Goal: Task Accomplishment & Management: Complete application form

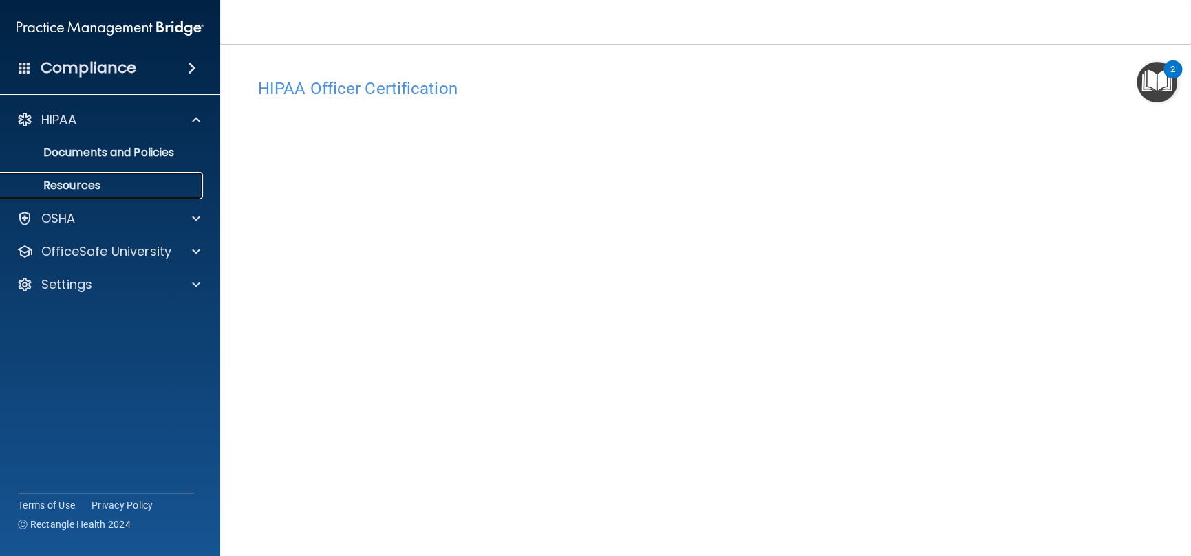
click at [85, 186] on p "Resources" at bounding box center [103, 186] width 188 height 14
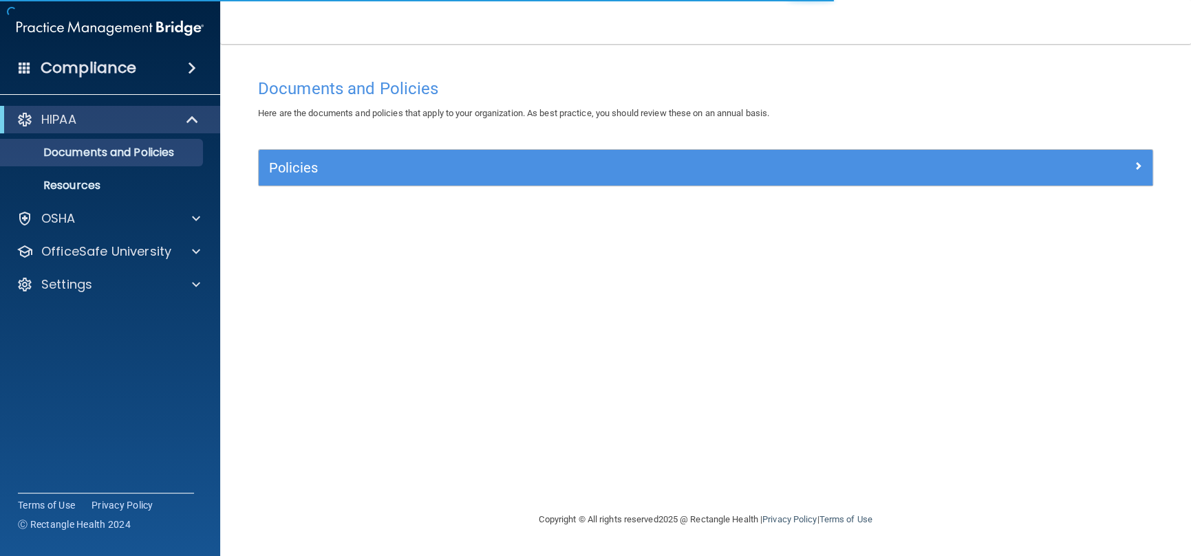
click at [77, 129] on div "HIPAA" at bounding box center [110, 120] width 220 height 28
click at [76, 68] on h4 "Compliance" at bounding box center [89, 67] width 96 height 19
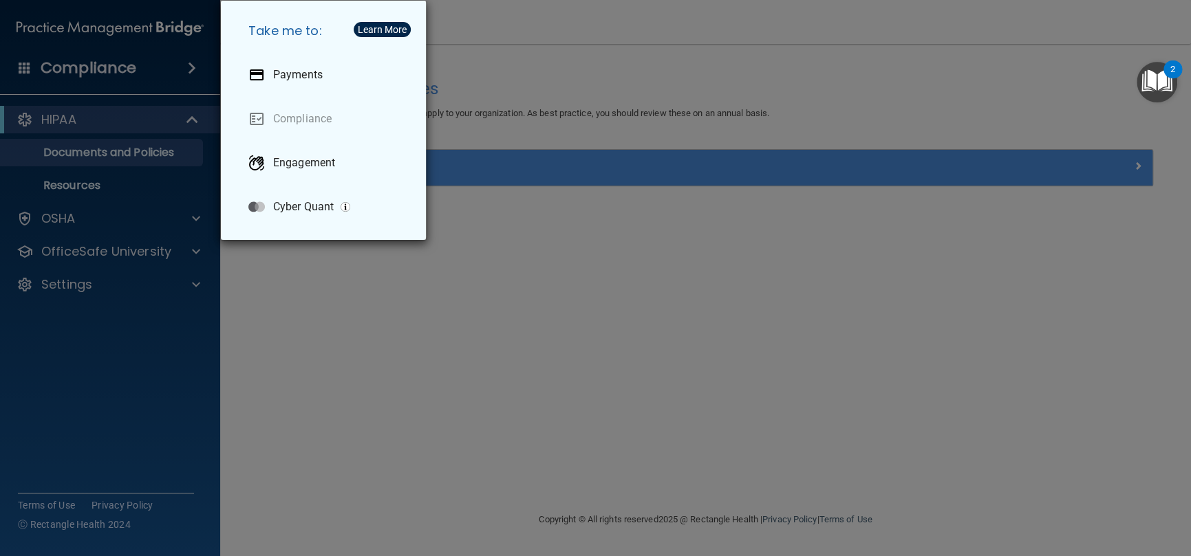
click at [70, 218] on div "Take me to: Payments Compliance Engagement Cyber Quant" at bounding box center [595, 278] width 1191 height 556
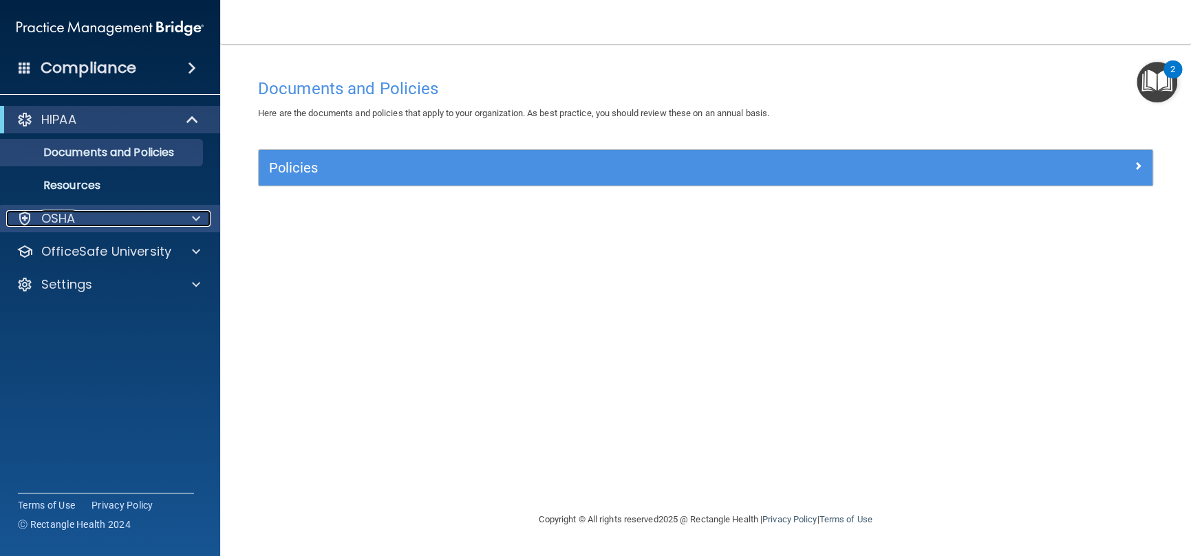
click at [70, 221] on p "OSHA" at bounding box center [58, 218] width 34 height 17
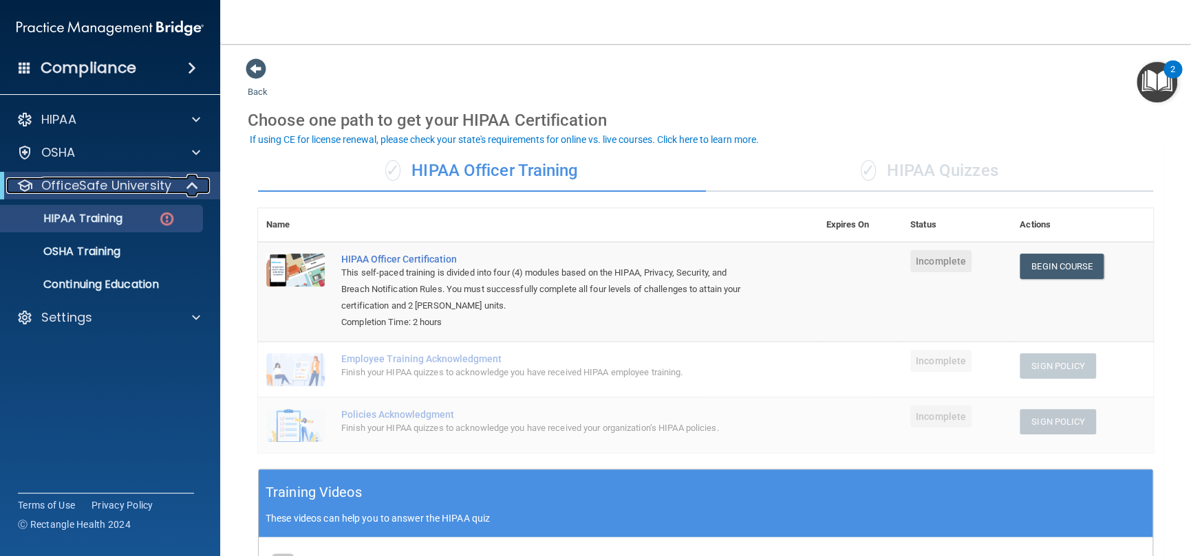
click at [92, 188] on p "OfficeSafe University" at bounding box center [106, 185] width 130 height 17
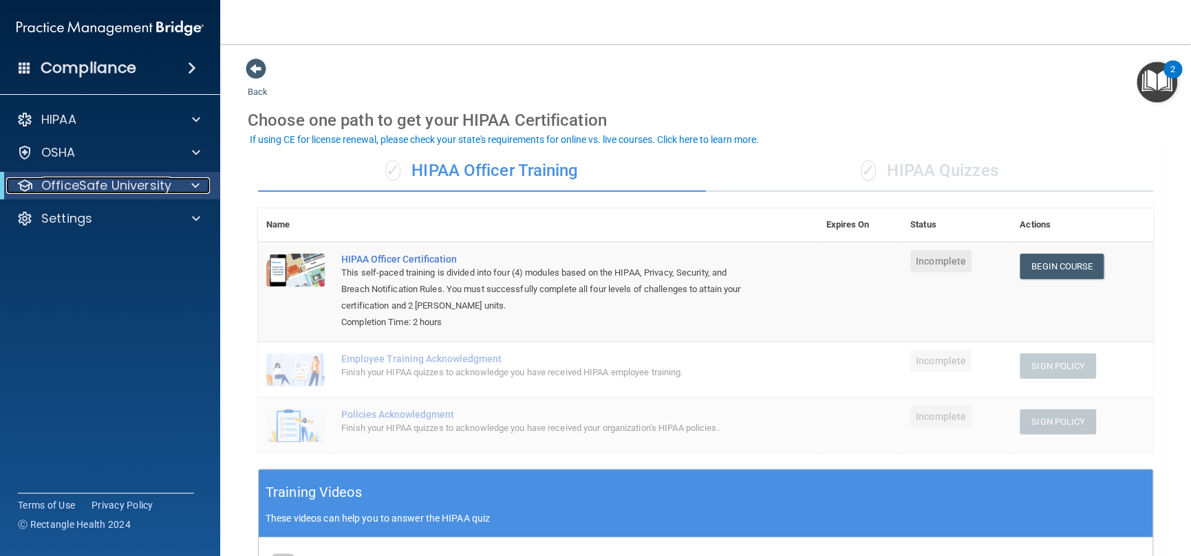
click at [90, 193] on p "OfficeSafe University" at bounding box center [106, 185] width 130 height 17
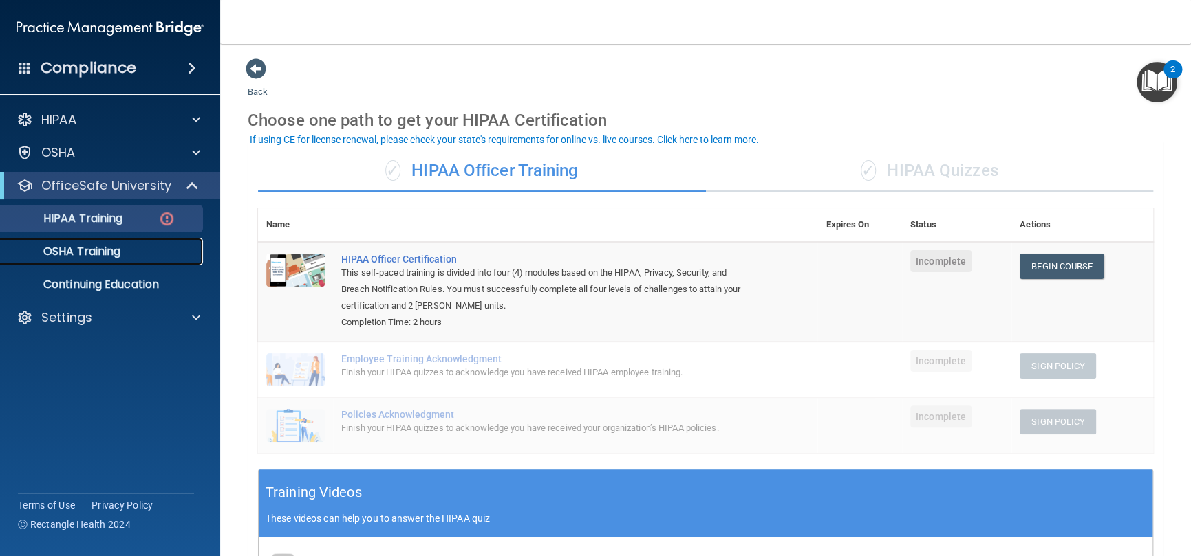
click at [77, 250] on p "OSHA Training" at bounding box center [64, 252] width 111 height 14
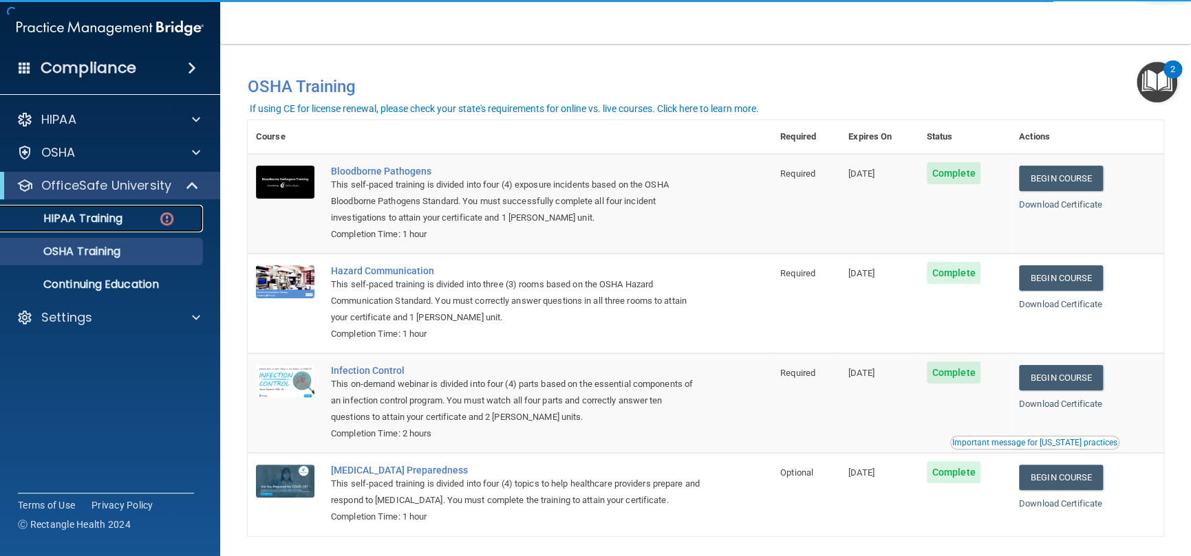
click at [117, 217] on p "HIPAA Training" at bounding box center [65, 219] width 113 height 14
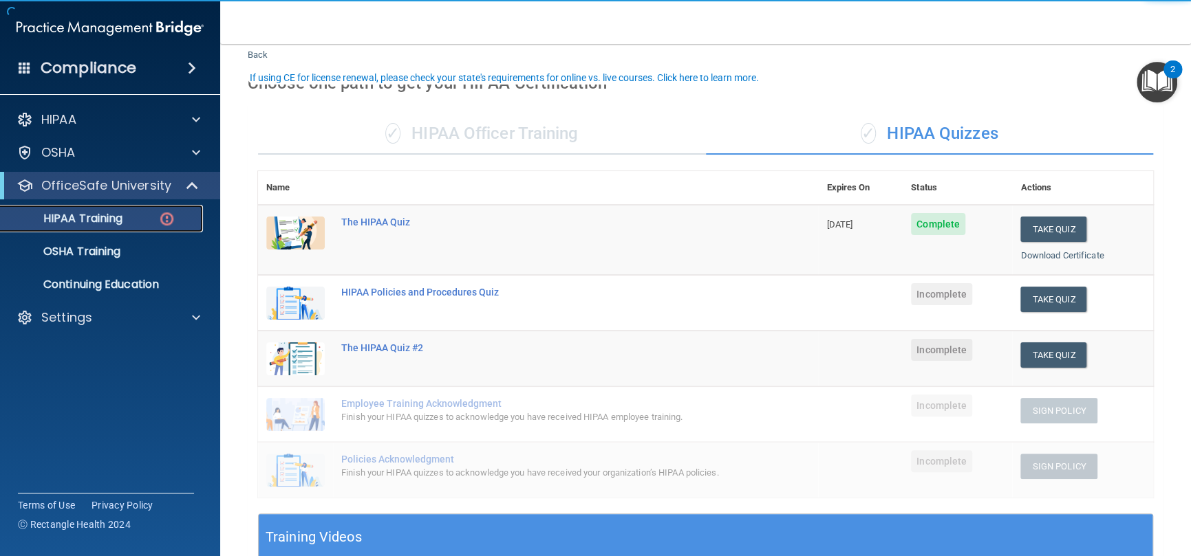
scroll to position [69, 0]
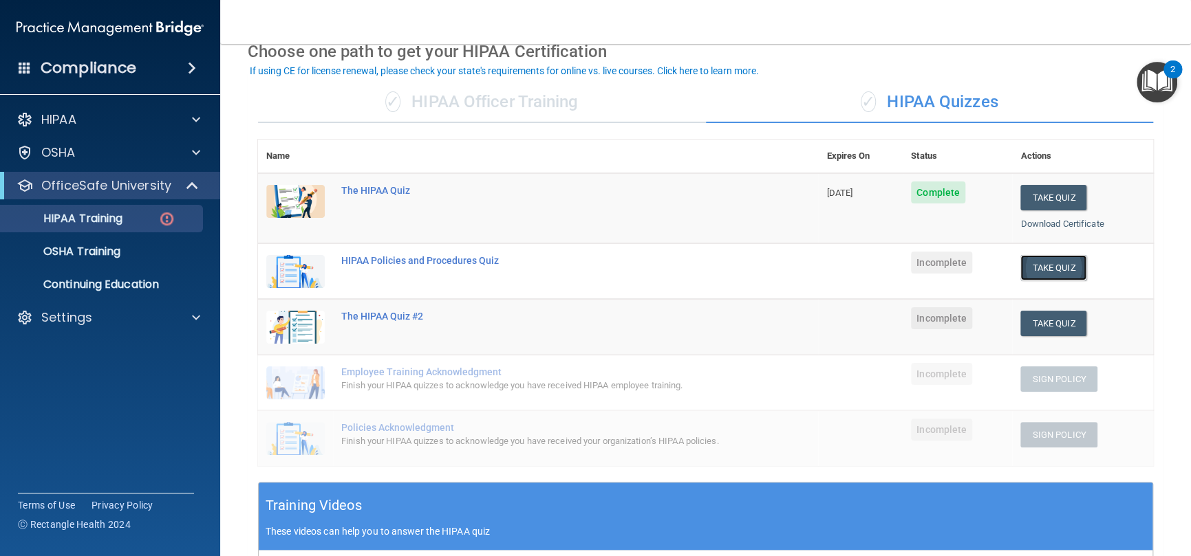
click at [1058, 265] on button "Take Quiz" at bounding box center [1053, 267] width 66 height 25
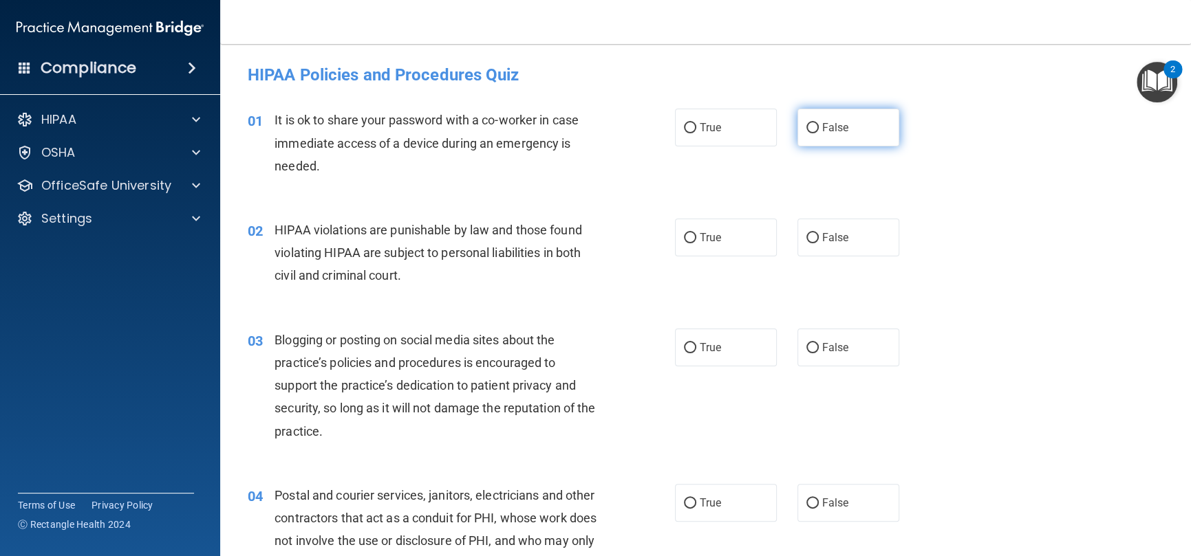
click at [812, 123] on label "False" at bounding box center [848, 128] width 102 height 38
click at [812, 123] on input "False" at bounding box center [812, 128] width 12 height 10
radio input "true"
click at [712, 232] on span "True" at bounding box center [709, 237] width 21 height 13
click at [696, 233] on input "True" at bounding box center [690, 238] width 12 height 10
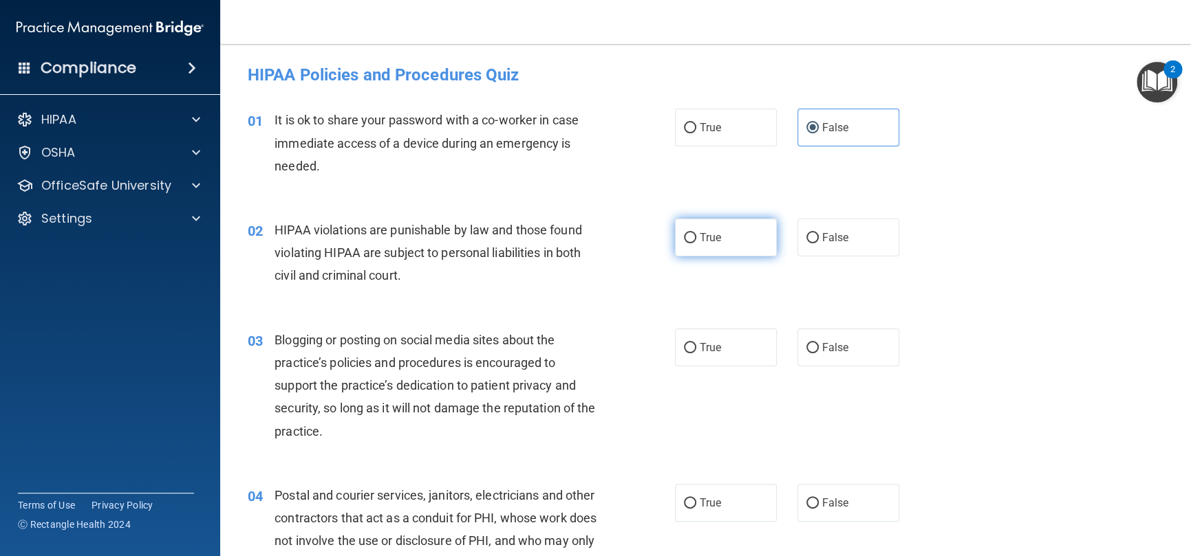
radio input "true"
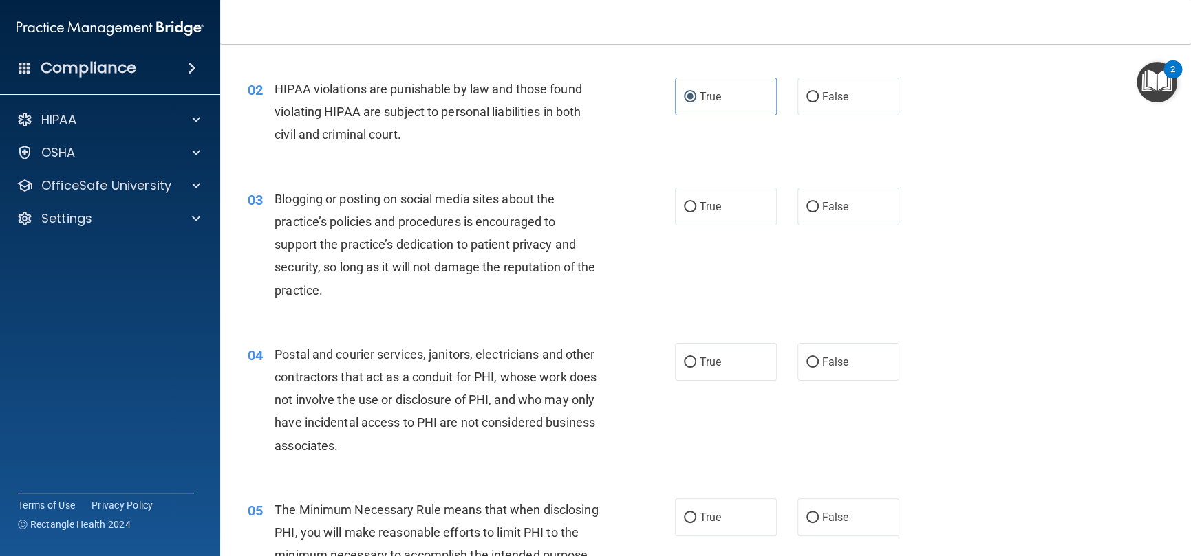
scroll to position [206, 0]
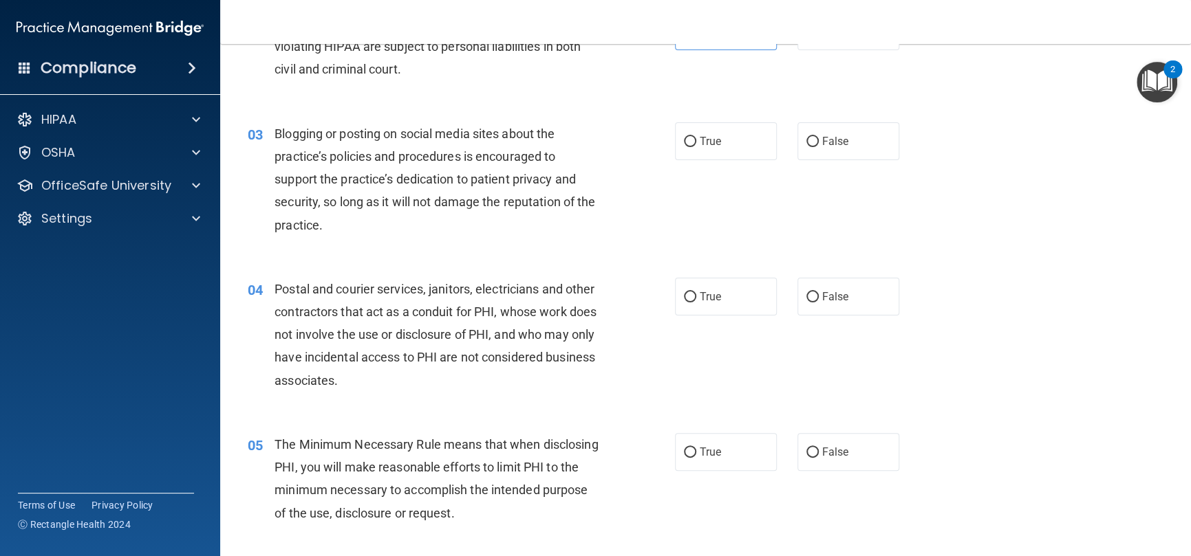
drag, startPoint x: 575, startPoint y: 298, endPoint x: 531, endPoint y: 277, distance: 48.6
click at [531, 277] on div "04 Postal and courier services, janitors, electricians and other contractors th…" at bounding box center [705, 338] width 936 height 155
click at [850, 135] on label "False" at bounding box center [848, 141] width 102 height 38
click at [818, 137] on input "False" at bounding box center [812, 142] width 12 height 10
radio input "true"
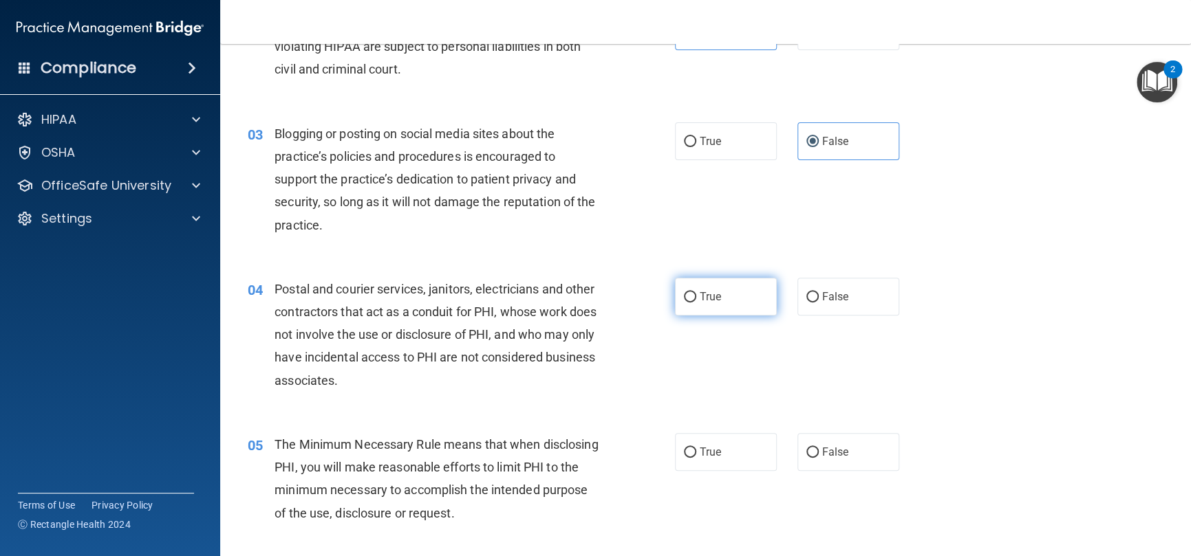
click at [689, 301] on input "True" at bounding box center [690, 297] width 12 height 10
radio input "true"
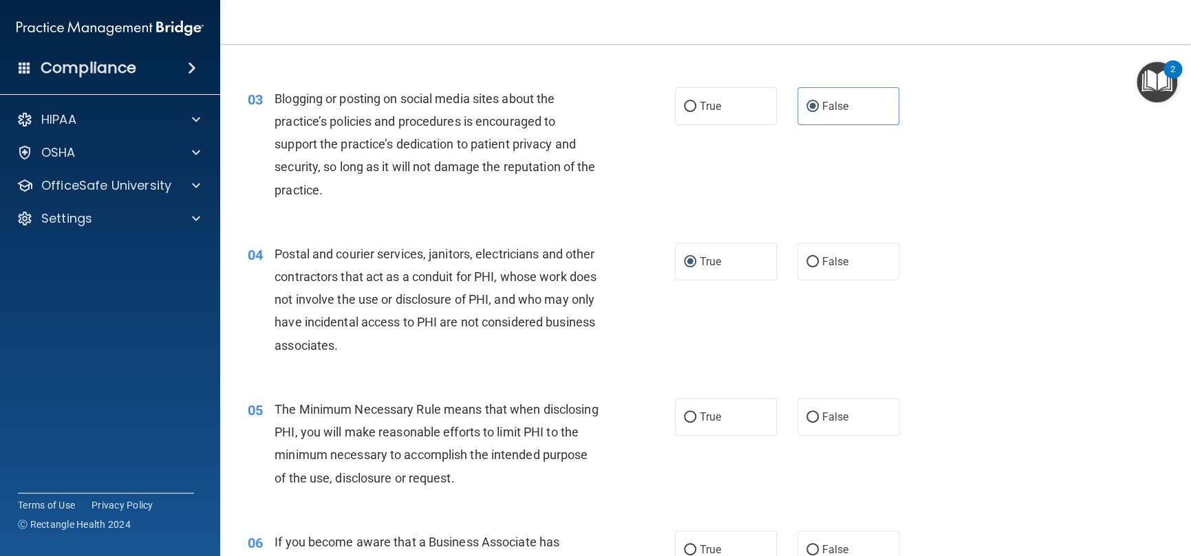
scroll to position [413, 0]
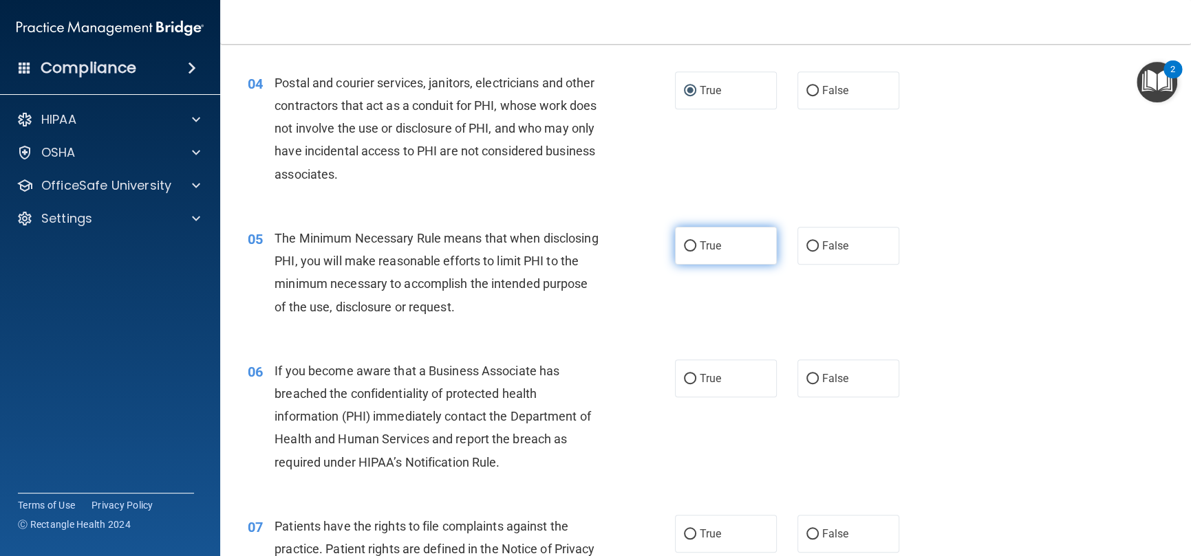
click at [713, 246] on span "True" at bounding box center [709, 245] width 21 height 13
click at [696, 246] on input "True" at bounding box center [690, 246] width 12 height 10
radio input "true"
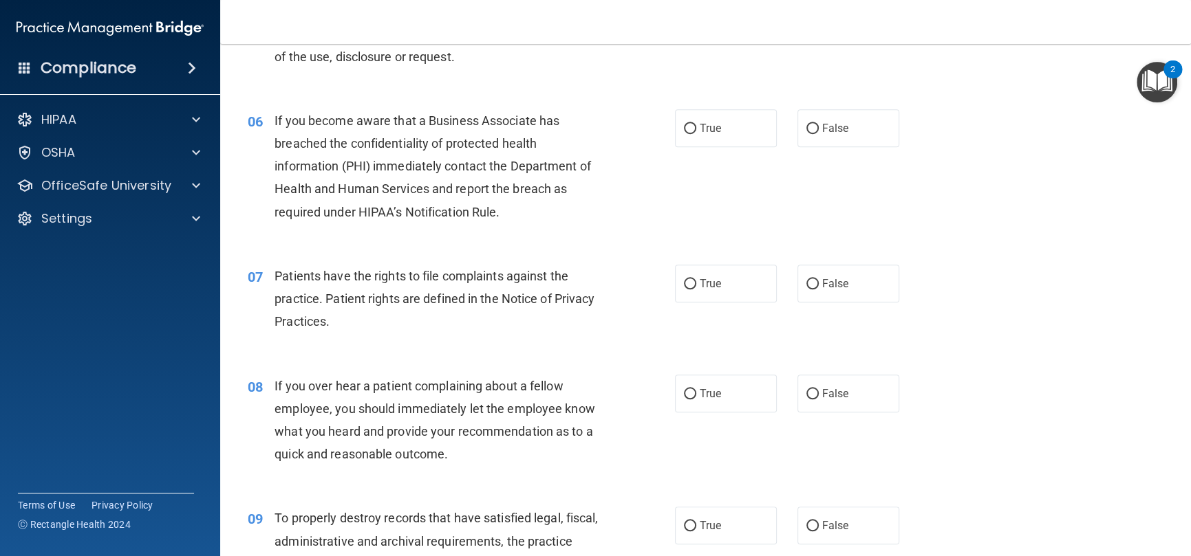
scroll to position [688, 0]
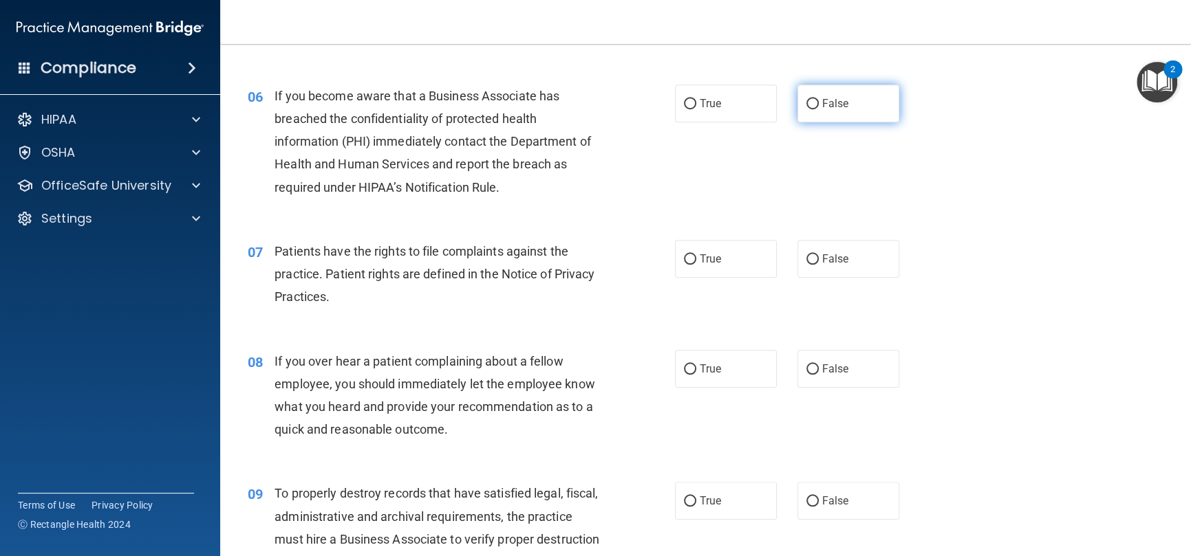
click at [807, 104] on input "False" at bounding box center [812, 104] width 12 height 10
radio input "true"
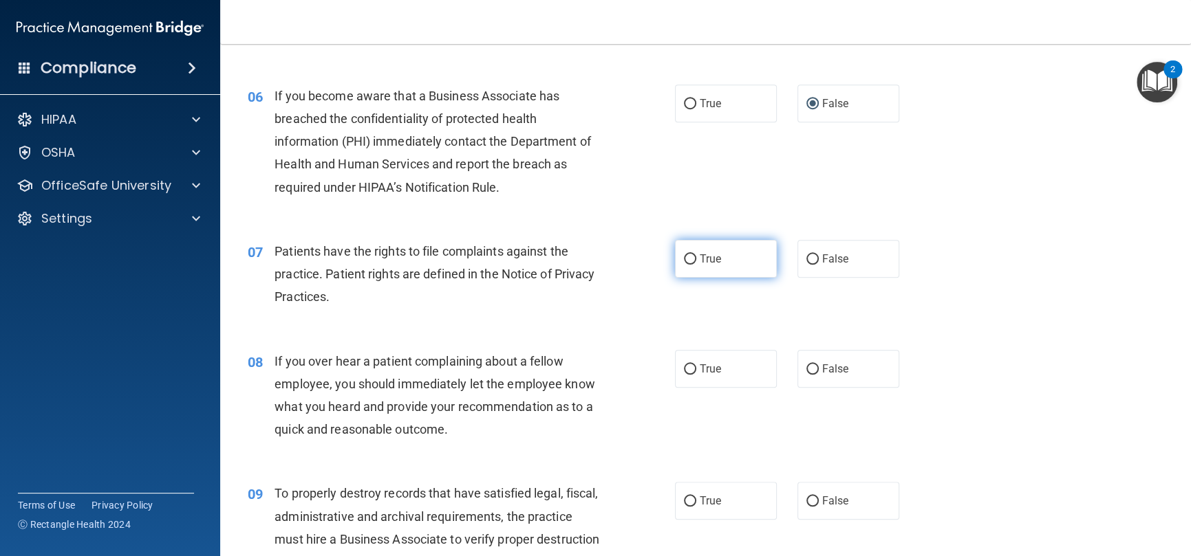
click at [732, 268] on label "True" at bounding box center [726, 259] width 102 height 38
click at [696, 265] on input "True" at bounding box center [690, 259] width 12 height 10
radio input "true"
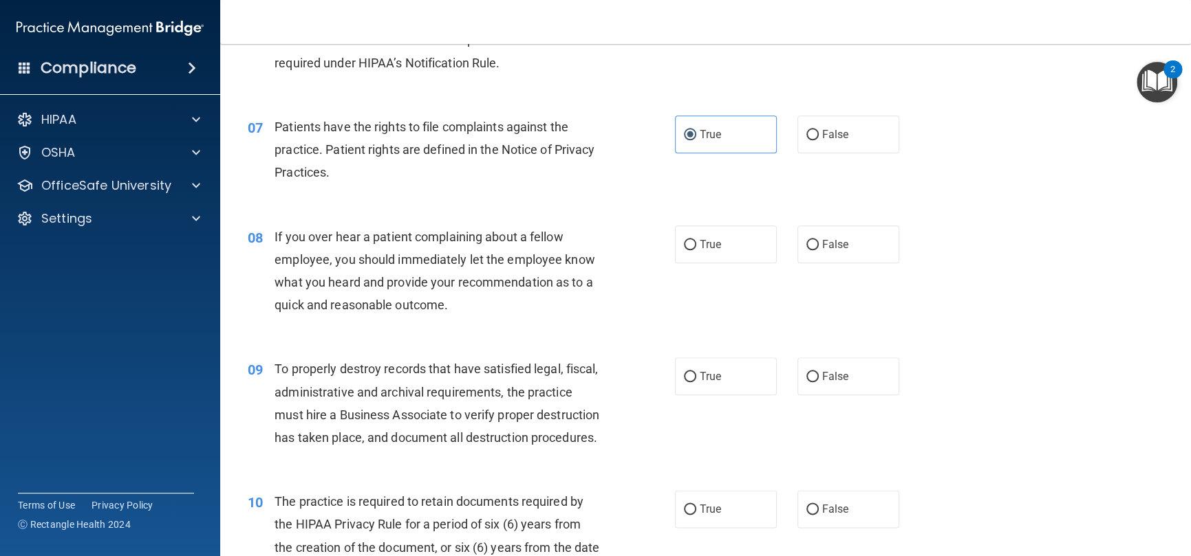
scroll to position [825, 0]
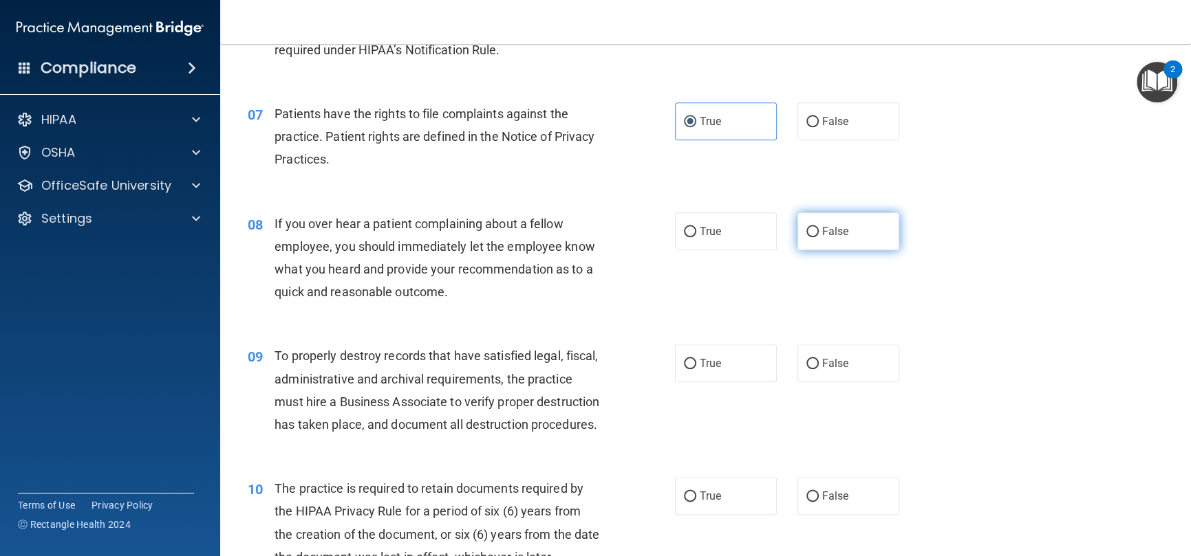
click at [813, 230] on label "False" at bounding box center [848, 232] width 102 height 38
click at [813, 230] on input "False" at bounding box center [812, 232] width 12 height 10
radio input "true"
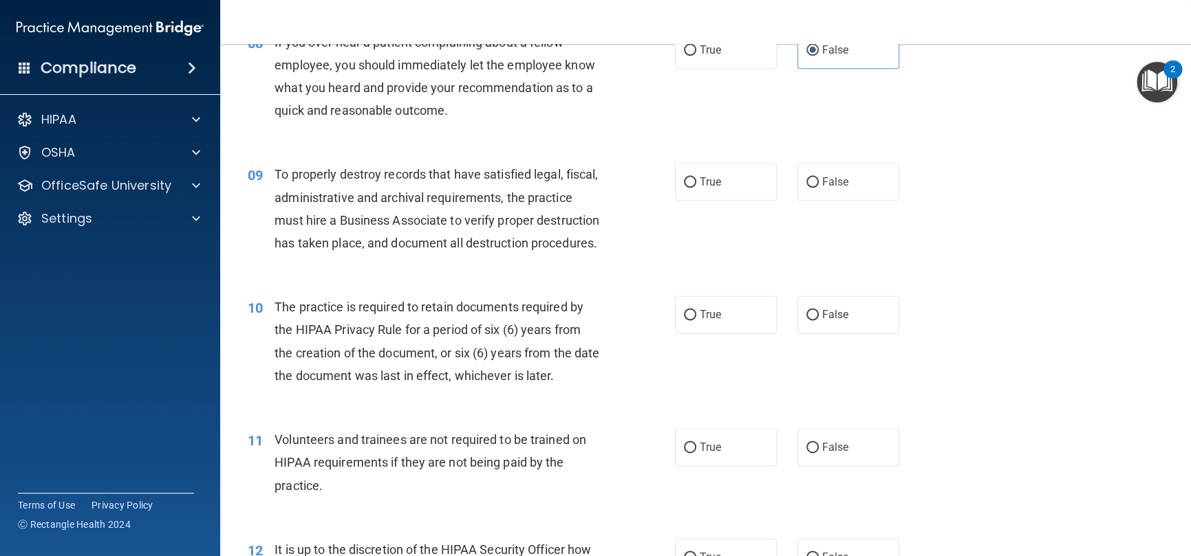
scroll to position [1032, 0]
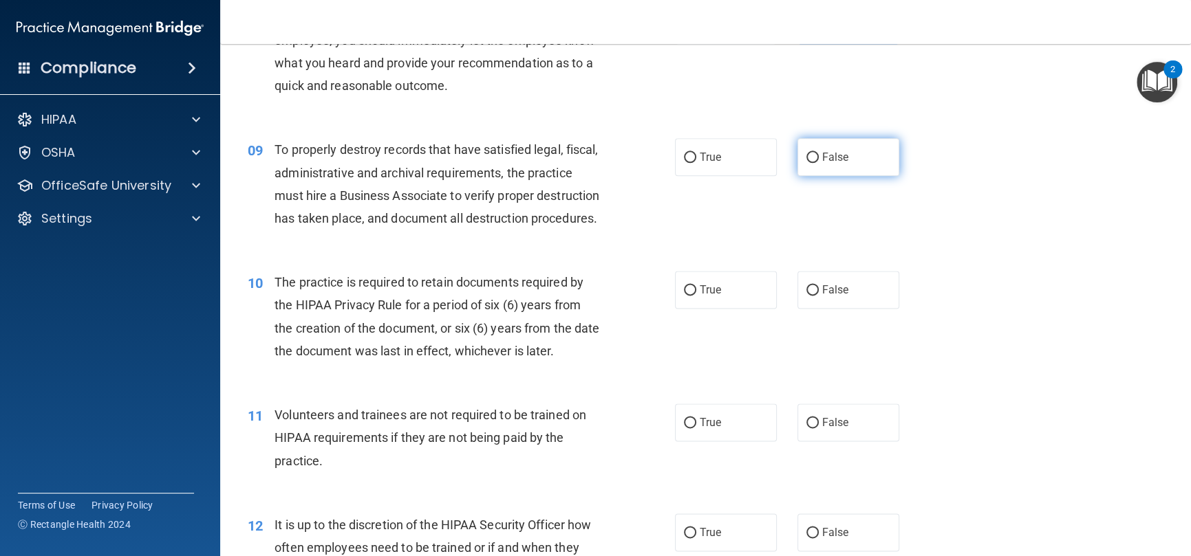
click at [822, 160] on span "False" at bounding box center [835, 157] width 27 height 13
click at [818, 160] on input "False" at bounding box center [812, 158] width 12 height 10
radio input "true"
click at [699, 296] on span "True" at bounding box center [709, 289] width 21 height 13
click at [694, 296] on input "True" at bounding box center [690, 290] width 12 height 10
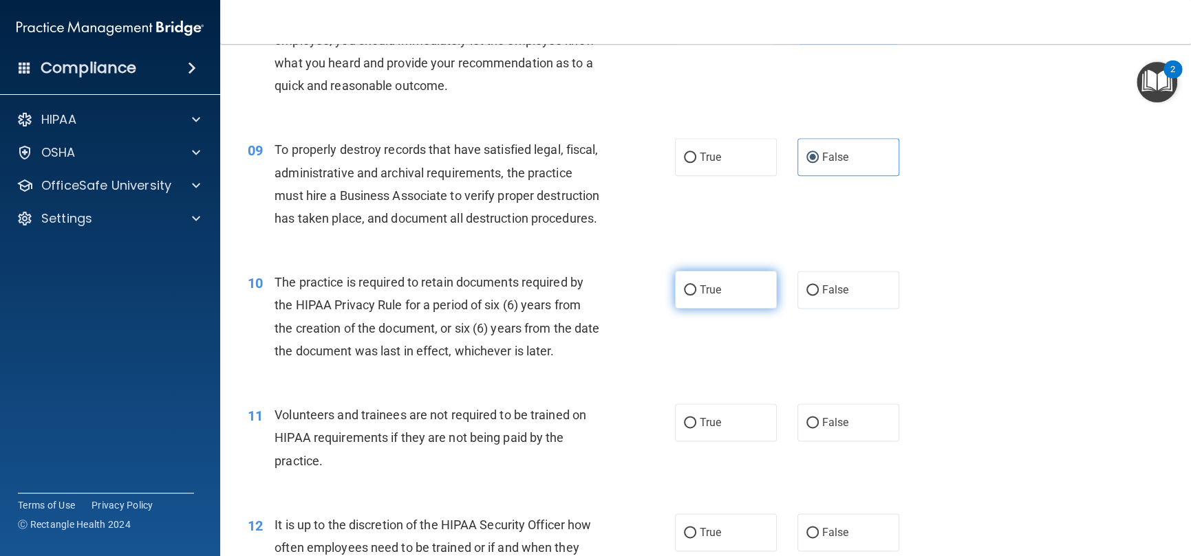
radio input "true"
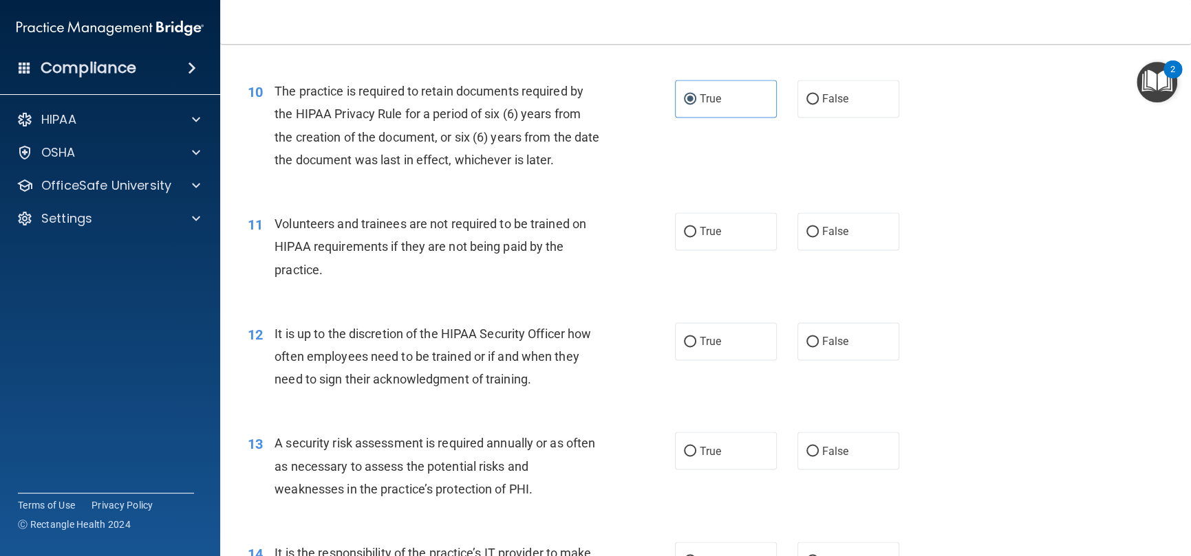
scroll to position [1238, 0]
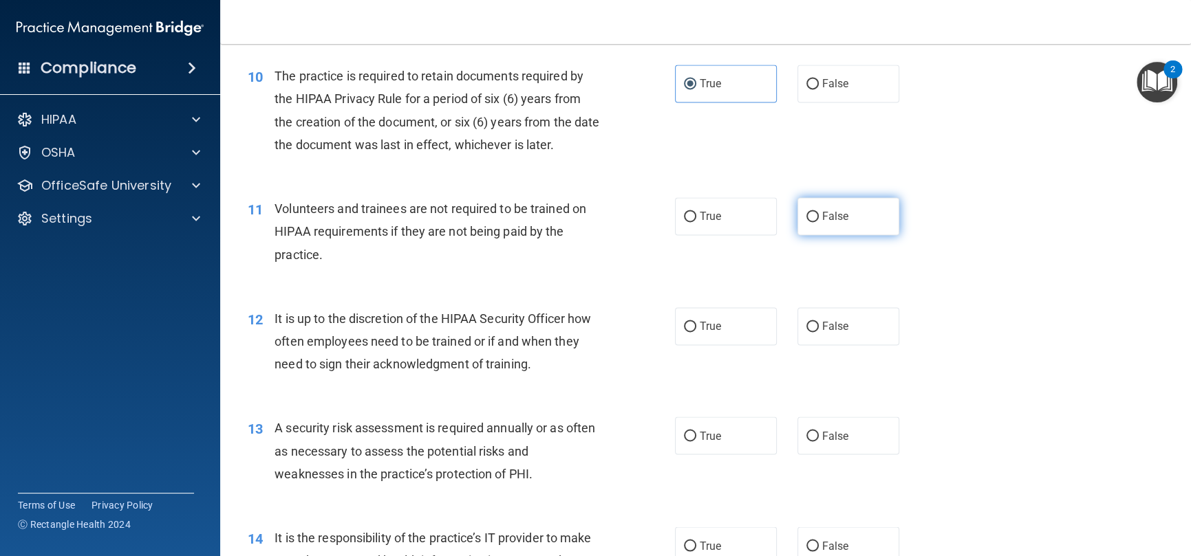
click at [822, 223] on span "False" at bounding box center [835, 216] width 27 height 13
click at [818, 222] on input "False" at bounding box center [812, 217] width 12 height 10
radio input "true"
click at [704, 333] on span "True" at bounding box center [709, 326] width 21 height 13
click at [696, 332] on input "True" at bounding box center [690, 327] width 12 height 10
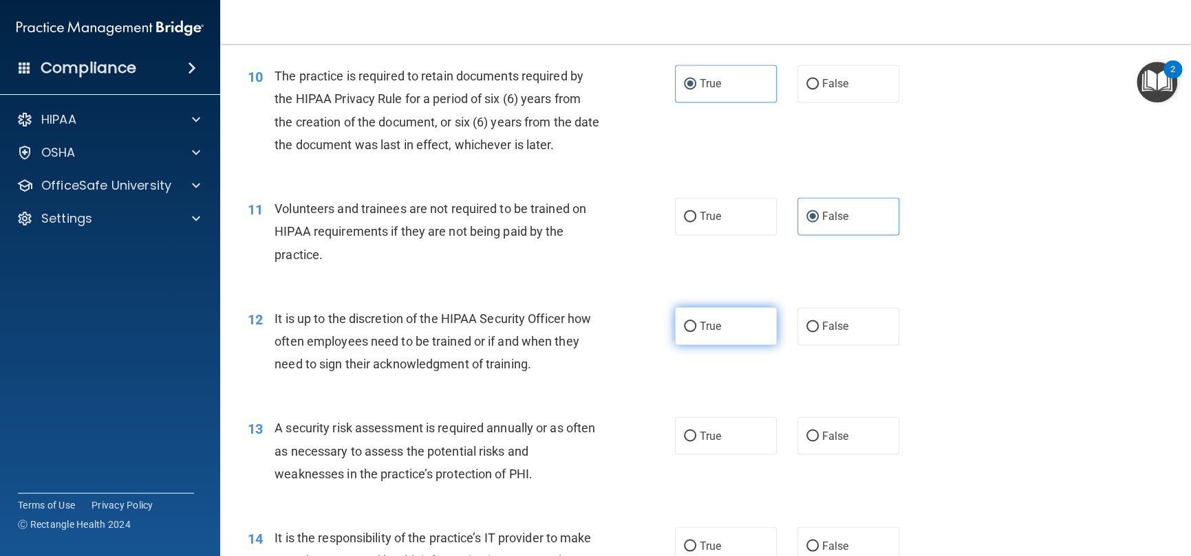
radio input "true"
click at [717, 345] on label "True" at bounding box center [726, 326] width 102 height 38
click at [696, 332] on input "True" at bounding box center [690, 327] width 12 height 10
click at [824, 333] on span "False" at bounding box center [835, 326] width 27 height 13
click at [818, 332] on input "False" at bounding box center [812, 327] width 12 height 10
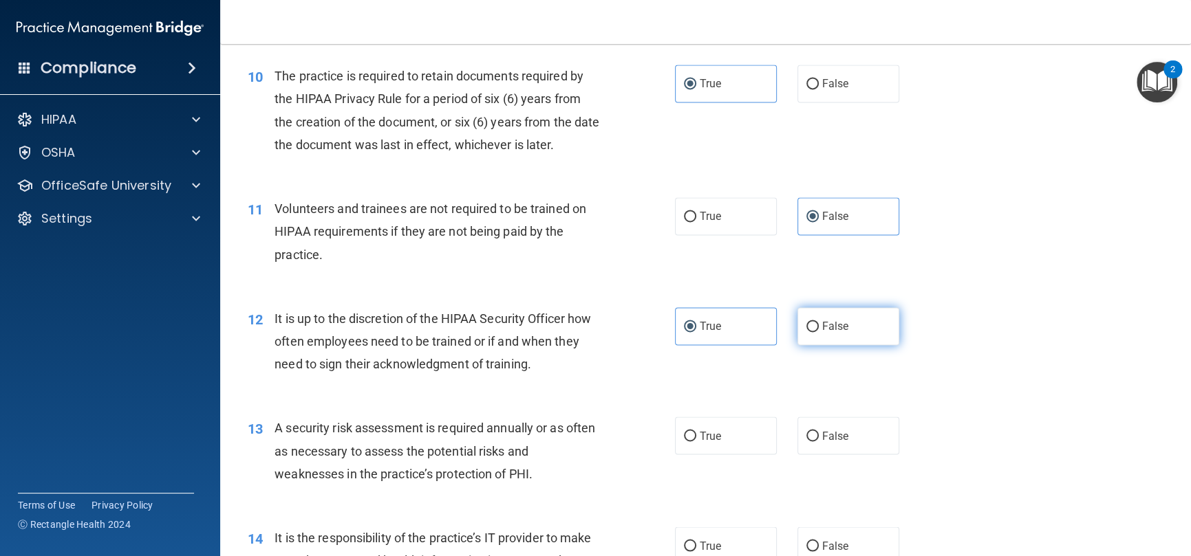
radio input "true"
radio input "false"
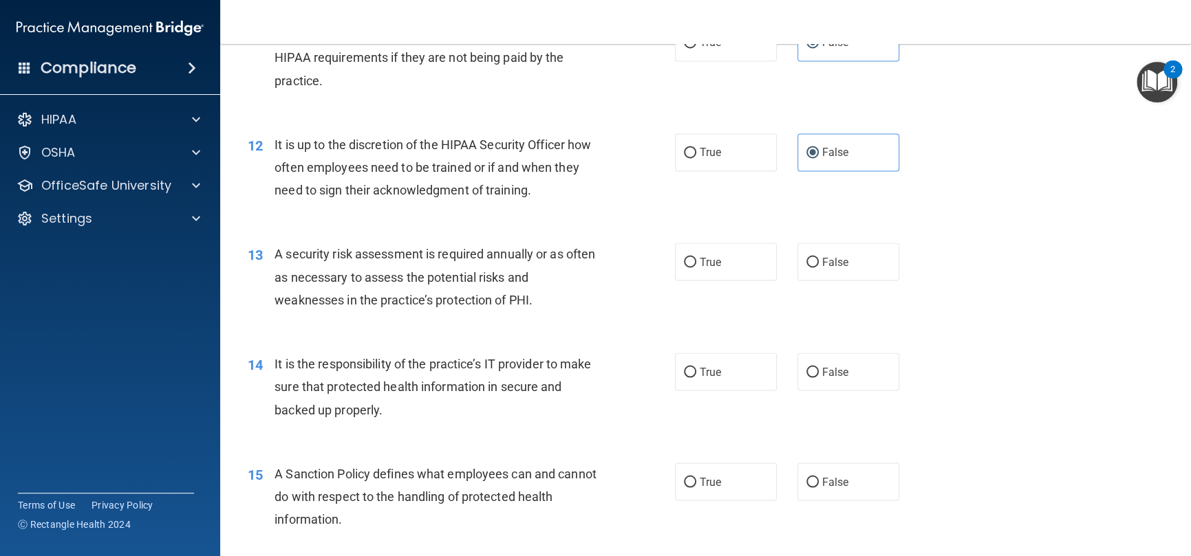
scroll to position [1444, 0]
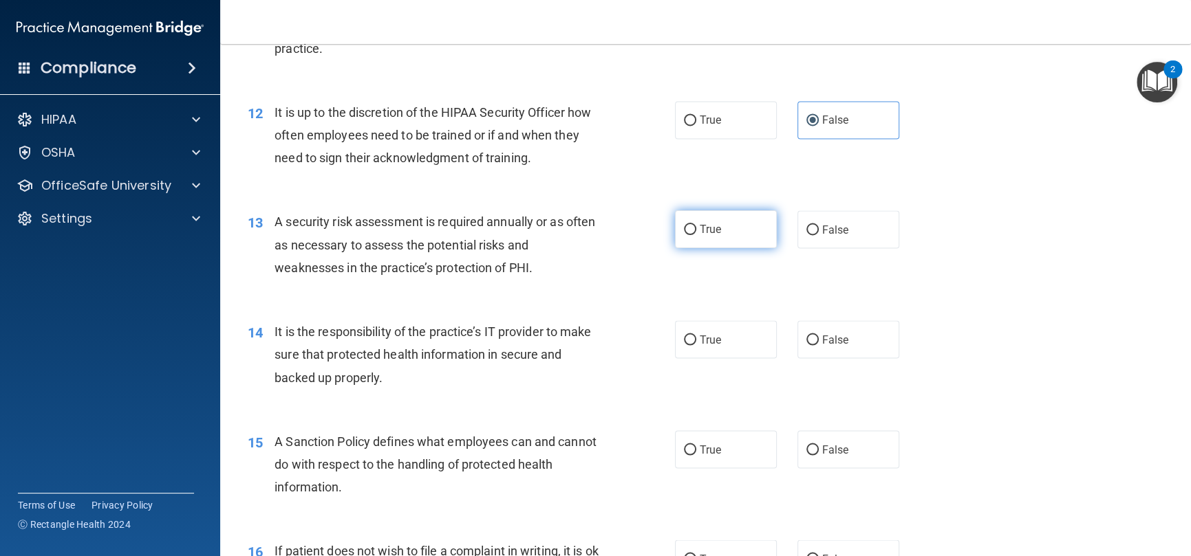
click at [715, 236] on span "True" at bounding box center [709, 229] width 21 height 13
click at [696, 235] on input "True" at bounding box center [690, 230] width 12 height 10
radio input "true"
click at [703, 346] on span "True" at bounding box center [709, 339] width 21 height 13
click at [696, 345] on input "True" at bounding box center [690, 340] width 12 height 10
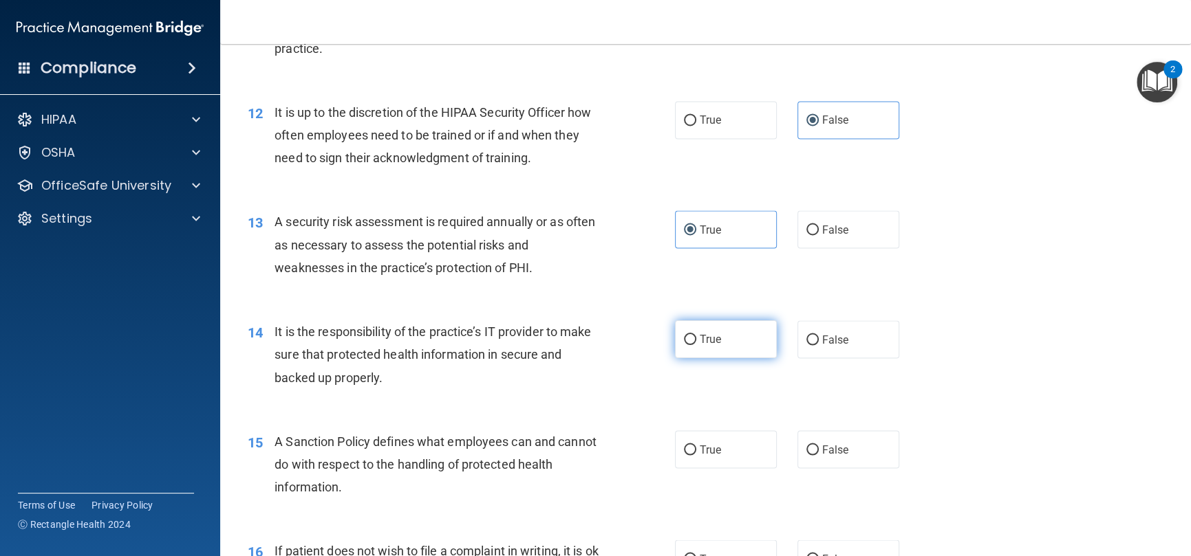
radio input "true"
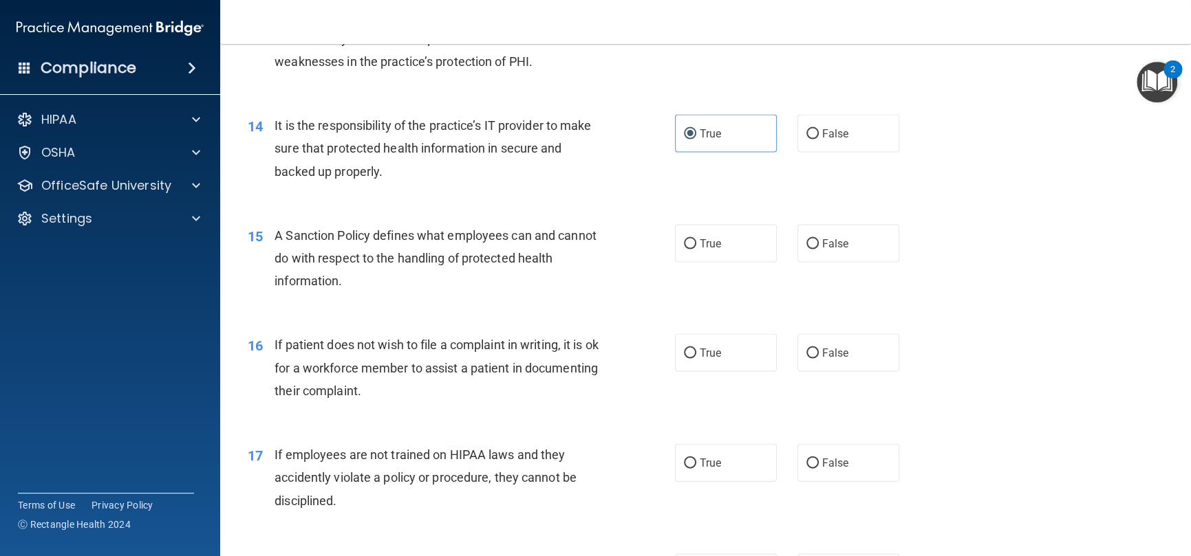
scroll to position [1719, 0]
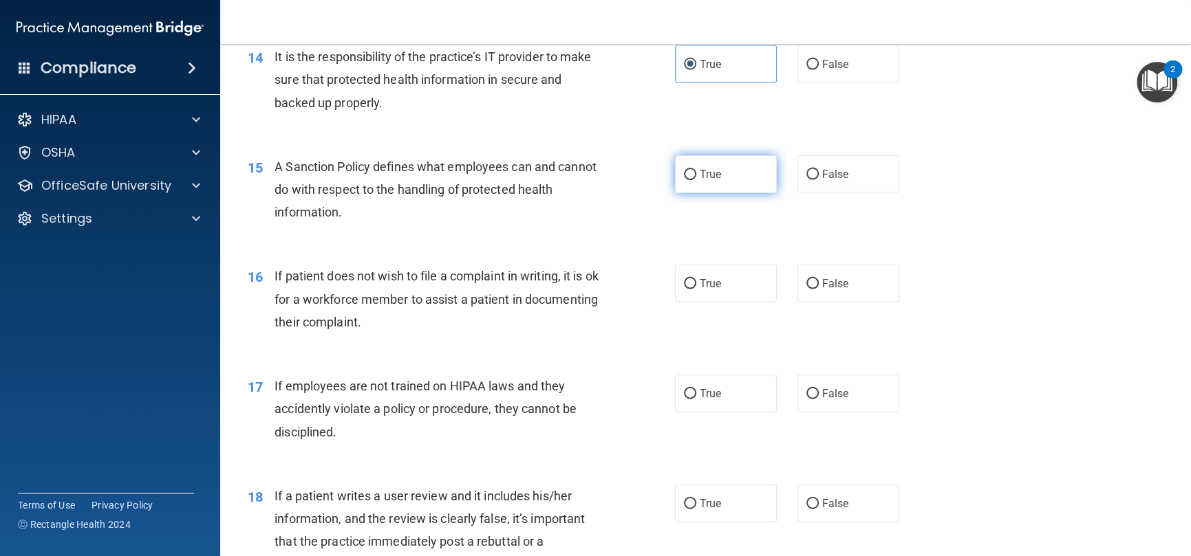
click at [714, 181] on span "True" at bounding box center [709, 174] width 21 height 13
click at [696, 180] on input "True" at bounding box center [690, 175] width 12 height 10
radio input "true"
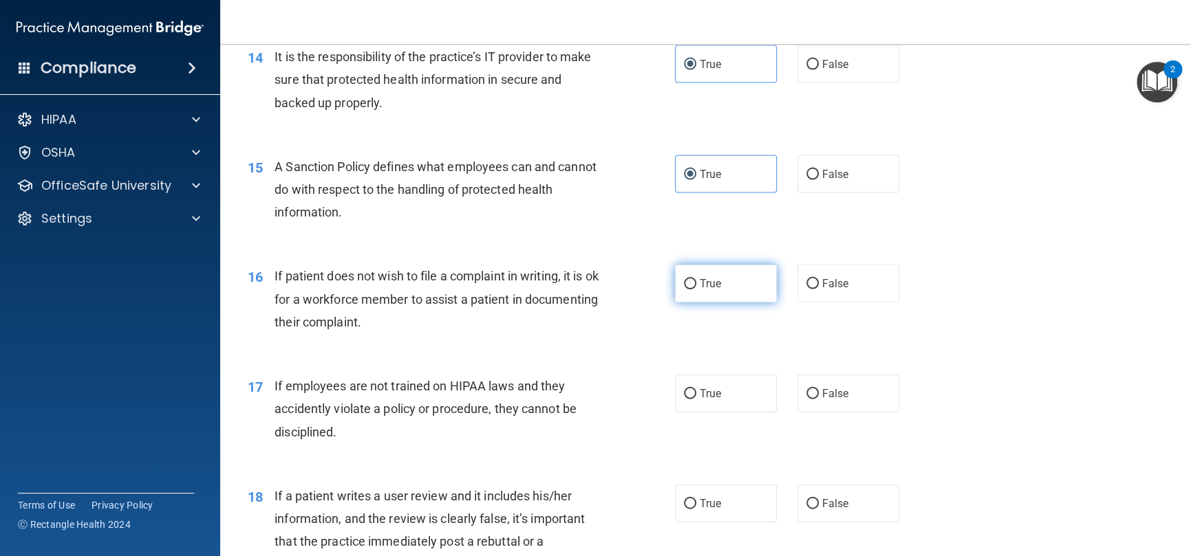
click at [702, 290] on span "True" at bounding box center [709, 283] width 21 height 13
click at [696, 290] on input "True" at bounding box center [690, 284] width 12 height 10
radio input "true"
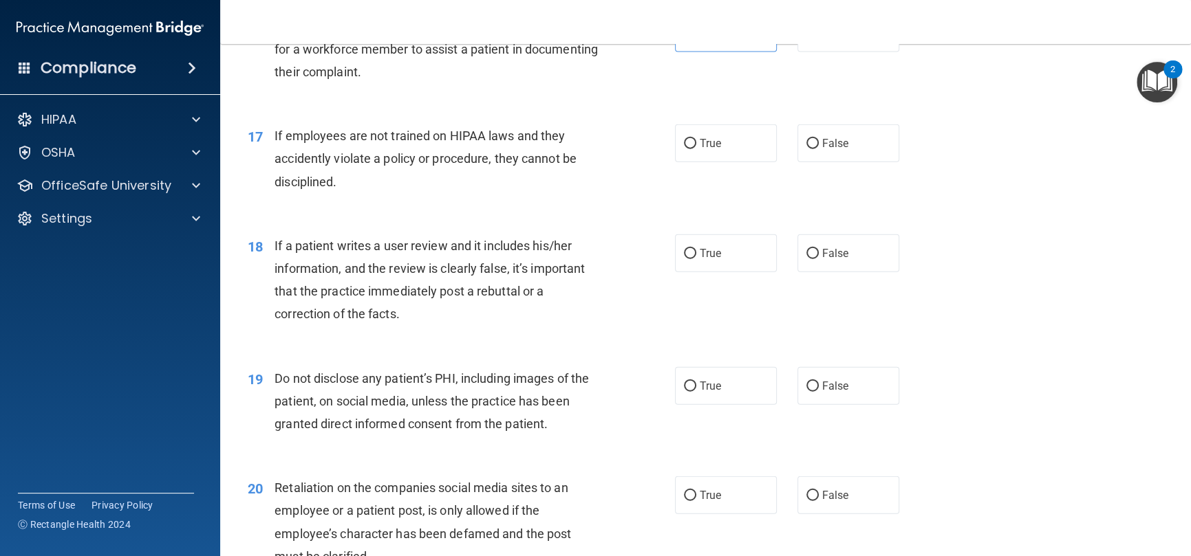
scroll to position [1995, 0]
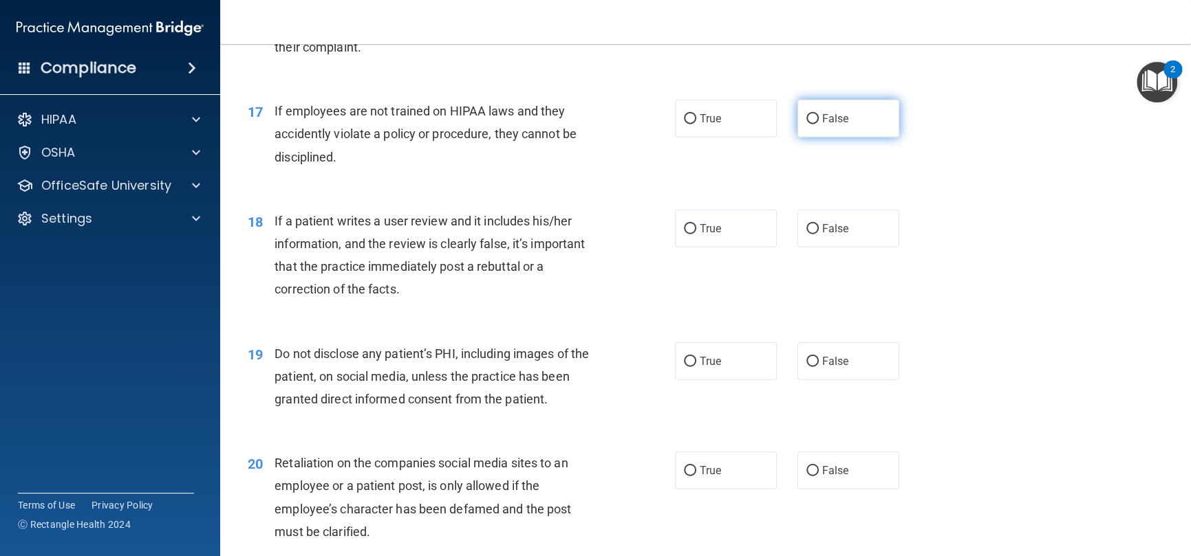
click at [822, 125] on span "False" at bounding box center [835, 118] width 27 height 13
click at [818, 124] on input "False" at bounding box center [812, 119] width 12 height 10
radio input "true"
click at [829, 235] on span "False" at bounding box center [835, 228] width 27 height 13
click at [818, 235] on input "False" at bounding box center [812, 229] width 12 height 10
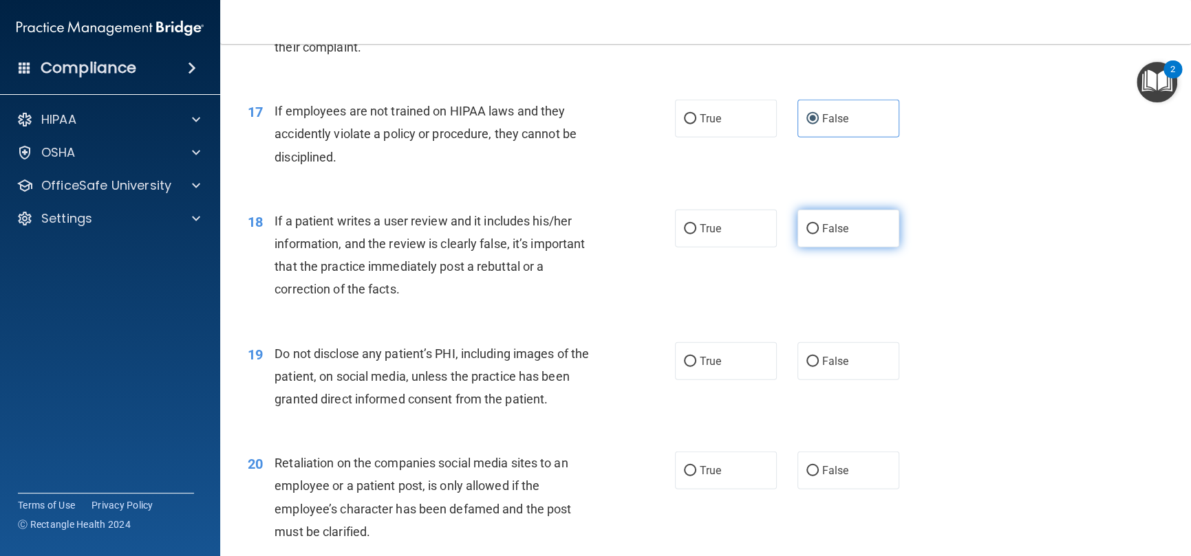
radio input "true"
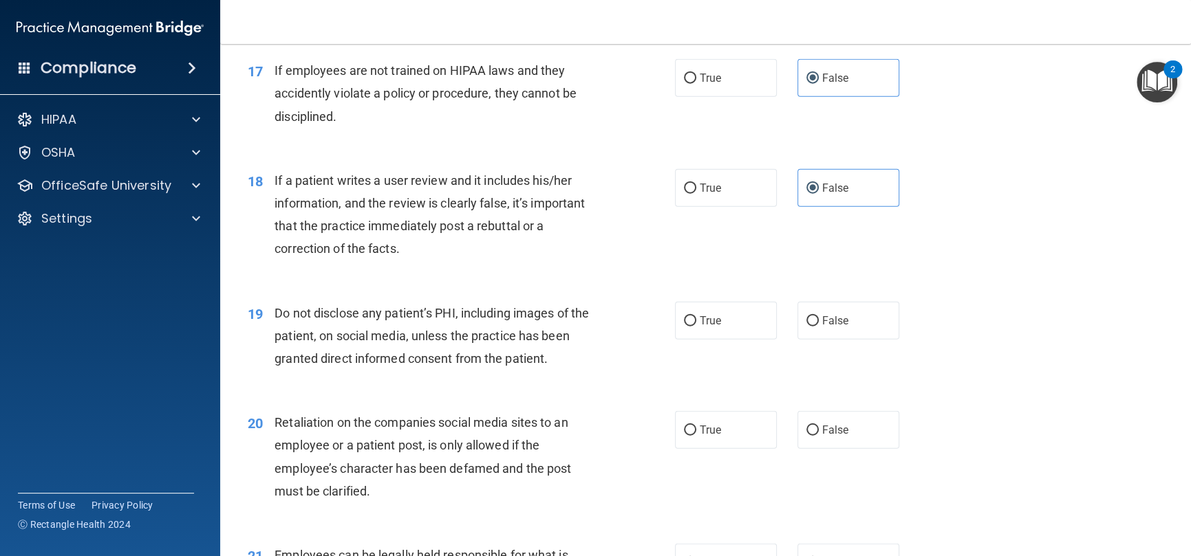
scroll to position [2201, 0]
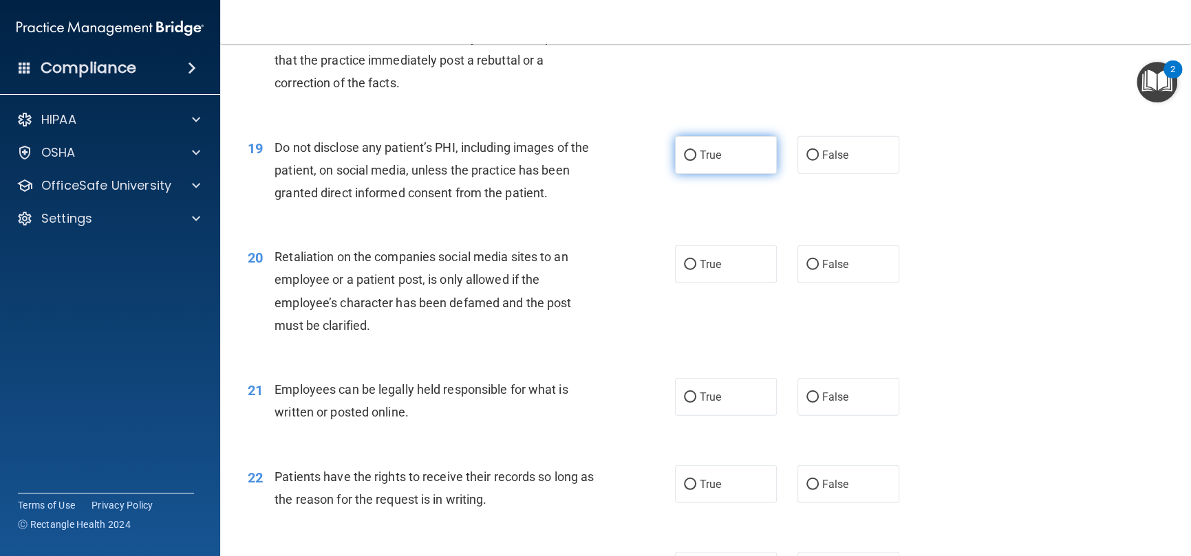
click at [705, 162] on span "True" at bounding box center [709, 155] width 21 height 13
click at [696, 161] on input "True" at bounding box center [690, 156] width 12 height 10
radio input "true"
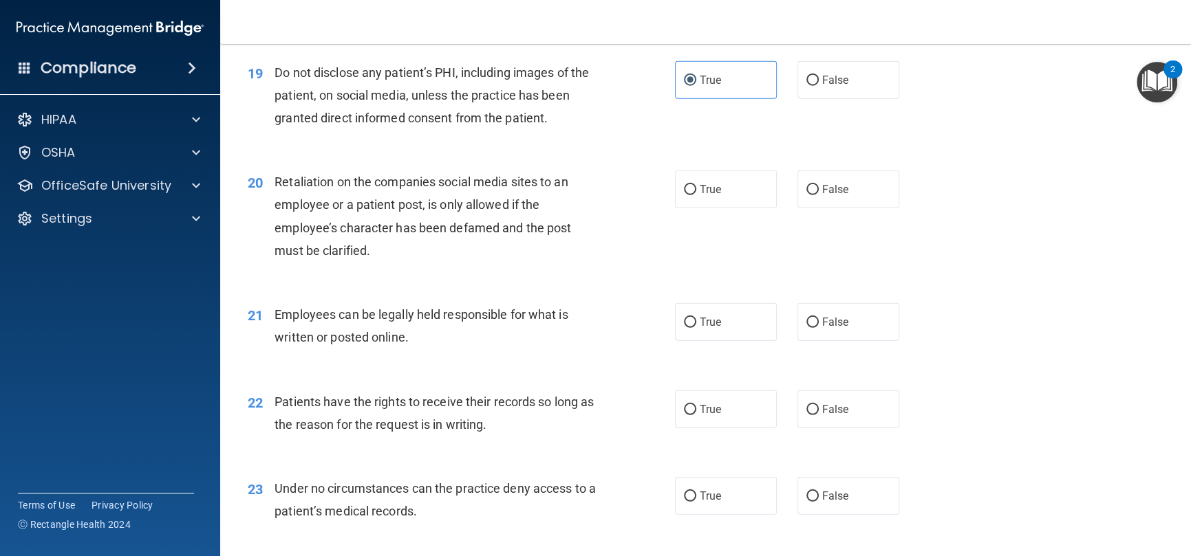
scroll to position [2338, 0]
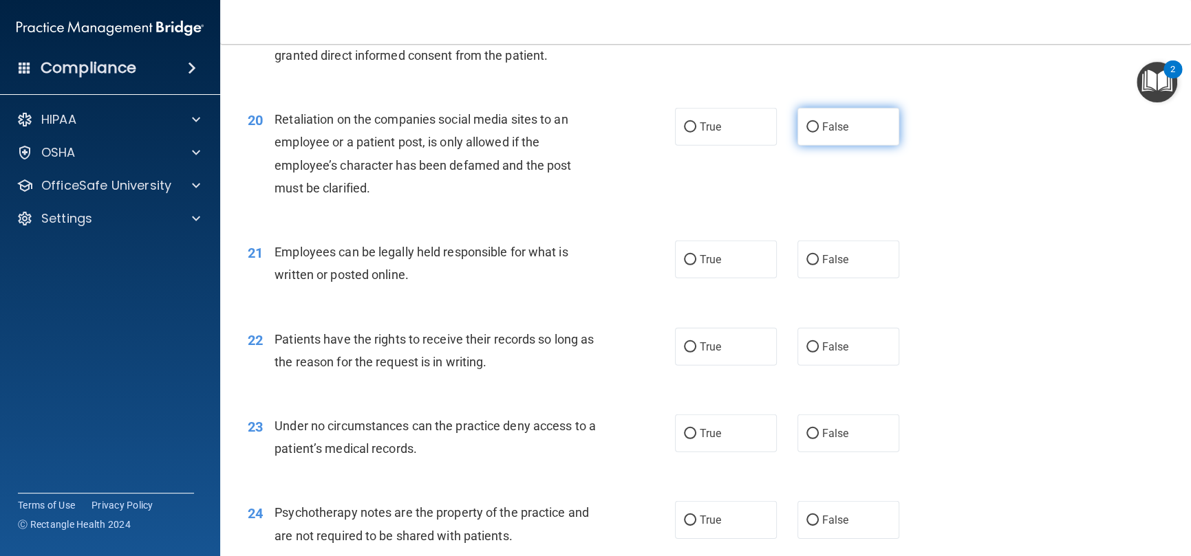
click at [844, 146] on label "False" at bounding box center [848, 127] width 102 height 38
click at [818, 133] on input "False" at bounding box center [812, 127] width 12 height 10
radio input "true"
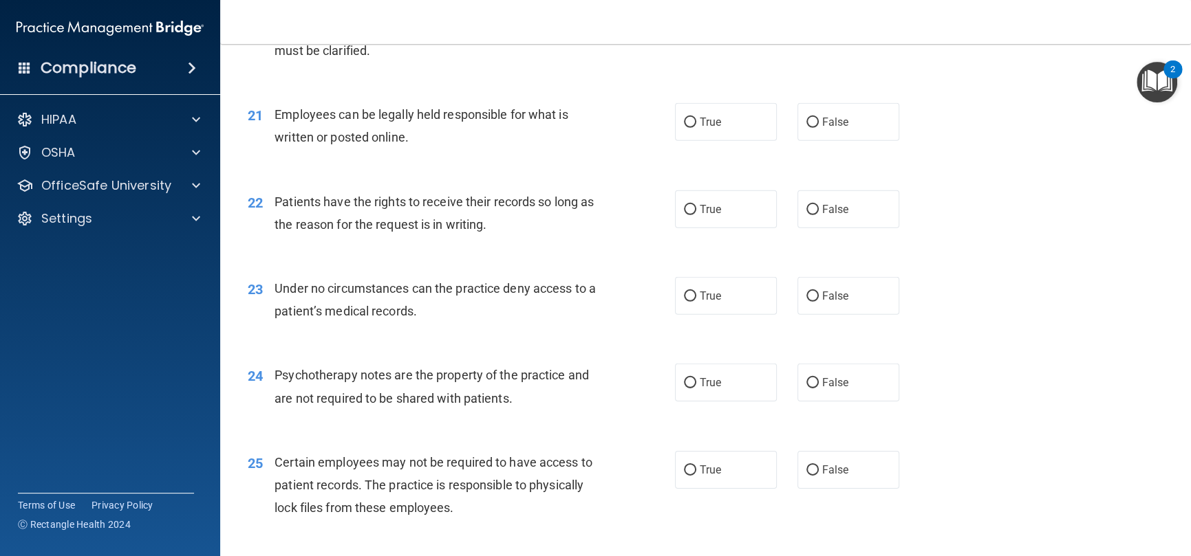
scroll to position [2545, 0]
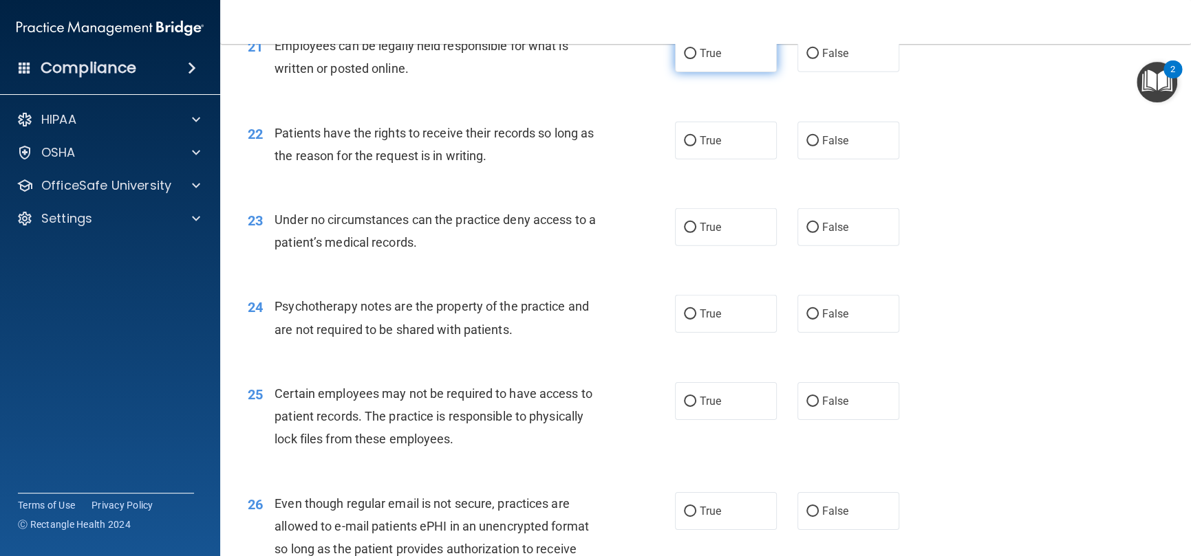
click at [702, 60] on span "True" at bounding box center [709, 53] width 21 height 13
click at [696, 59] on input "True" at bounding box center [690, 54] width 12 height 10
radio input "true"
click at [762, 160] on label "True" at bounding box center [726, 141] width 102 height 38
click at [696, 146] on input "True" at bounding box center [690, 141] width 12 height 10
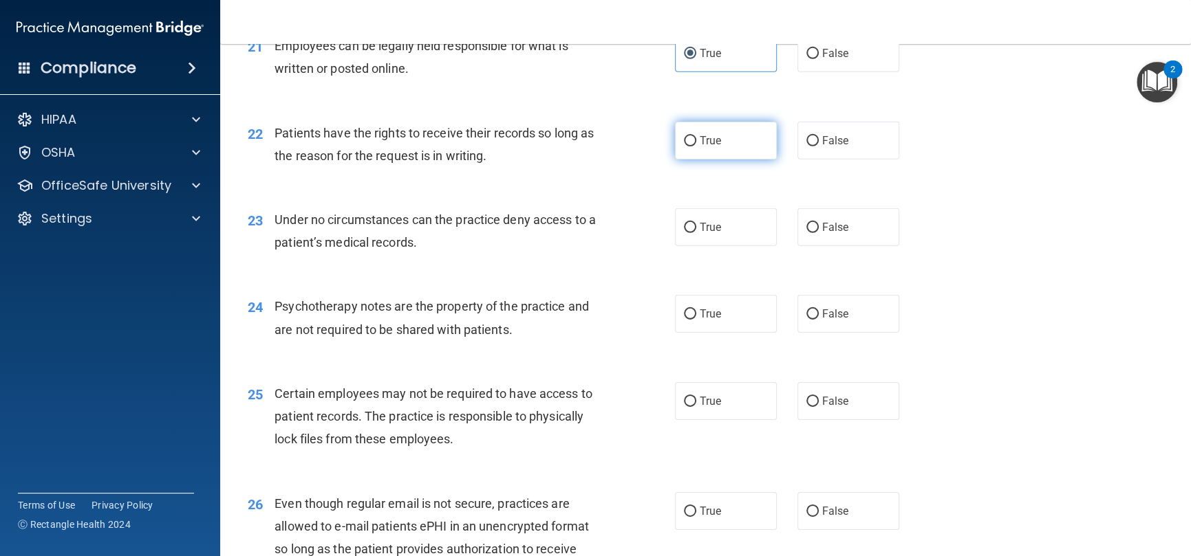
radio input "true"
click at [724, 246] on label "True" at bounding box center [726, 227] width 102 height 38
click at [696, 233] on input "True" at bounding box center [690, 228] width 12 height 10
radio input "true"
click at [822, 321] on span "False" at bounding box center [835, 313] width 27 height 13
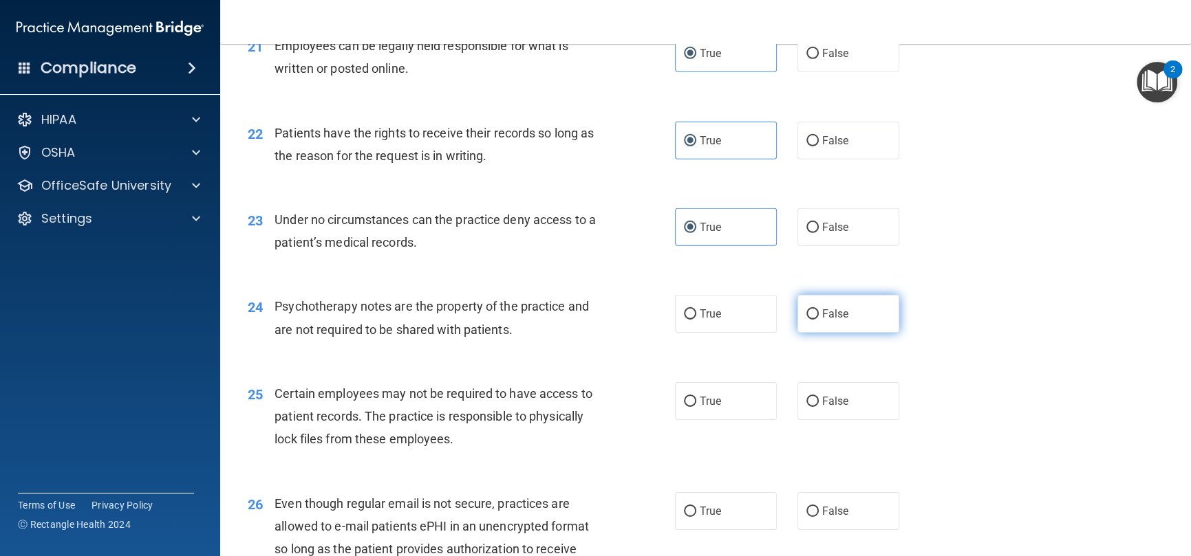
click at [818, 320] on input "False" at bounding box center [812, 315] width 12 height 10
radio input "true"
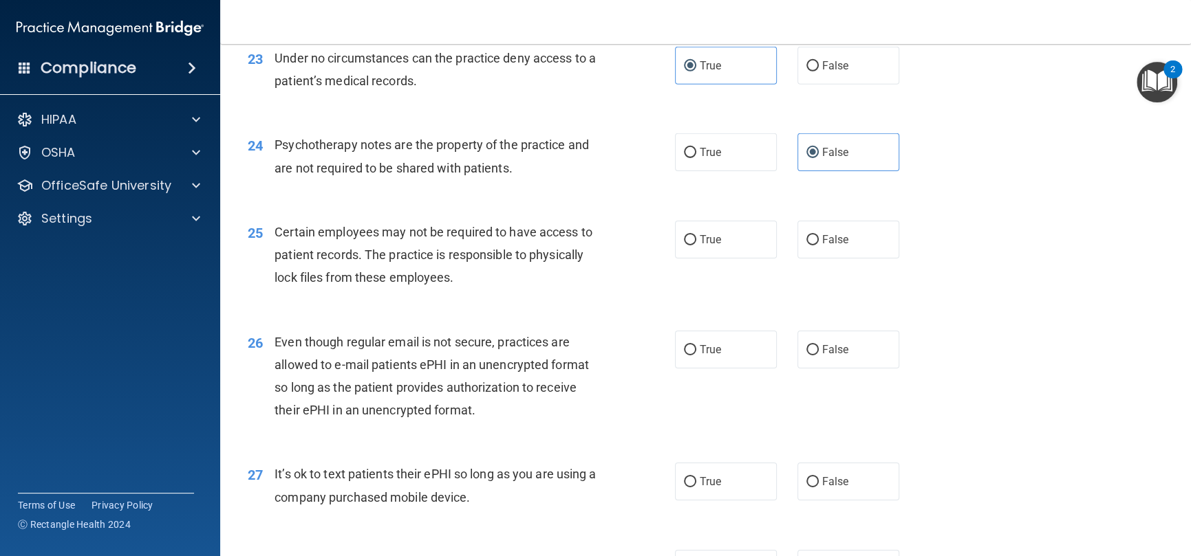
scroll to position [2751, 0]
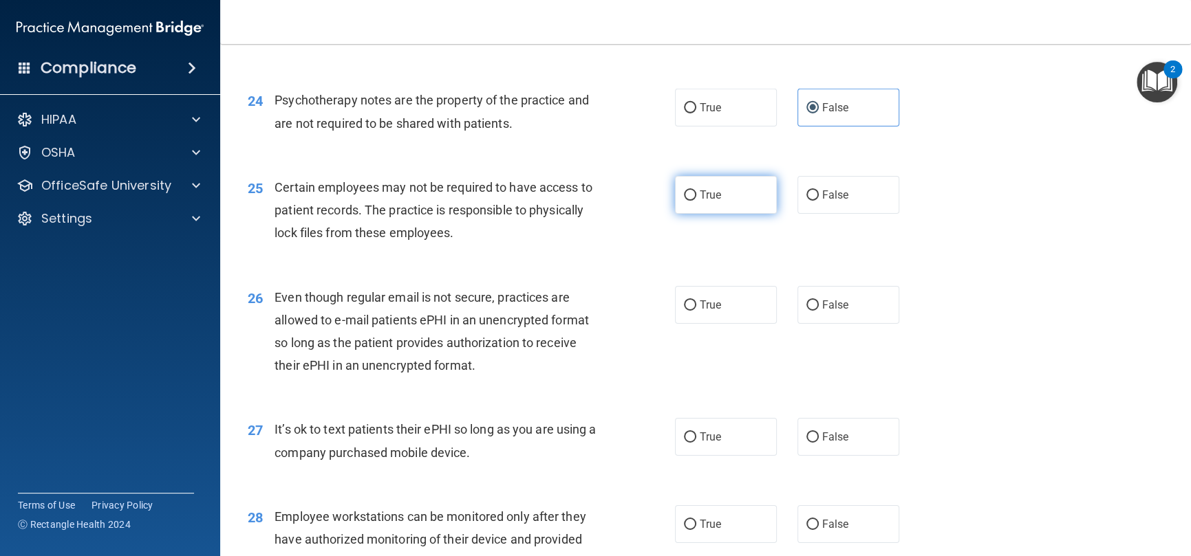
drag, startPoint x: 728, startPoint y: 223, endPoint x: 698, endPoint y: 235, distance: 32.1
click at [728, 214] on label "True" at bounding box center [726, 195] width 102 height 38
click at [696, 201] on input "True" at bounding box center [690, 196] width 12 height 10
radio input "true"
click at [844, 324] on label "False" at bounding box center [848, 305] width 102 height 38
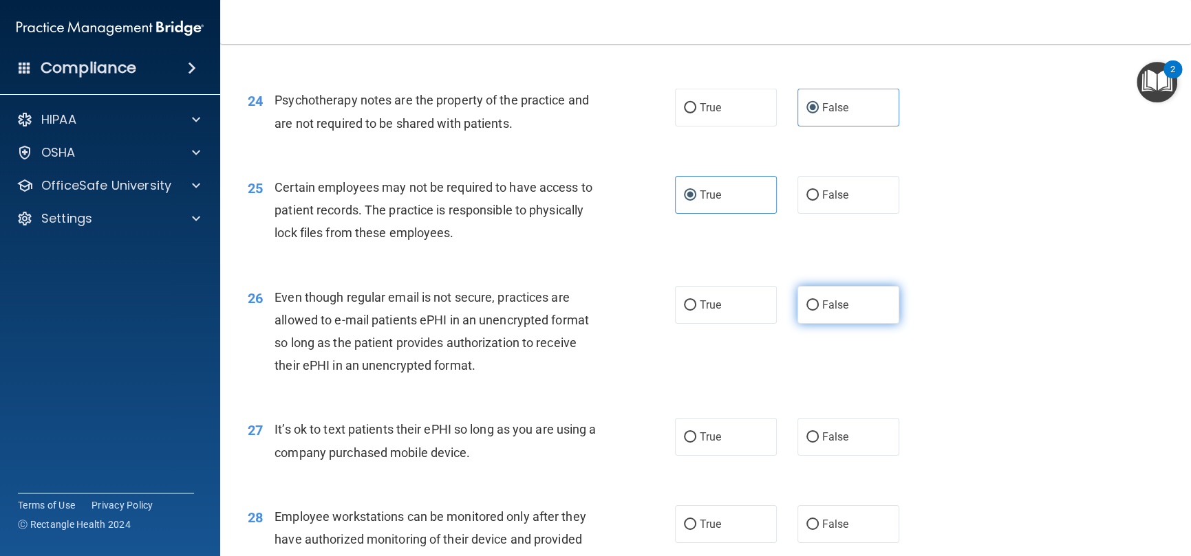
click at [818, 311] on input "False" at bounding box center [812, 306] width 12 height 10
radio input "true"
click at [835, 444] on span "False" at bounding box center [835, 437] width 27 height 13
click at [818, 443] on input "False" at bounding box center [812, 438] width 12 height 10
radio input "true"
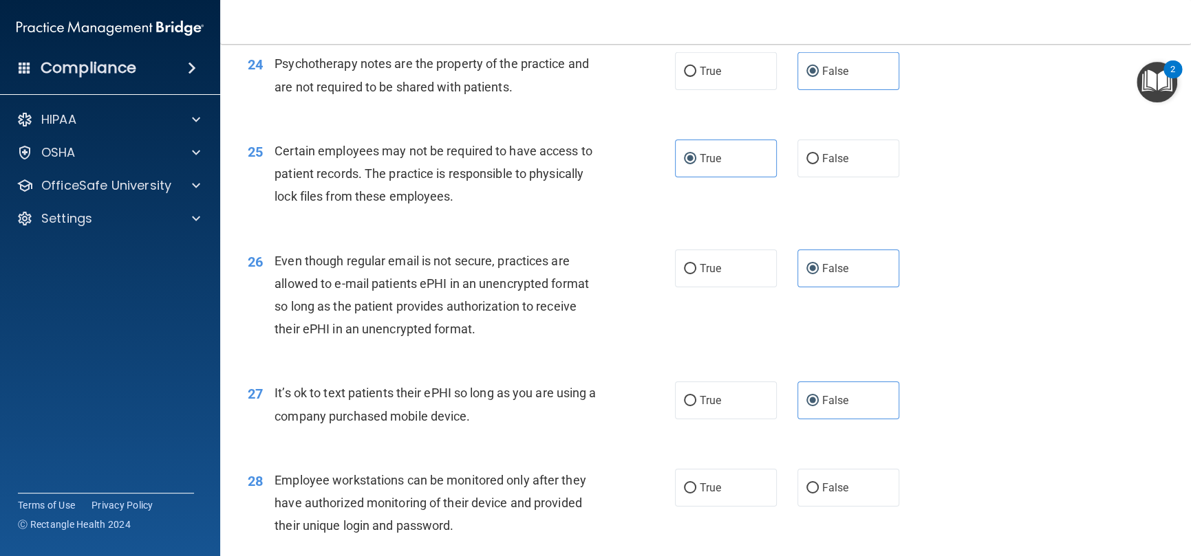
scroll to position [2957, 0]
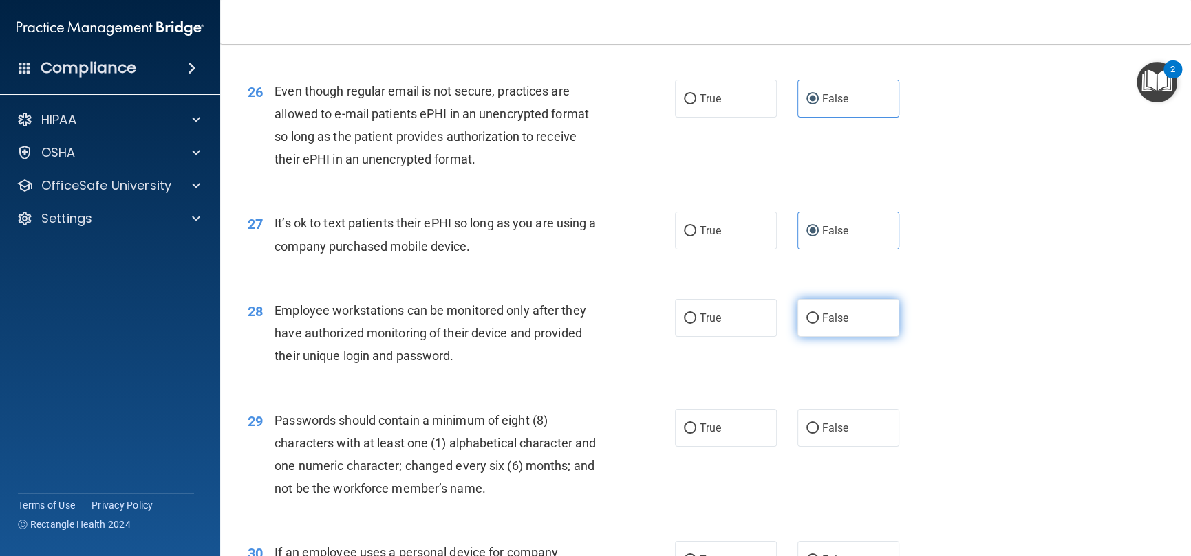
click at [838, 337] on label "False" at bounding box center [848, 318] width 102 height 38
click at [818, 324] on input "False" at bounding box center [812, 319] width 12 height 10
radio input "true"
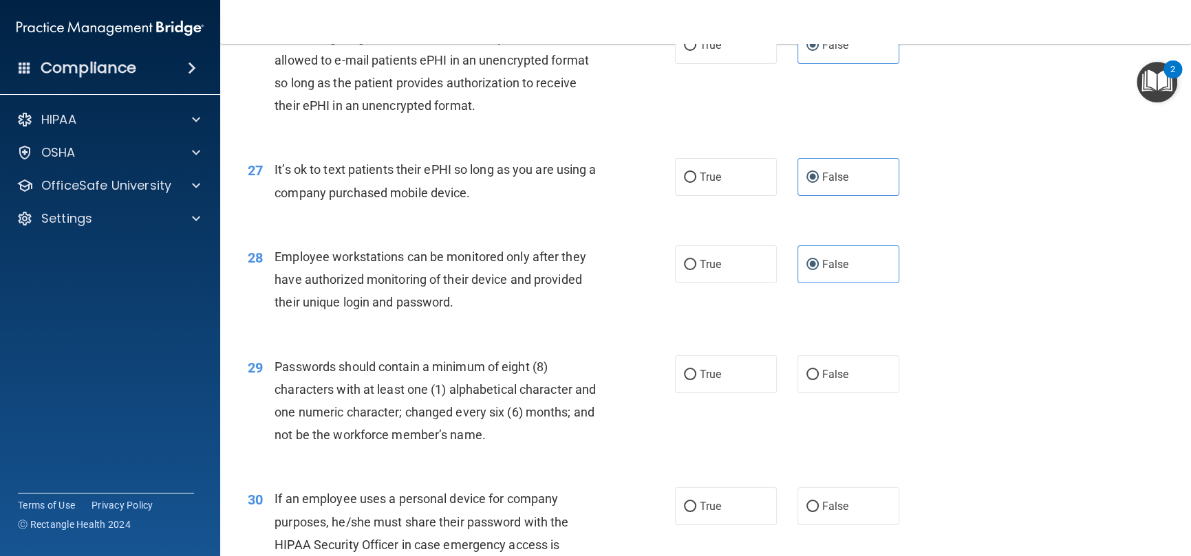
scroll to position [3164, 0]
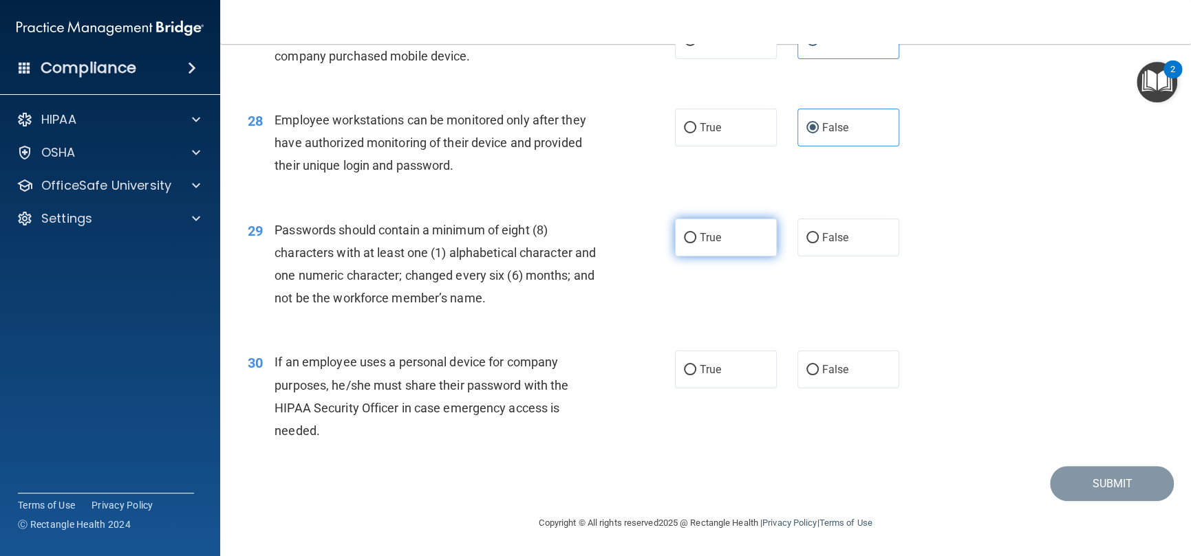
click at [710, 244] on span "True" at bounding box center [709, 237] width 21 height 13
click at [696, 243] on input "True" at bounding box center [690, 238] width 12 height 10
radio input "true"
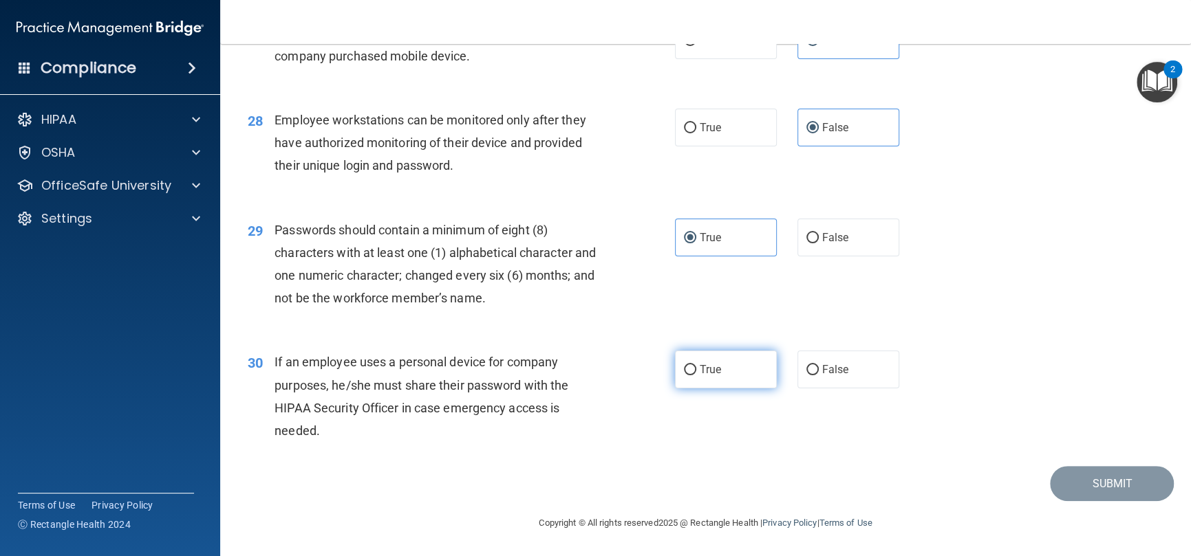
click at [743, 385] on label "True" at bounding box center [726, 370] width 102 height 38
click at [696, 376] on input "True" at bounding box center [690, 370] width 12 height 10
radio input "true"
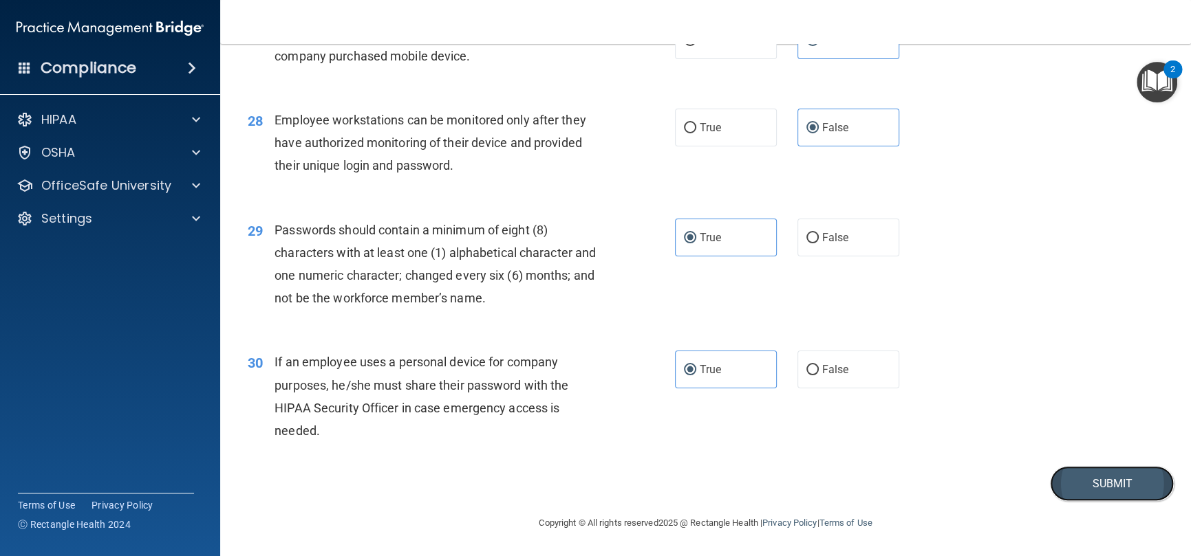
click at [1087, 495] on button "Submit" at bounding box center [1112, 483] width 124 height 35
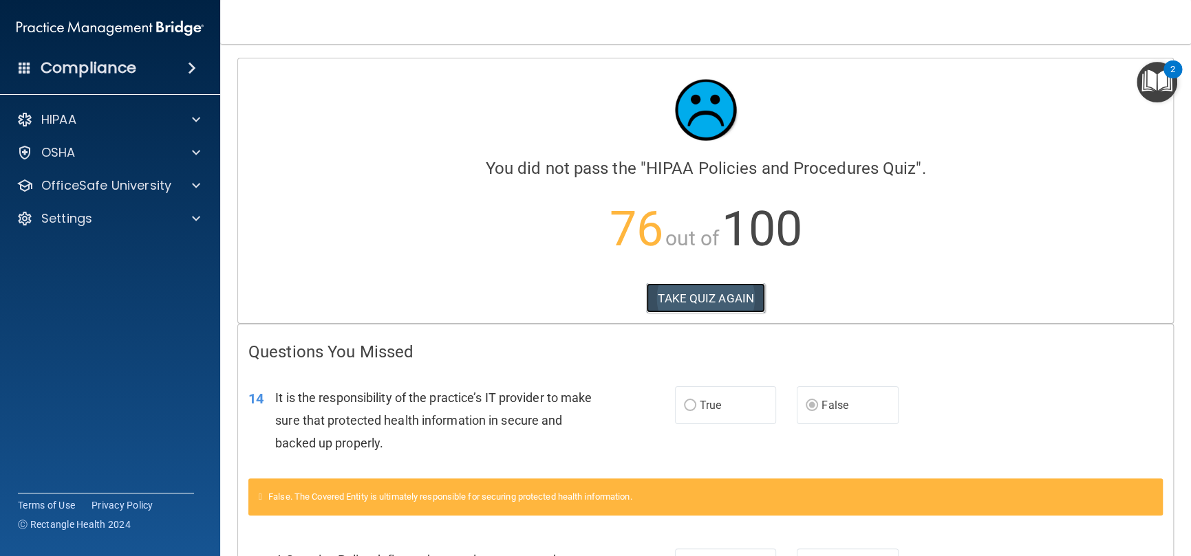
click at [703, 301] on button "TAKE QUIZ AGAIN" at bounding box center [705, 298] width 119 height 30
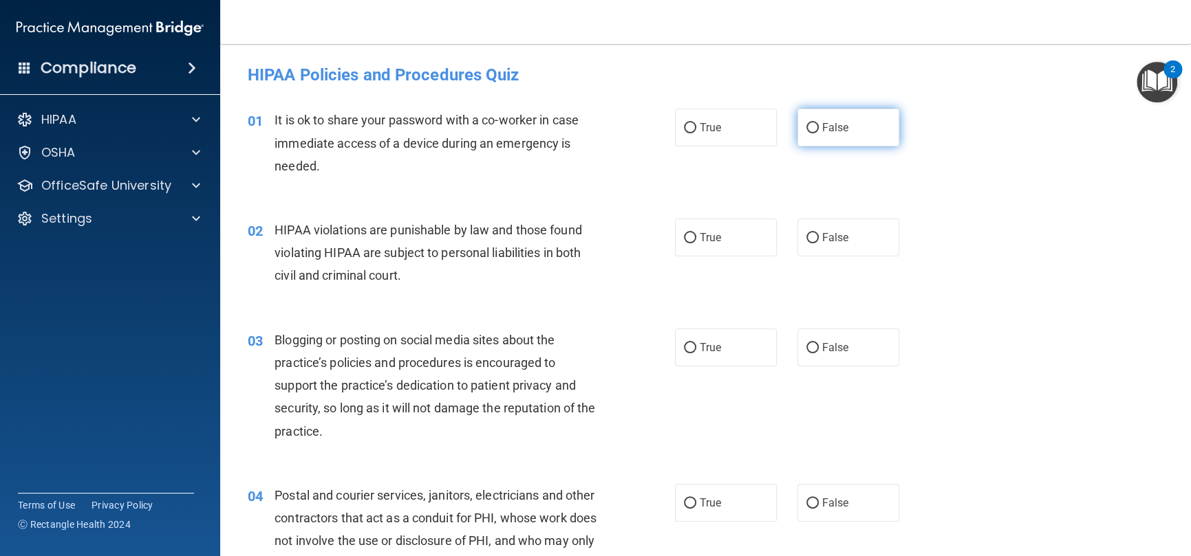
click at [824, 129] on span "False" at bounding box center [835, 127] width 27 height 13
click at [818, 129] on input "False" at bounding box center [812, 128] width 12 height 10
radio input "true"
click at [699, 236] on span "True" at bounding box center [709, 237] width 21 height 13
click at [696, 236] on input "True" at bounding box center [690, 238] width 12 height 10
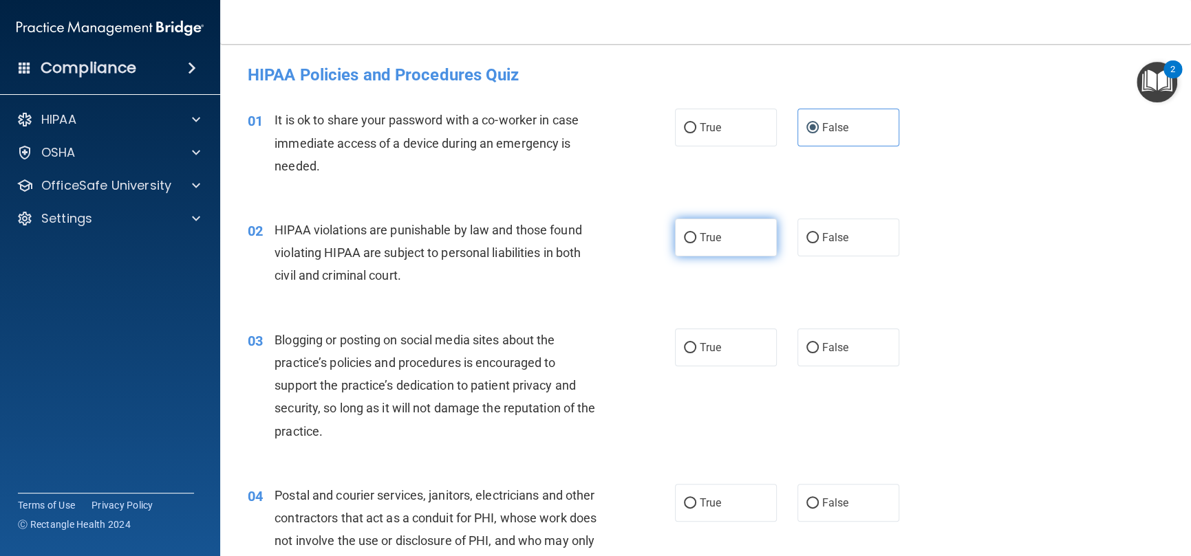
radio input "true"
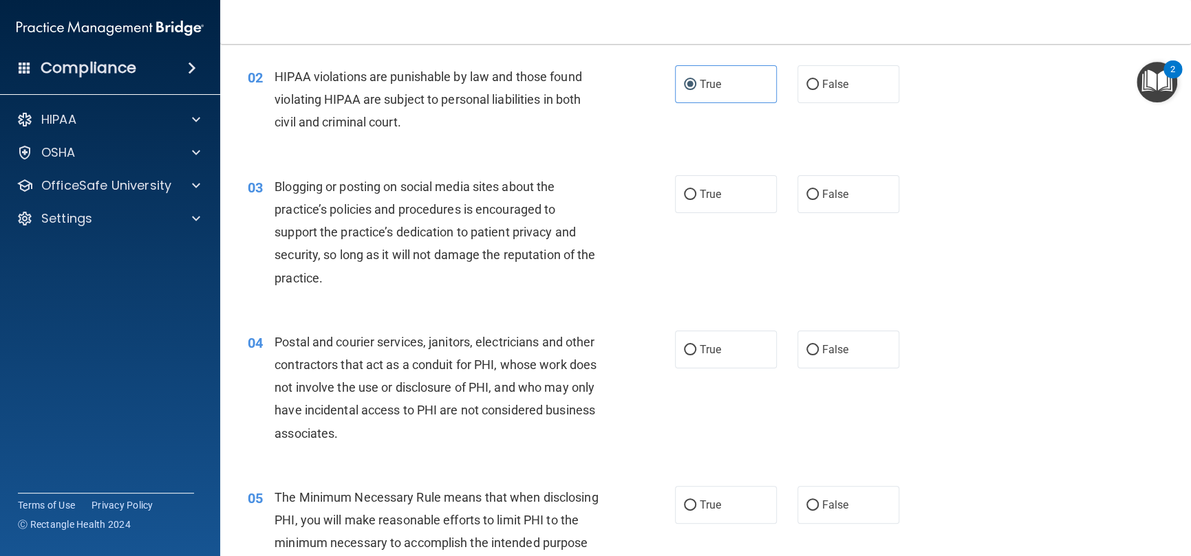
scroll to position [206, 0]
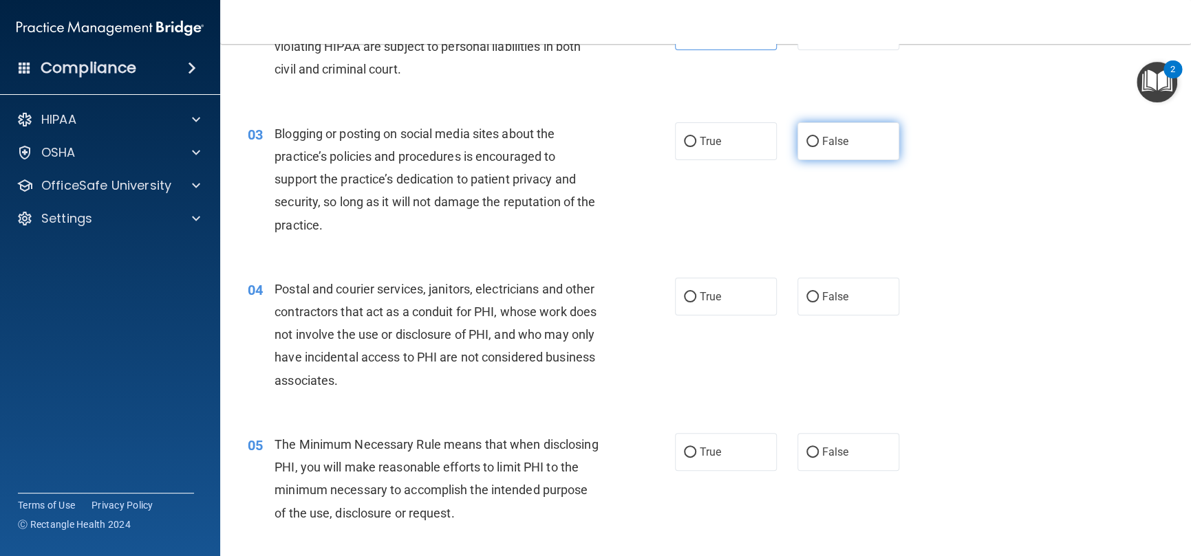
click at [818, 148] on label "False" at bounding box center [848, 141] width 102 height 38
click at [818, 147] on input "False" at bounding box center [812, 142] width 12 height 10
radio input "true"
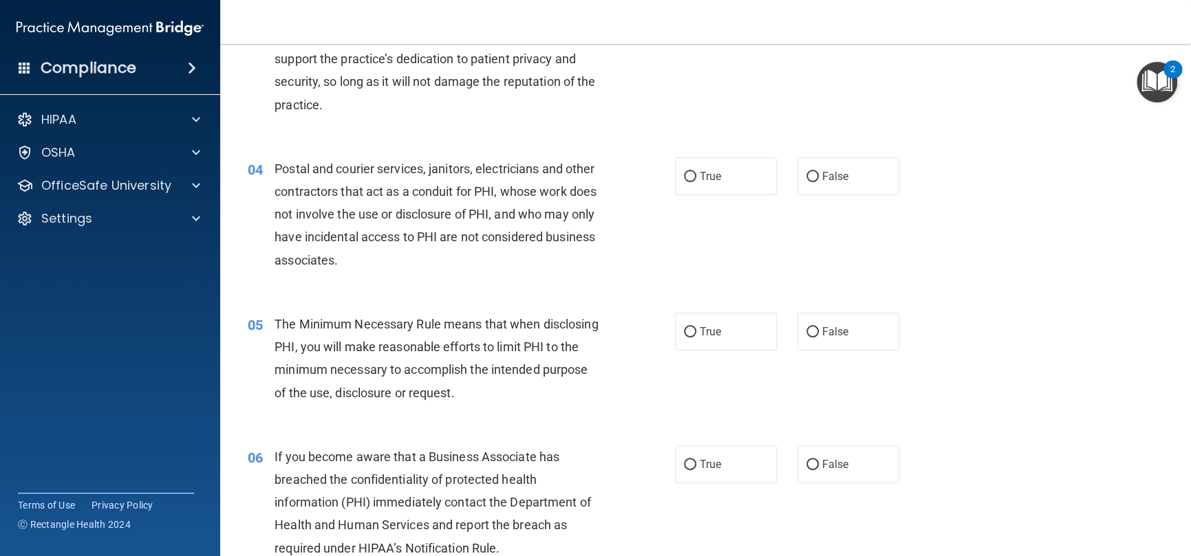
scroll to position [344, 0]
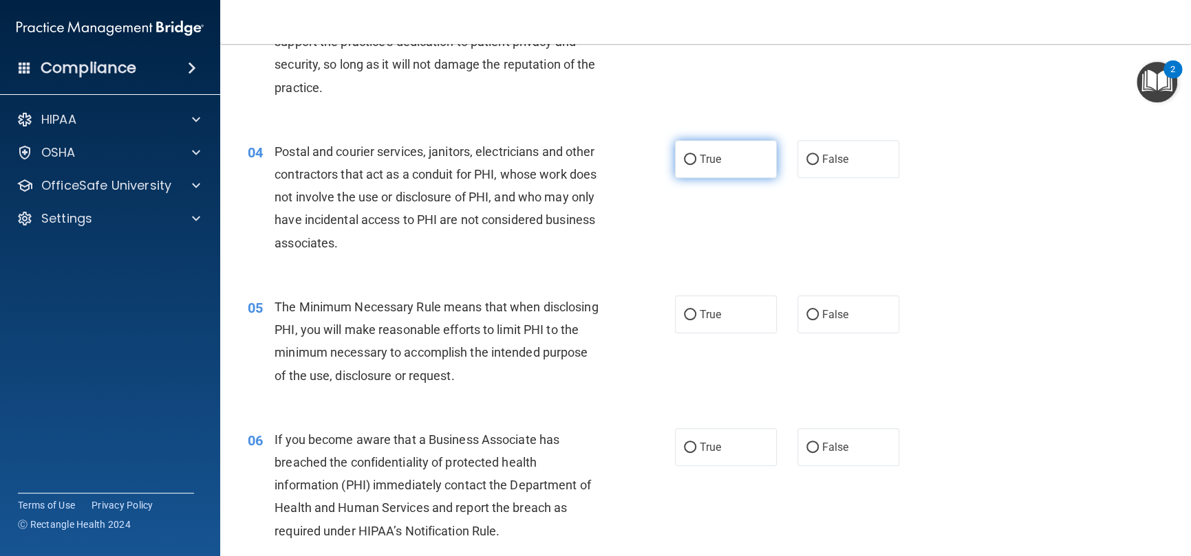
click at [702, 161] on span "True" at bounding box center [709, 159] width 21 height 13
click at [696, 161] on input "True" at bounding box center [690, 160] width 12 height 10
radio input "true"
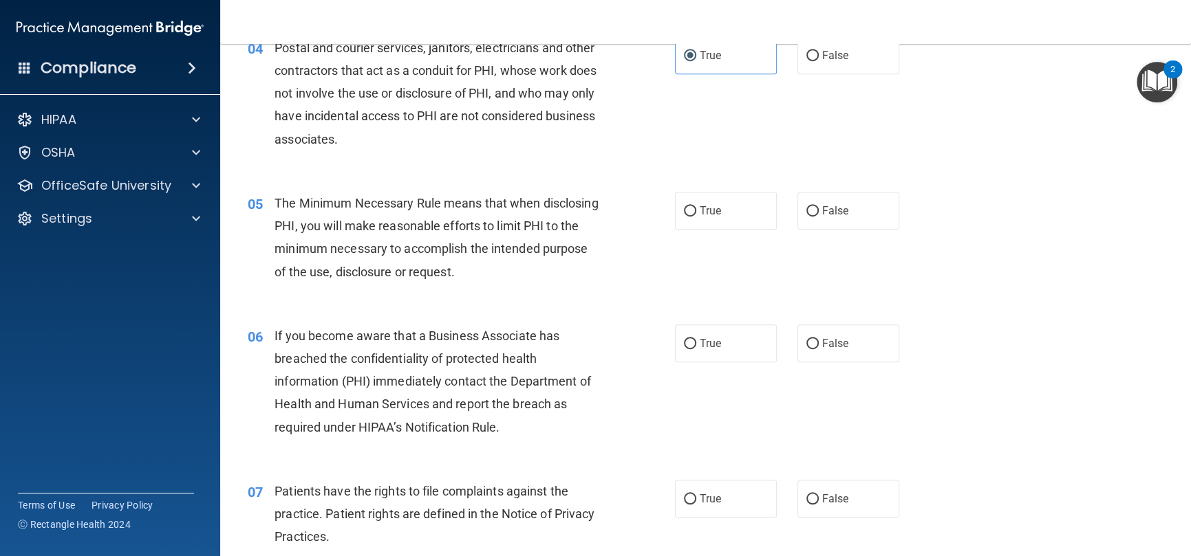
scroll to position [481, 0]
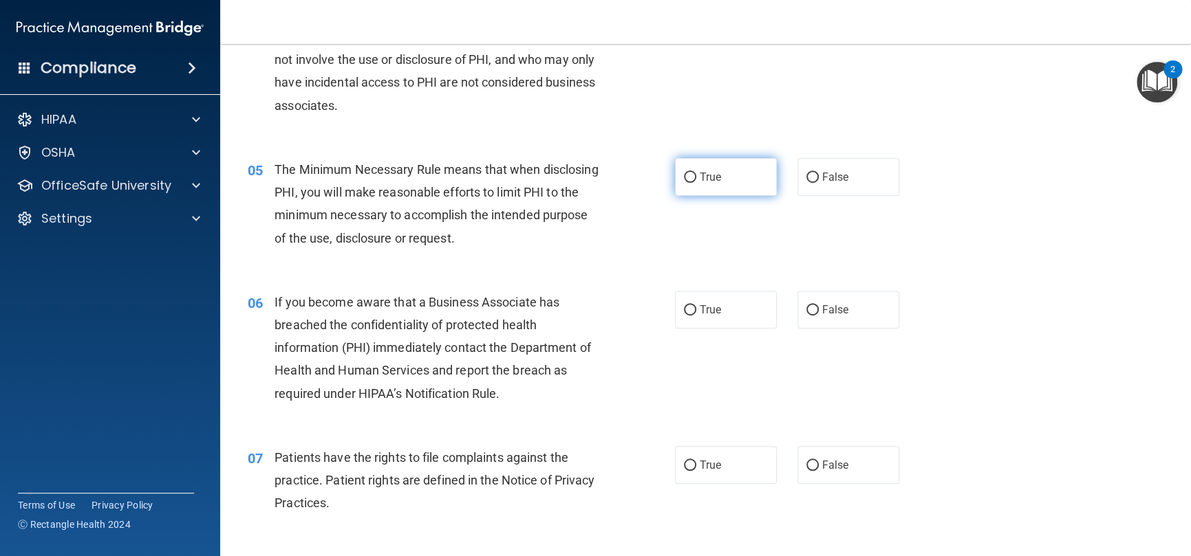
click at [719, 182] on label "True" at bounding box center [726, 177] width 102 height 38
click at [696, 182] on input "True" at bounding box center [690, 178] width 12 height 10
radio input "true"
click at [820, 316] on label "False" at bounding box center [848, 310] width 102 height 38
click at [818, 316] on input "False" at bounding box center [812, 310] width 12 height 10
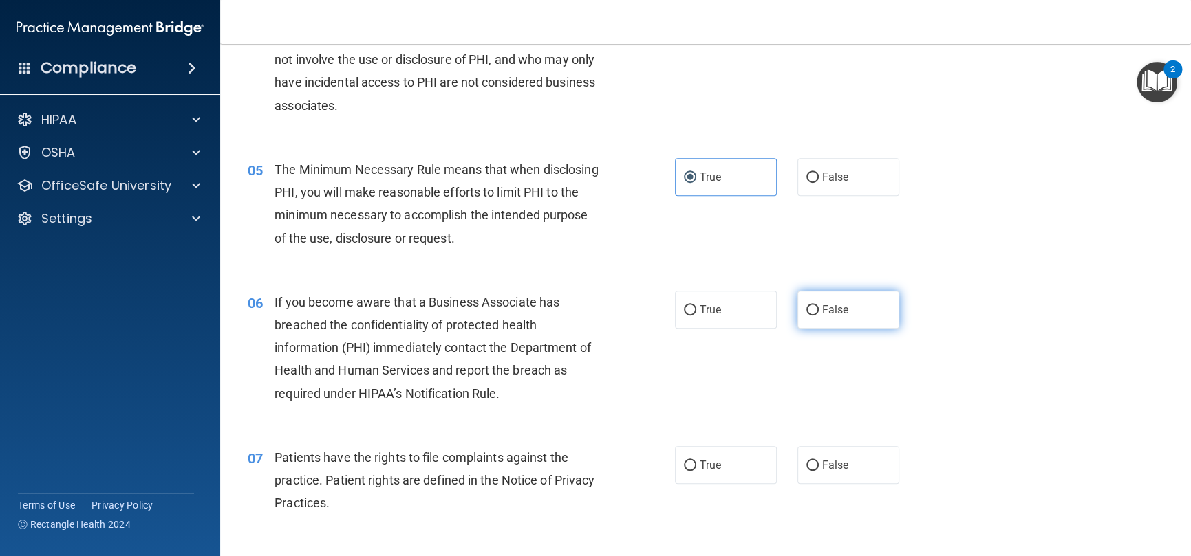
radio input "true"
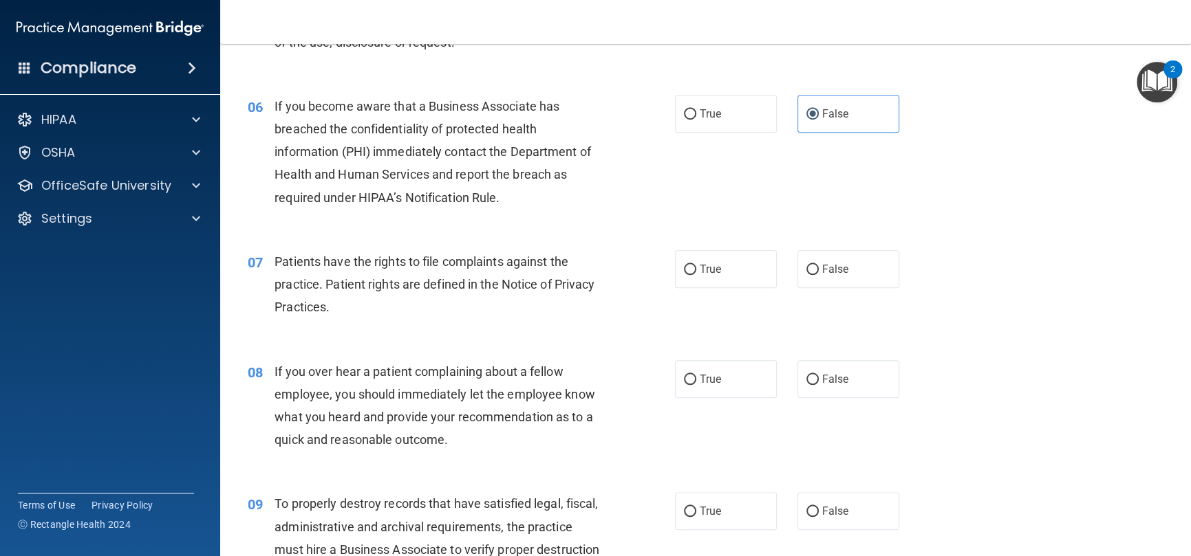
scroll to position [688, 0]
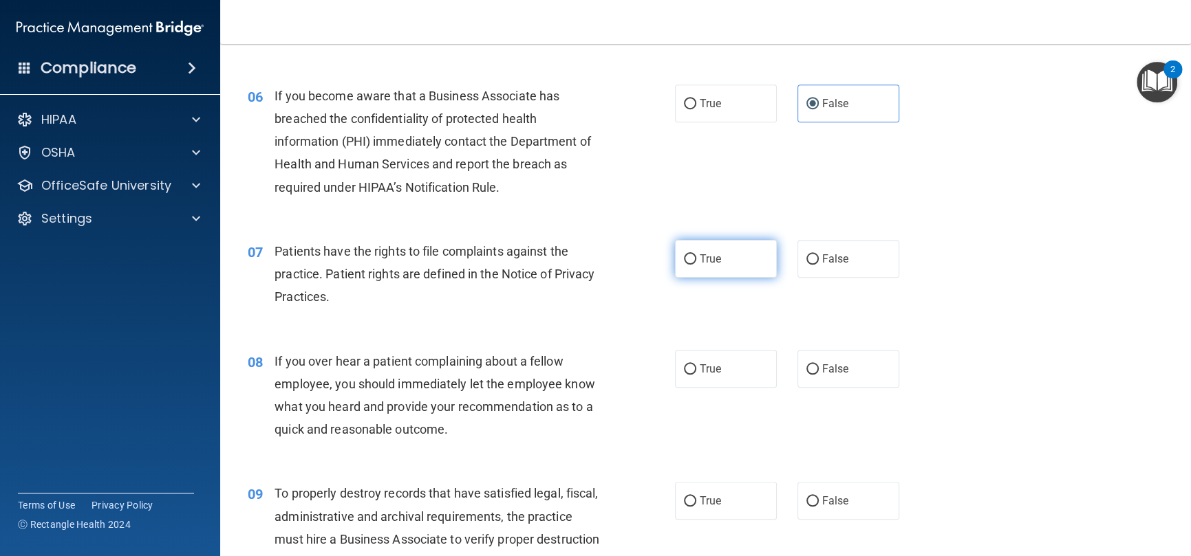
drag, startPoint x: 681, startPoint y: 259, endPoint x: 668, endPoint y: 259, distance: 13.1
click at [684, 259] on input "True" at bounding box center [690, 259] width 12 height 10
radio input "true"
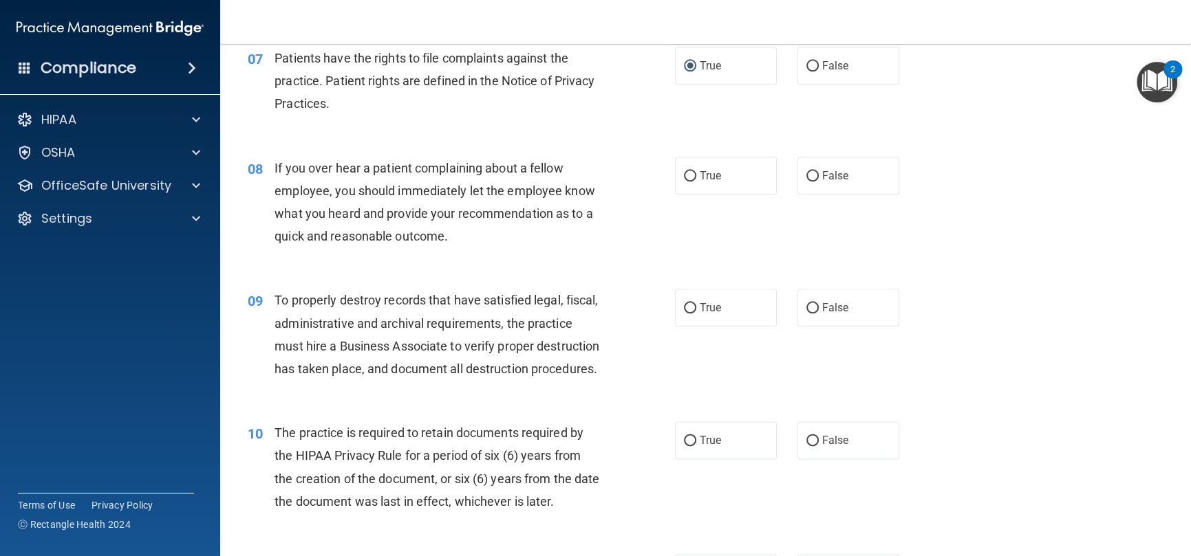
scroll to position [894, 0]
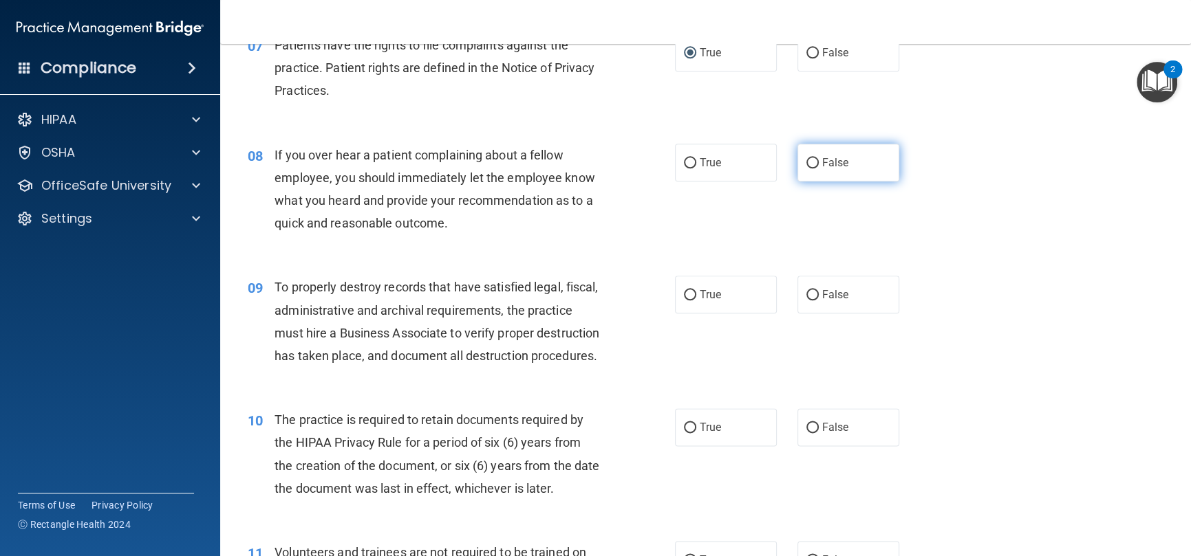
click at [829, 166] on span "False" at bounding box center [835, 162] width 27 height 13
click at [818, 166] on input "False" at bounding box center [812, 163] width 12 height 10
radio input "true"
click at [848, 290] on label "False" at bounding box center [848, 295] width 102 height 38
click at [818, 290] on input "False" at bounding box center [812, 295] width 12 height 10
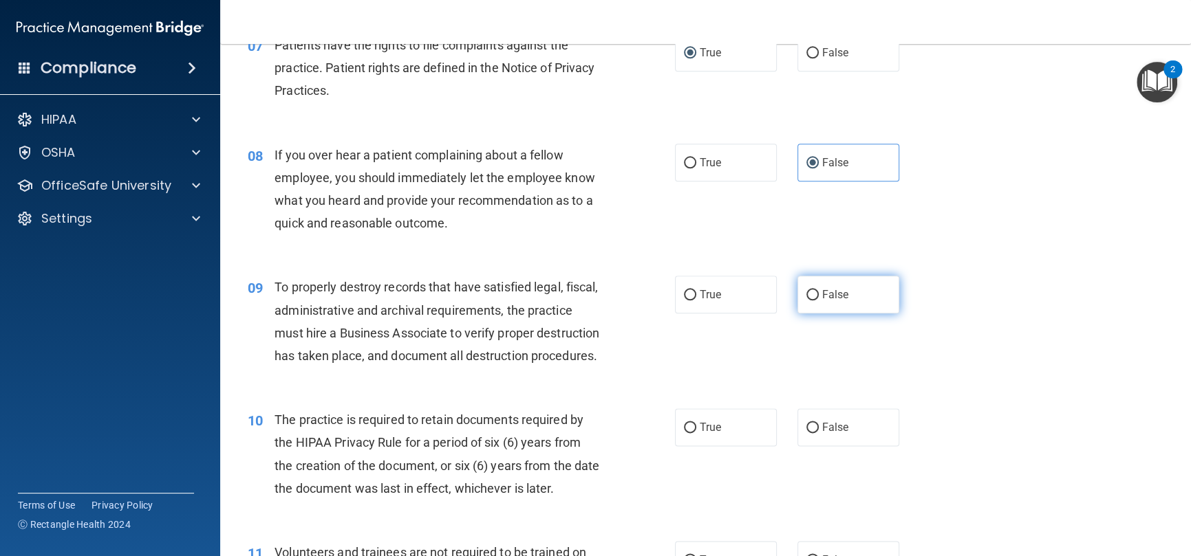
radio input "true"
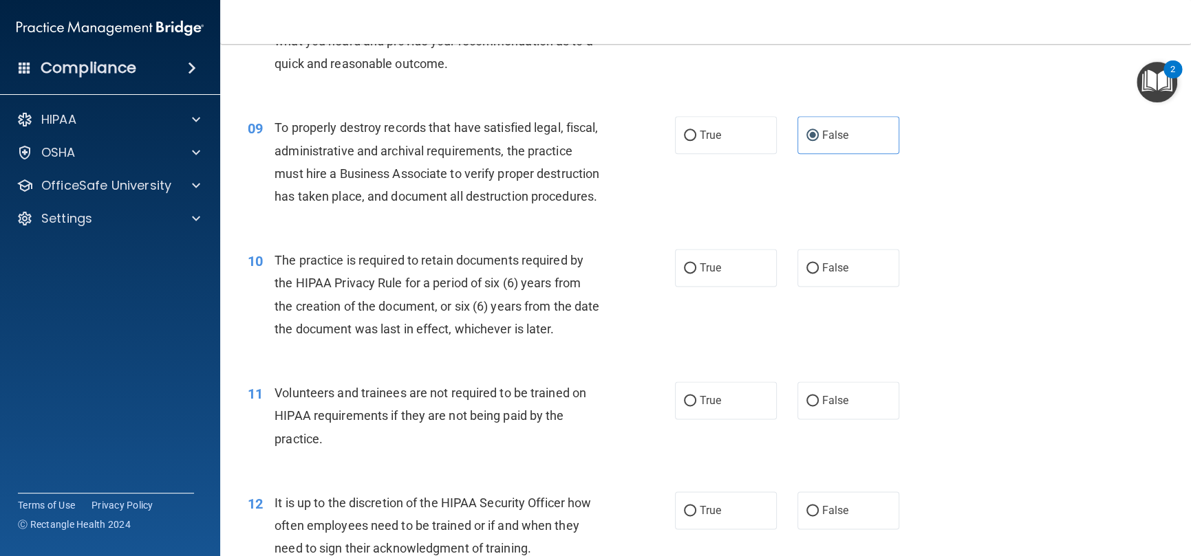
scroll to position [1100, 0]
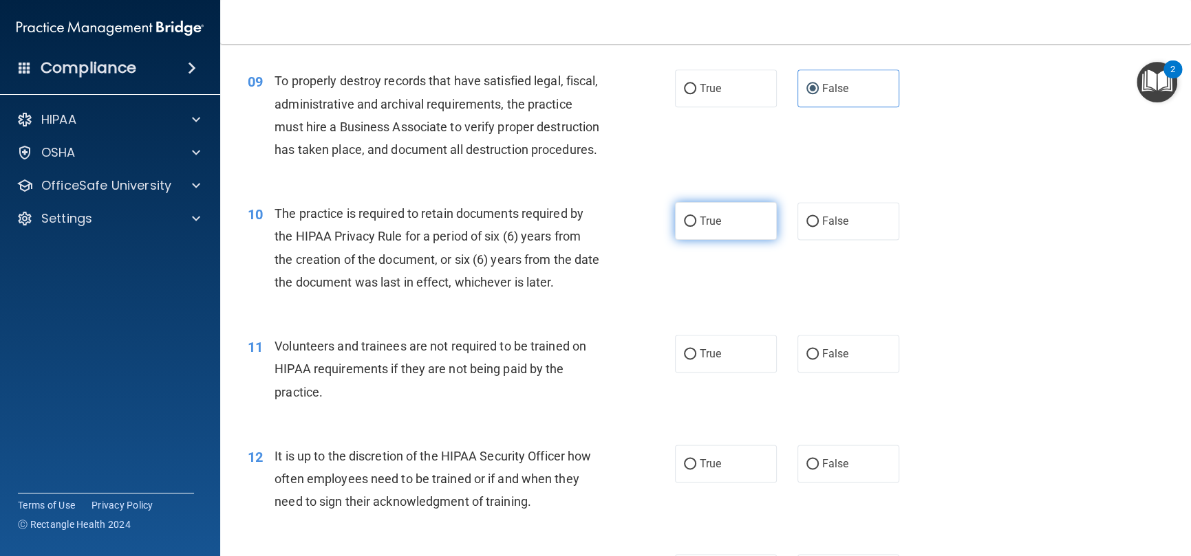
click at [715, 228] on span "True" at bounding box center [709, 221] width 21 height 13
click at [696, 227] on input "True" at bounding box center [690, 222] width 12 height 10
radio input "true"
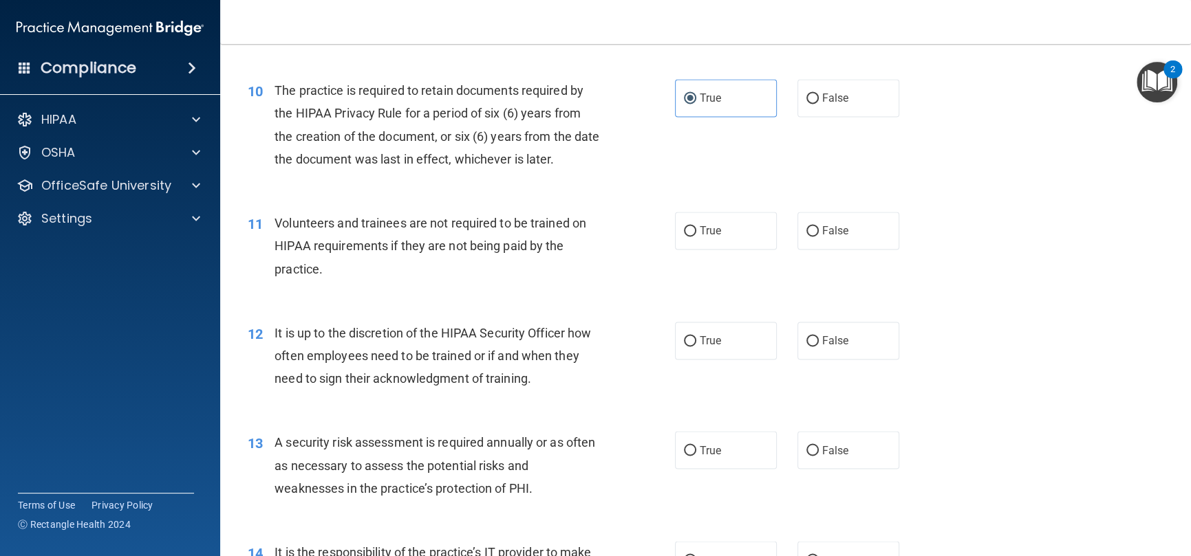
scroll to position [1238, 0]
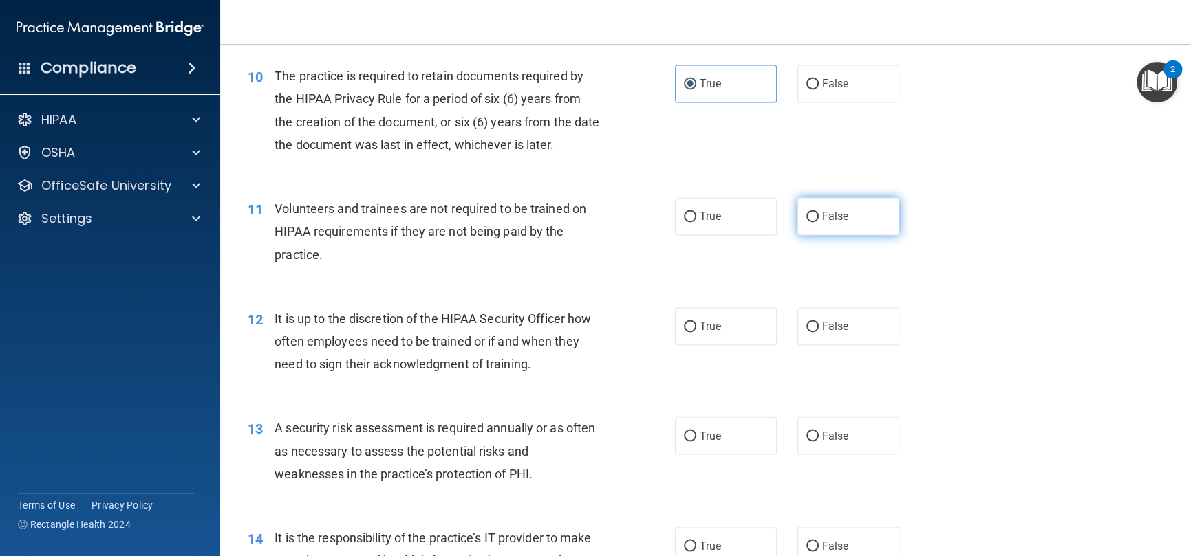
click at [832, 223] on span "False" at bounding box center [835, 216] width 27 height 13
click at [818, 222] on input "False" at bounding box center [812, 217] width 12 height 10
radio input "true"
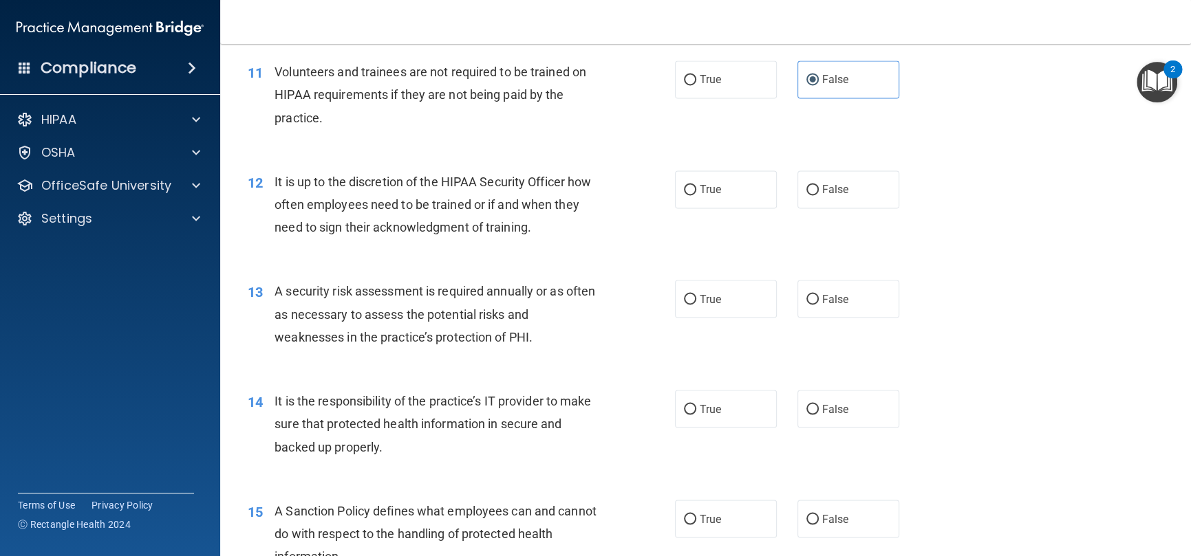
scroll to position [1376, 0]
click at [849, 208] on label "False" at bounding box center [848, 189] width 102 height 38
click at [818, 195] on input "False" at bounding box center [812, 189] width 12 height 10
radio input "true"
click at [688, 304] on input "True" at bounding box center [690, 299] width 12 height 10
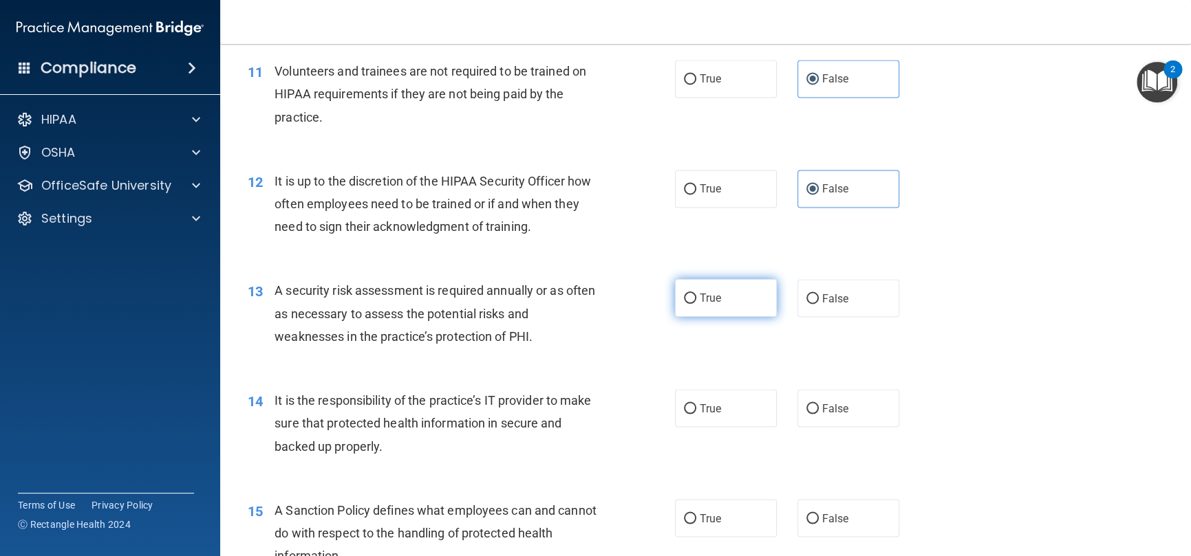
radio input "true"
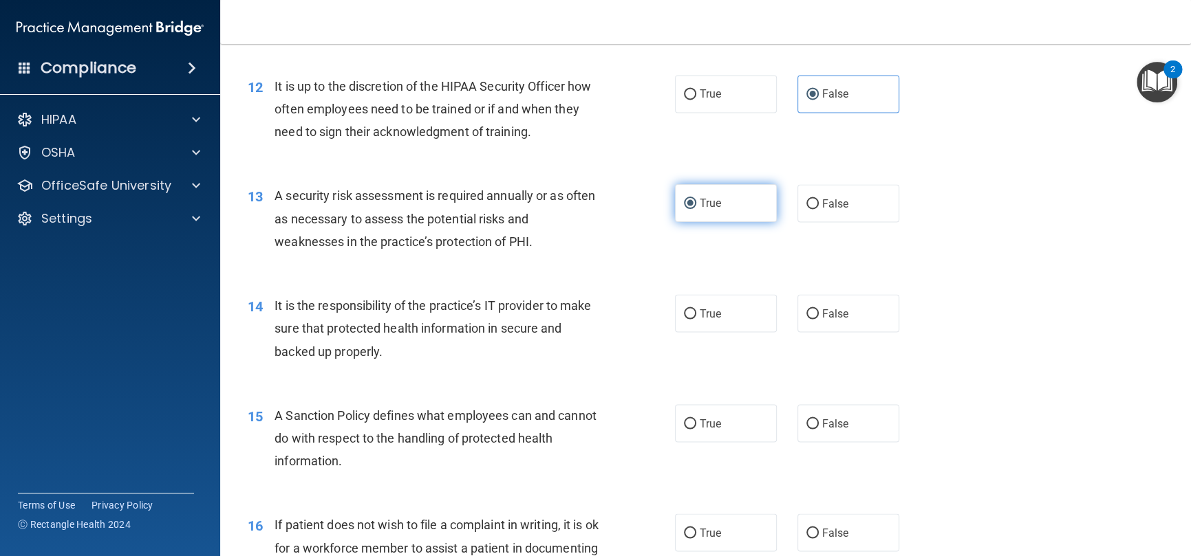
scroll to position [1513, 0]
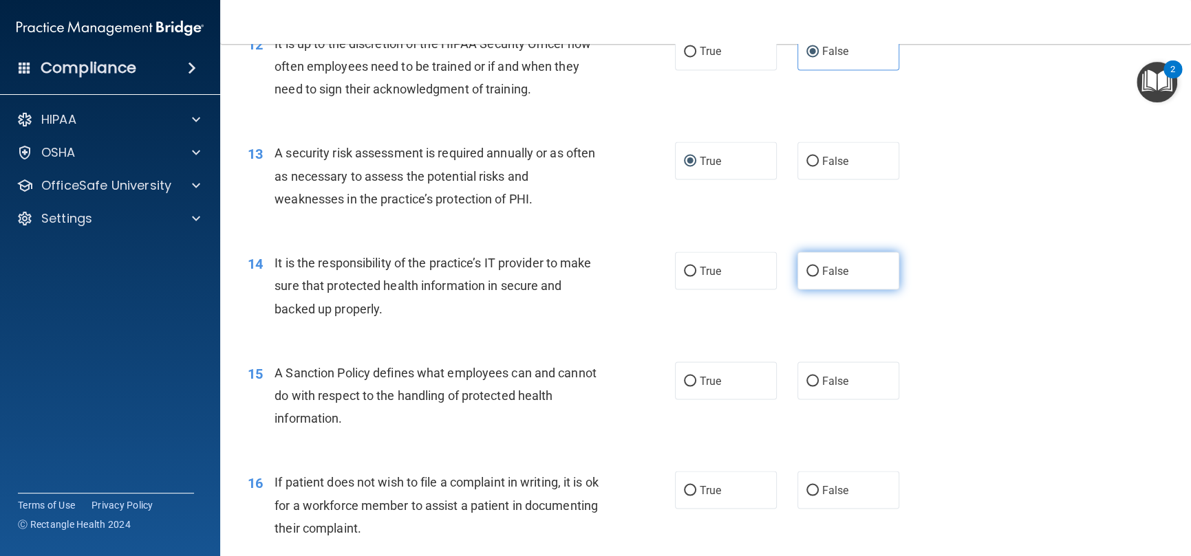
click at [822, 277] on span "False" at bounding box center [835, 270] width 27 height 13
click at [817, 276] on input "False" at bounding box center [812, 271] width 12 height 10
radio input "true"
click at [834, 392] on label "False" at bounding box center [848, 381] width 102 height 38
click at [818, 387] on input "False" at bounding box center [812, 381] width 12 height 10
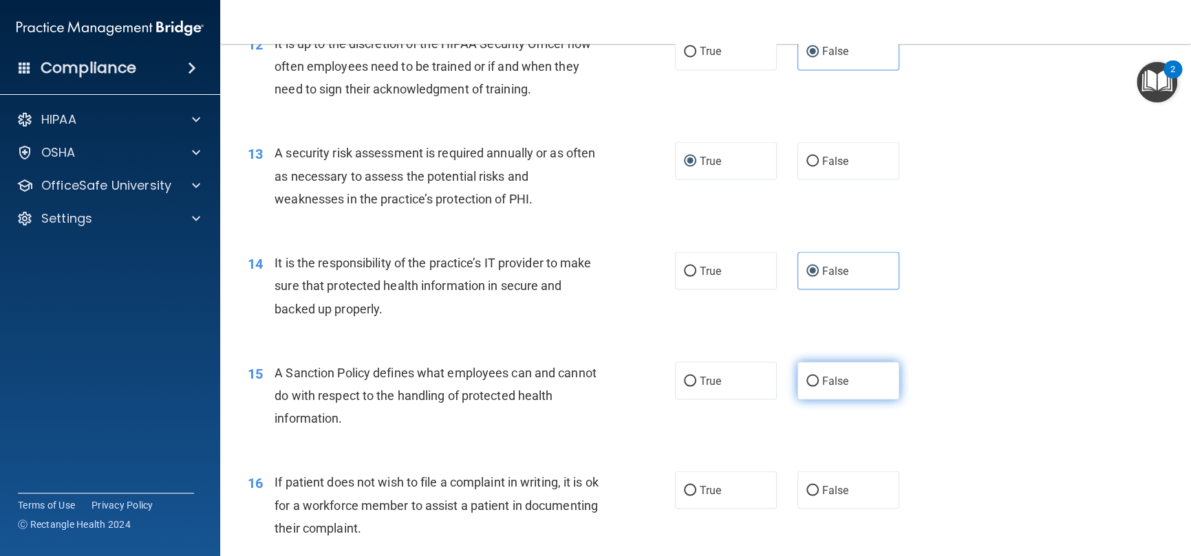
radio input "true"
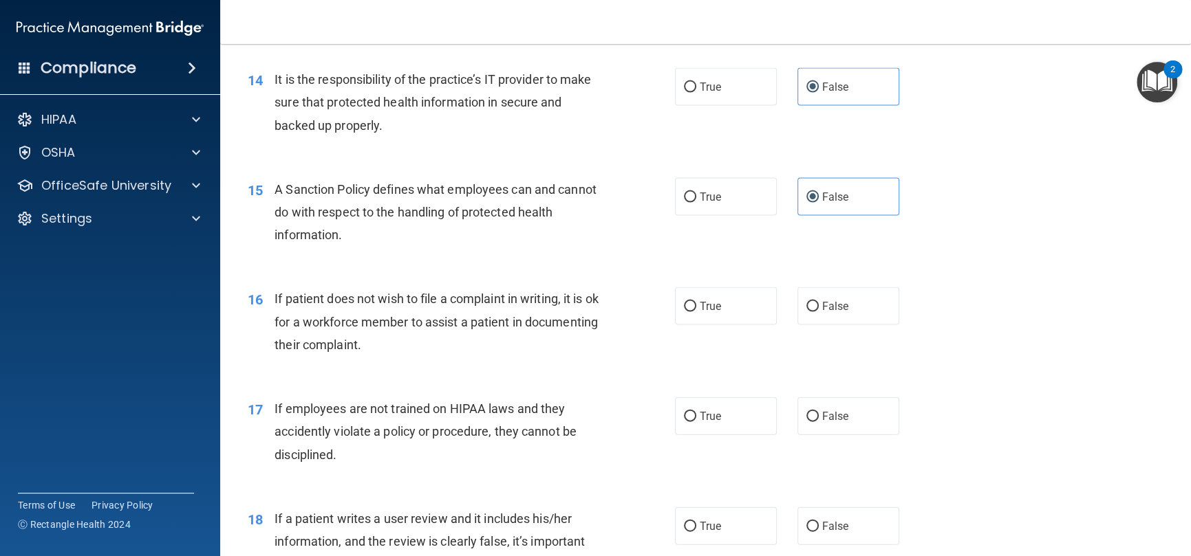
scroll to position [1719, 0]
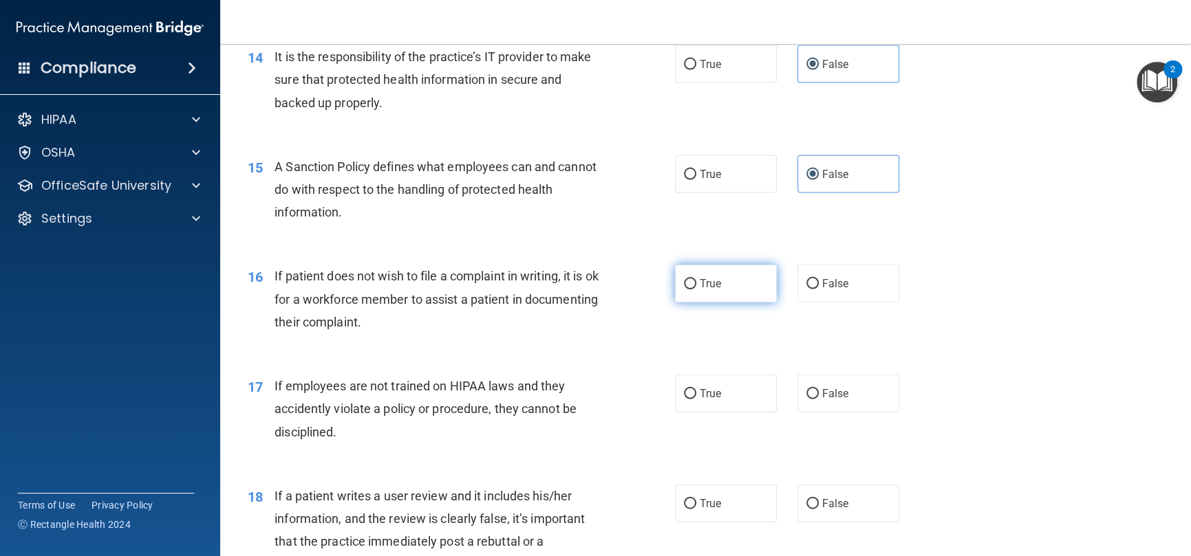
click at [732, 303] on label "True" at bounding box center [726, 284] width 102 height 38
click at [696, 290] on input "True" at bounding box center [690, 284] width 12 height 10
radio input "true"
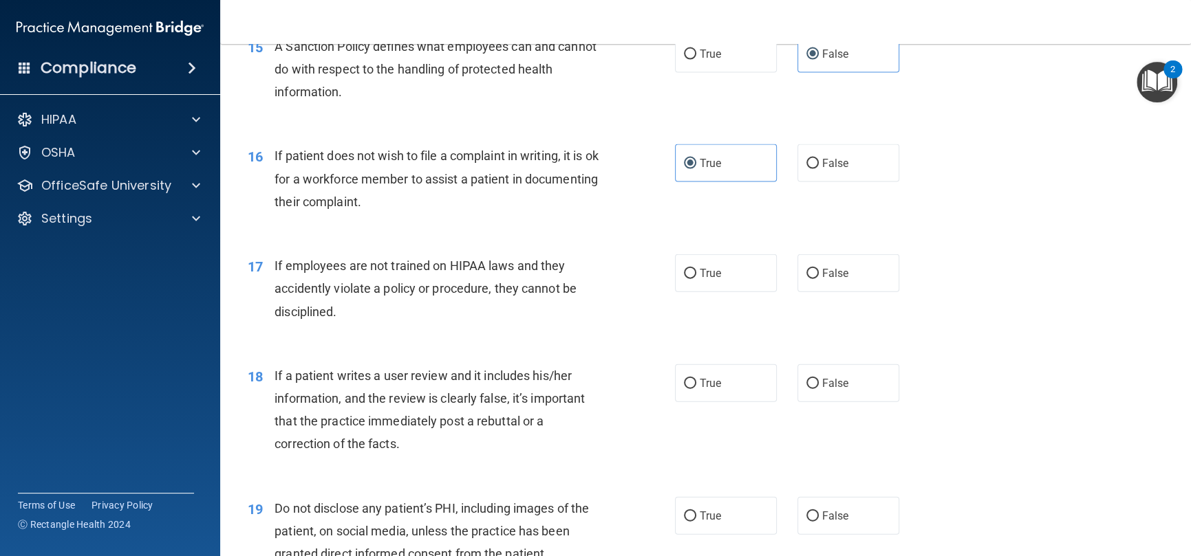
scroll to position [1926, 0]
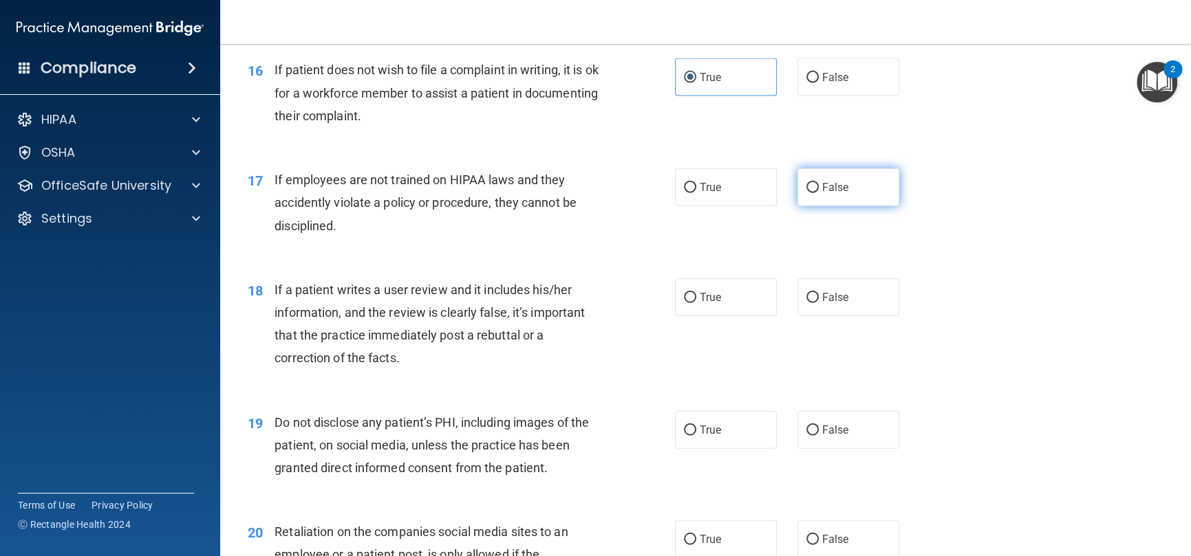
click at [809, 193] on input "False" at bounding box center [812, 188] width 12 height 10
radio input "true"
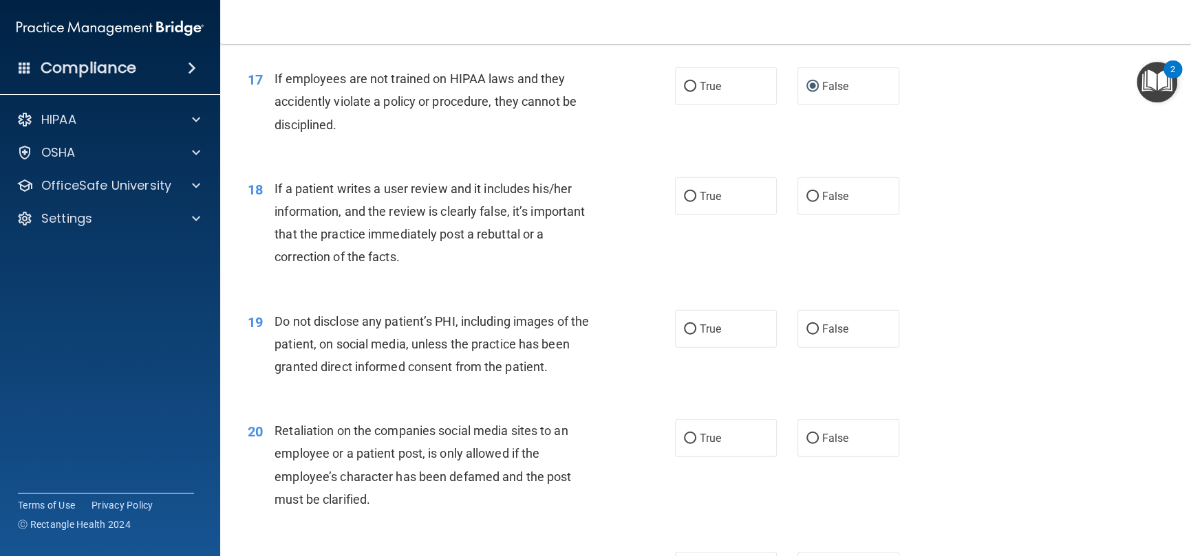
scroll to position [2063, 0]
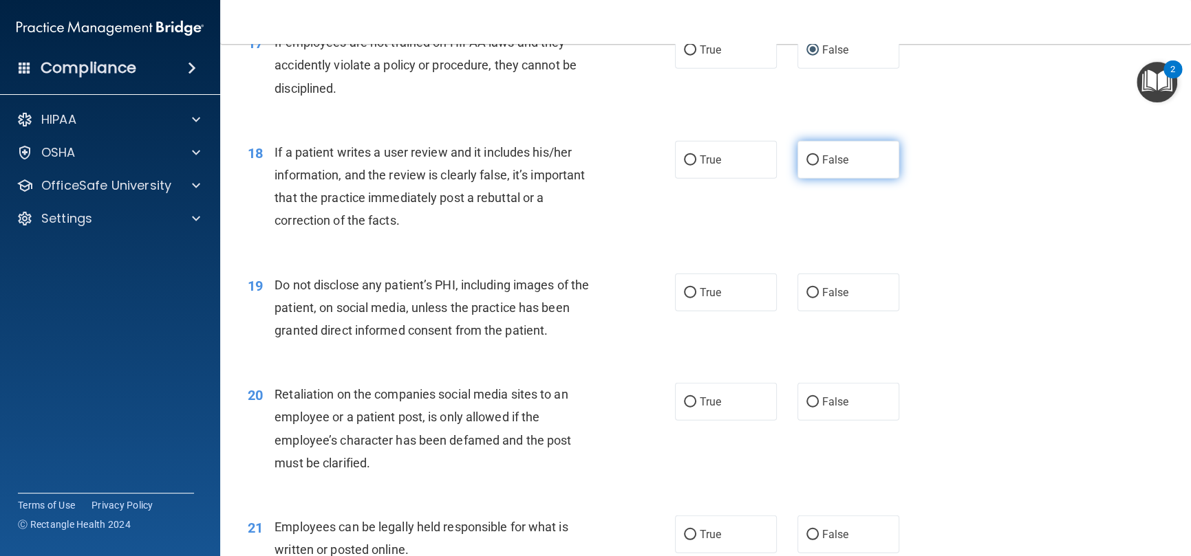
click at [824, 166] on span "False" at bounding box center [835, 159] width 27 height 13
click at [818, 166] on input "False" at bounding box center [812, 160] width 12 height 10
radio input "true"
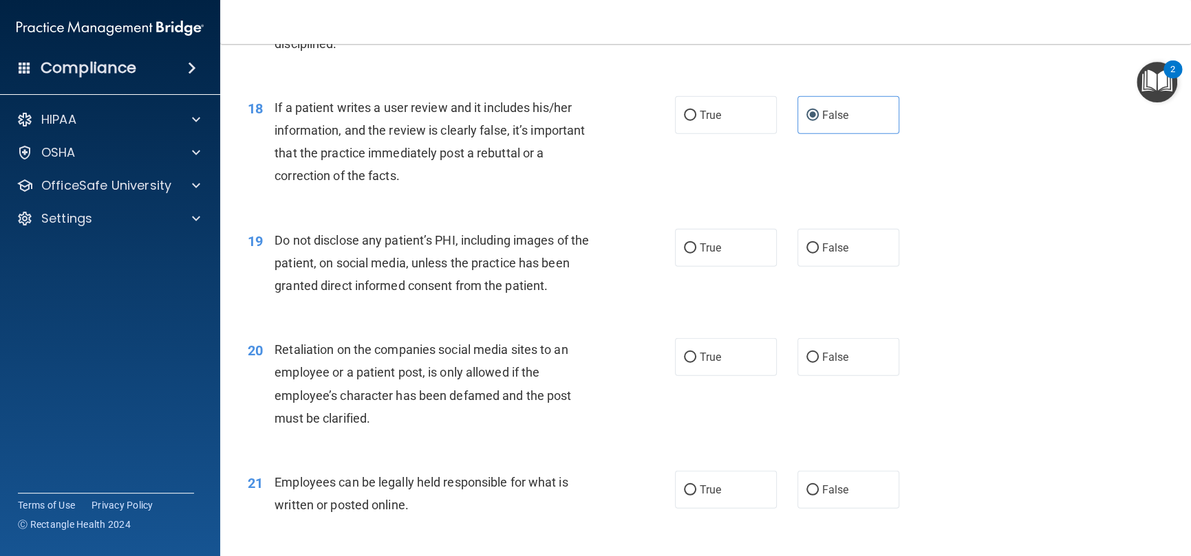
scroll to position [2132, 0]
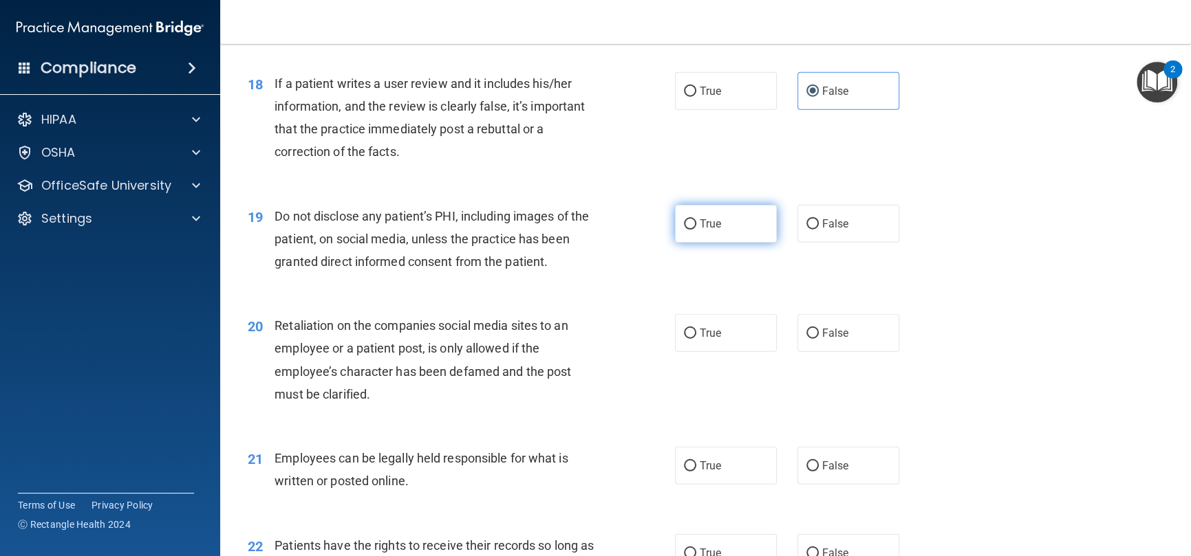
click at [701, 238] on label "True" at bounding box center [726, 224] width 102 height 38
click at [696, 230] on input "True" at bounding box center [690, 224] width 12 height 10
radio input "true"
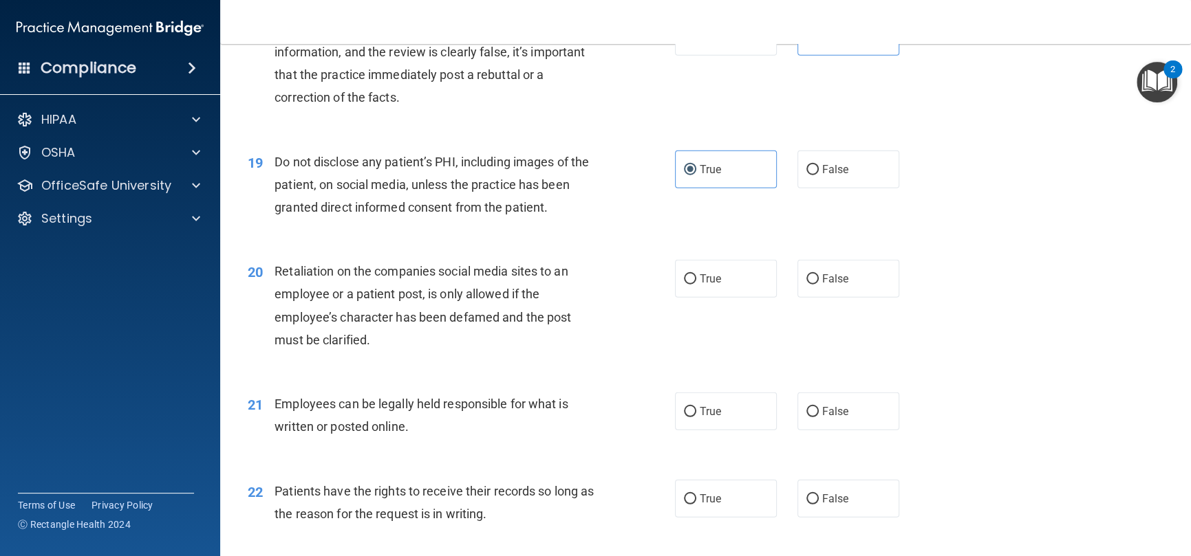
scroll to position [2270, 0]
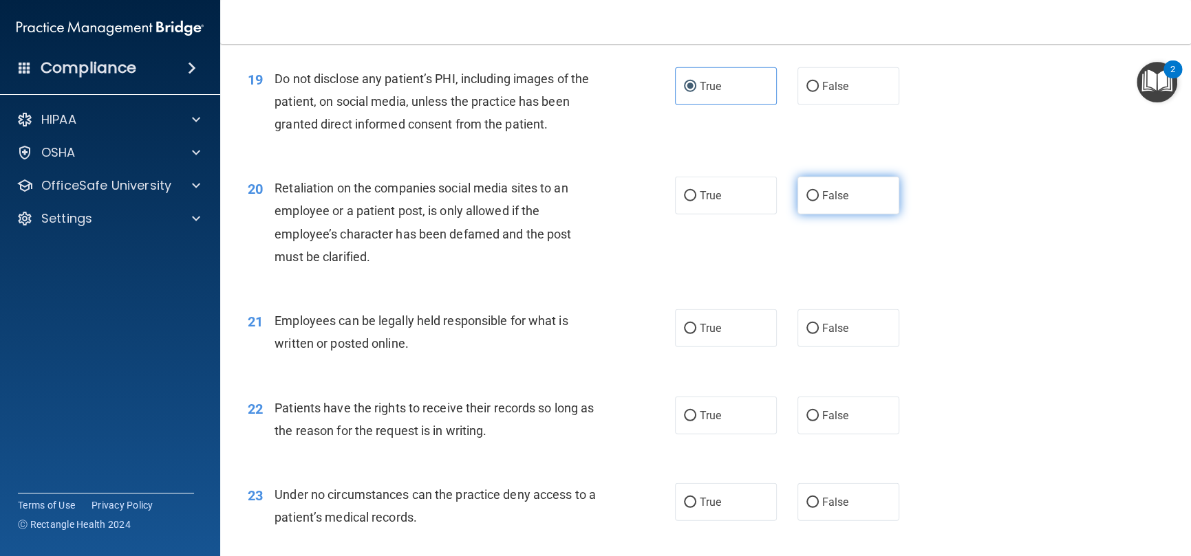
click at [810, 215] on label "False" at bounding box center [848, 196] width 102 height 38
click at [810, 202] on input "False" at bounding box center [812, 196] width 12 height 10
radio input "true"
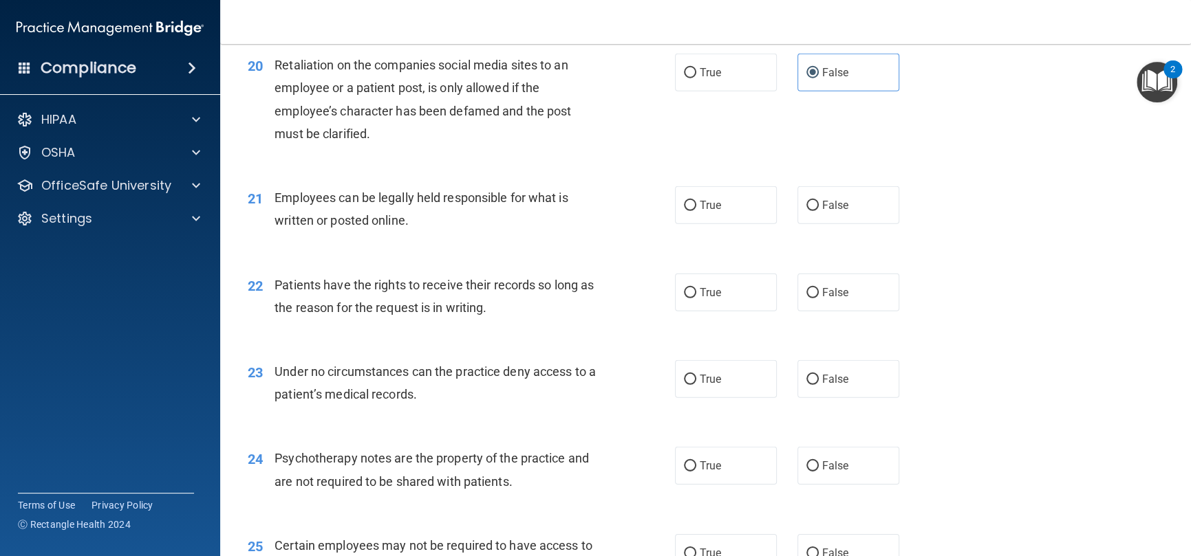
scroll to position [2407, 0]
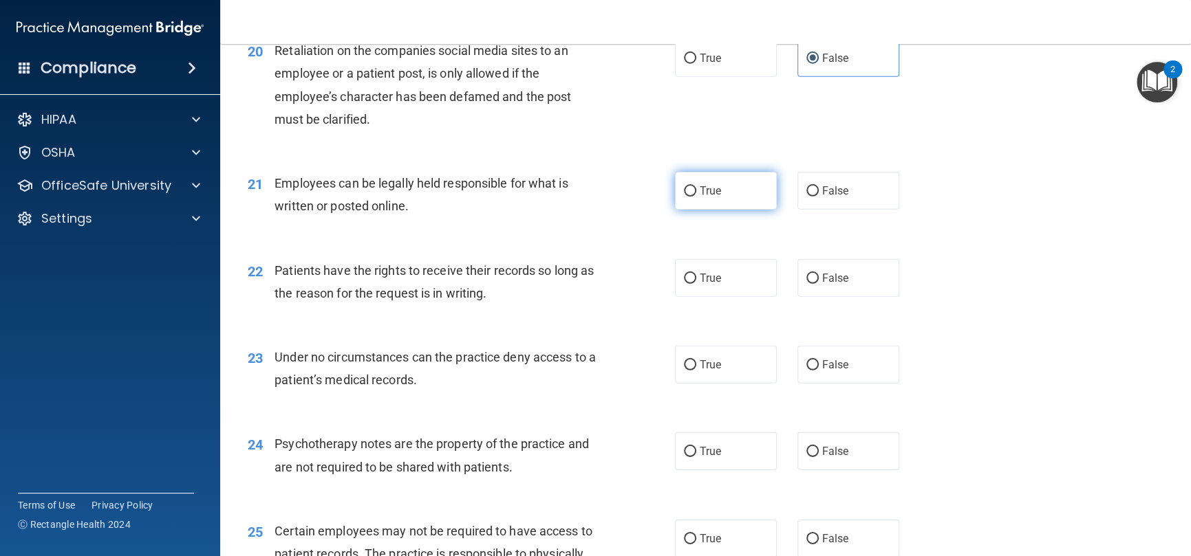
click at [703, 197] on span "True" at bounding box center [709, 190] width 21 height 13
click at [696, 197] on input "True" at bounding box center [690, 191] width 12 height 10
radio input "true"
click at [822, 285] on span "False" at bounding box center [835, 278] width 27 height 13
click at [818, 284] on input "False" at bounding box center [812, 279] width 12 height 10
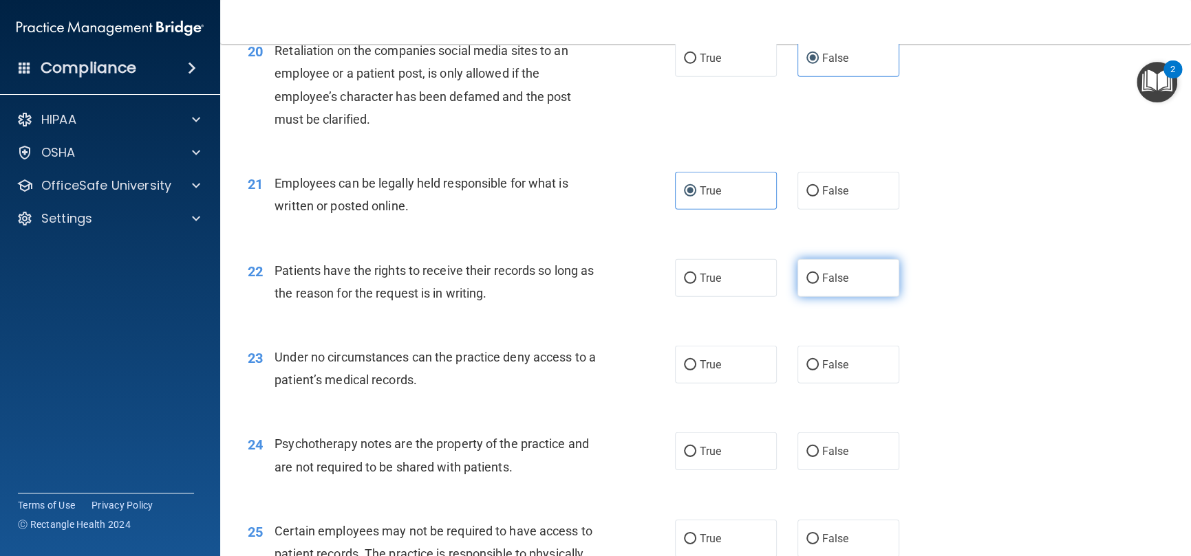
radio input "true"
click at [838, 371] on span "False" at bounding box center [835, 364] width 27 height 13
click at [818, 371] on input "False" at bounding box center [812, 365] width 12 height 10
radio input "true"
click at [727, 470] on label "True" at bounding box center [726, 452] width 102 height 38
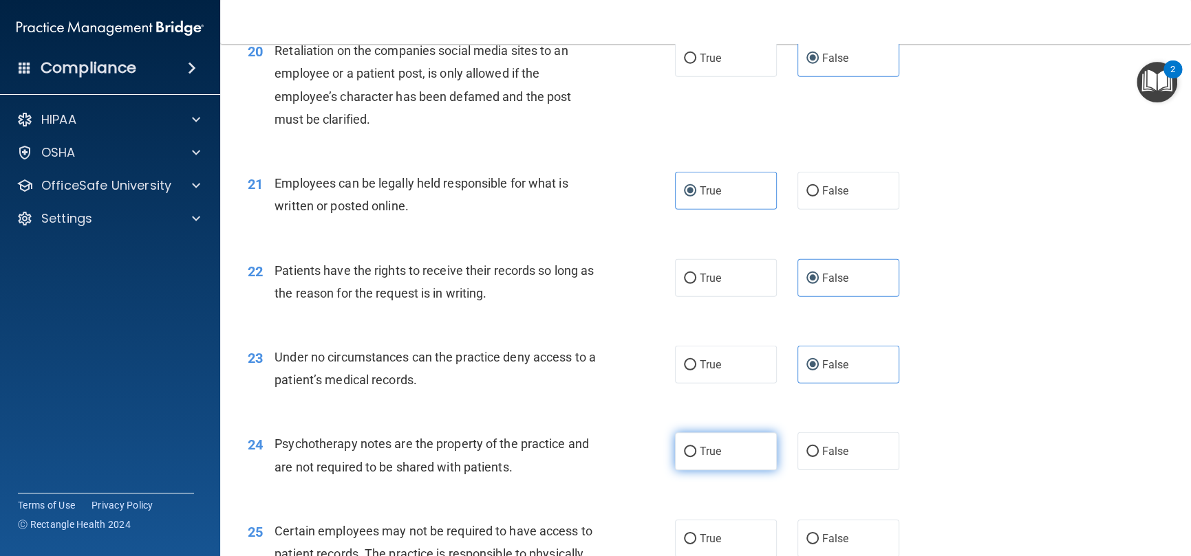
click at [696, 457] on input "True" at bounding box center [690, 452] width 12 height 10
radio input "true"
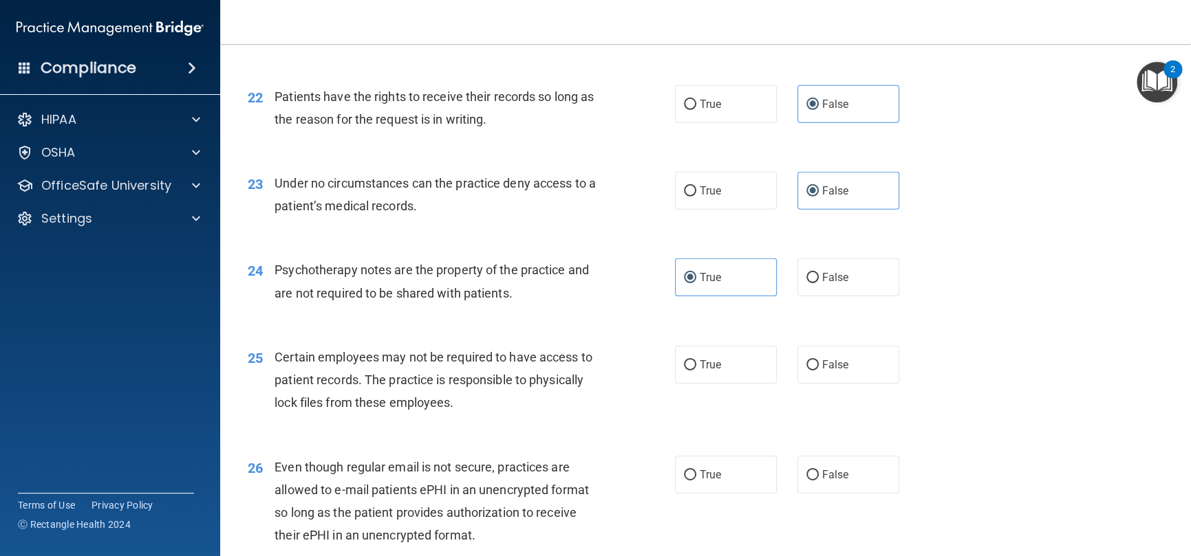
scroll to position [2614, 0]
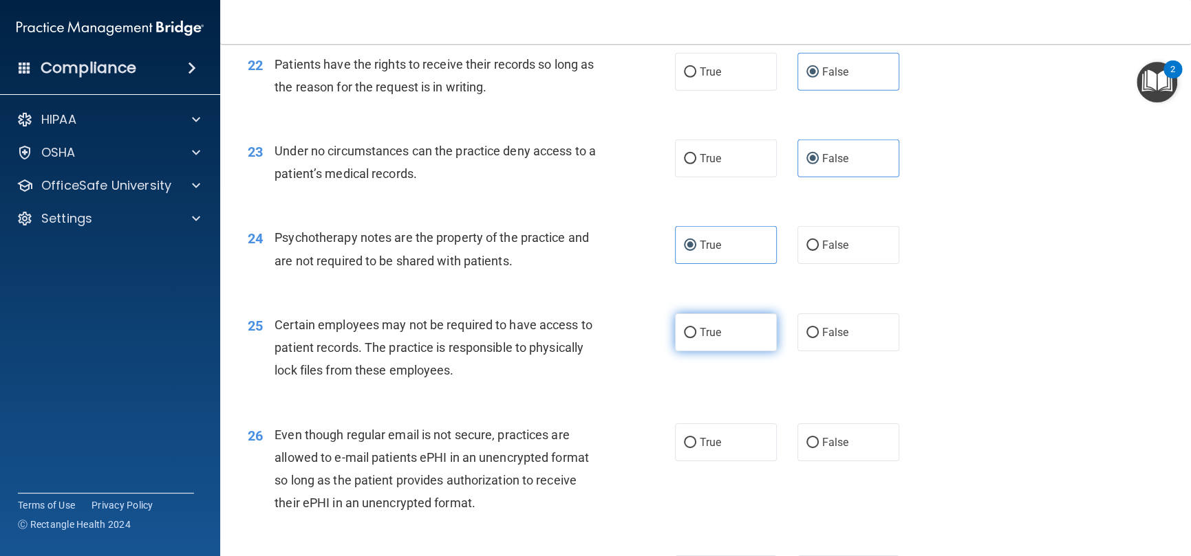
click at [717, 351] on label "True" at bounding box center [726, 333] width 102 height 38
click at [696, 338] on input "True" at bounding box center [690, 333] width 12 height 10
radio input "true"
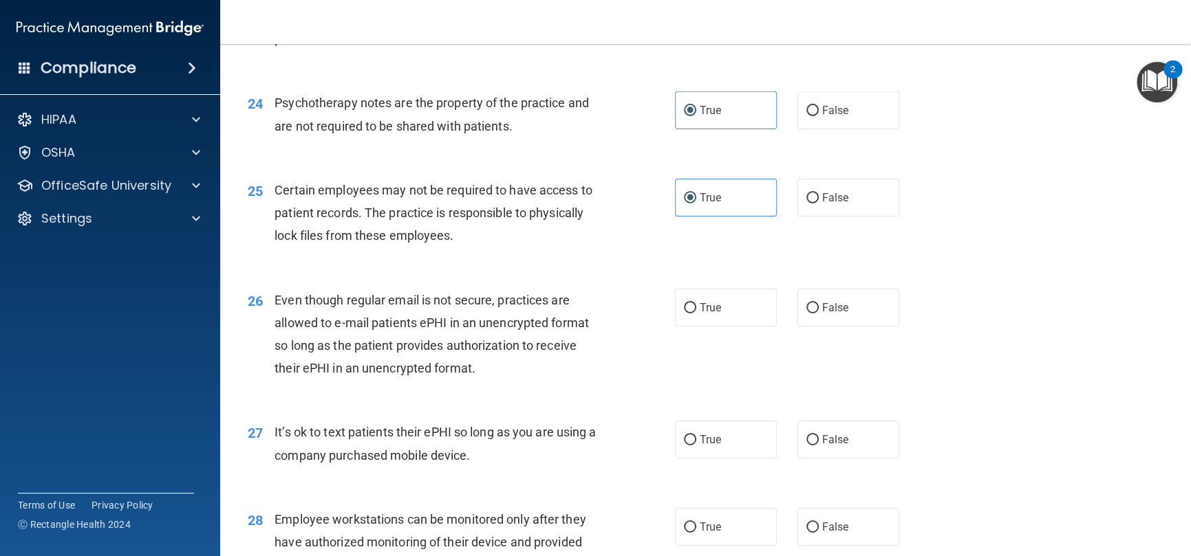
scroll to position [2751, 0]
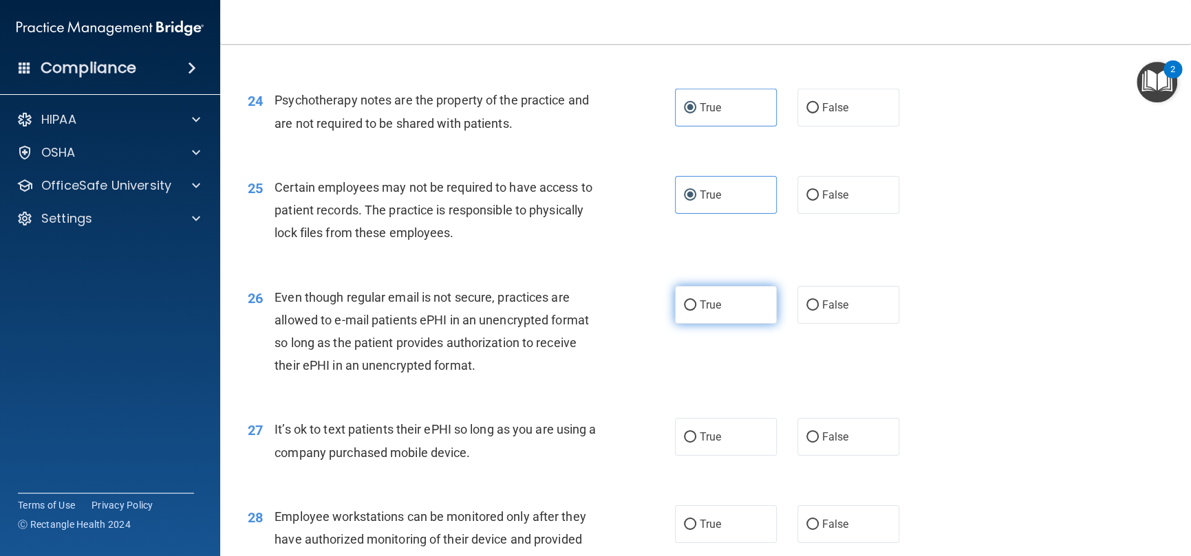
click at [693, 324] on label "True" at bounding box center [726, 305] width 102 height 38
click at [693, 311] on input "True" at bounding box center [690, 306] width 12 height 10
radio input "true"
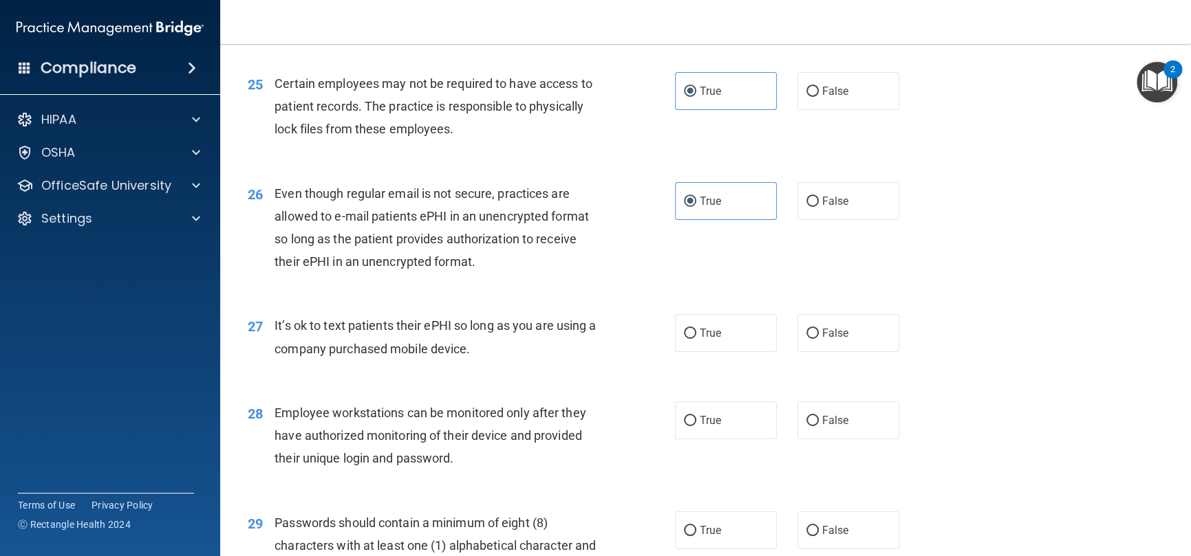
scroll to position [2889, 0]
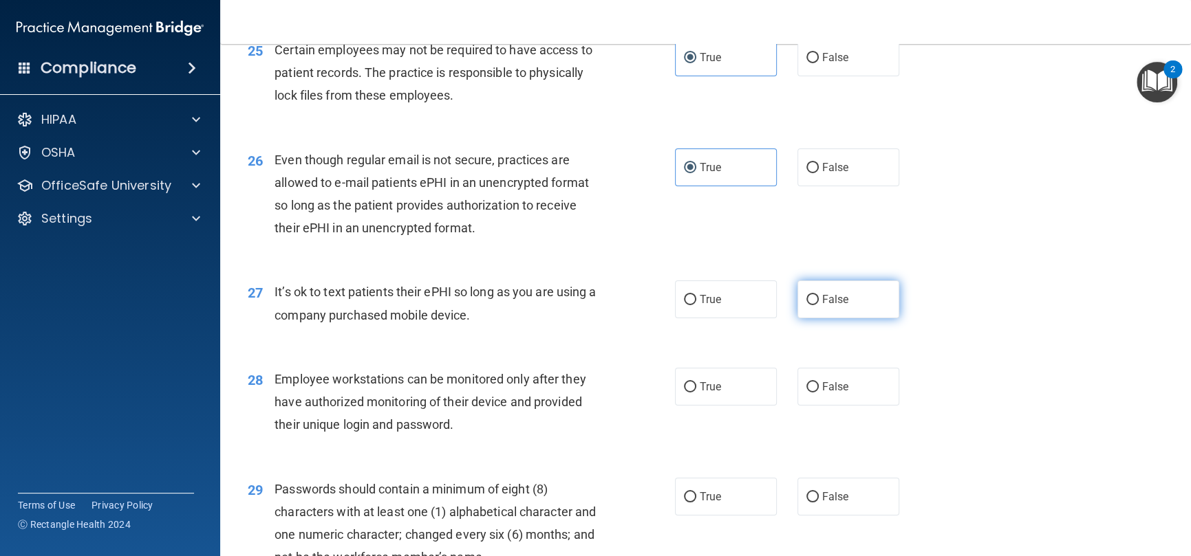
click at [823, 318] on label "False" at bounding box center [848, 300] width 102 height 38
click at [818, 305] on input "False" at bounding box center [812, 300] width 12 height 10
radio input "true"
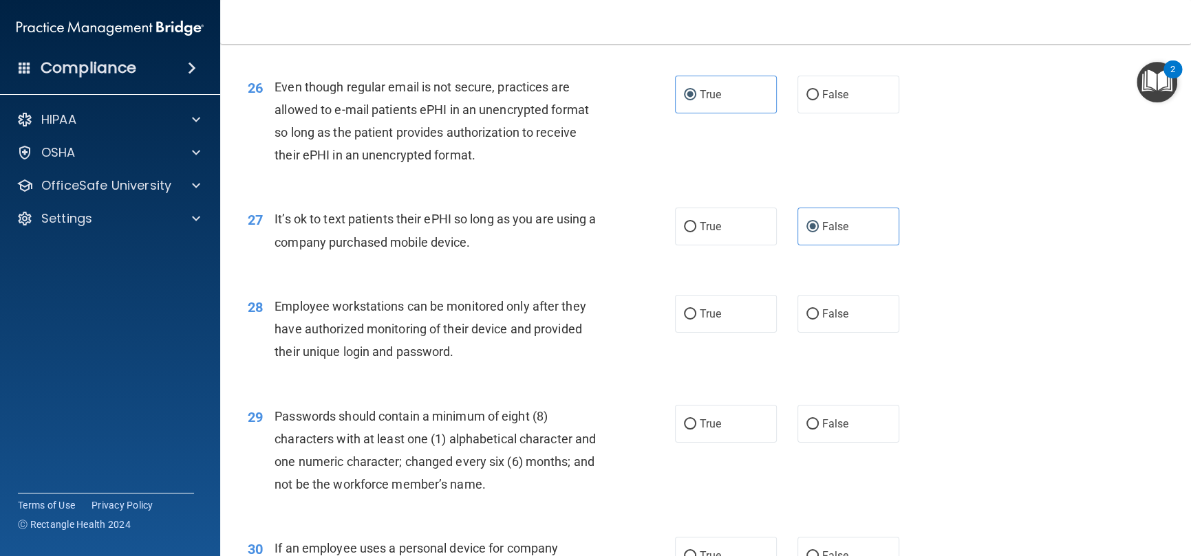
scroll to position [3026, 0]
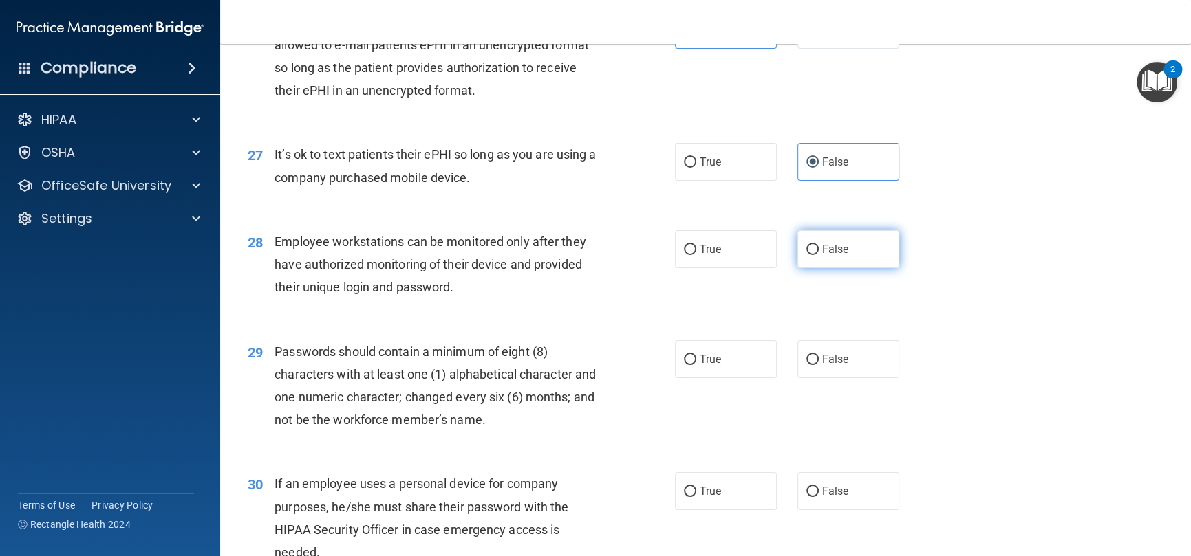
click at [822, 256] on span "False" at bounding box center [835, 249] width 27 height 13
click at [818, 255] on input "False" at bounding box center [812, 250] width 12 height 10
radio input "true"
click at [699, 366] on span "True" at bounding box center [709, 359] width 21 height 13
click at [694, 365] on input "True" at bounding box center [690, 360] width 12 height 10
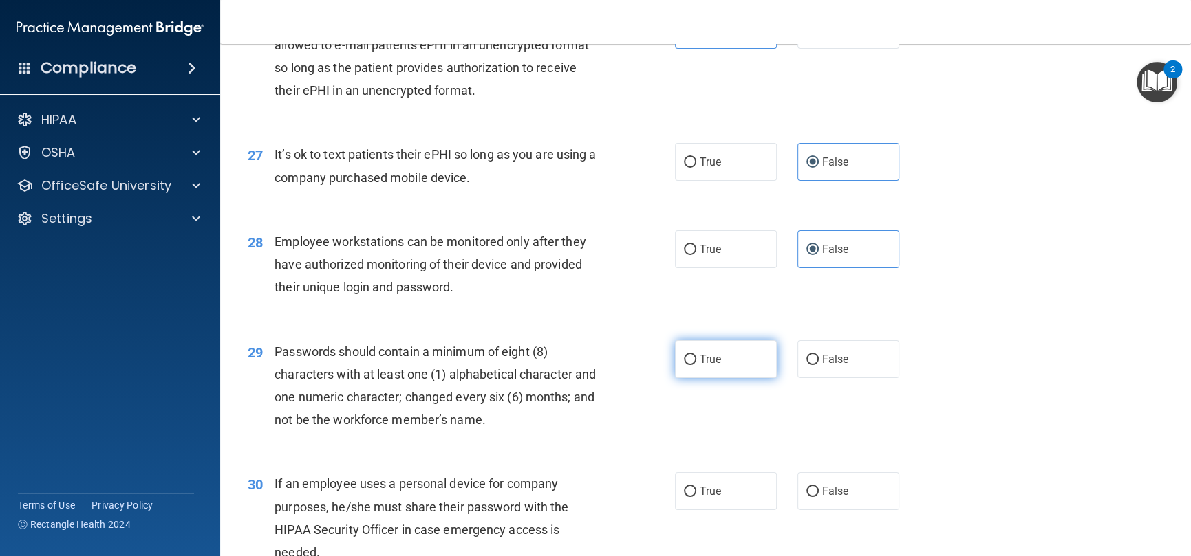
radio input "true"
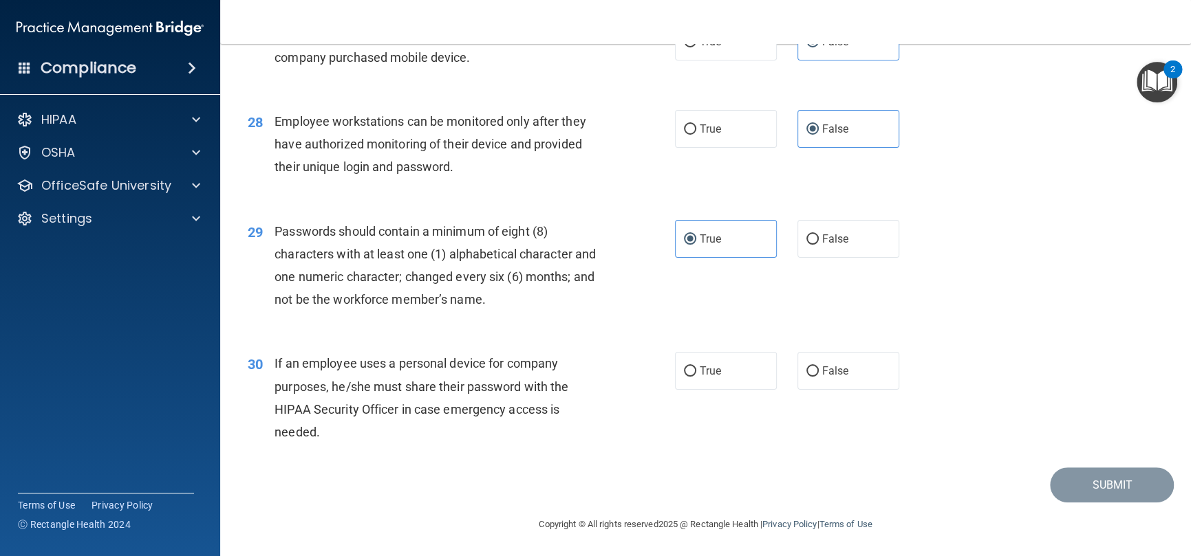
scroll to position [3164, 0]
click at [858, 387] on label "False" at bounding box center [848, 370] width 102 height 38
click at [818, 376] on input "False" at bounding box center [812, 370] width 12 height 10
radio input "true"
click at [1070, 492] on button "Submit" at bounding box center [1112, 483] width 124 height 35
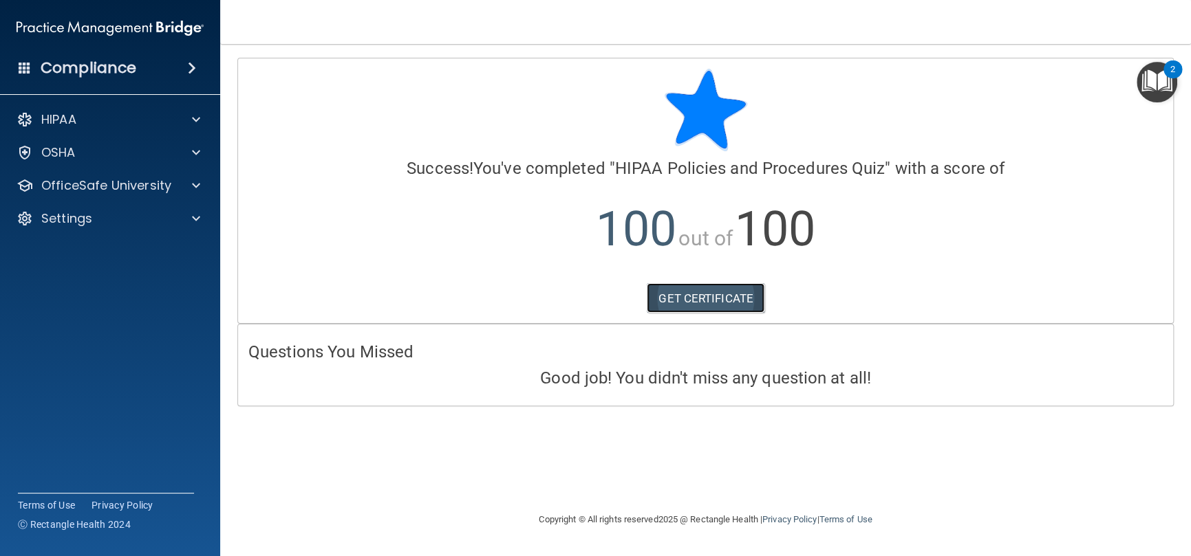
click at [717, 294] on link "GET CERTIFICATE" at bounding box center [706, 298] width 118 height 30
click at [52, 120] on p "HIPAA" at bounding box center [58, 119] width 35 height 17
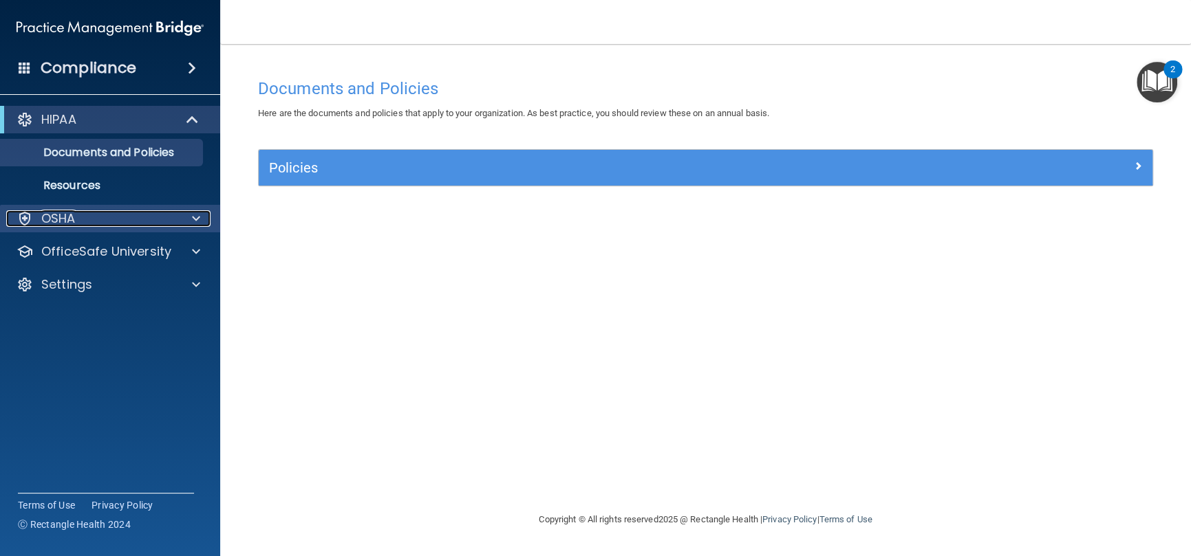
click at [94, 222] on div "OSHA" at bounding box center [91, 218] width 171 height 17
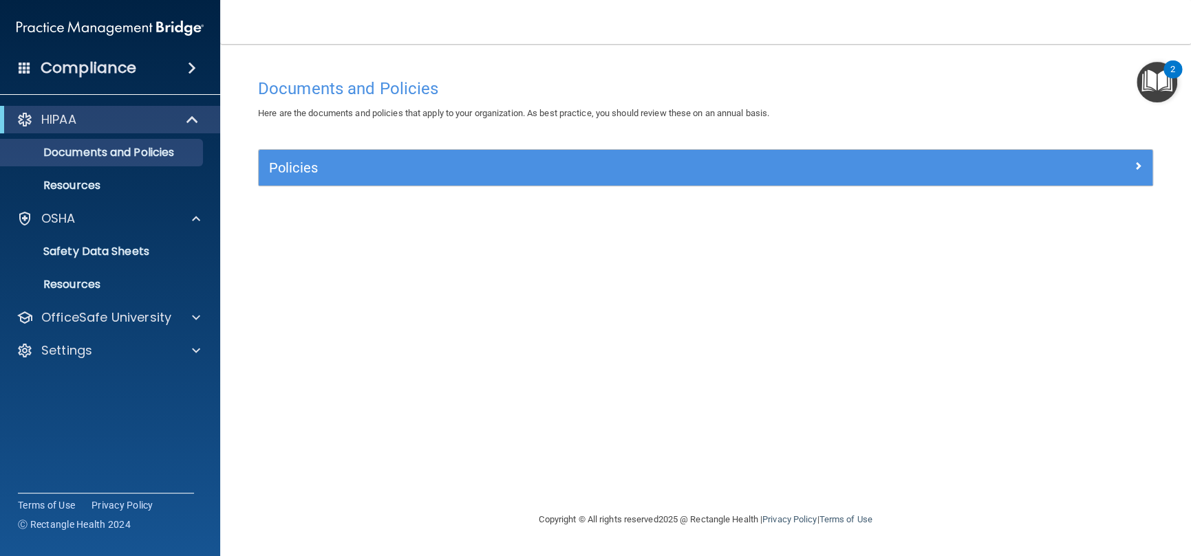
click at [91, 65] on h4 "Compliance" at bounding box center [89, 67] width 96 height 19
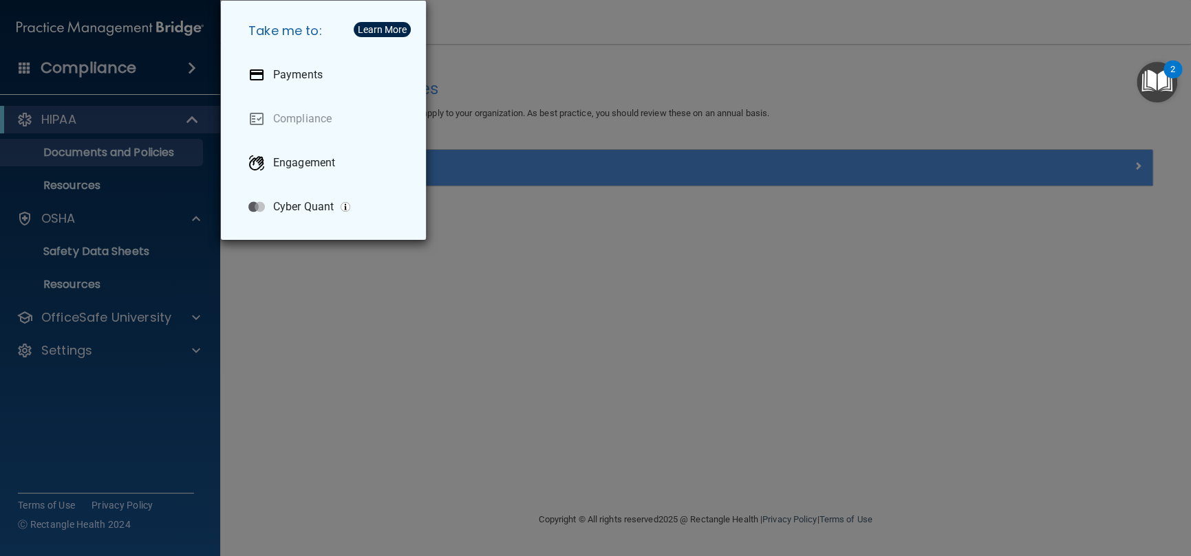
click at [91, 65] on div "Take me to: Payments Compliance Engagement Cyber Quant" at bounding box center [595, 278] width 1191 height 556
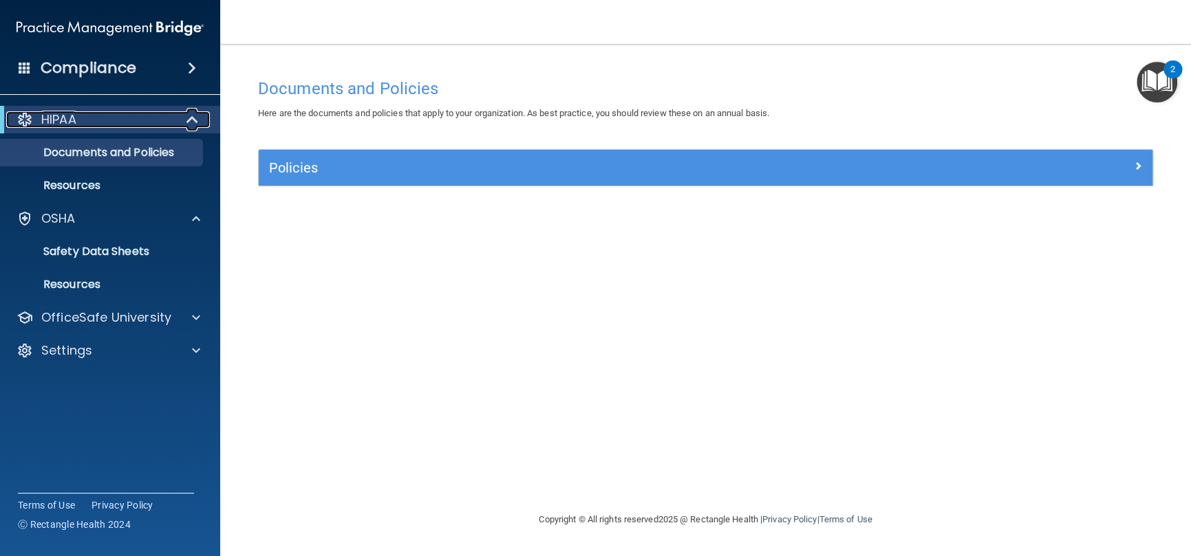
click at [56, 123] on p "HIPAA" at bounding box center [58, 119] width 35 height 17
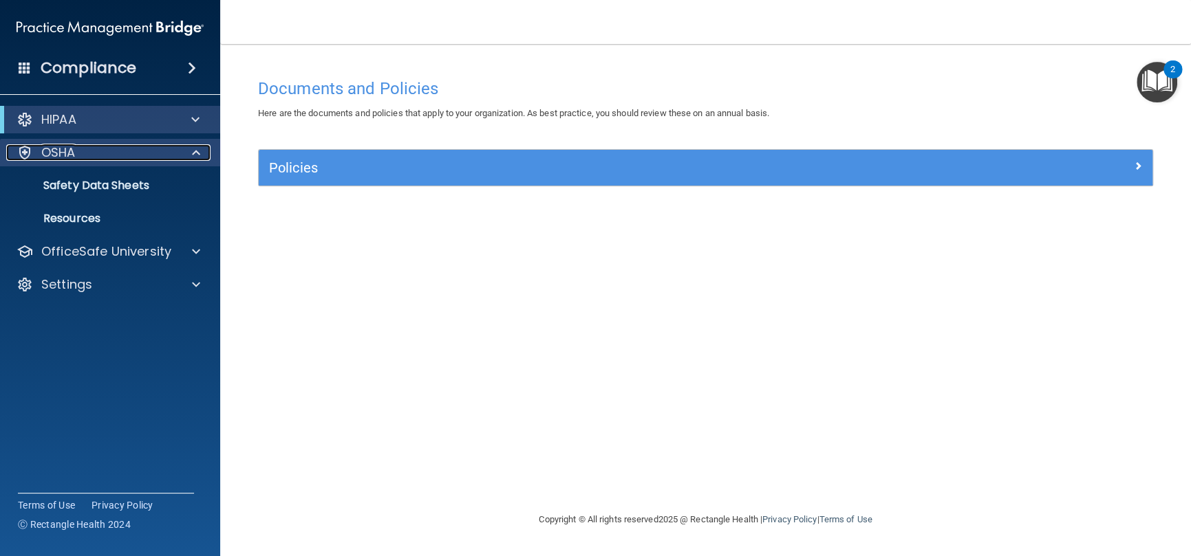
click at [69, 150] on p "OSHA" at bounding box center [58, 152] width 34 height 17
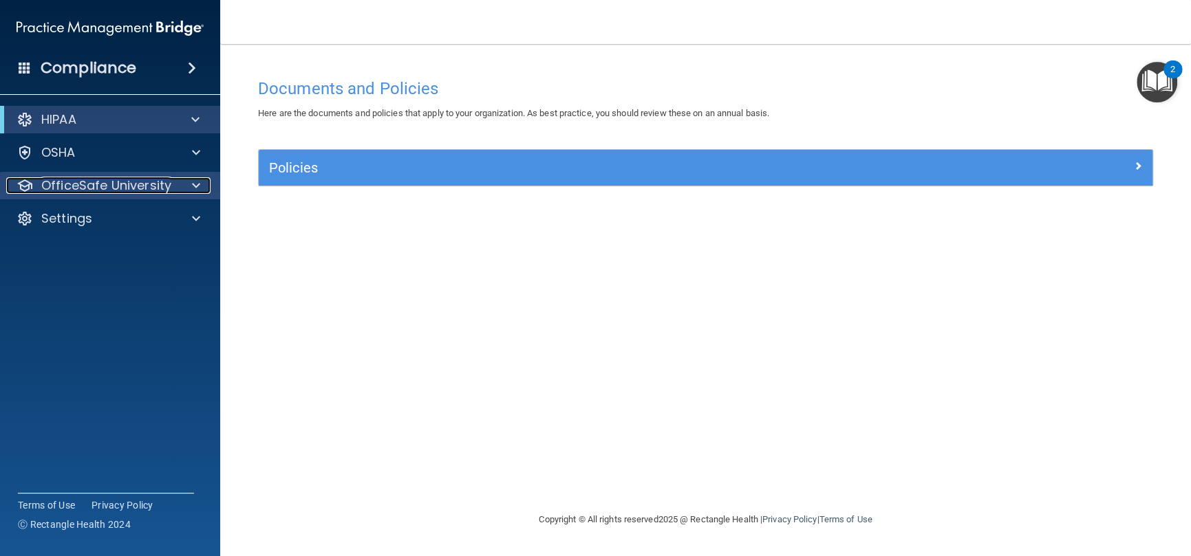
click at [80, 182] on p "OfficeSafe University" at bounding box center [106, 185] width 130 height 17
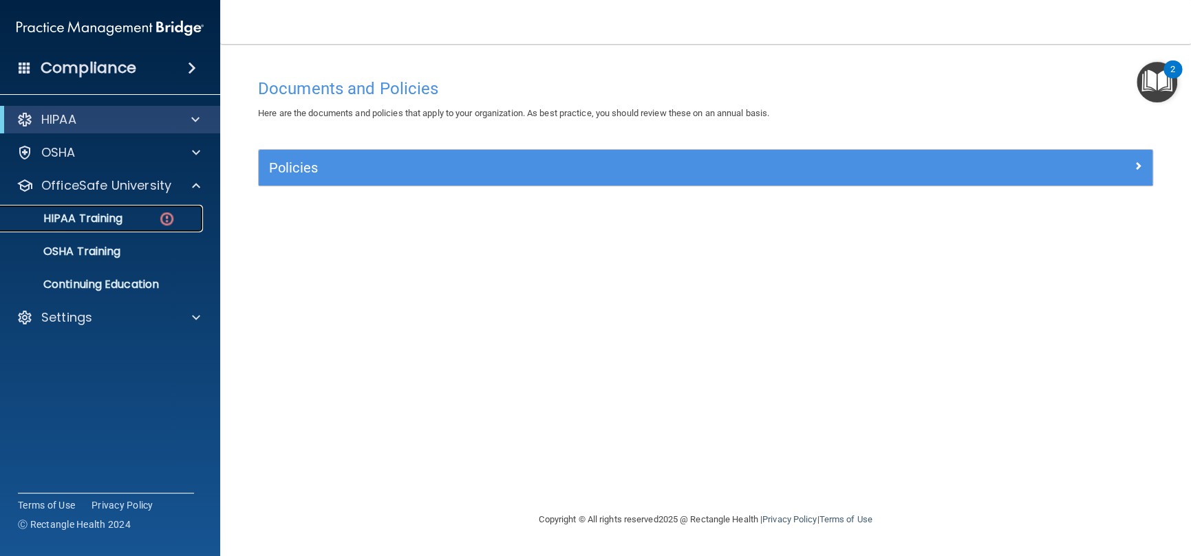
click at [77, 223] on p "HIPAA Training" at bounding box center [65, 219] width 113 height 14
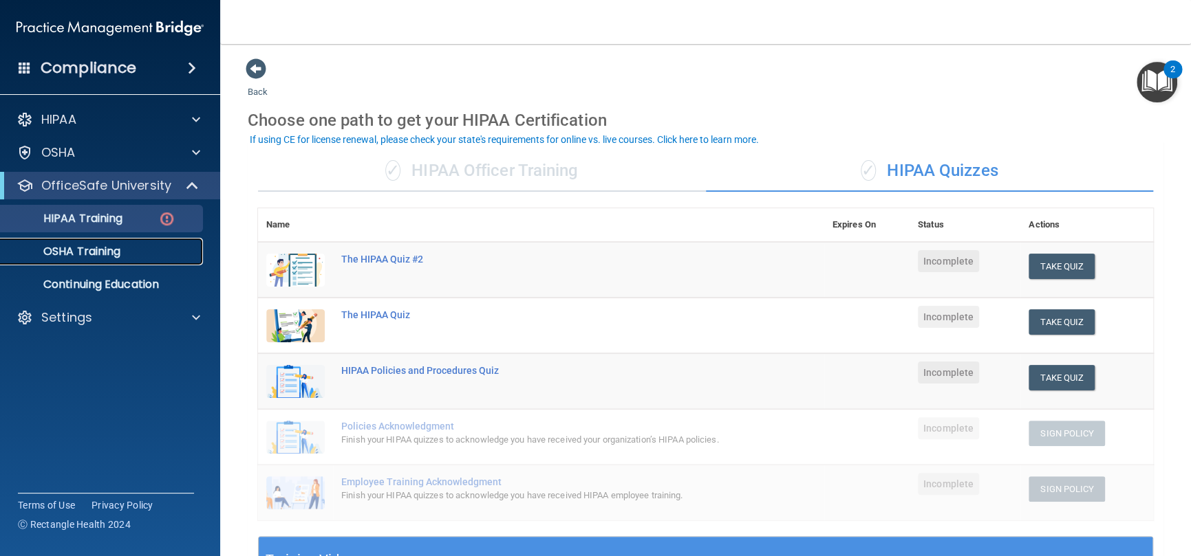
click at [81, 252] on p "OSHA Training" at bounding box center [64, 252] width 111 height 14
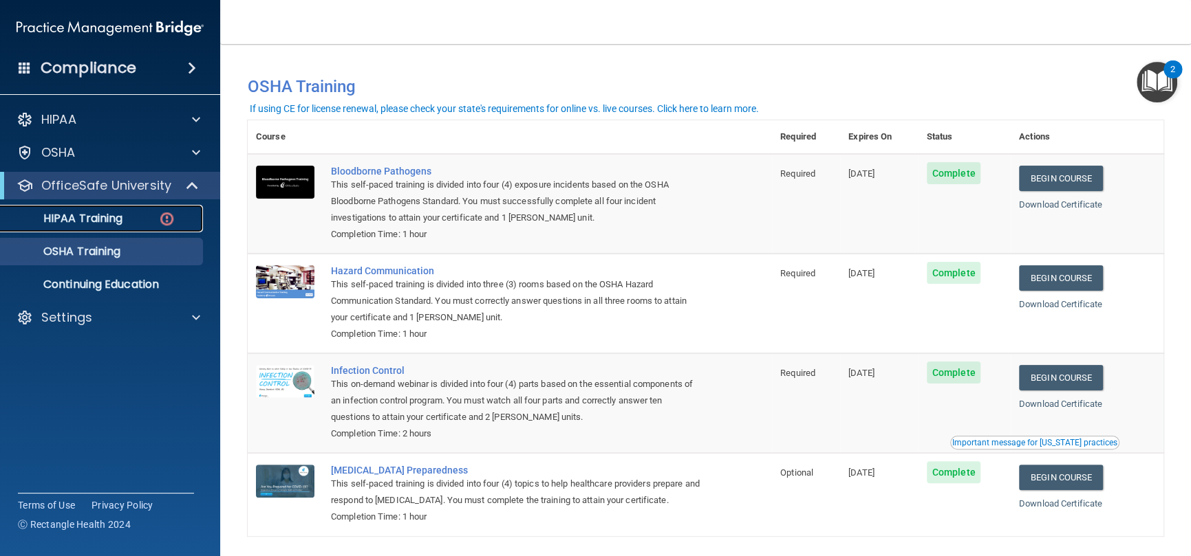
click at [74, 215] on p "HIPAA Training" at bounding box center [65, 219] width 113 height 14
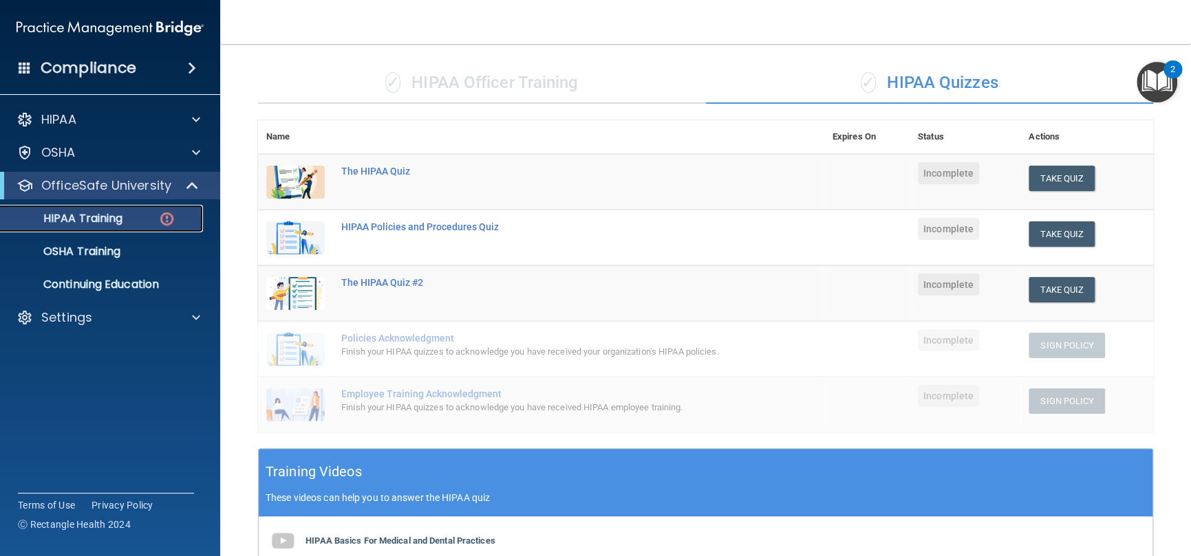
scroll to position [69, 0]
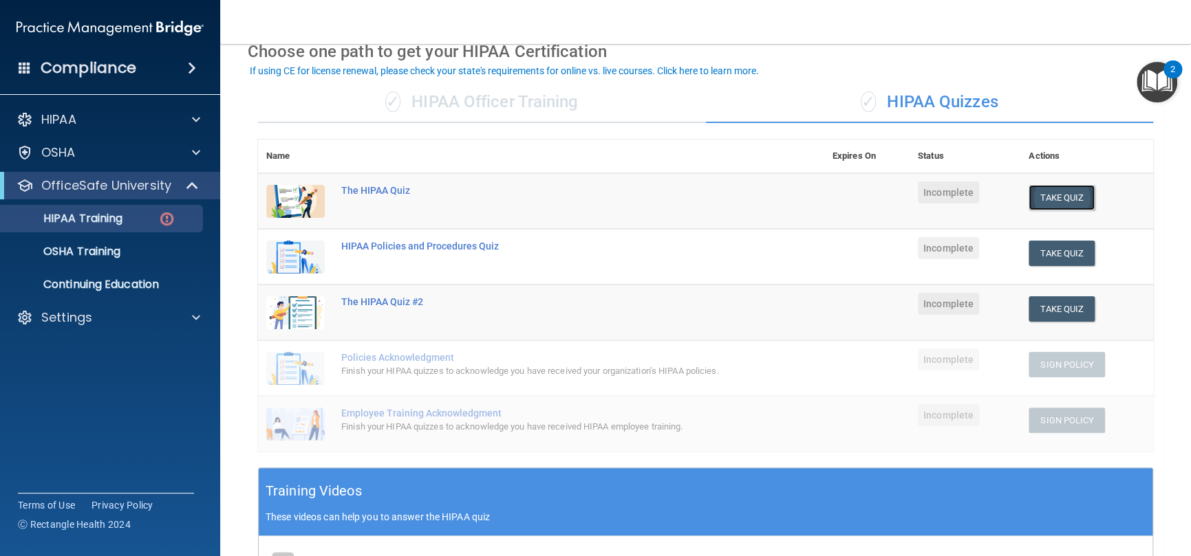
click at [1043, 191] on button "Take Quiz" at bounding box center [1061, 197] width 66 height 25
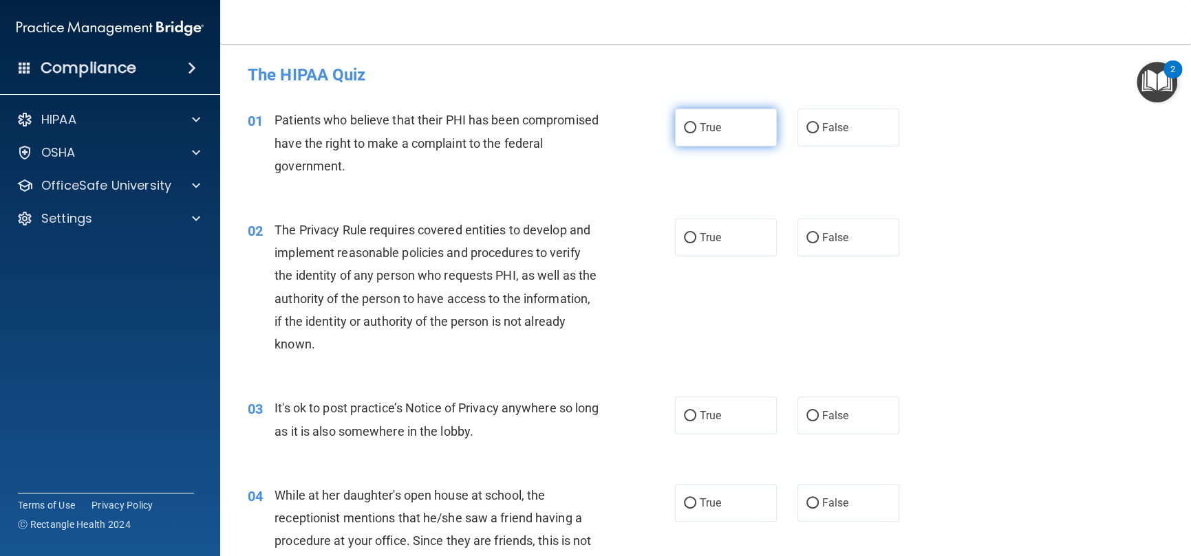
click at [688, 127] on input "True" at bounding box center [690, 128] width 12 height 10
radio input "true"
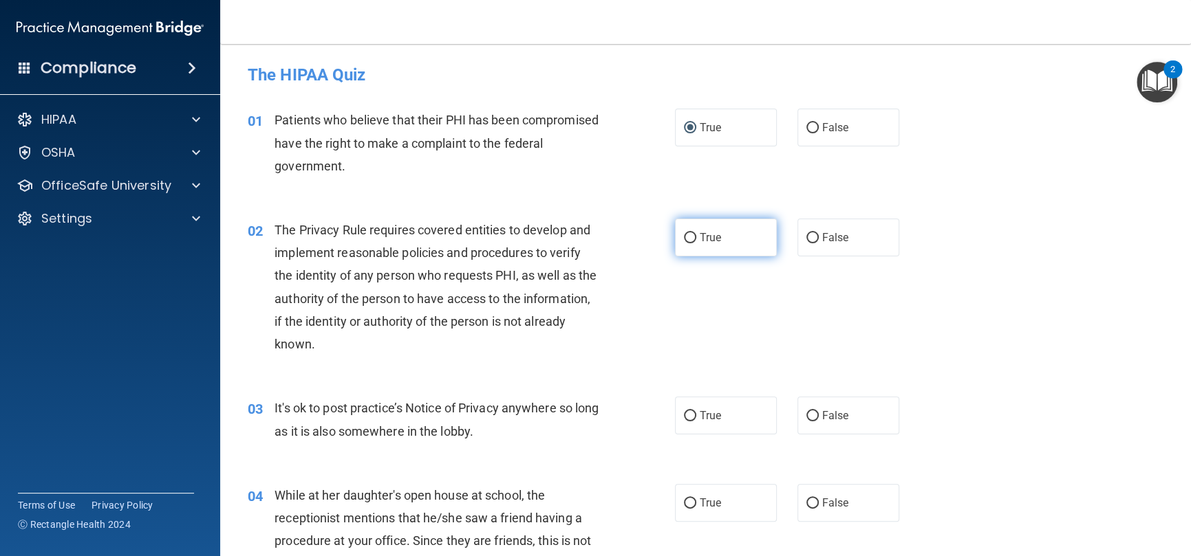
click at [684, 239] on input "True" at bounding box center [690, 238] width 12 height 10
radio input "true"
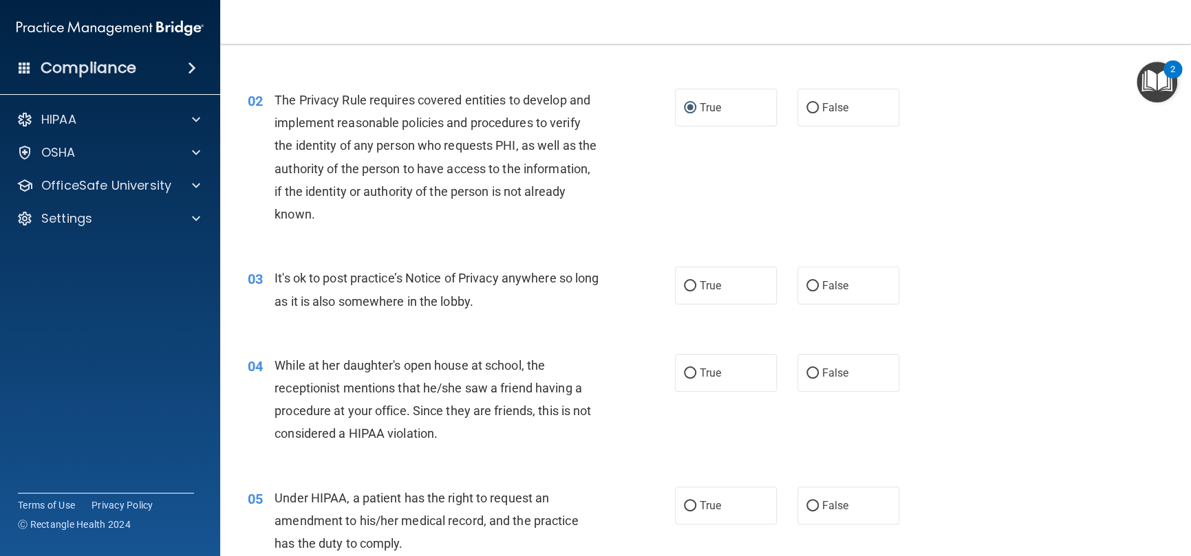
scroll to position [138, 0]
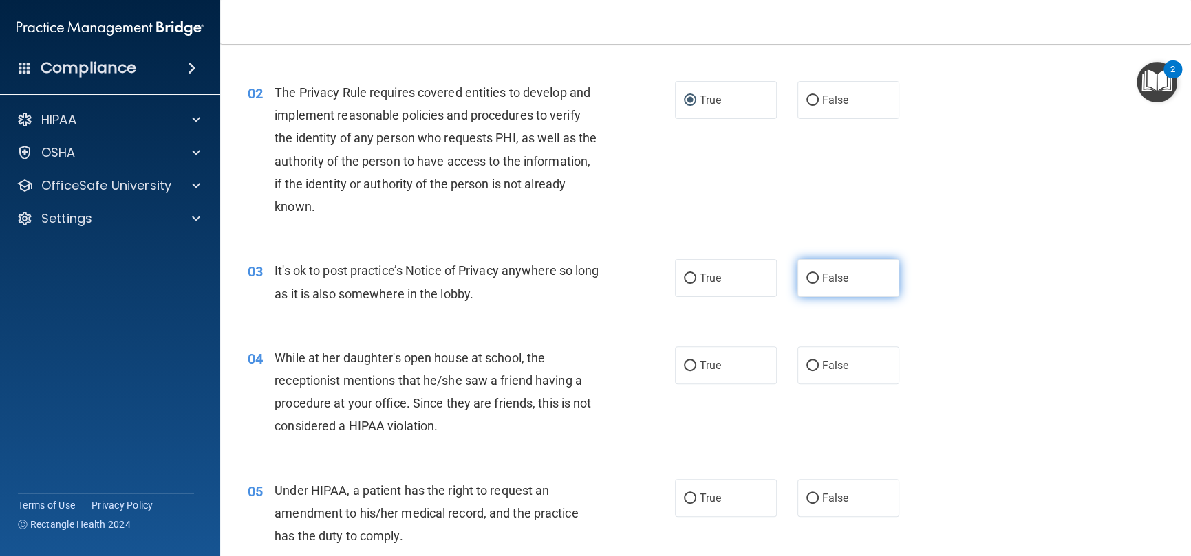
click at [806, 276] on input "False" at bounding box center [812, 279] width 12 height 10
radio input "true"
click at [818, 357] on label "False" at bounding box center [848, 366] width 102 height 38
click at [818, 361] on input "False" at bounding box center [812, 366] width 12 height 10
radio input "true"
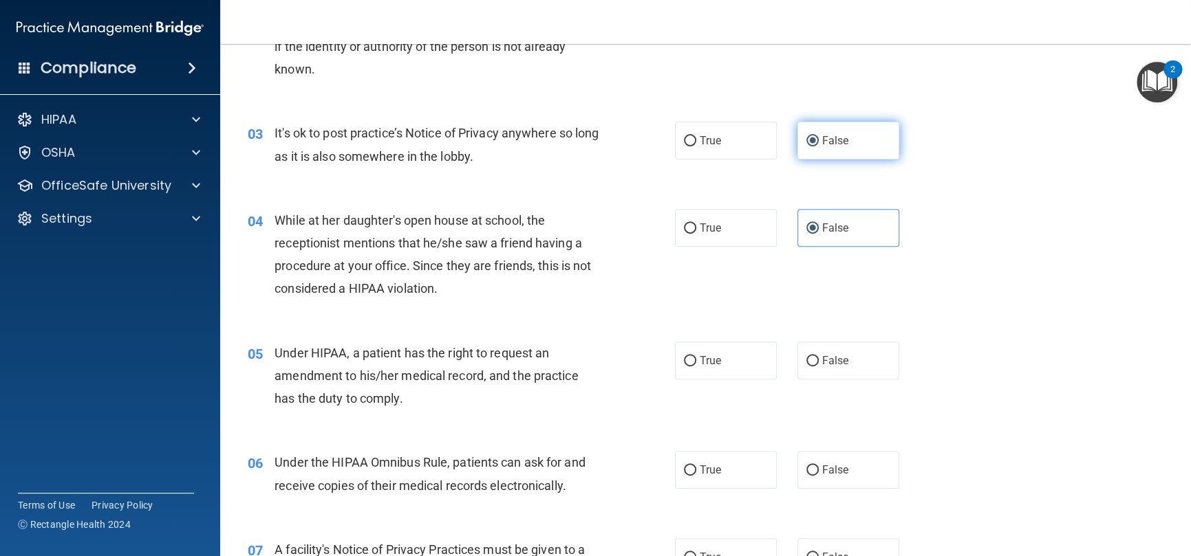
scroll to position [344, 0]
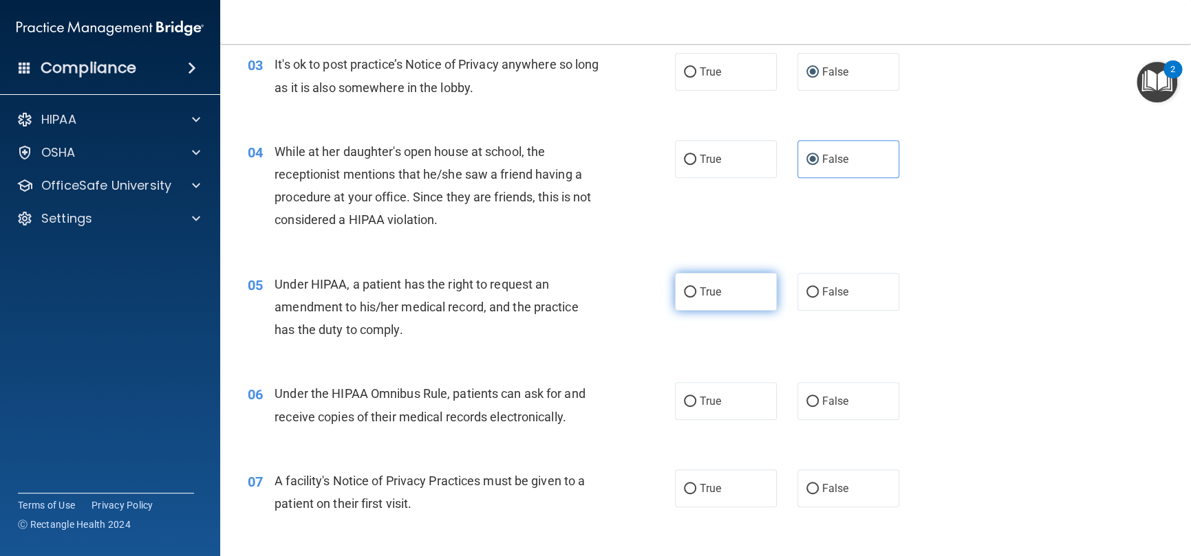
click at [684, 294] on input "True" at bounding box center [690, 292] width 12 height 10
radio input "true"
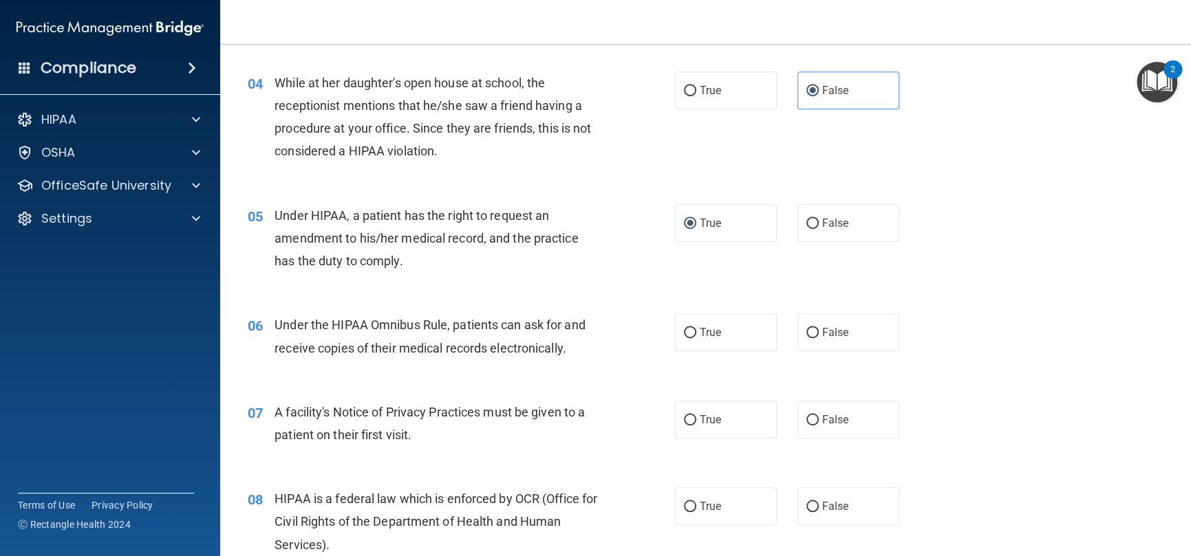
scroll to position [481, 0]
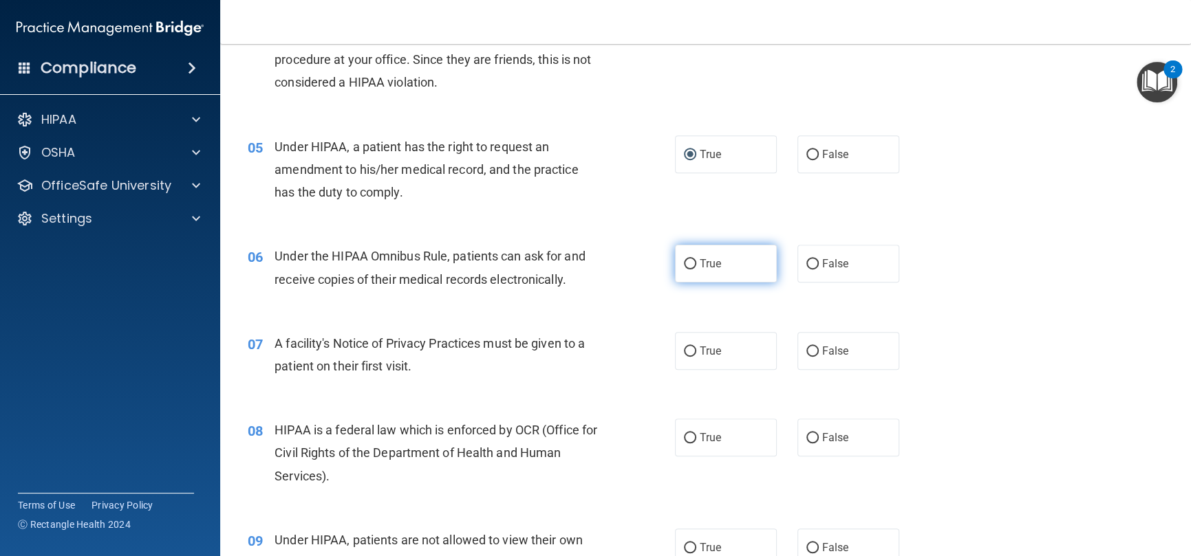
click at [684, 266] on input "True" at bounding box center [690, 264] width 12 height 10
radio input "true"
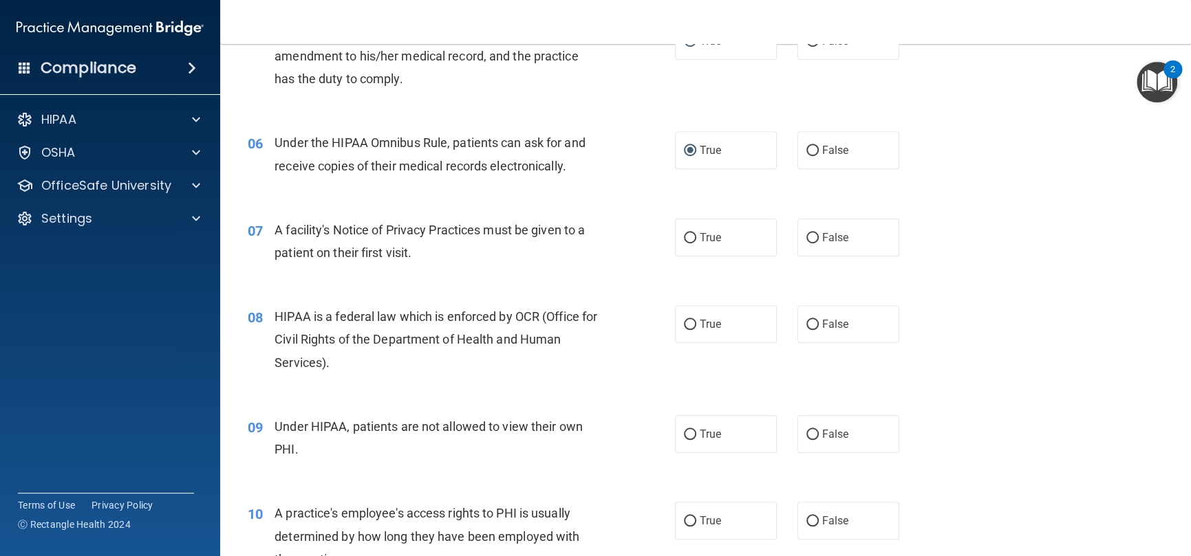
scroll to position [619, 0]
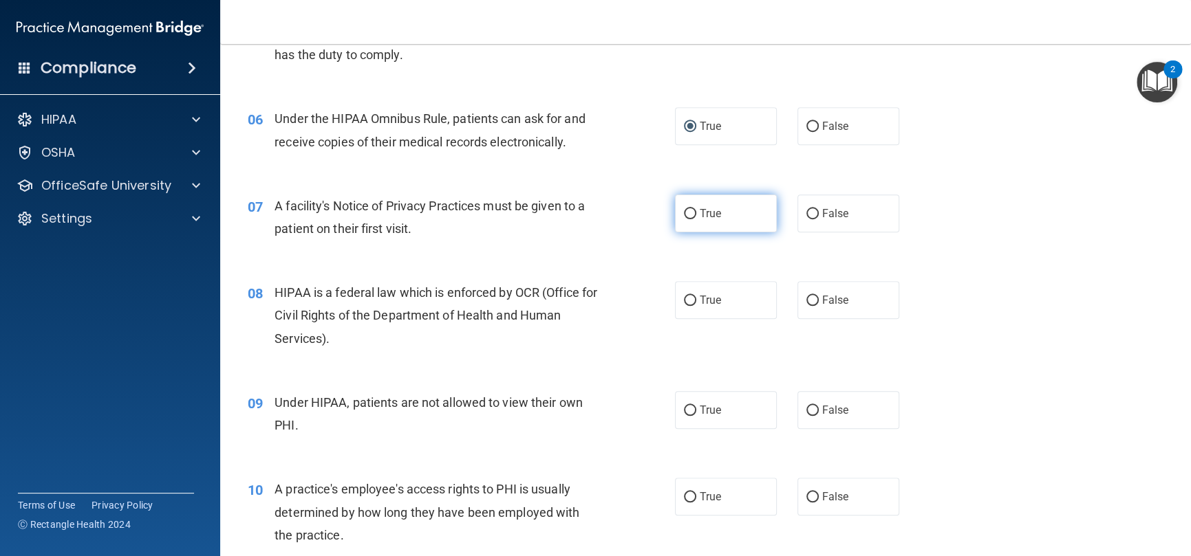
click at [699, 216] on span "True" at bounding box center [709, 213] width 21 height 13
click at [696, 216] on input "True" at bounding box center [690, 214] width 12 height 10
radio input "true"
click at [713, 305] on span "True" at bounding box center [709, 300] width 21 height 13
click at [696, 305] on input "True" at bounding box center [690, 301] width 12 height 10
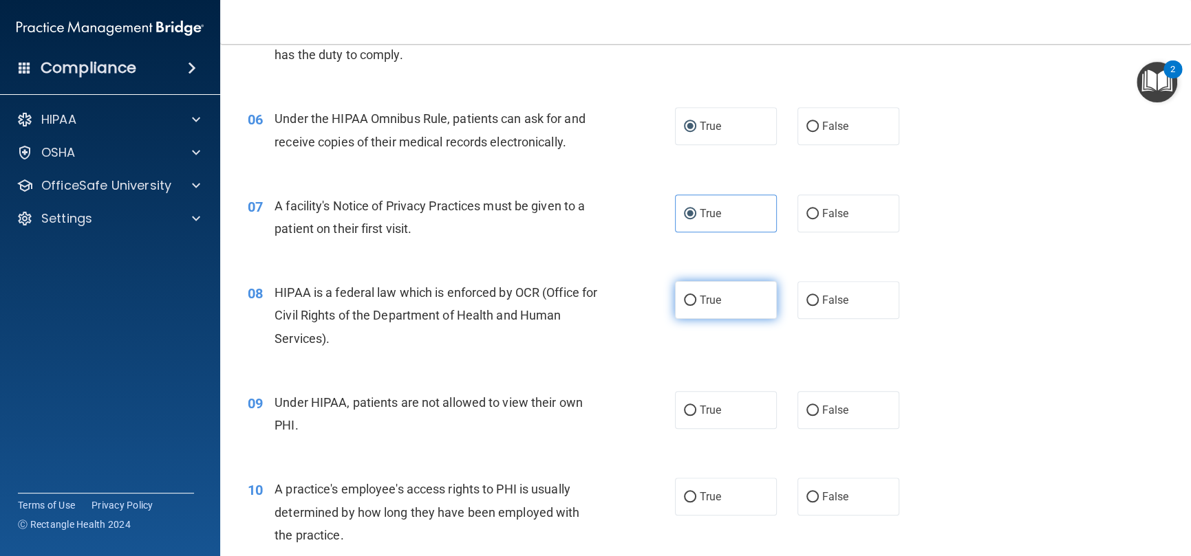
radio input "true"
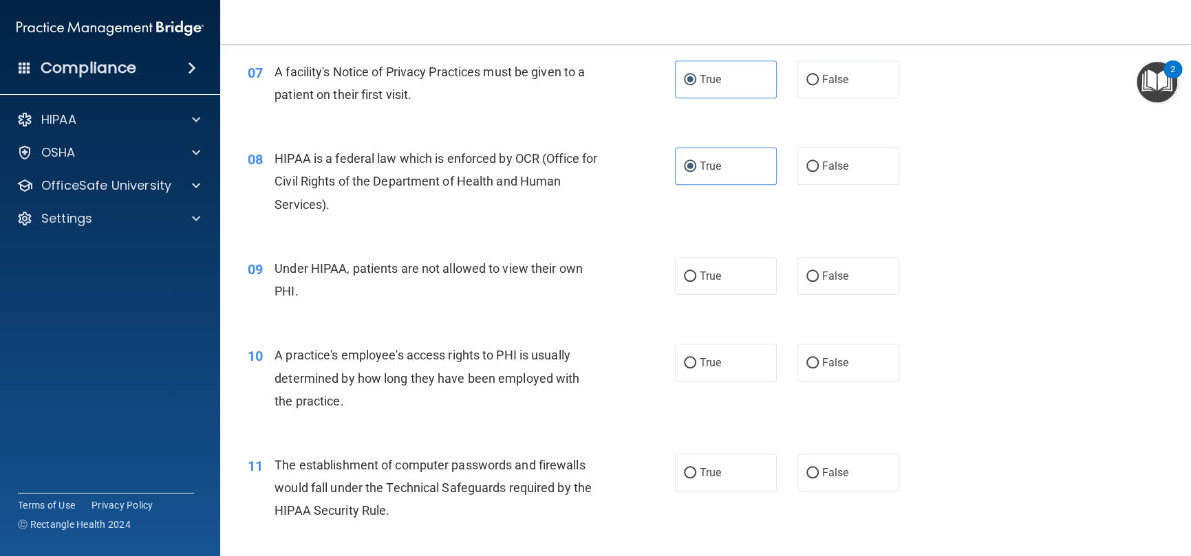
scroll to position [757, 0]
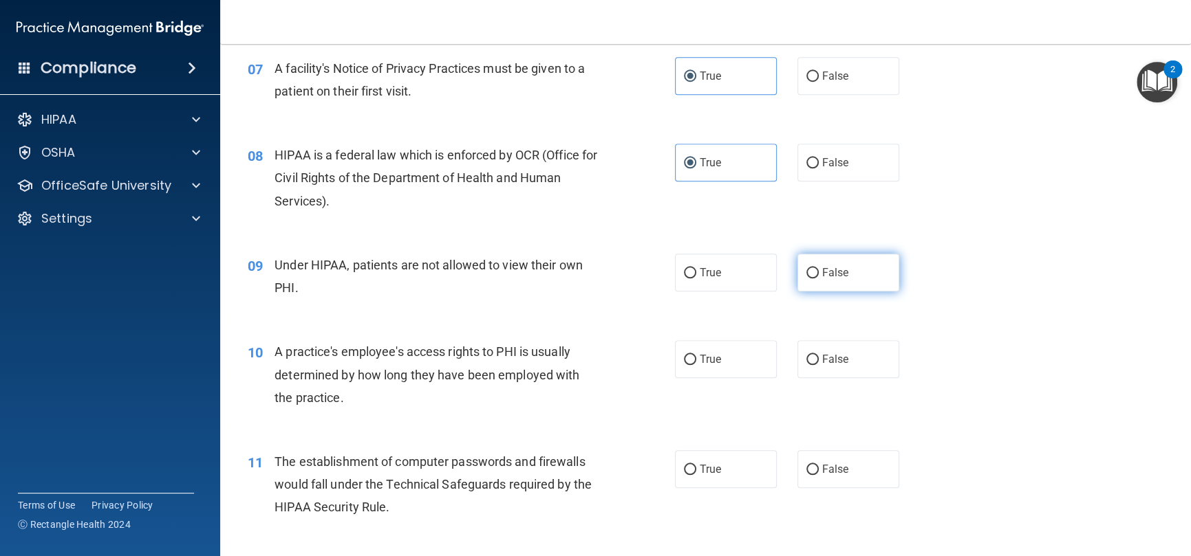
click at [822, 276] on span "False" at bounding box center [835, 272] width 27 height 13
click at [816, 276] on input "False" at bounding box center [812, 273] width 12 height 10
radio input "true"
click at [824, 359] on span "False" at bounding box center [835, 359] width 27 height 13
click at [818, 359] on input "False" at bounding box center [812, 360] width 12 height 10
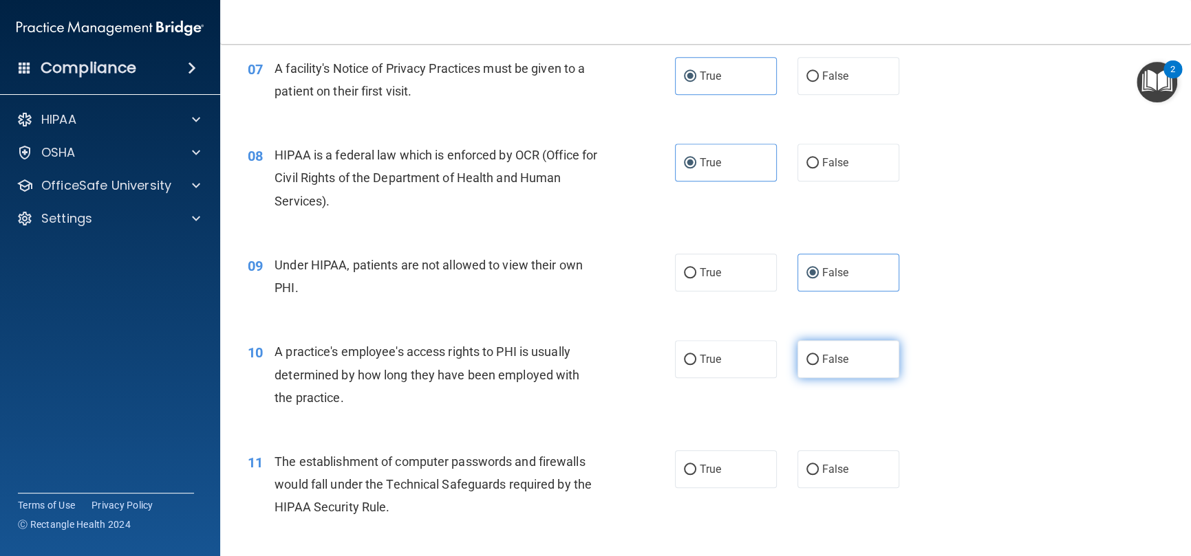
radio input "true"
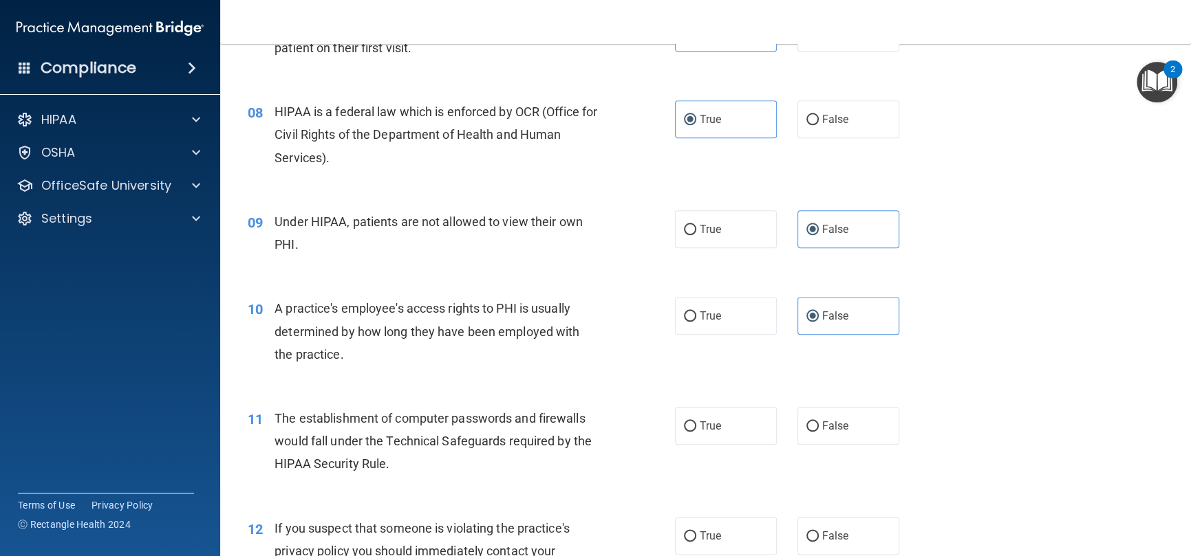
scroll to position [894, 0]
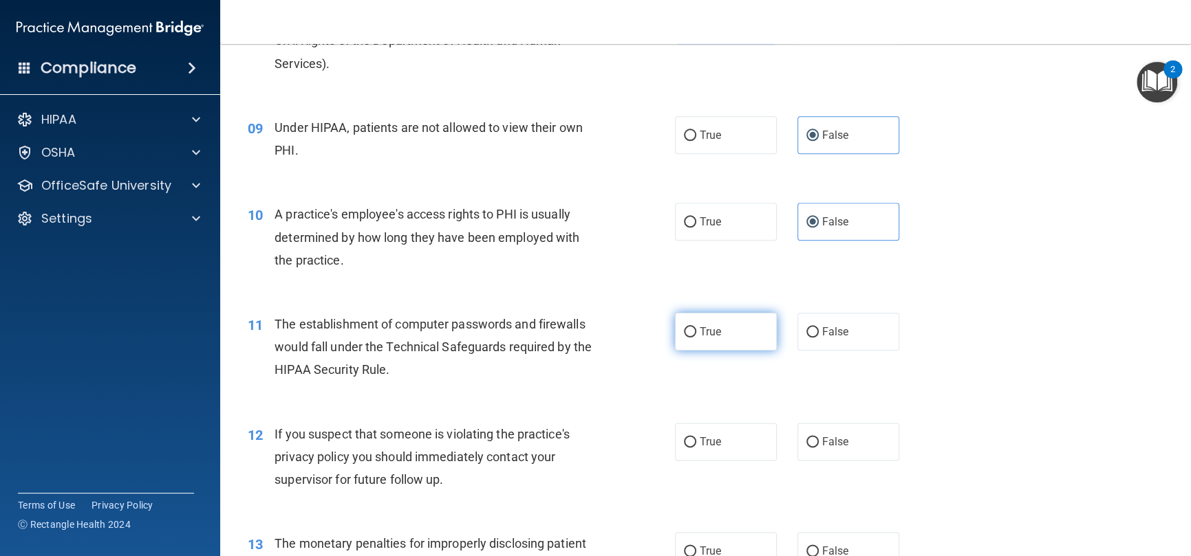
click at [693, 339] on label "True" at bounding box center [726, 332] width 102 height 38
click at [693, 338] on input "True" at bounding box center [690, 332] width 12 height 10
radio input "true"
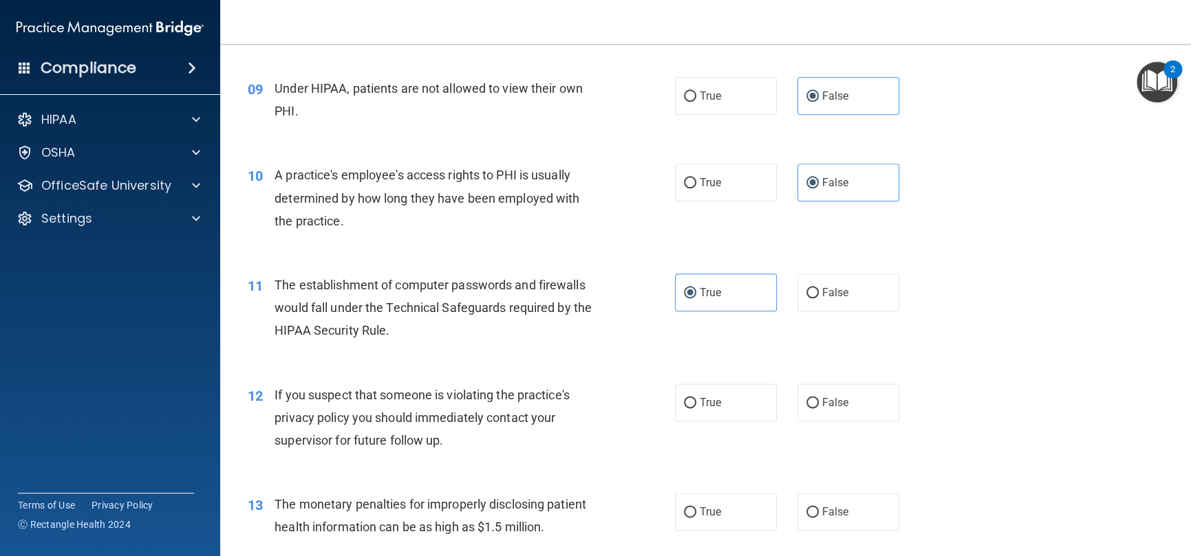
scroll to position [1032, 0]
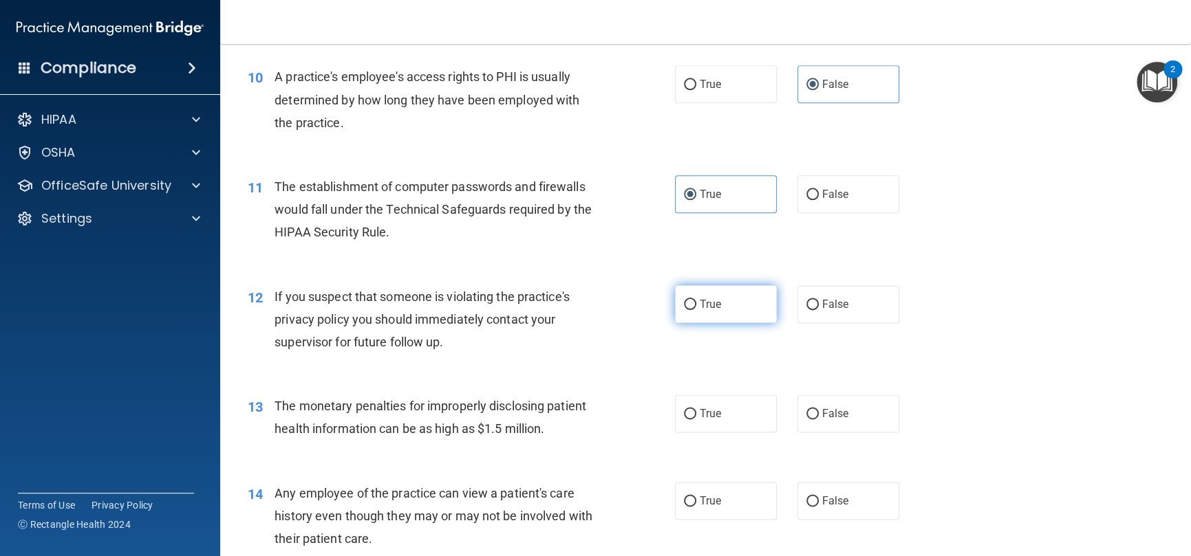
drag, startPoint x: 689, startPoint y: 310, endPoint x: 671, endPoint y: 316, distance: 19.6
click at [689, 310] on label "True" at bounding box center [726, 304] width 102 height 38
click at [689, 310] on input "True" at bounding box center [690, 305] width 12 height 10
radio input "true"
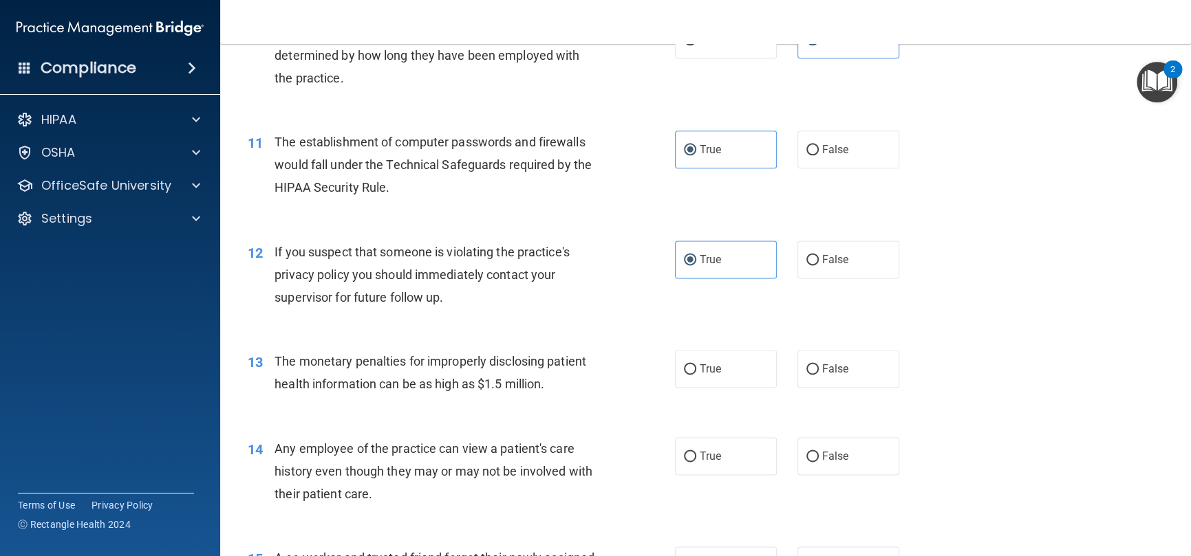
scroll to position [1169, 0]
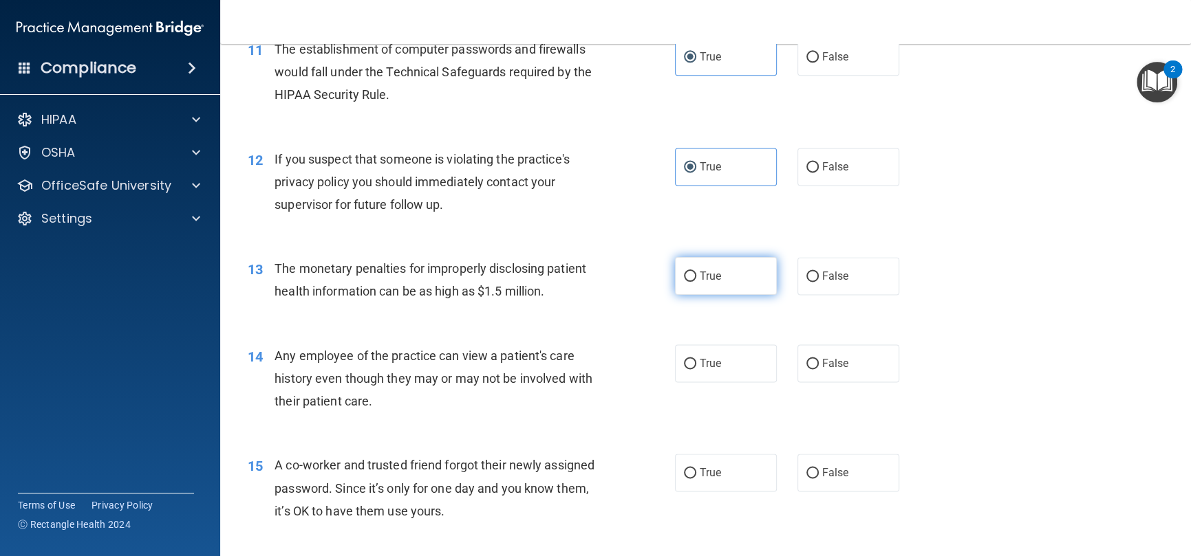
click at [724, 283] on label "True" at bounding box center [726, 276] width 102 height 38
click at [696, 282] on input "True" at bounding box center [690, 277] width 12 height 10
radio input "true"
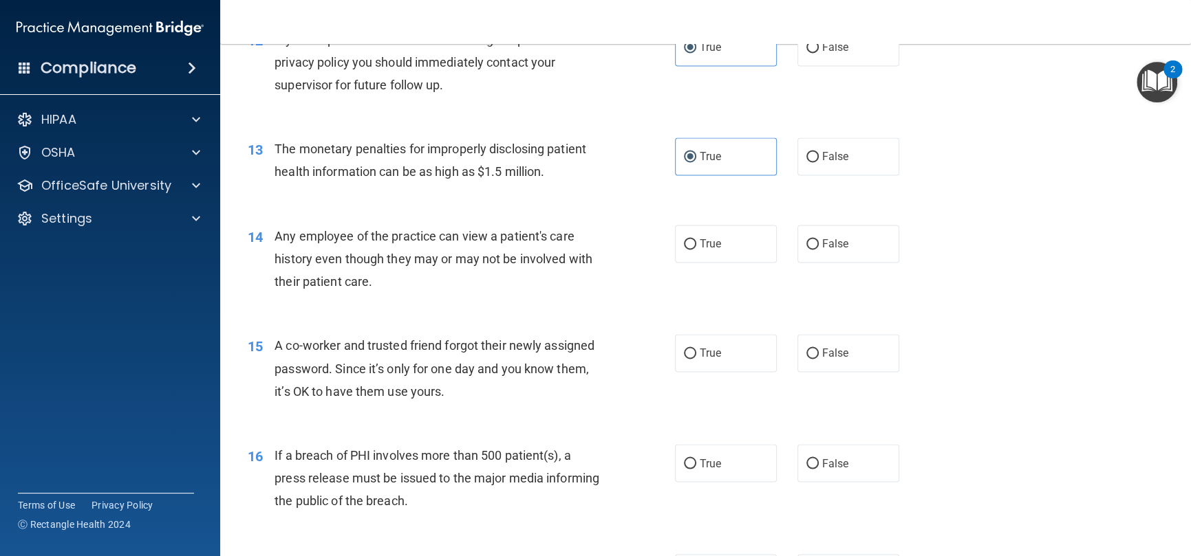
scroll to position [1307, 0]
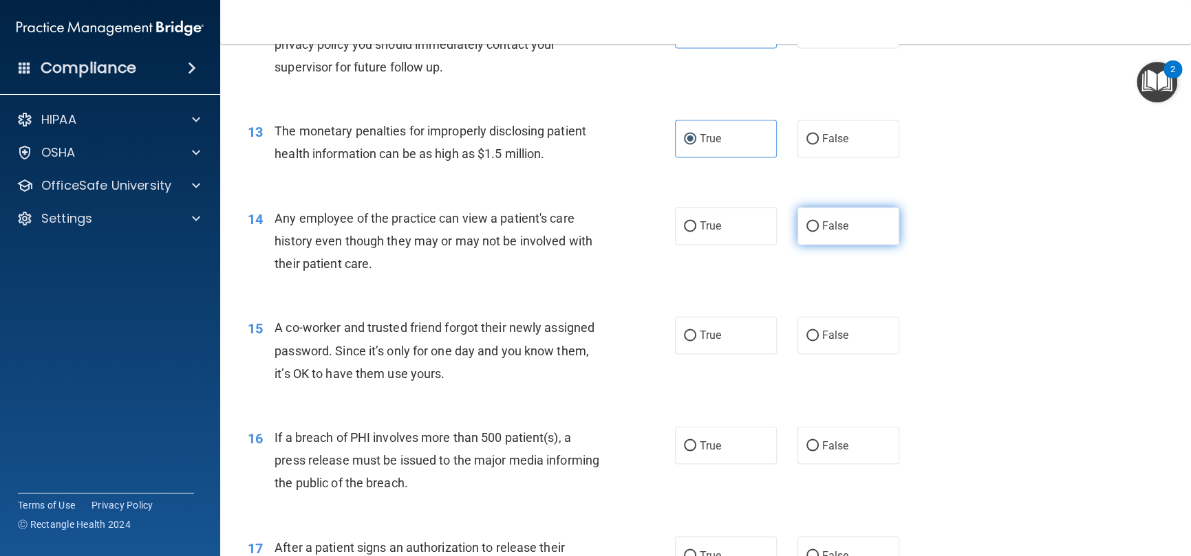
click at [822, 226] on span "False" at bounding box center [835, 225] width 27 height 13
click at [818, 226] on input "False" at bounding box center [812, 226] width 12 height 10
radio input "true"
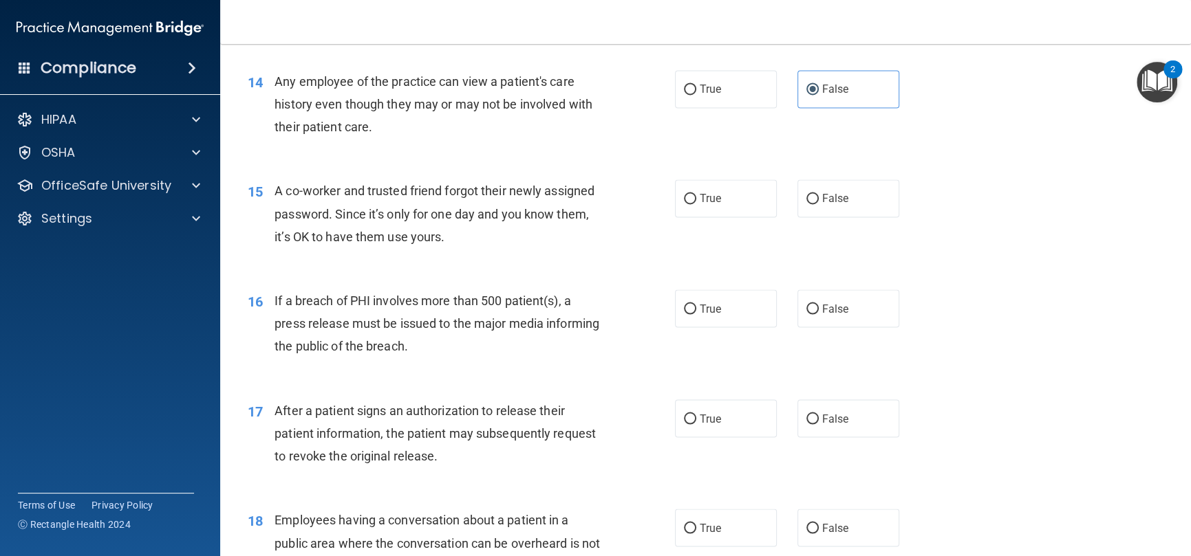
scroll to position [1444, 0]
click at [849, 202] on label "False" at bounding box center [848, 198] width 102 height 38
click at [818, 202] on input "False" at bounding box center [812, 198] width 12 height 10
radio input "true"
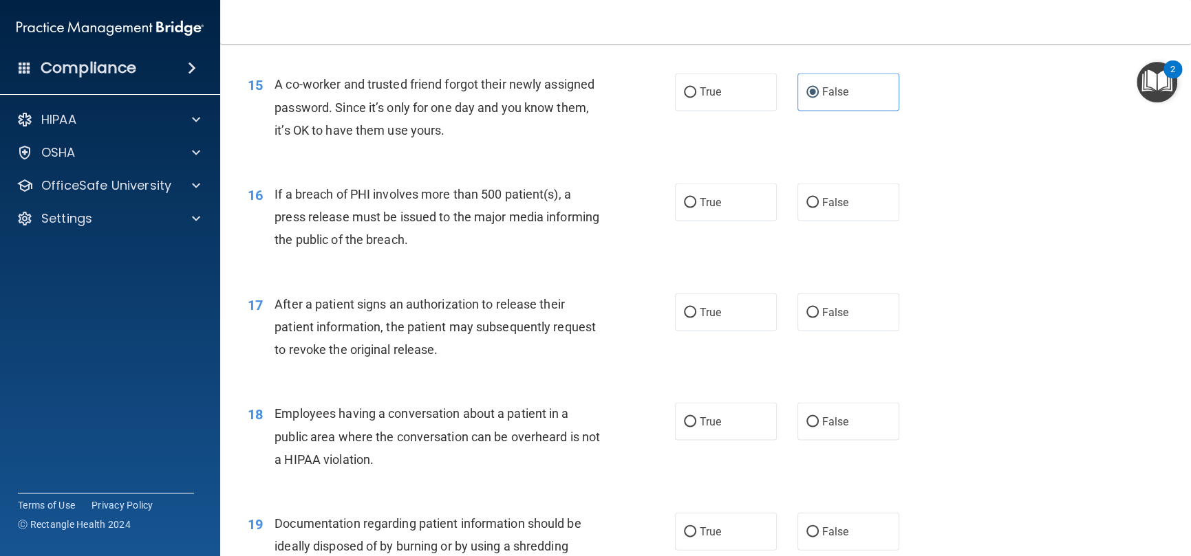
scroll to position [1582, 0]
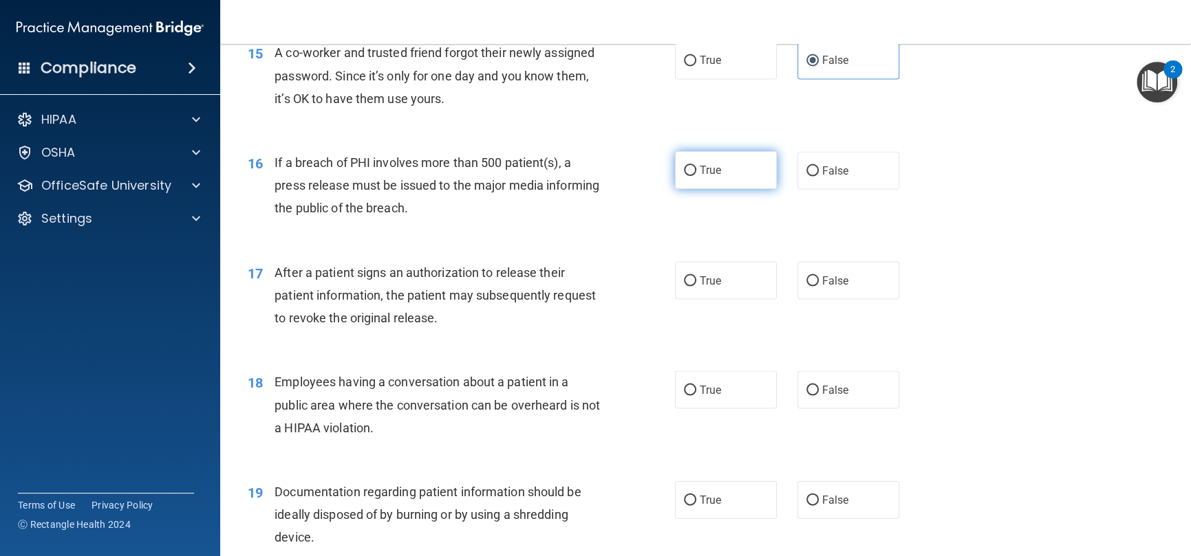
click at [710, 176] on span "True" at bounding box center [709, 170] width 21 height 13
click at [696, 176] on input "True" at bounding box center [690, 171] width 12 height 10
radio input "true"
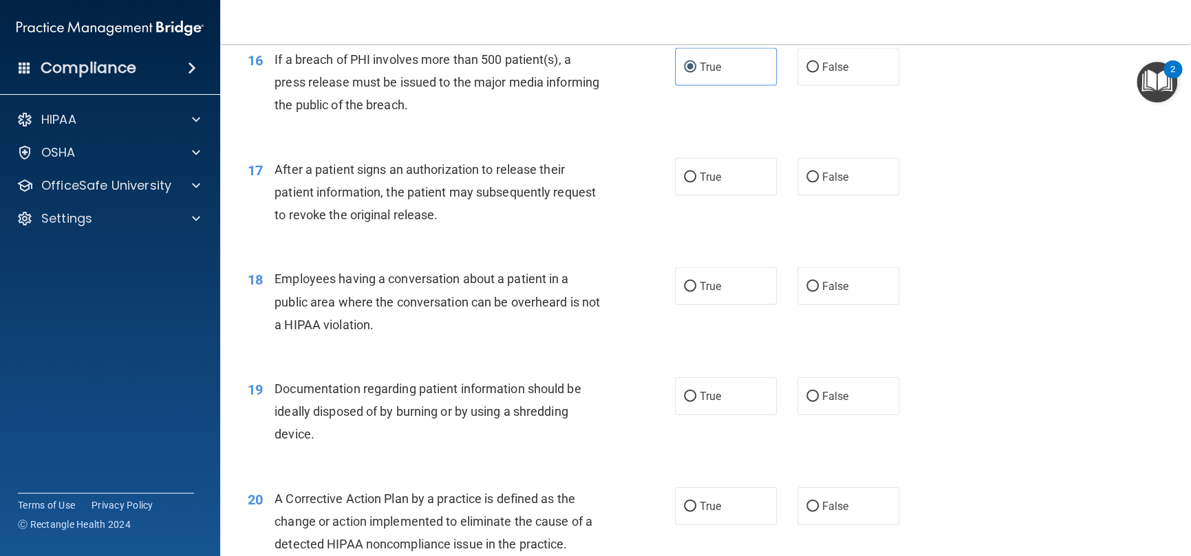
scroll to position [1719, 0]
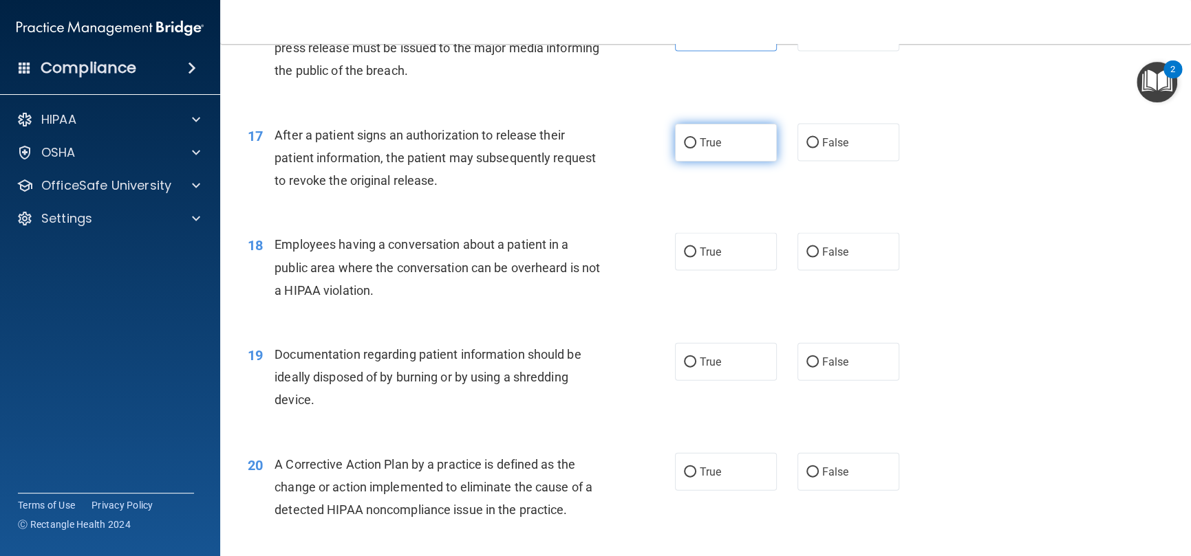
click at [725, 142] on label "True" at bounding box center [726, 143] width 102 height 38
click at [696, 142] on input "True" at bounding box center [690, 143] width 12 height 10
radio input "true"
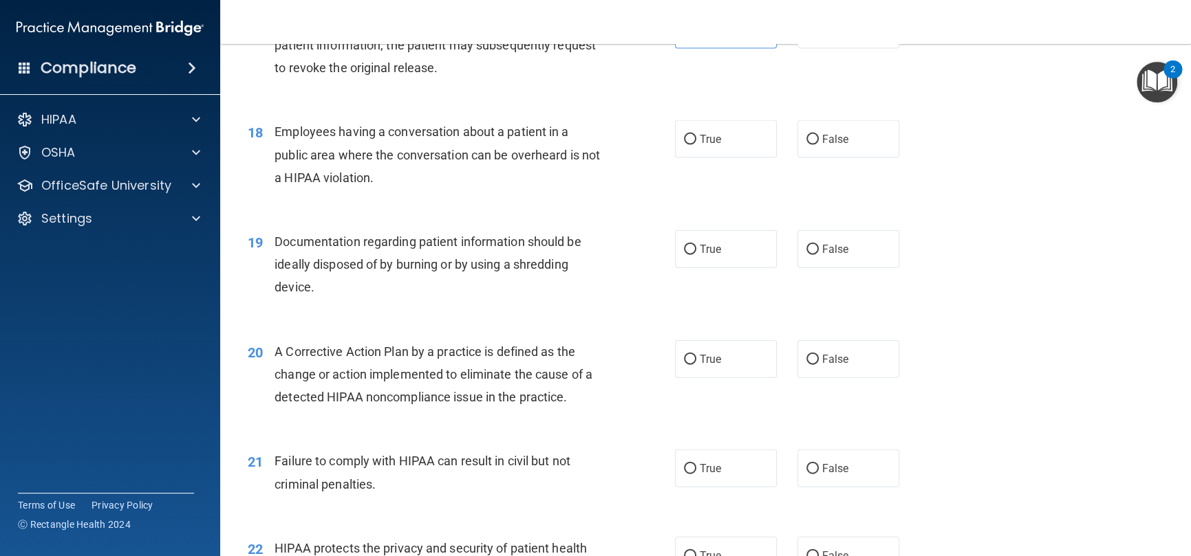
scroll to position [1857, 0]
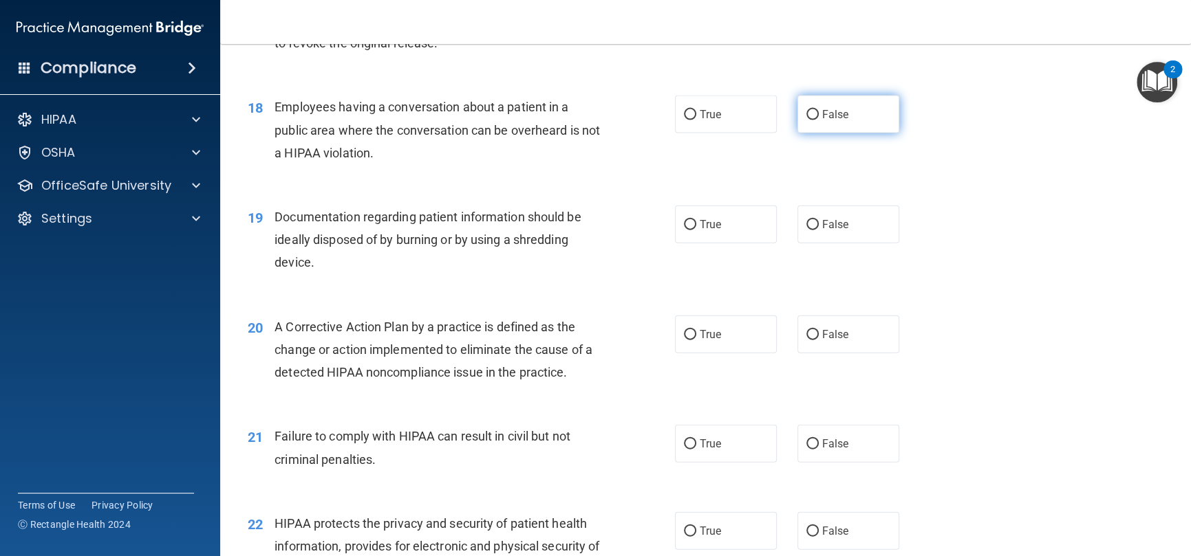
click at [822, 119] on span "False" at bounding box center [835, 114] width 27 height 13
click at [817, 119] on input "False" at bounding box center [812, 115] width 12 height 10
radio input "true"
click at [811, 225] on input "False" at bounding box center [812, 225] width 12 height 10
radio input "true"
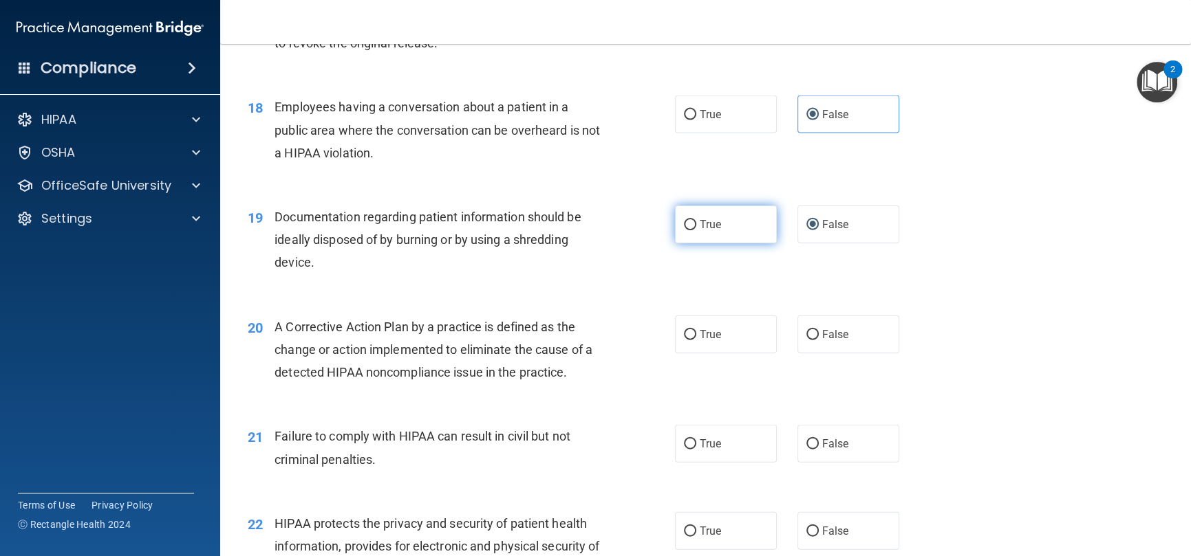
click at [699, 228] on span "True" at bounding box center [709, 224] width 21 height 13
click at [694, 228] on input "True" at bounding box center [690, 225] width 12 height 10
radio input "true"
radio input "false"
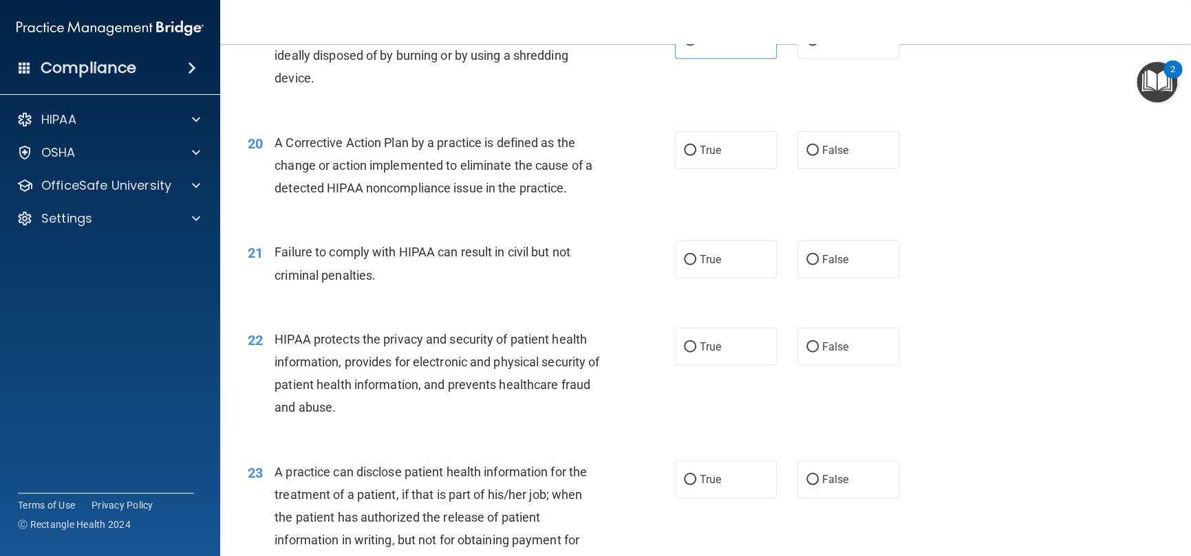
scroll to position [2063, 0]
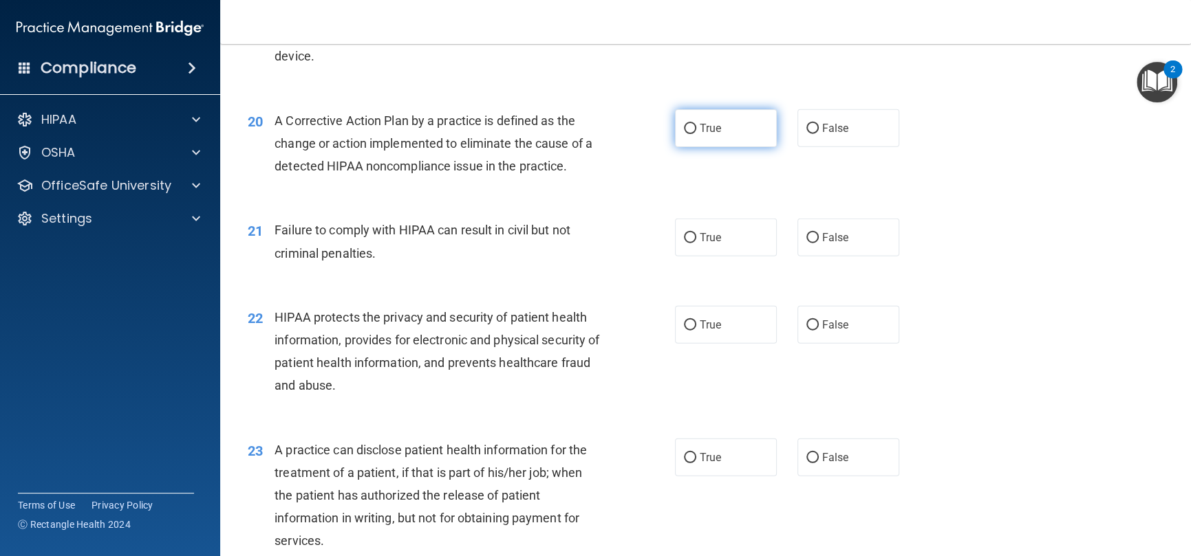
click at [688, 133] on input "True" at bounding box center [690, 129] width 12 height 10
radio input "true"
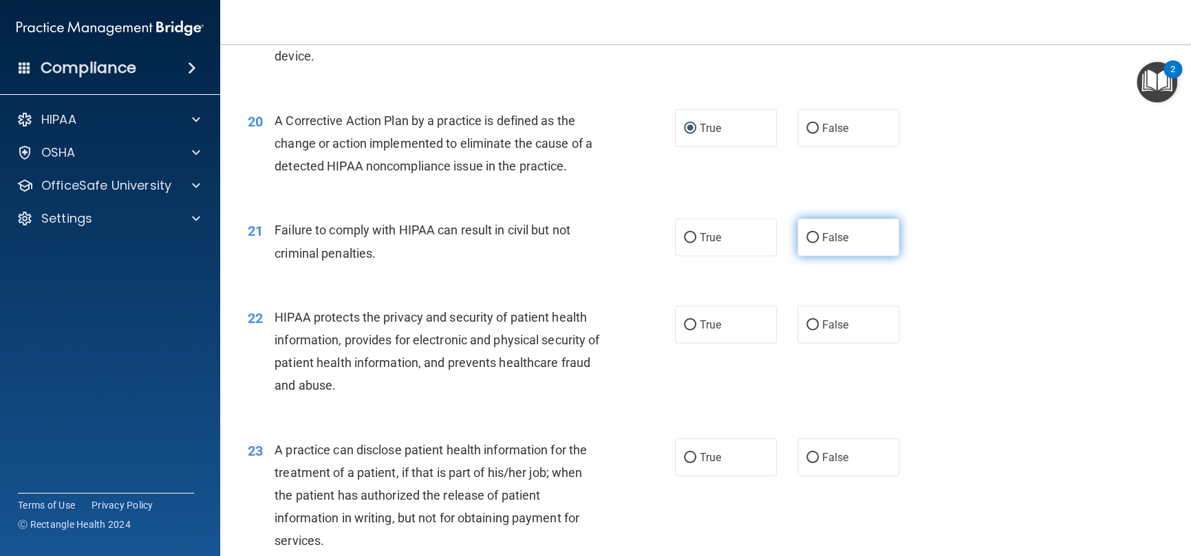
click at [822, 239] on span "False" at bounding box center [835, 237] width 27 height 13
click at [814, 239] on input "False" at bounding box center [812, 238] width 12 height 10
radio input "true"
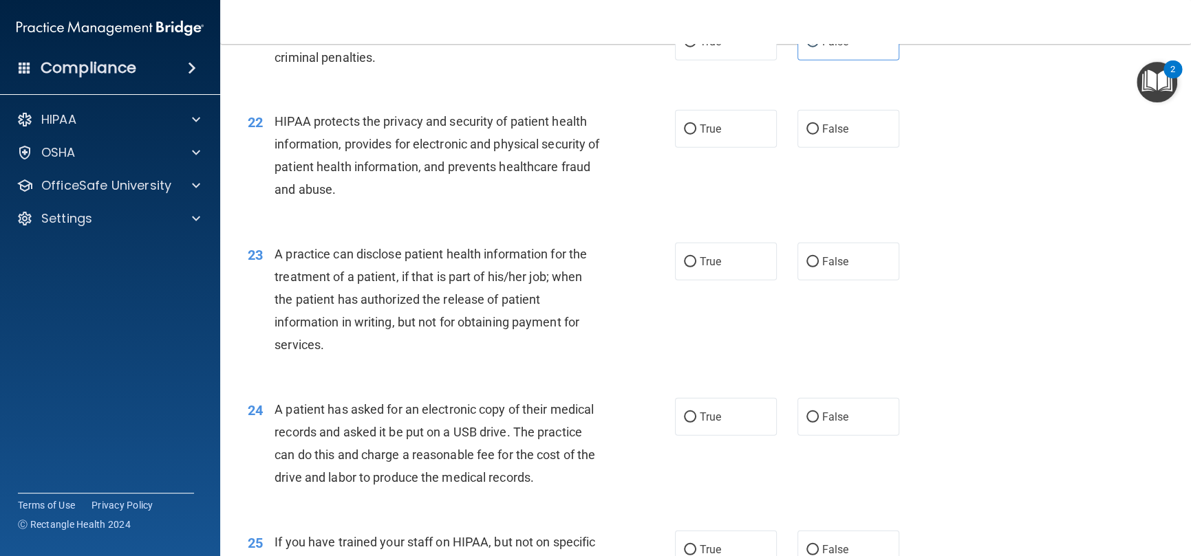
scroll to position [2270, 0]
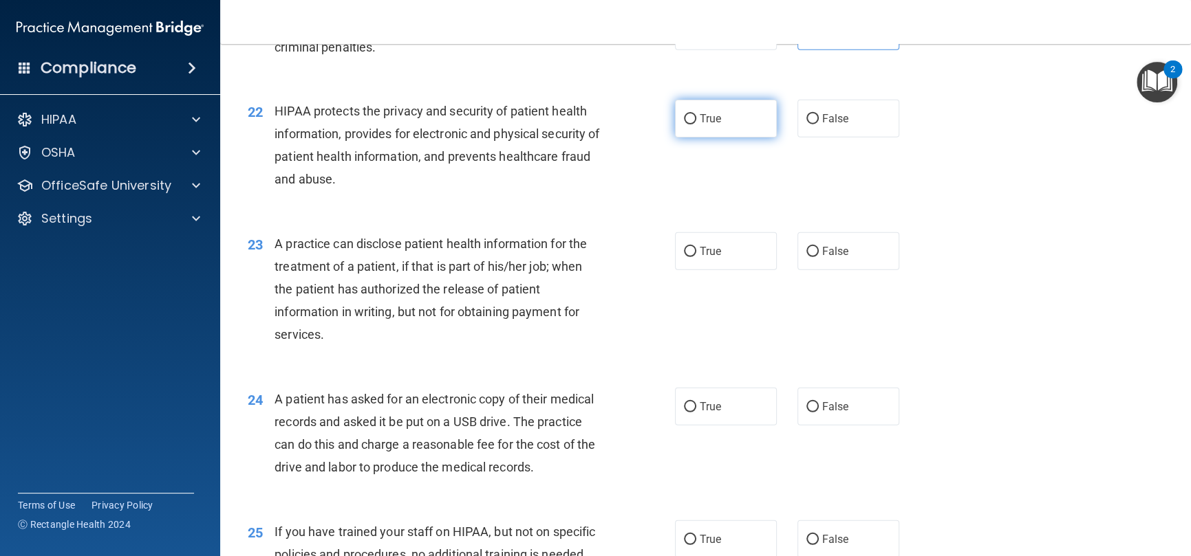
click at [752, 122] on label "True" at bounding box center [726, 119] width 102 height 38
click at [696, 122] on input "True" at bounding box center [690, 119] width 12 height 10
radio input "true"
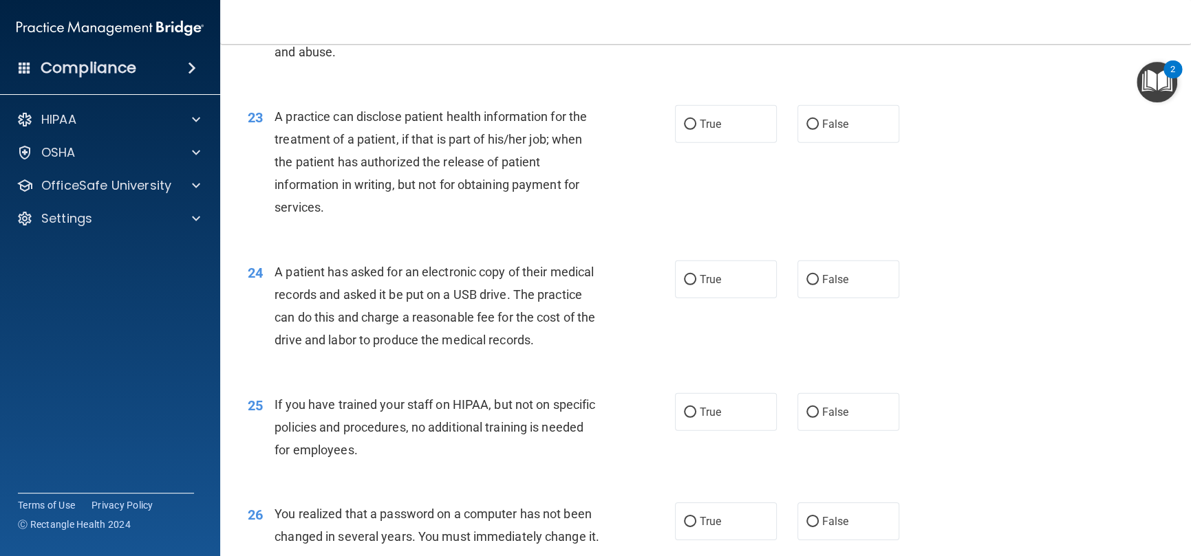
scroll to position [2407, 0]
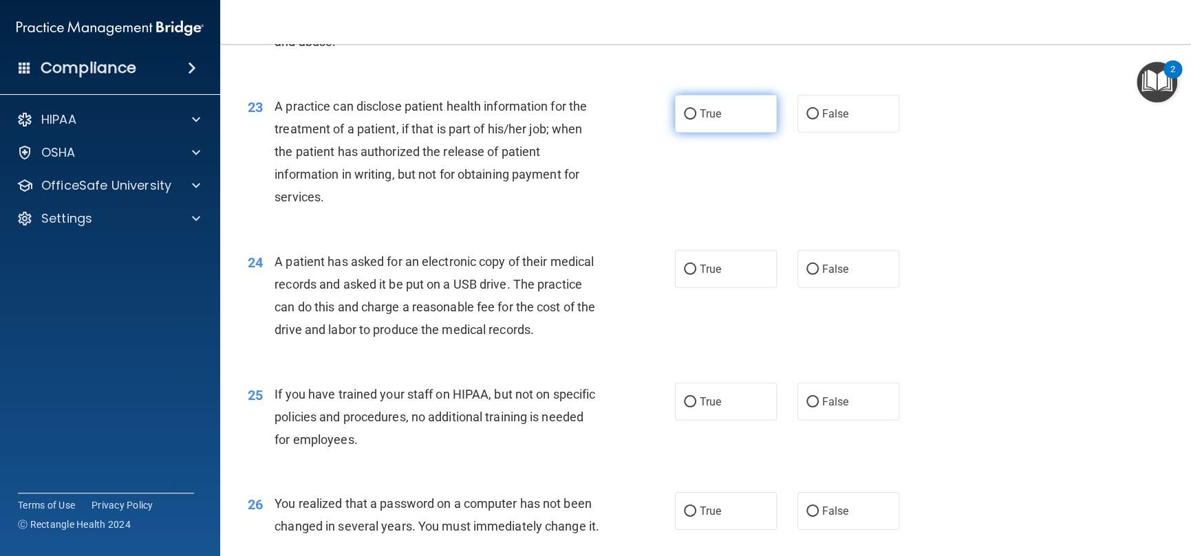
click at [736, 121] on label "True" at bounding box center [726, 114] width 102 height 38
click at [696, 120] on input "True" at bounding box center [690, 114] width 12 height 10
radio input "true"
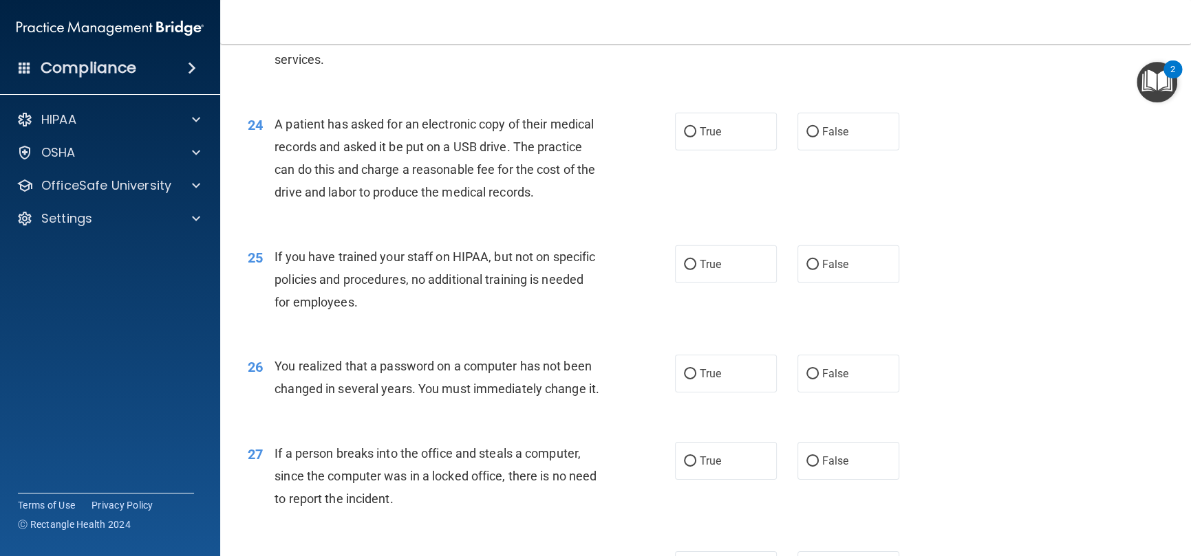
scroll to position [2614, 0]
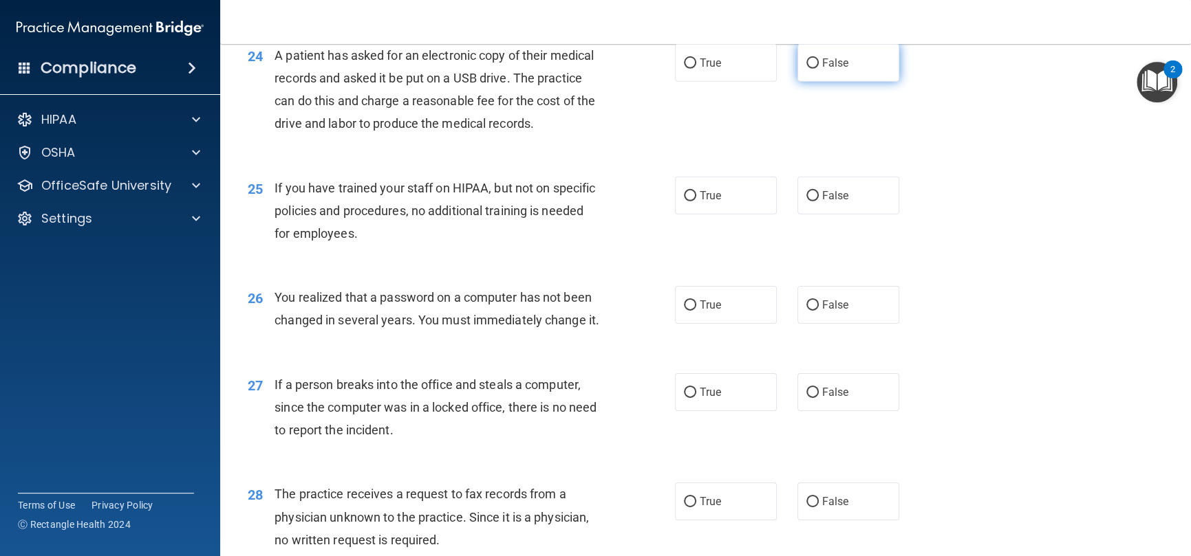
click at [843, 65] on label "False" at bounding box center [848, 63] width 102 height 38
click at [818, 65] on input "False" at bounding box center [812, 63] width 12 height 10
radio input "true"
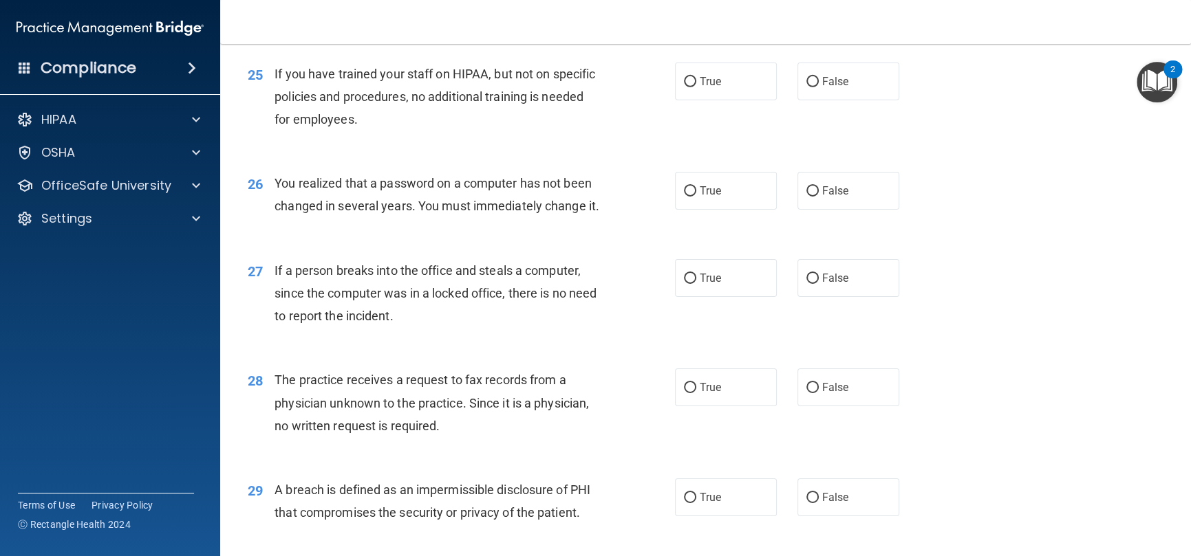
scroll to position [2751, 0]
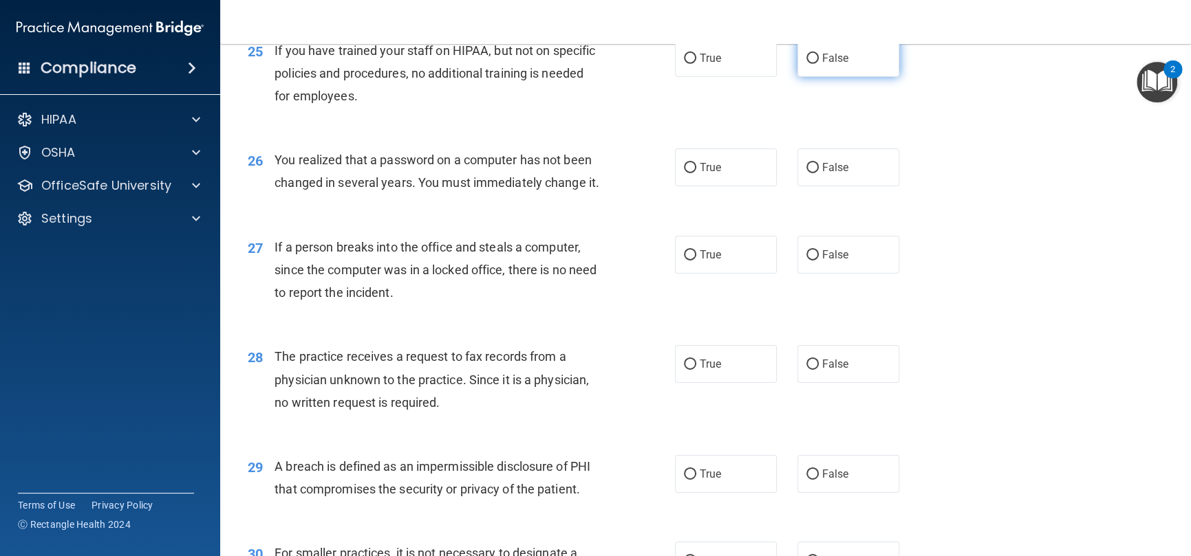
click at [809, 64] on input "False" at bounding box center [812, 59] width 12 height 10
radio input "true"
click at [684, 186] on label "True" at bounding box center [726, 168] width 102 height 38
click at [684, 173] on input "True" at bounding box center [690, 168] width 12 height 10
radio input "true"
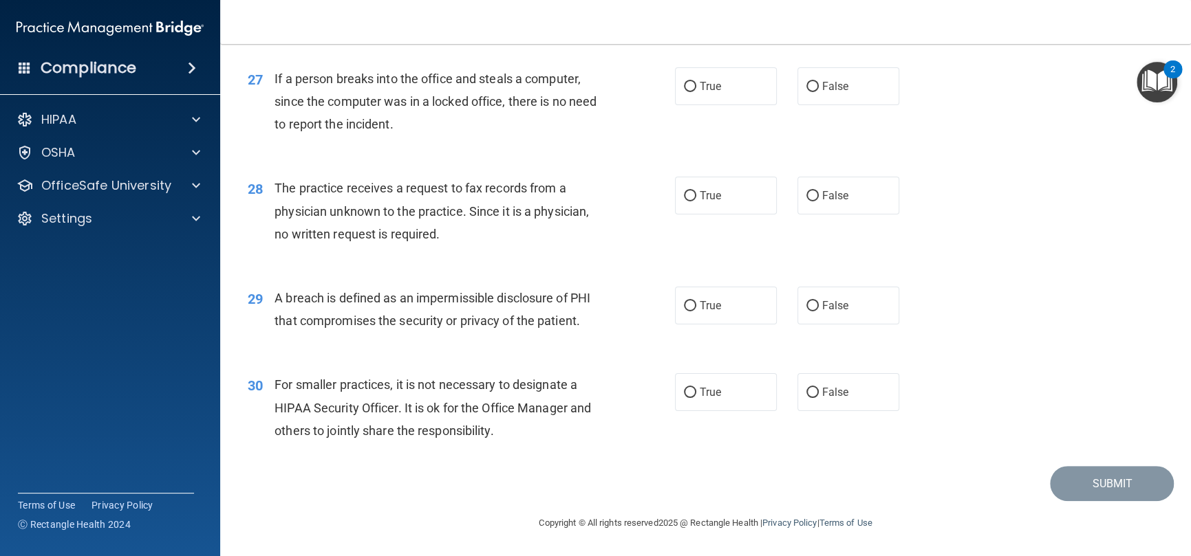
scroll to position [2957, 0]
click at [813, 95] on label "False" at bounding box center [848, 86] width 102 height 38
click at [813, 92] on input "False" at bounding box center [812, 87] width 12 height 10
radio input "true"
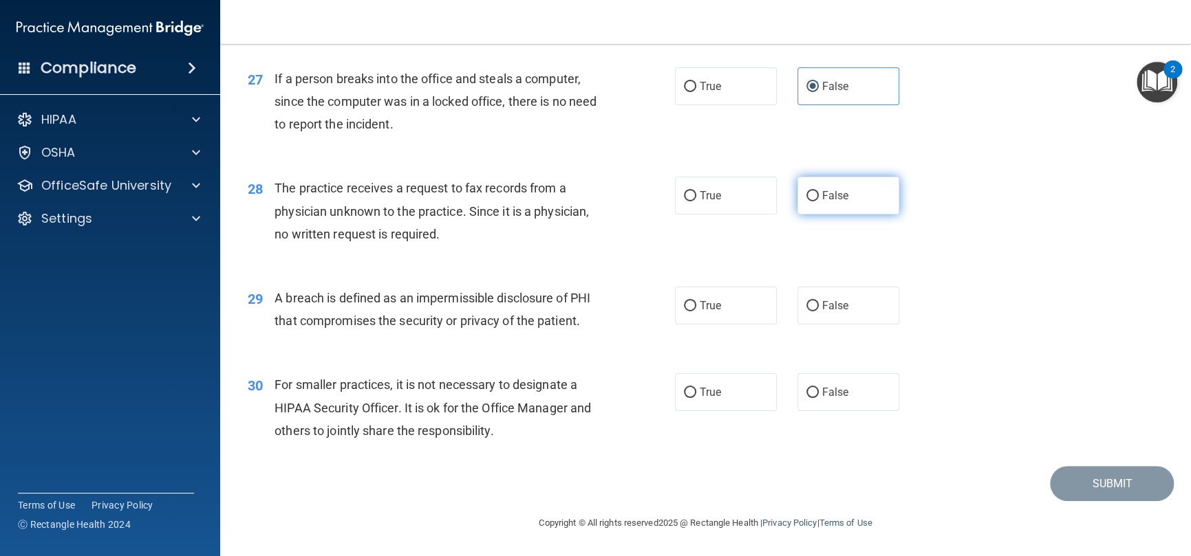
click at [821, 203] on label "False" at bounding box center [848, 196] width 102 height 38
click at [818, 202] on input "False" at bounding box center [812, 196] width 12 height 10
radio input "true"
click at [712, 202] on span "True" at bounding box center [709, 195] width 21 height 13
click at [696, 202] on input "True" at bounding box center [690, 196] width 12 height 10
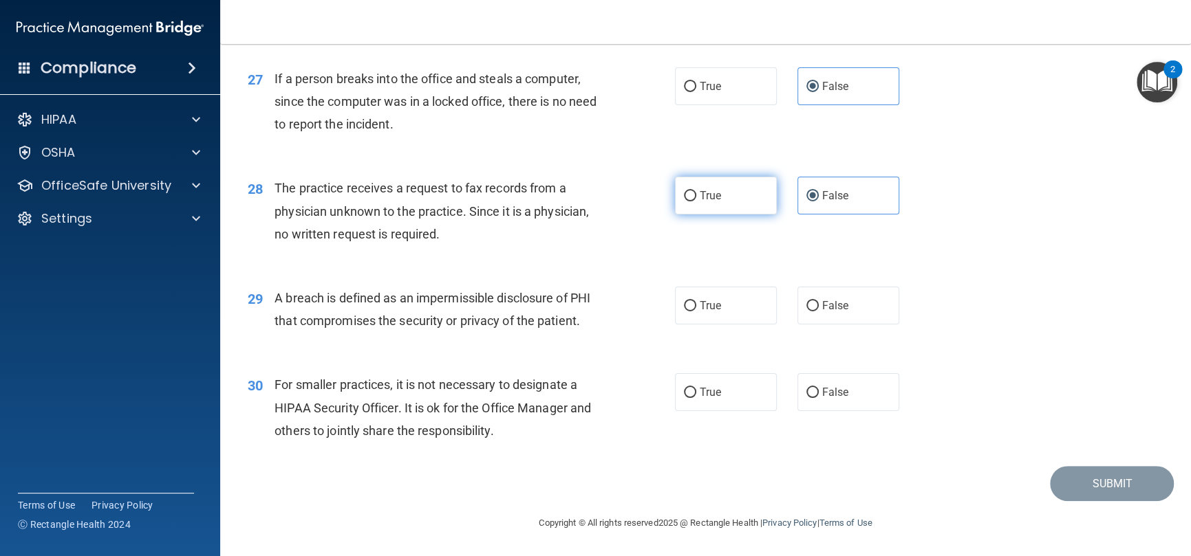
radio input "true"
radio input "false"
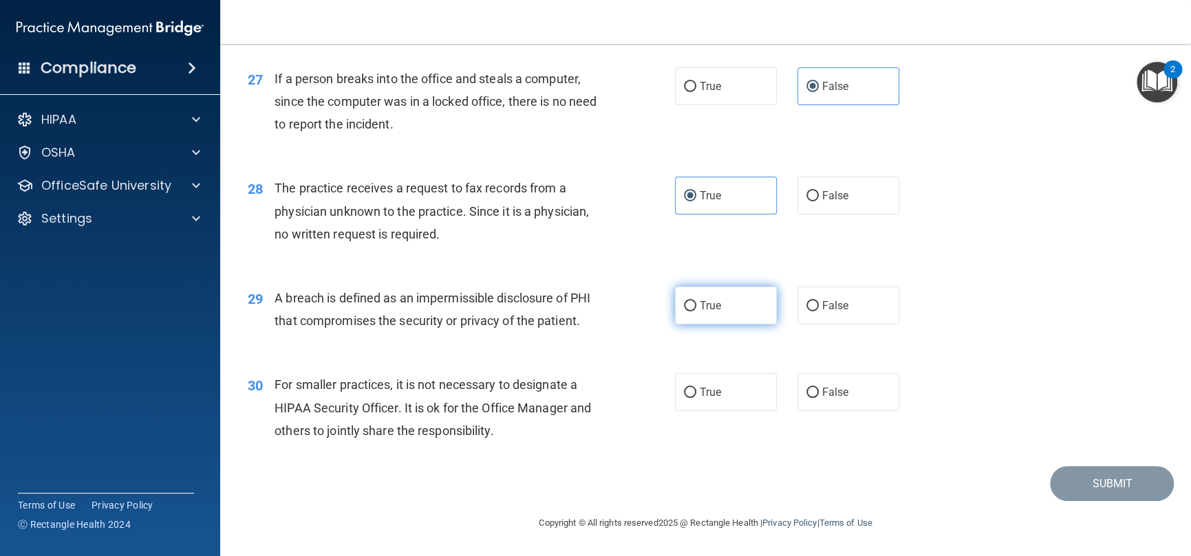
click at [699, 303] on span "True" at bounding box center [709, 305] width 21 height 13
click at [695, 303] on input "True" at bounding box center [690, 306] width 12 height 10
radio input "true"
click at [829, 394] on span "False" at bounding box center [835, 392] width 27 height 13
click at [818, 394] on input "False" at bounding box center [812, 393] width 12 height 10
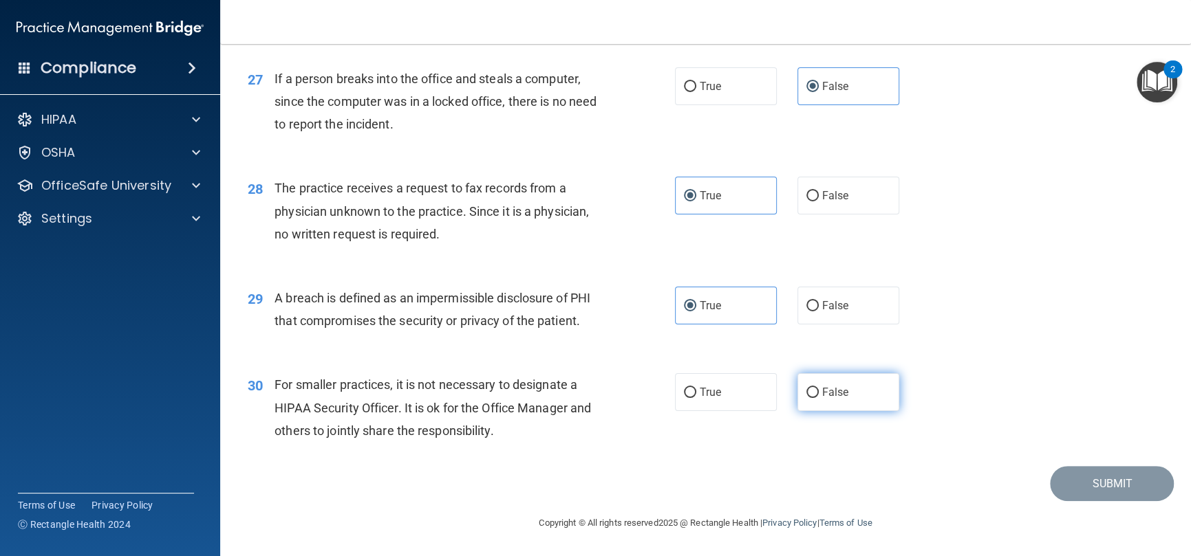
radio input "true"
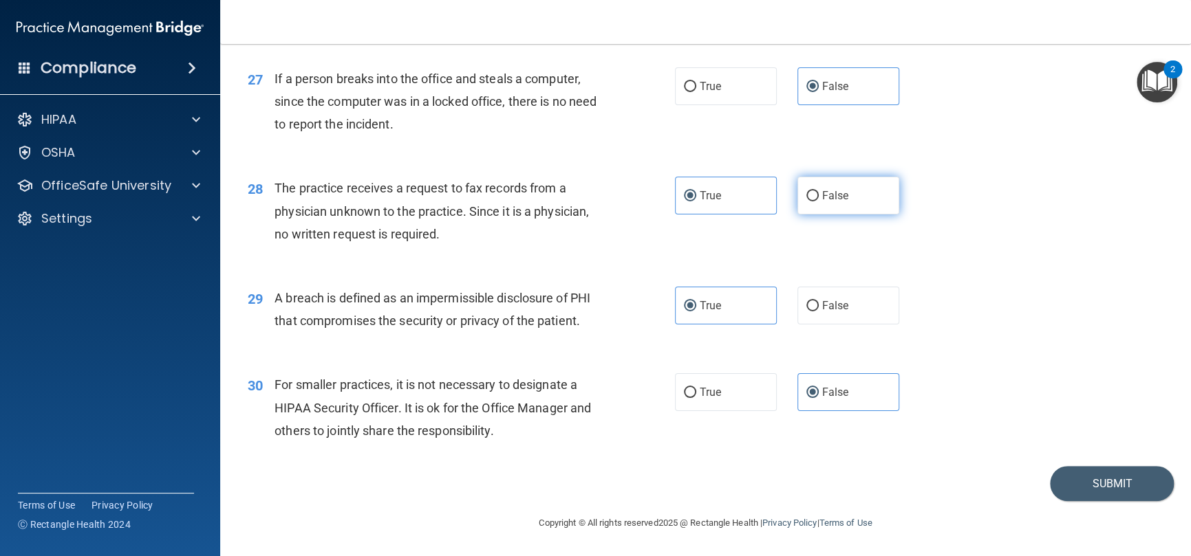
click at [844, 198] on label "False" at bounding box center [848, 196] width 102 height 38
click at [818, 198] on input "False" at bounding box center [812, 196] width 12 height 10
radio input "true"
radio input "false"
click at [1082, 492] on button "Submit" at bounding box center [1112, 483] width 124 height 35
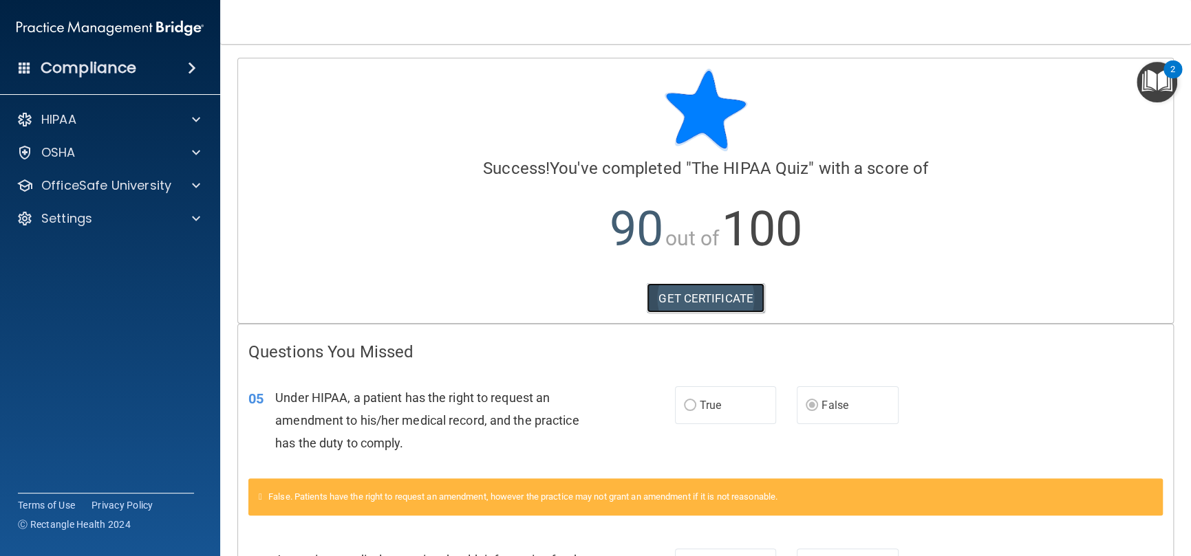
click at [693, 292] on link "GET CERTIFICATE" at bounding box center [706, 298] width 118 height 30
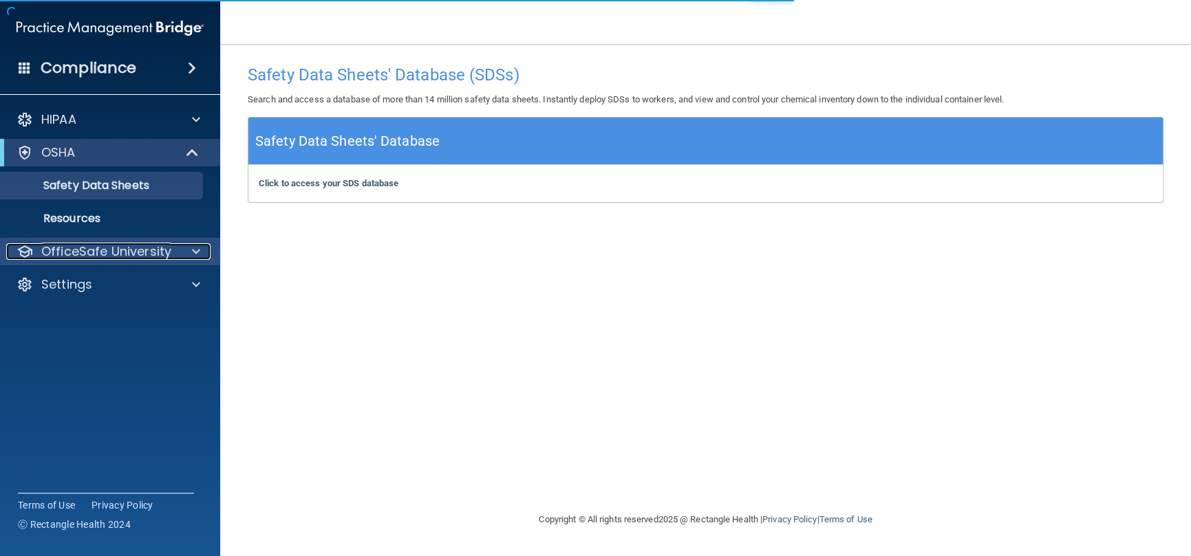
click at [87, 248] on p "OfficeSafe University" at bounding box center [106, 251] width 130 height 17
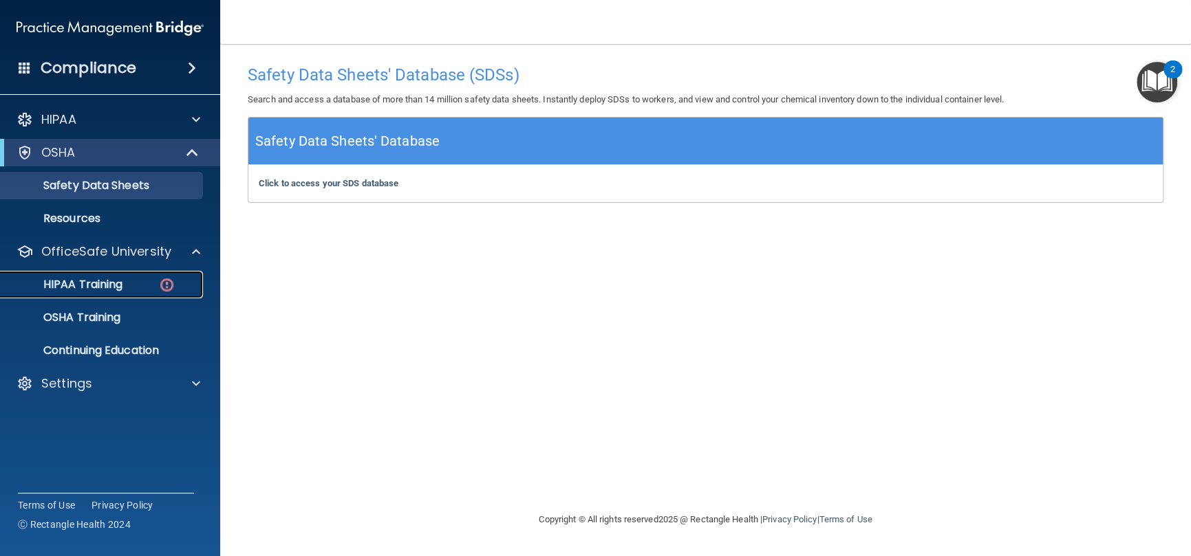
click at [81, 288] on p "HIPAA Training" at bounding box center [65, 285] width 113 height 14
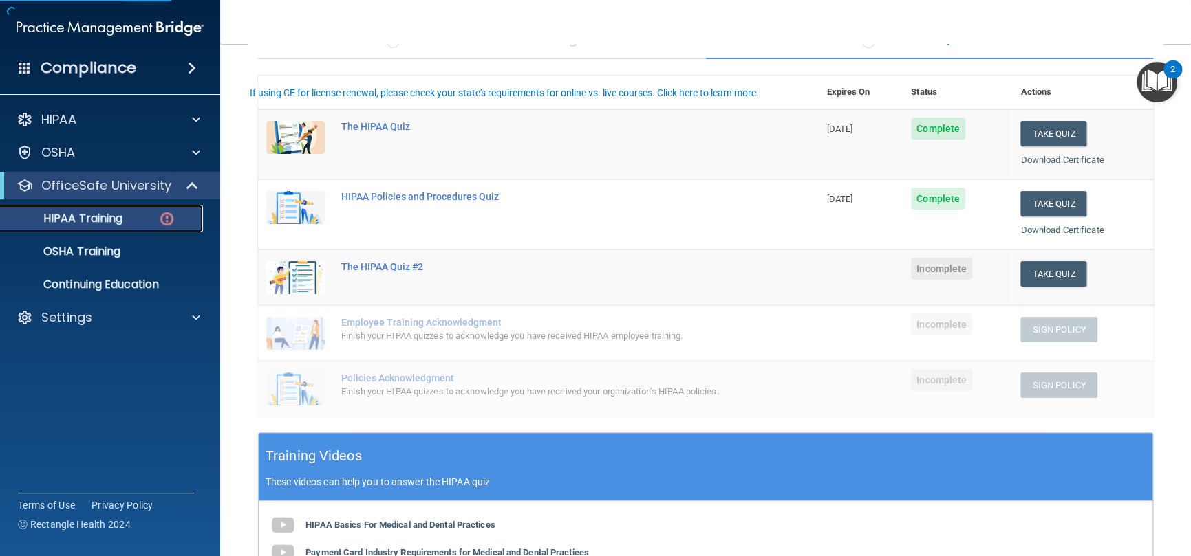
scroll to position [138, 0]
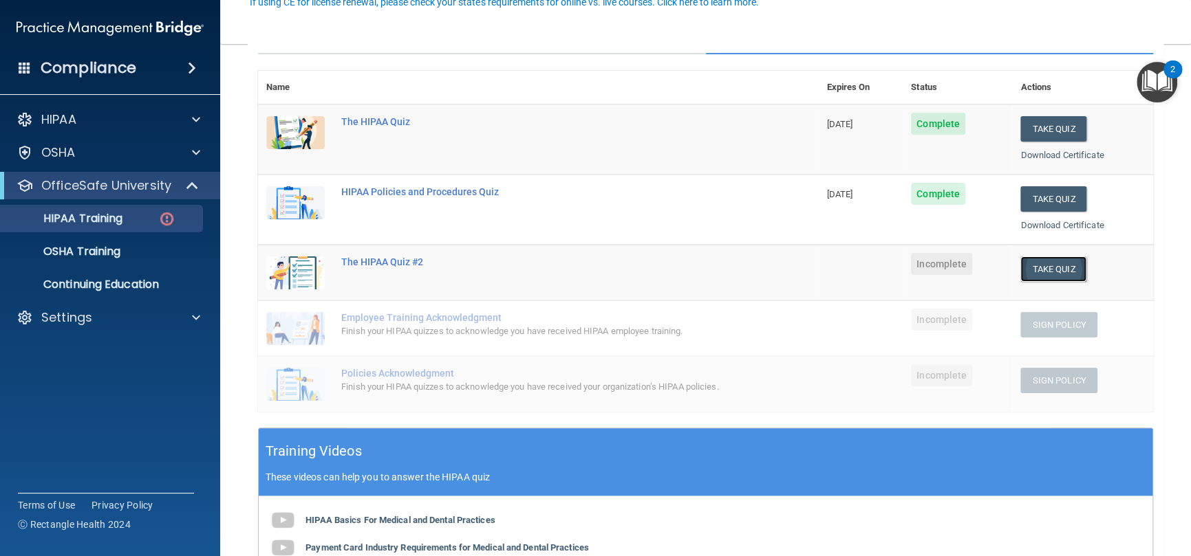
click at [1025, 265] on button "Take Quiz" at bounding box center [1053, 269] width 66 height 25
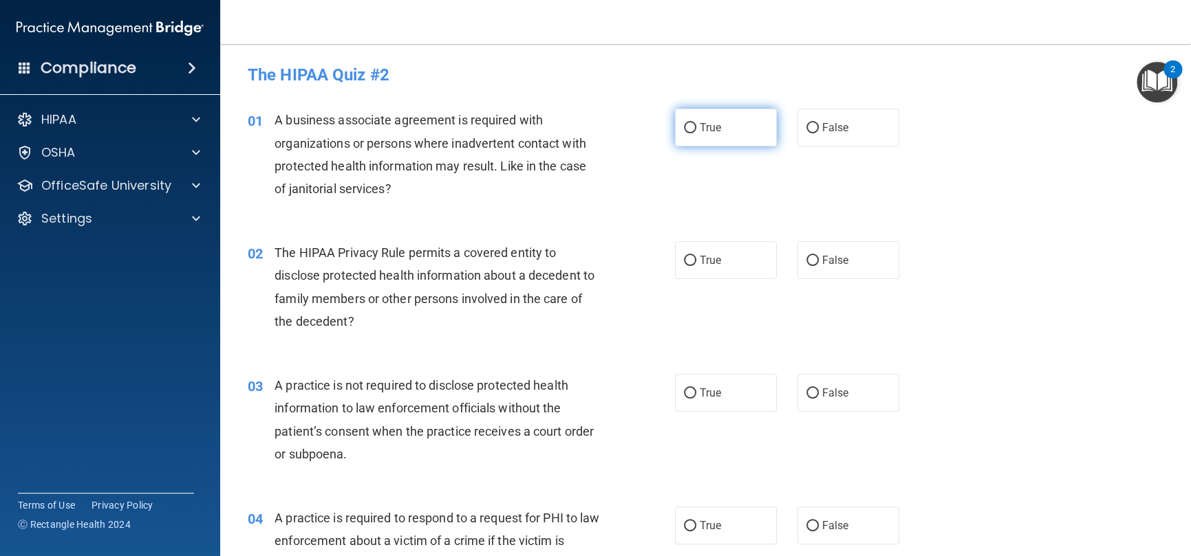
click at [713, 133] on span "True" at bounding box center [709, 127] width 21 height 13
click at [696, 133] on input "True" at bounding box center [690, 128] width 12 height 10
radio input "true"
click at [701, 261] on span "True" at bounding box center [709, 260] width 21 height 13
click at [696, 261] on input "True" at bounding box center [690, 261] width 12 height 10
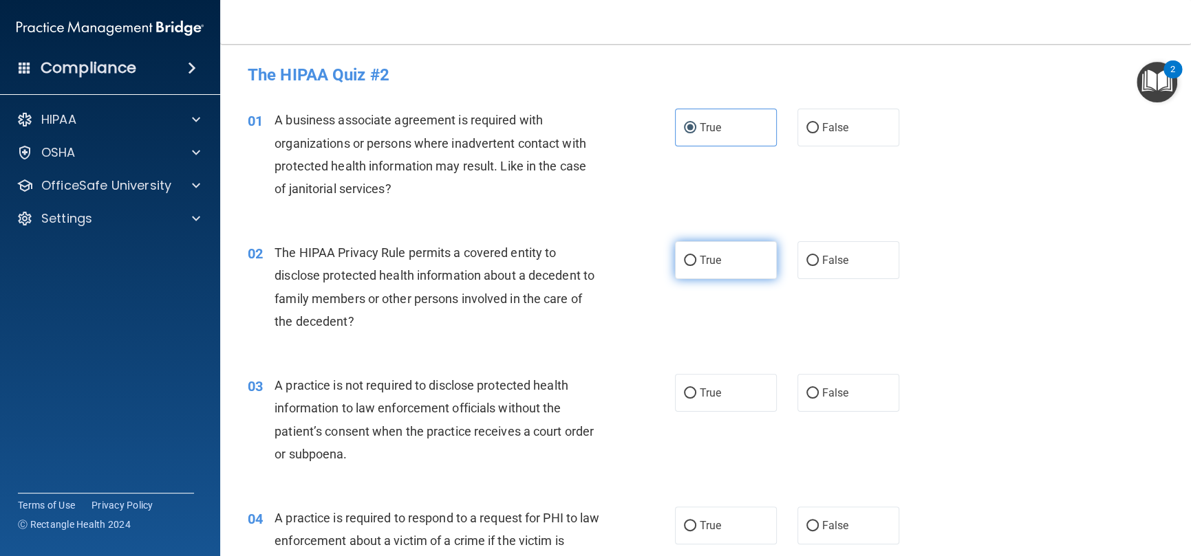
radio input "true"
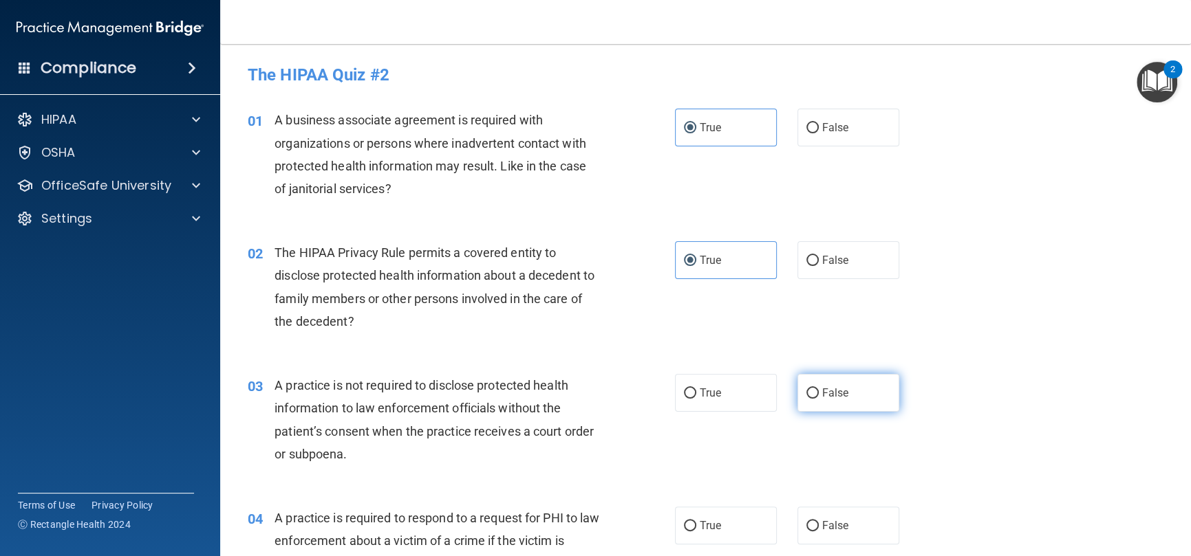
click at [812, 393] on label "False" at bounding box center [848, 393] width 102 height 38
click at [812, 393] on input "False" at bounding box center [812, 394] width 12 height 10
radio input "true"
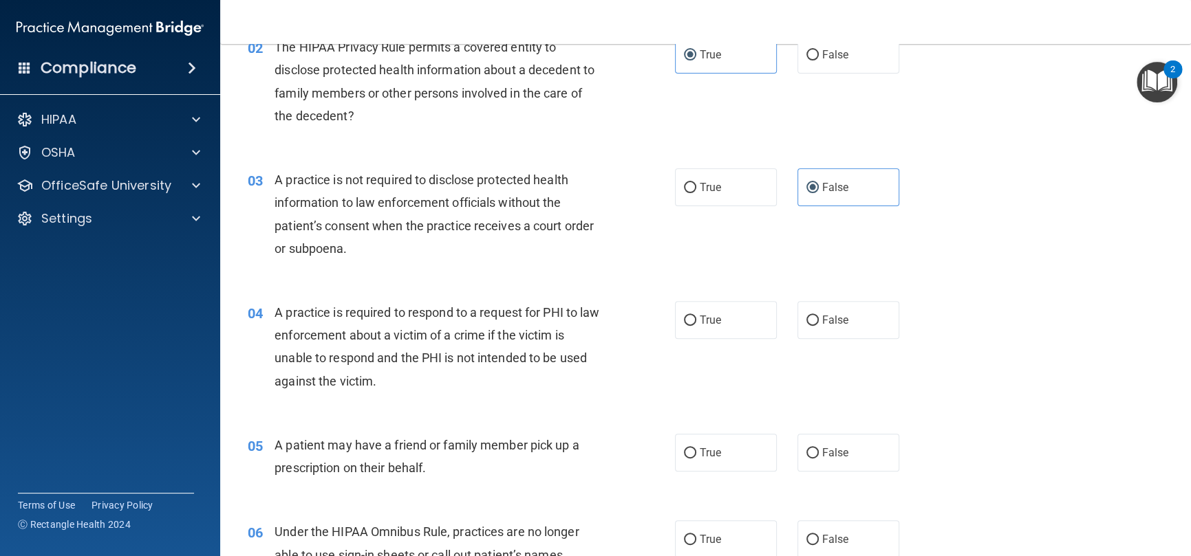
scroll to position [206, 0]
click at [813, 318] on label "False" at bounding box center [848, 320] width 102 height 38
click at [813, 318] on input "False" at bounding box center [812, 320] width 12 height 10
radio input "true"
click at [706, 449] on span "True" at bounding box center [709, 452] width 21 height 13
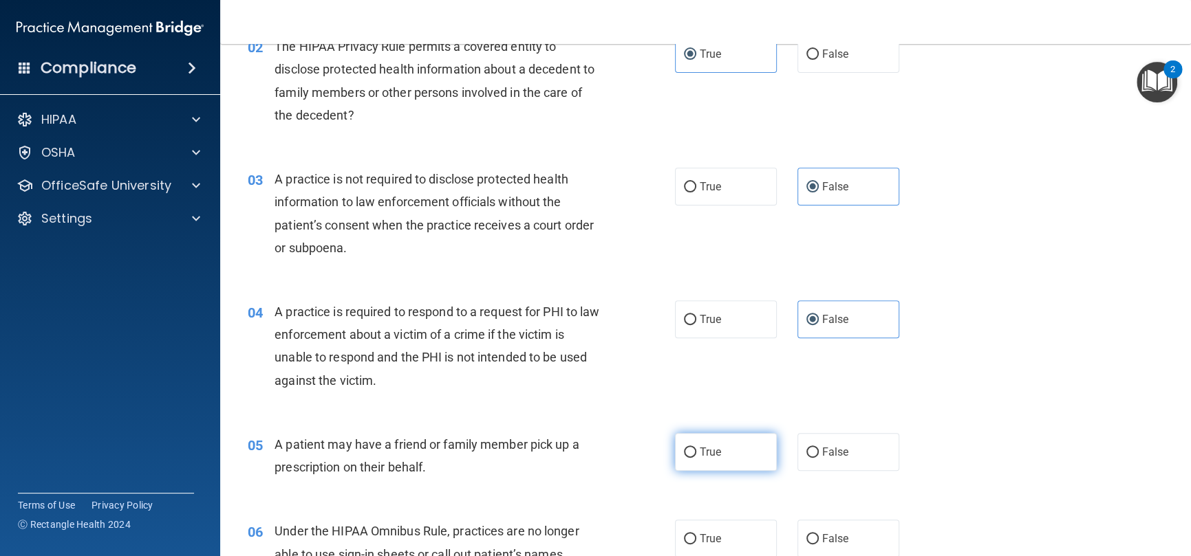
click at [696, 449] on input "True" at bounding box center [690, 453] width 12 height 10
radio input "true"
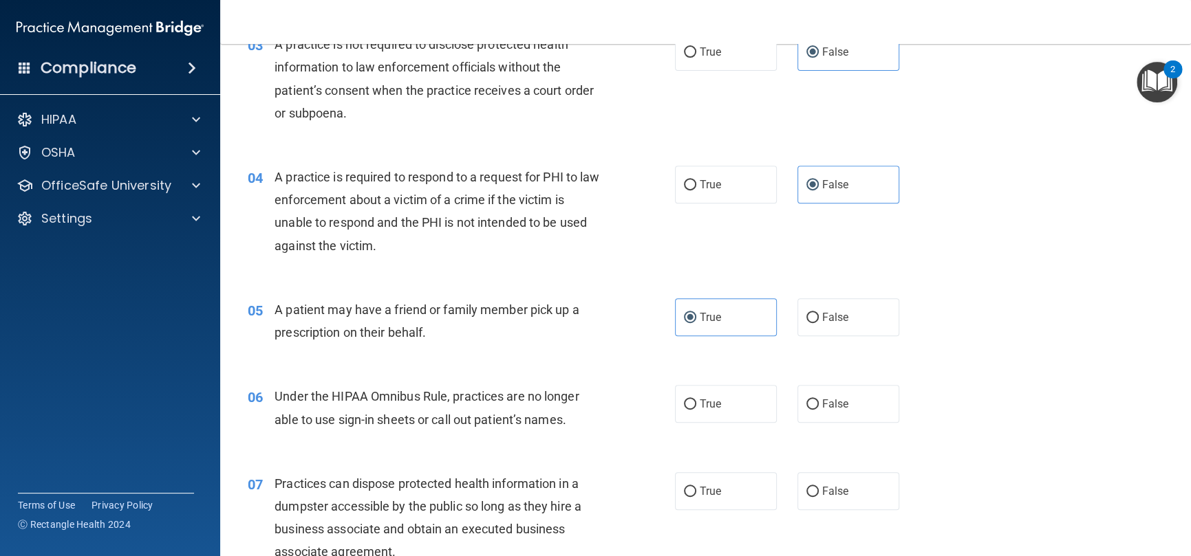
scroll to position [344, 0]
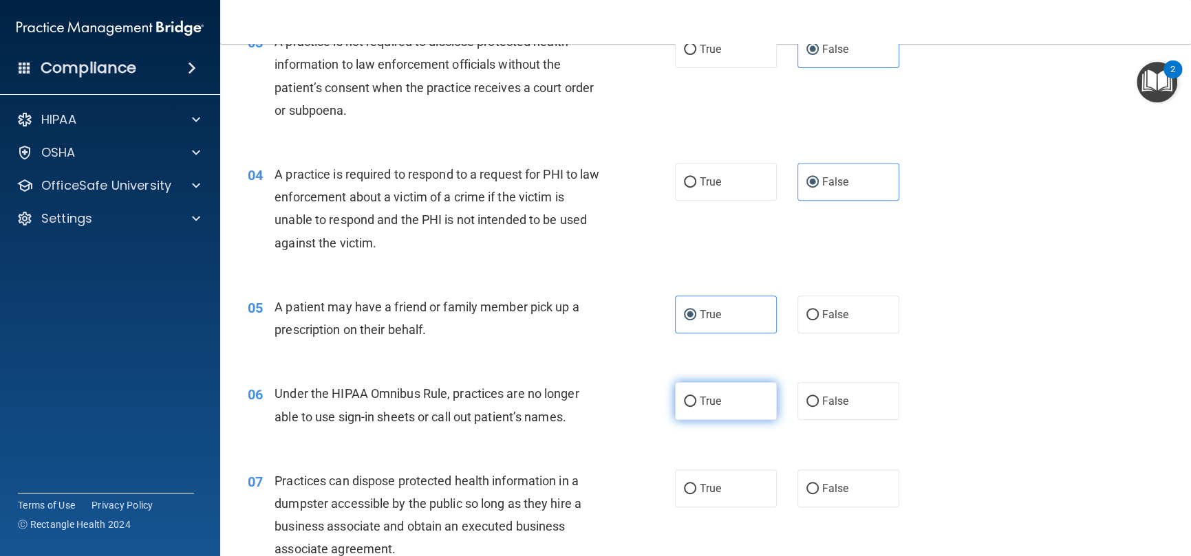
click at [675, 409] on label "True" at bounding box center [726, 401] width 102 height 38
click at [684, 407] on input "True" at bounding box center [690, 402] width 12 height 10
radio input "true"
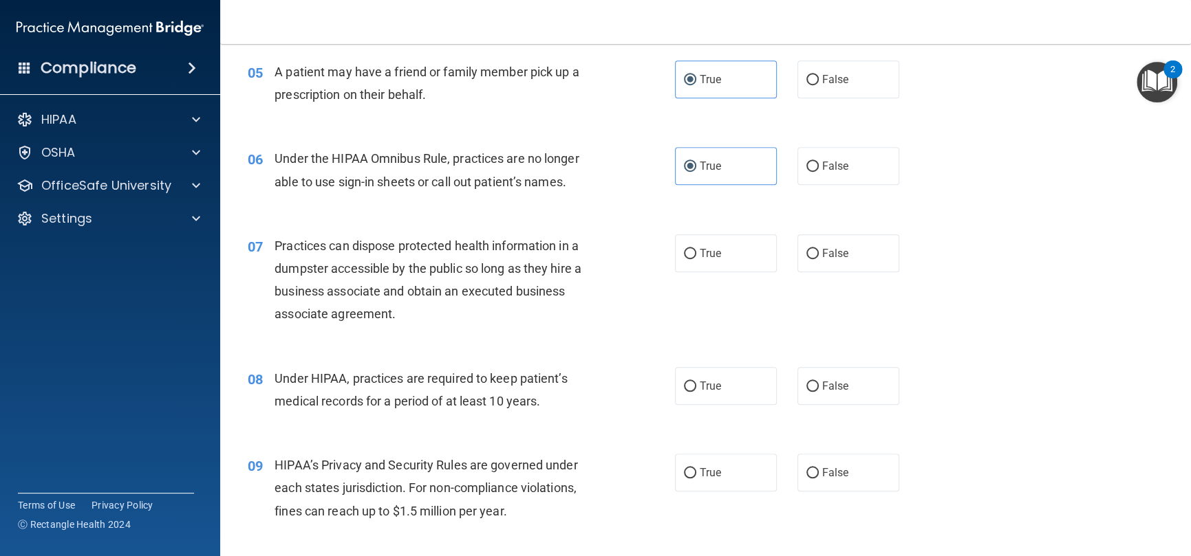
scroll to position [619, 0]
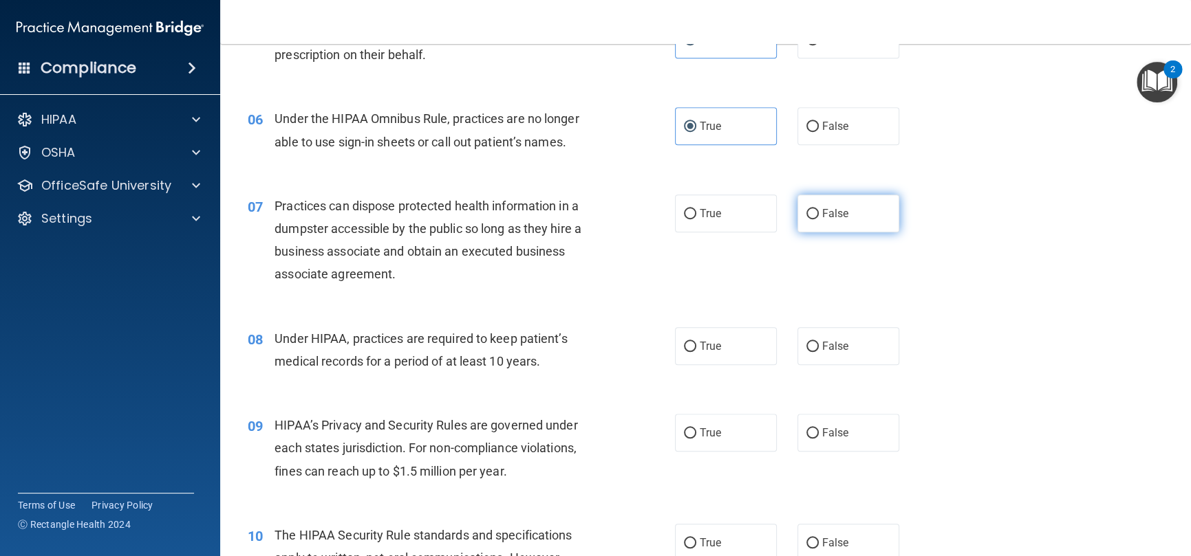
click at [822, 217] on span "False" at bounding box center [835, 213] width 27 height 13
click at [817, 217] on input "False" at bounding box center [812, 214] width 12 height 10
radio input "true"
click at [812, 348] on label "False" at bounding box center [848, 346] width 102 height 38
click at [812, 348] on input "False" at bounding box center [812, 347] width 12 height 10
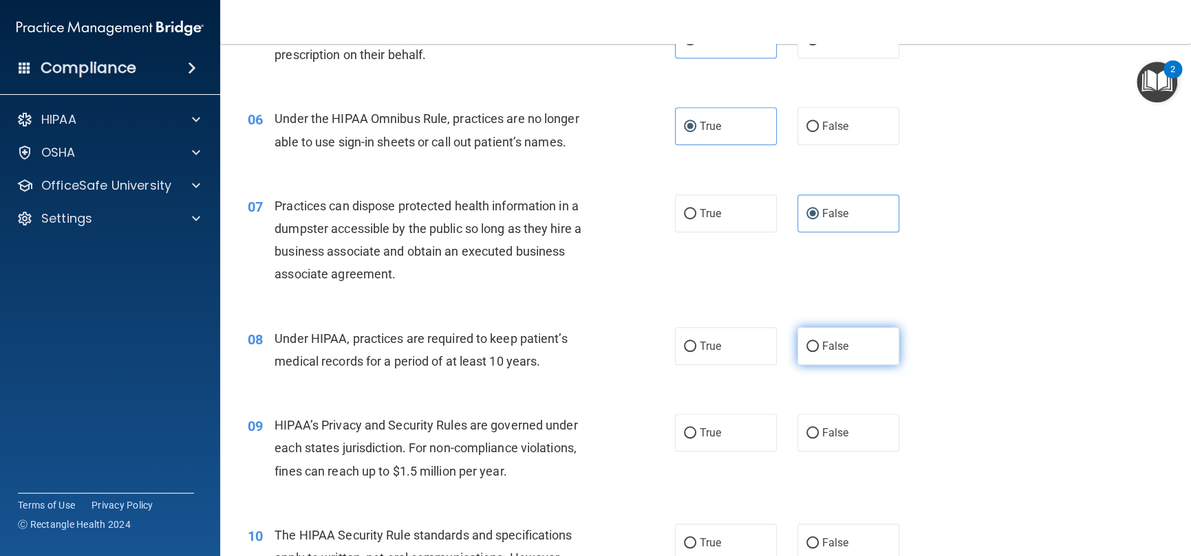
radio input "true"
click at [714, 432] on span "True" at bounding box center [709, 432] width 21 height 13
click at [696, 432] on input "True" at bounding box center [690, 433] width 12 height 10
radio input "true"
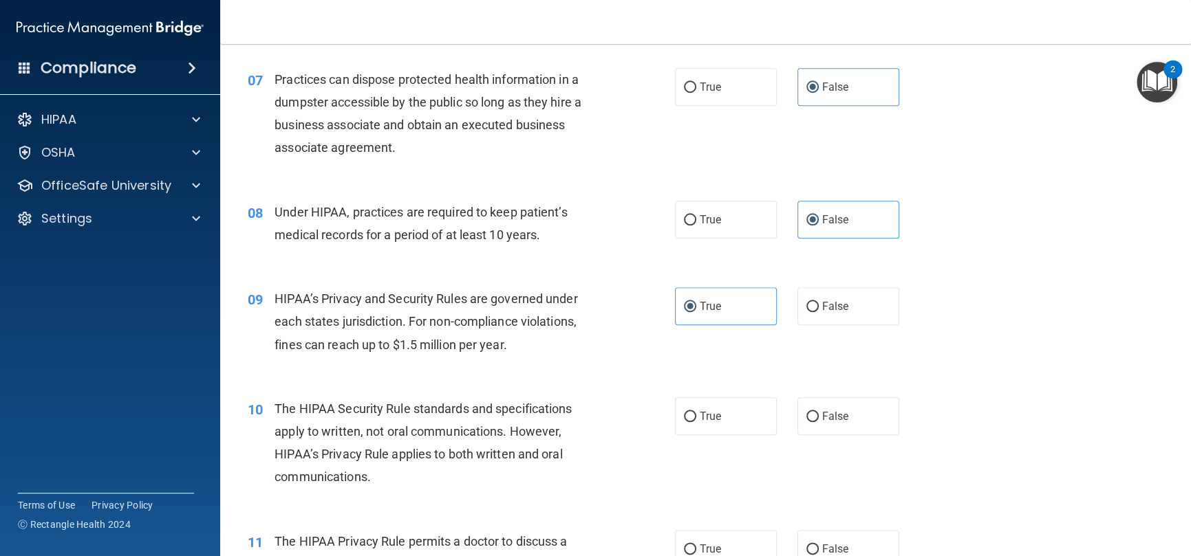
scroll to position [825, 0]
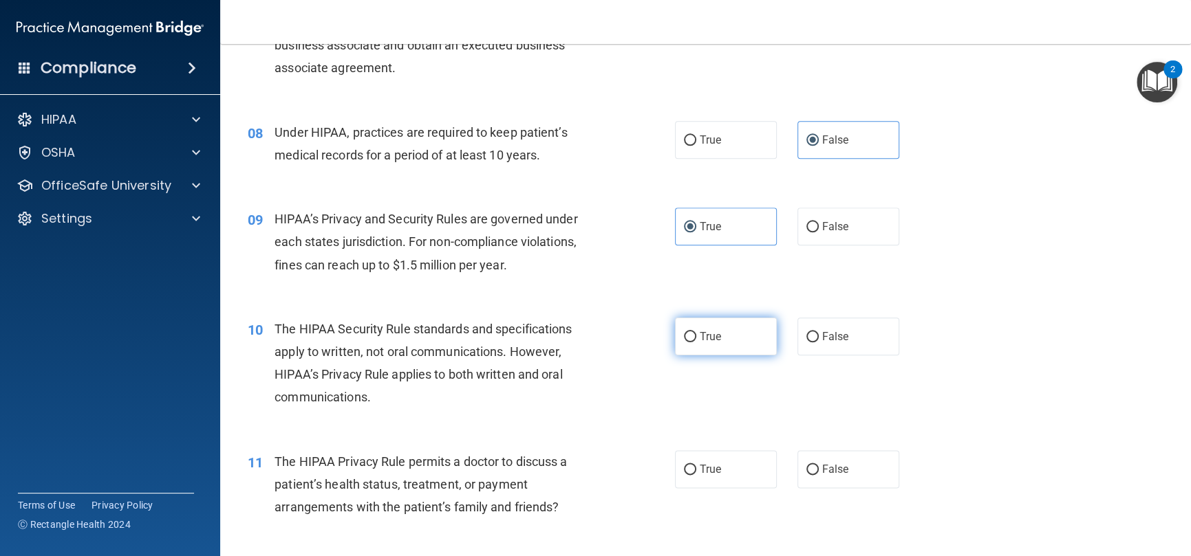
click at [718, 344] on label "True" at bounding box center [726, 337] width 102 height 38
click at [696, 343] on input "True" at bounding box center [690, 337] width 12 height 10
radio input "true"
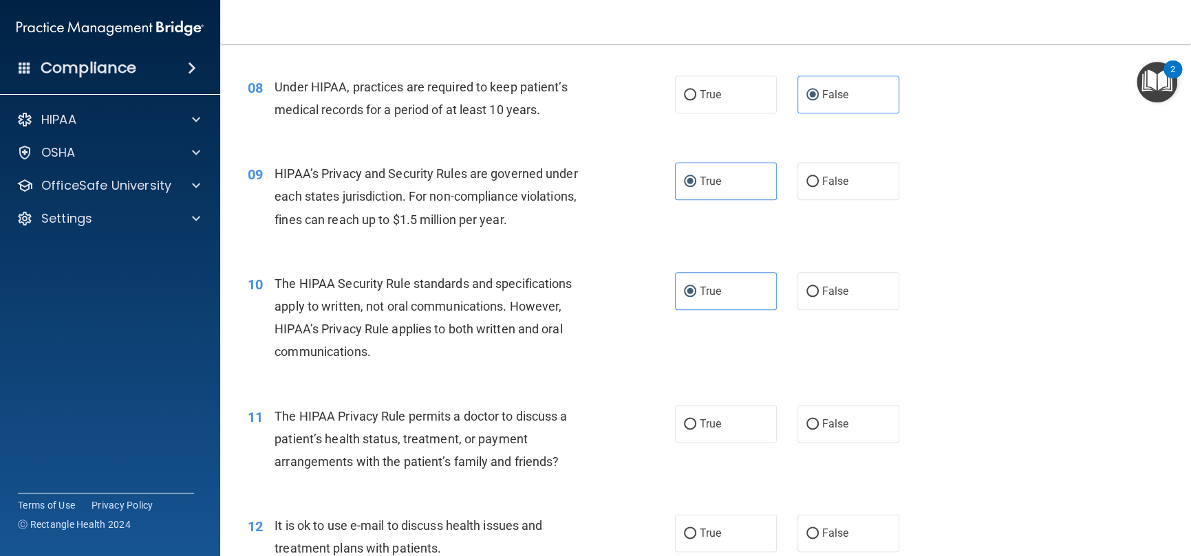
scroll to position [894, 0]
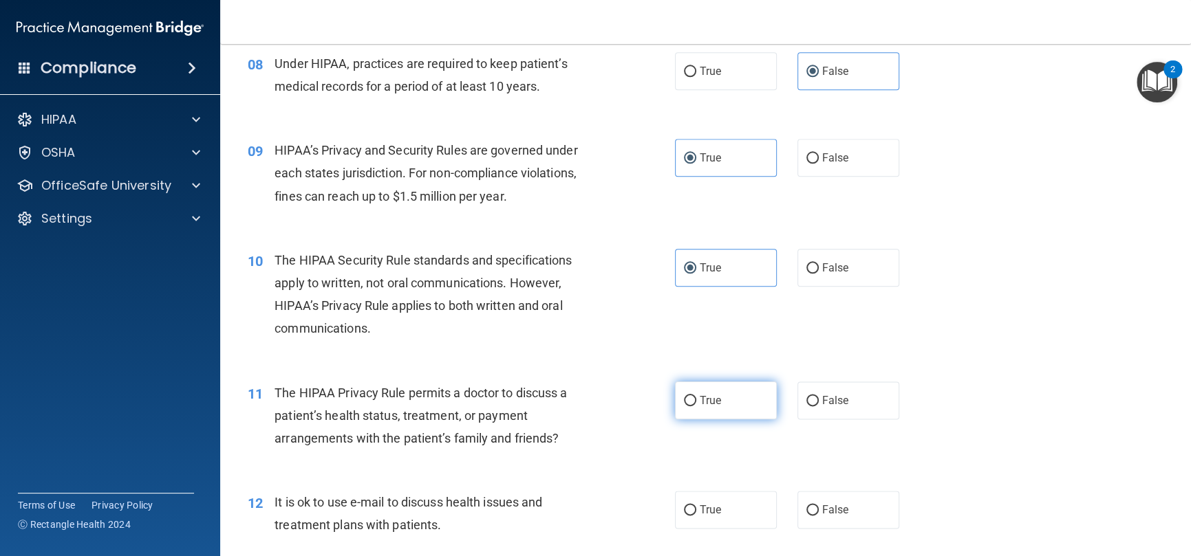
click at [705, 400] on span "True" at bounding box center [709, 400] width 21 height 13
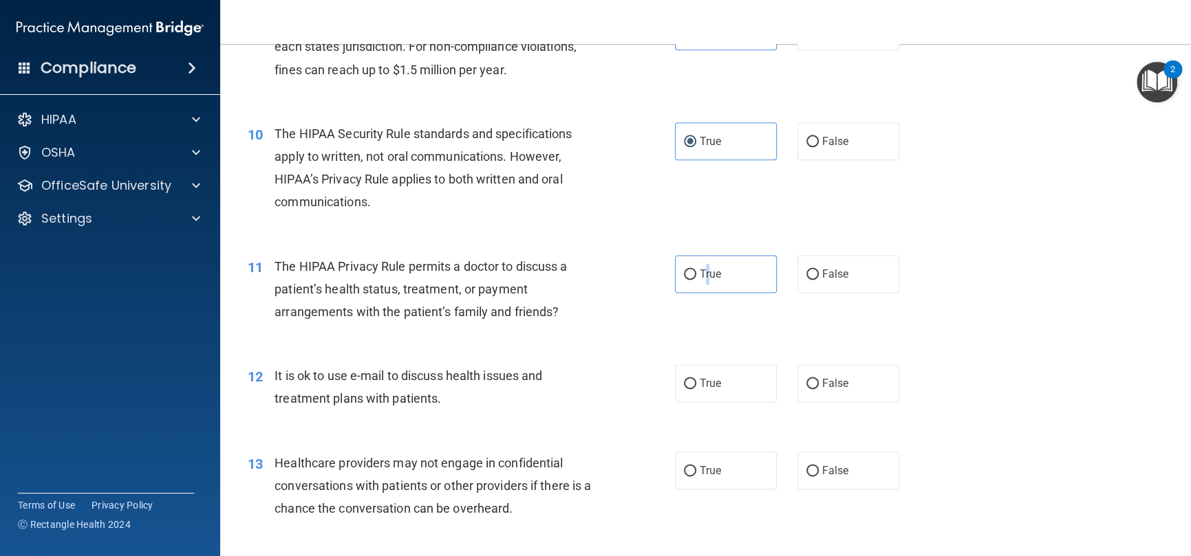
scroll to position [1032, 0]
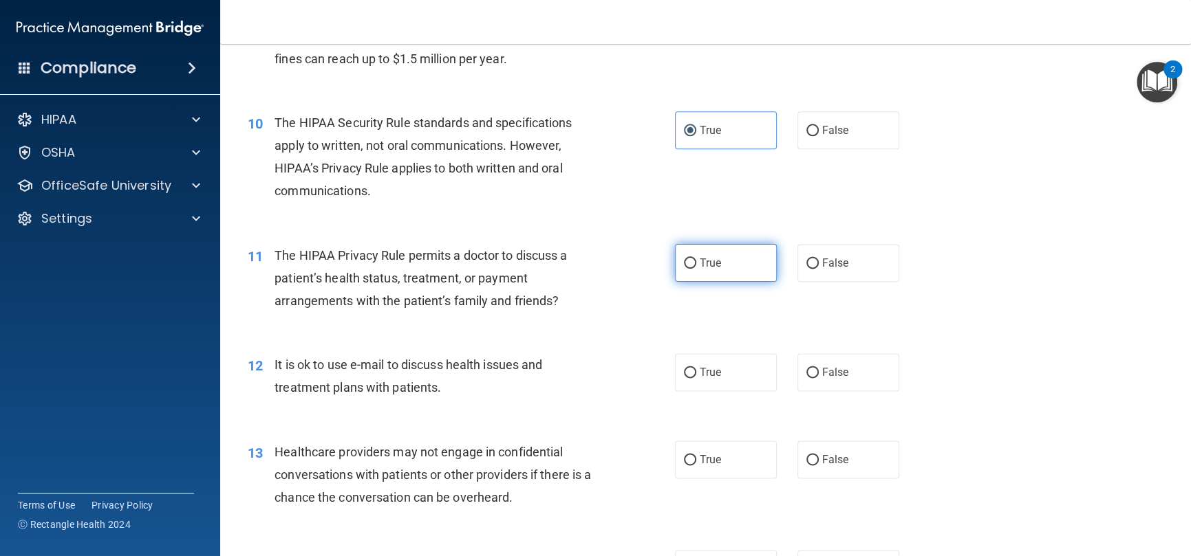
click at [691, 263] on label "True" at bounding box center [726, 263] width 102 height 38
click at [691, 263] on input "True" at bounding box center [690, 264] width 12 height 10
radio input "true"
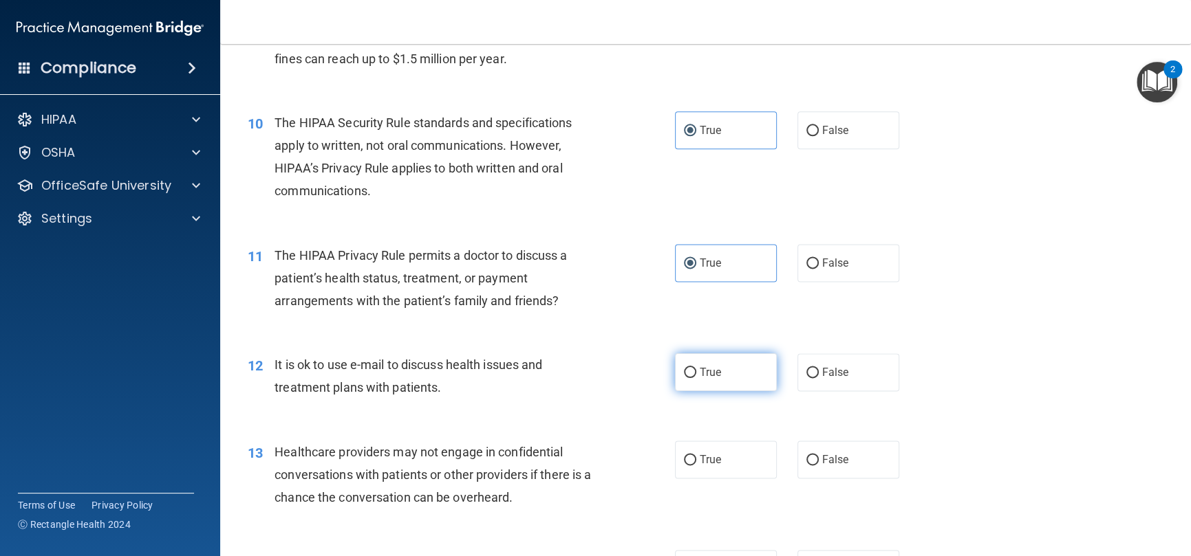
drag, startPoint x: 725, startPoint y: 373, endPoint x: 708, endPoint y: 365, distance: 18.8
click at [725, 373] on label "True" at bounding box center [726, 373] width 102 height 38
click at [696, 373] on input "True" at bounding box center [690, 373] width 12 height 10
radio input "true"
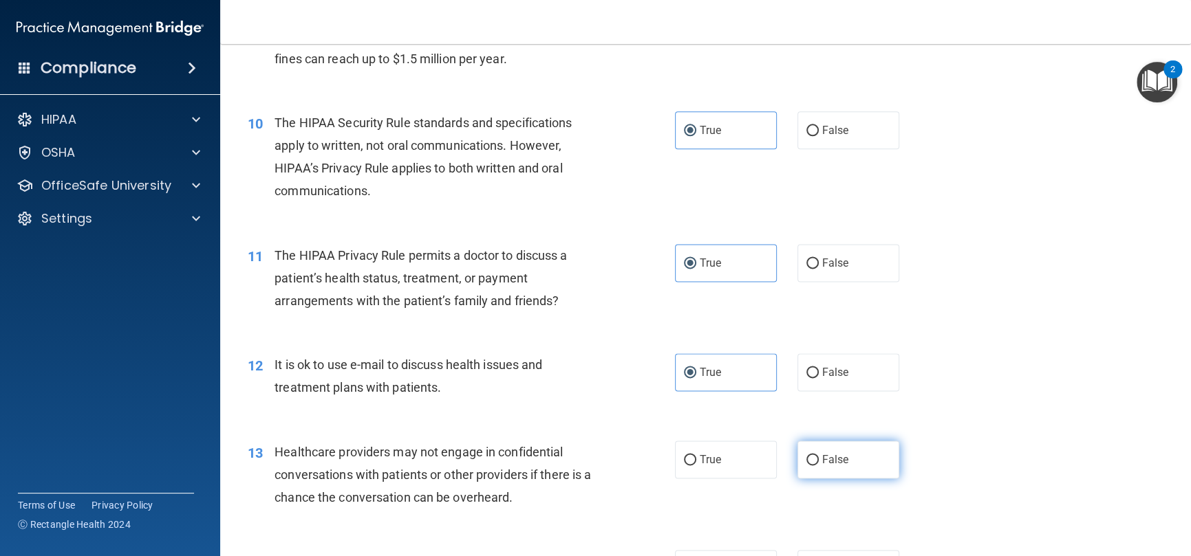
click at [851, 459] on label "False" at bounding box center [848, 460] width 102 height 38
click at [818, 459] on input "False" at bounding box center [812, 460] width 12 height 10
radio input "true"
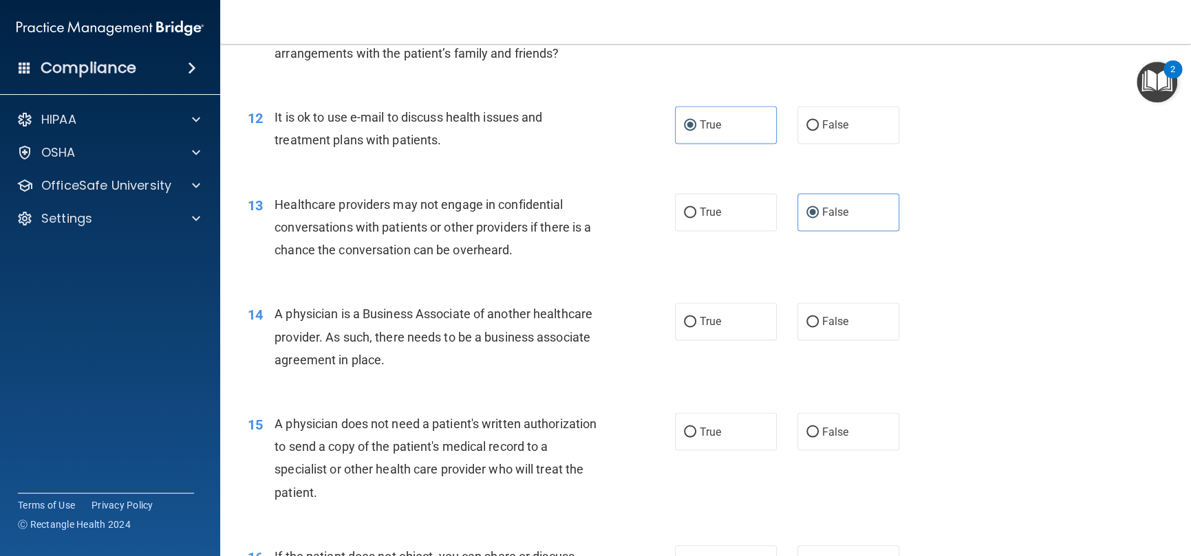
scroll to position [1307, 0]
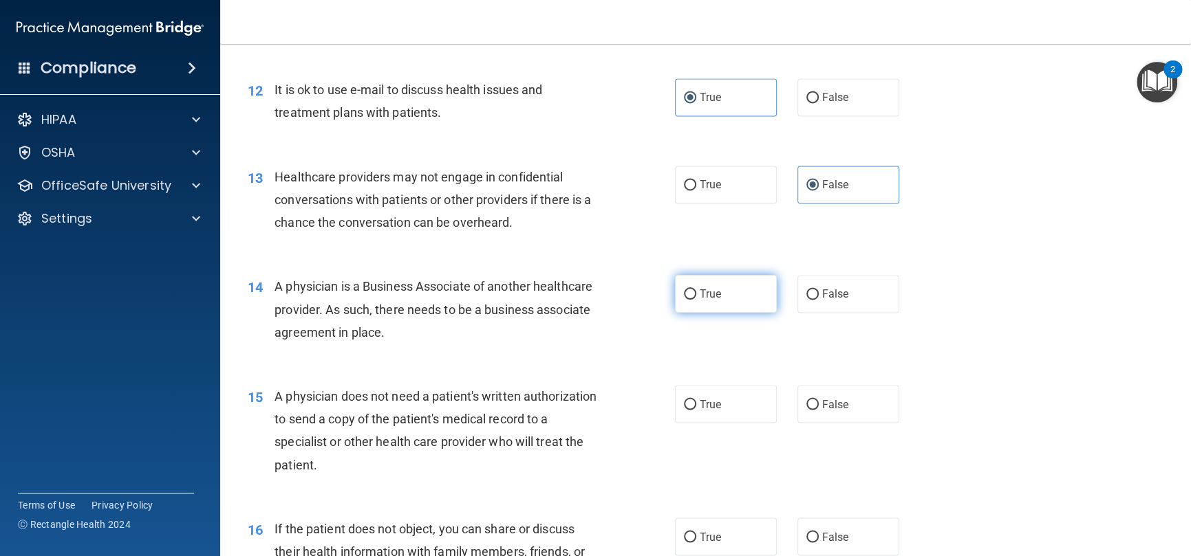
click at [710, 297] on span "True" at bounding box center [709, 293] width 21 height 13
click at [696, 297] on input "True" at bounding box center [690, 295] width 12 height 10
radio input "true"
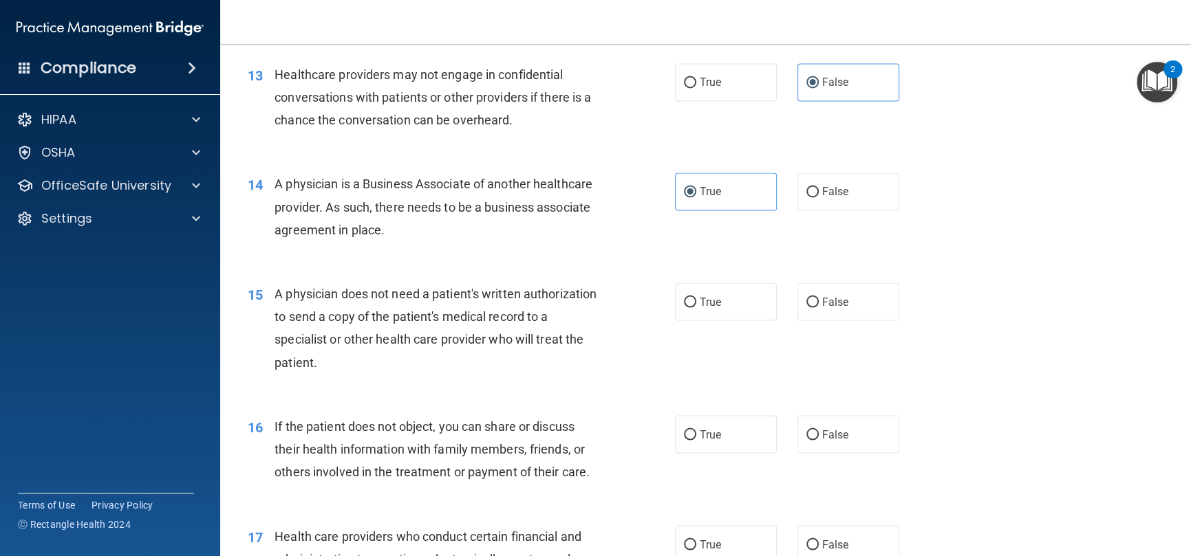
scroll to position [1444, 0]
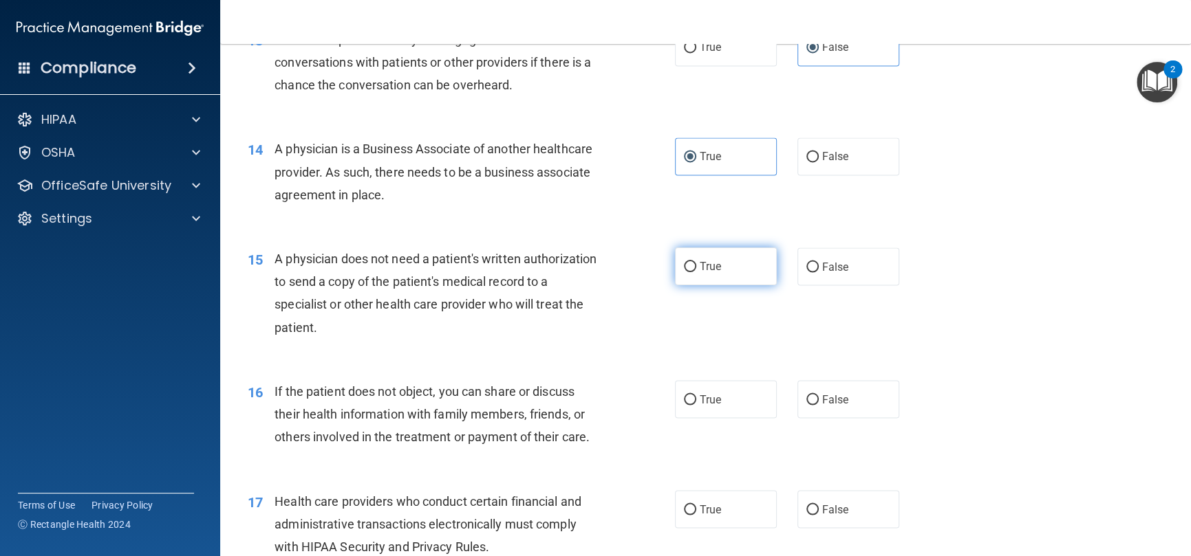
click at [725, 261] on label "True" at bounding box center [726, 267] width 102 height 38
click at [696, 262] on input "True" at bounding box center [690, 267] width 12 height 10
radio input "true"
click at [806, 400] on input "False" at bounding box center [812, 400] width 12 height 10
radio input "true"
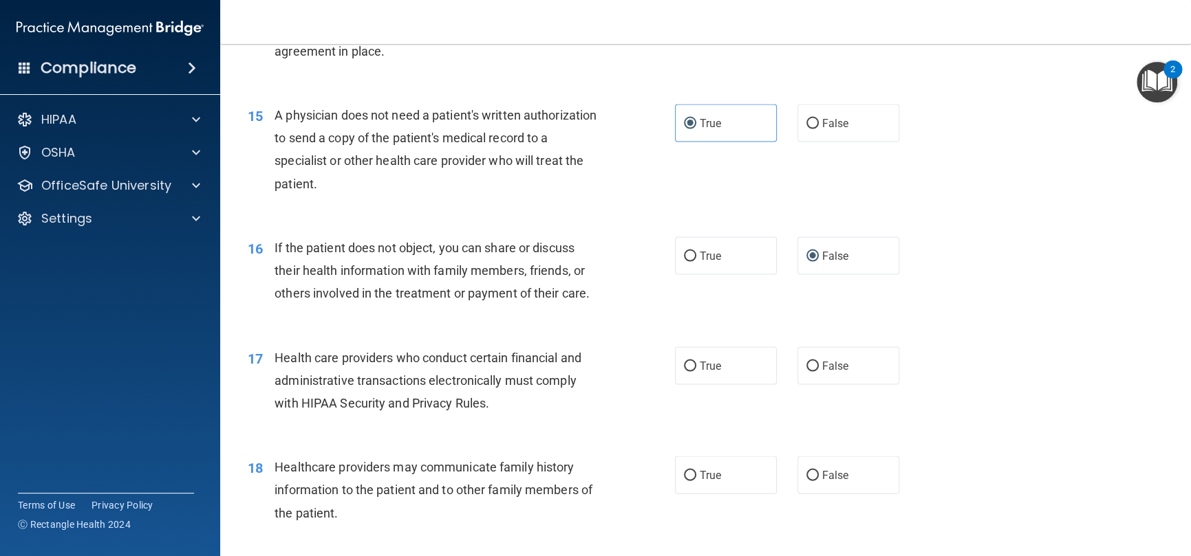
scroll to position [1651, 0]
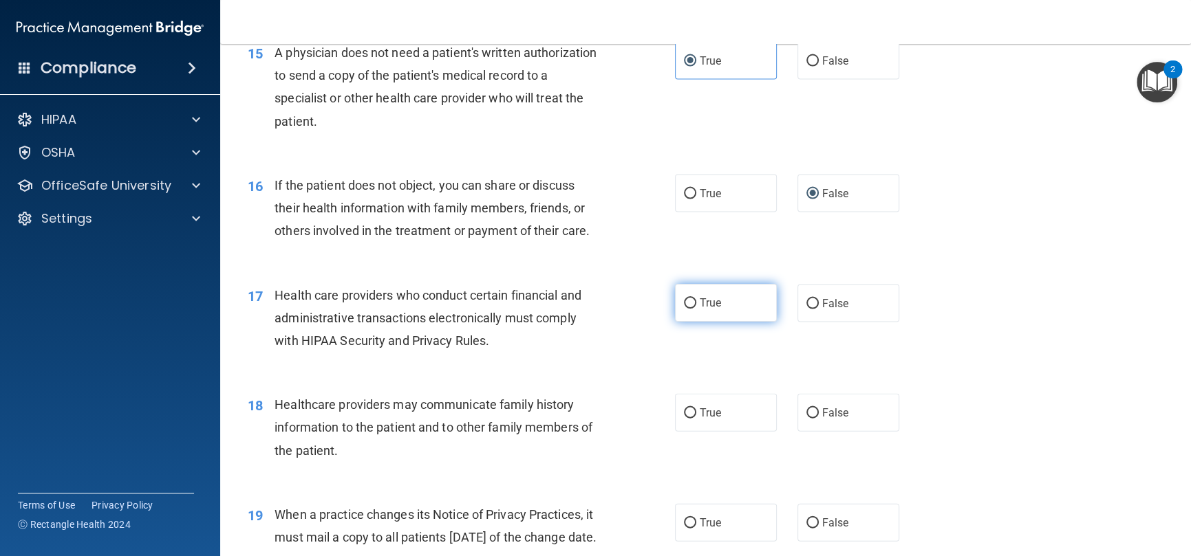
click at [699, 304] on span "True" at bounding box center [709, 302] width 21 height 13
click at [696, 304] on input "True" at bounding box center [690, 303] width 12 height 10
radio input "true"
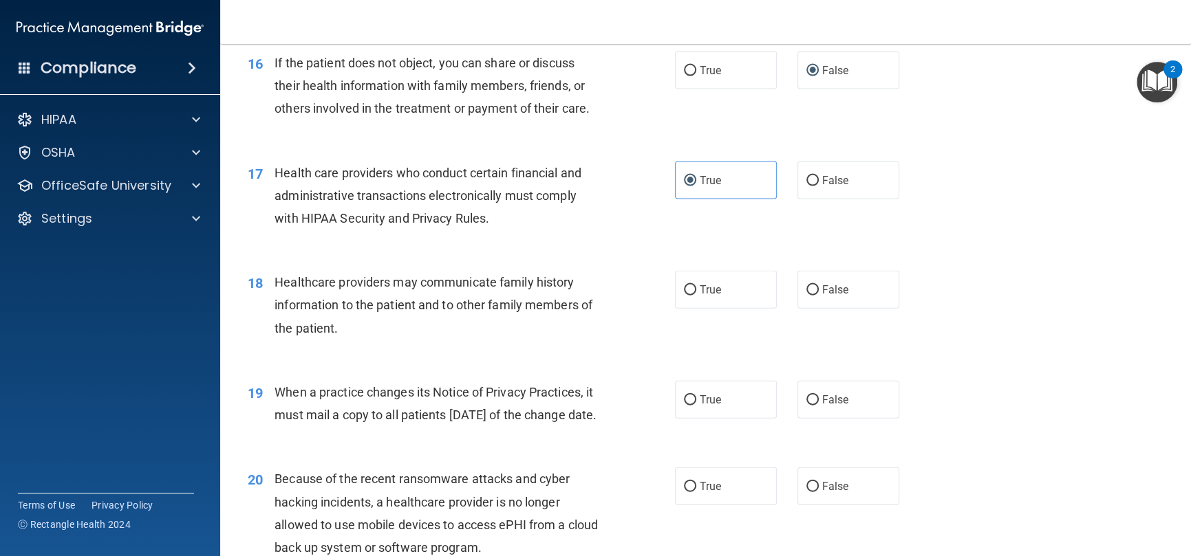
scroll to position [1788, 0]
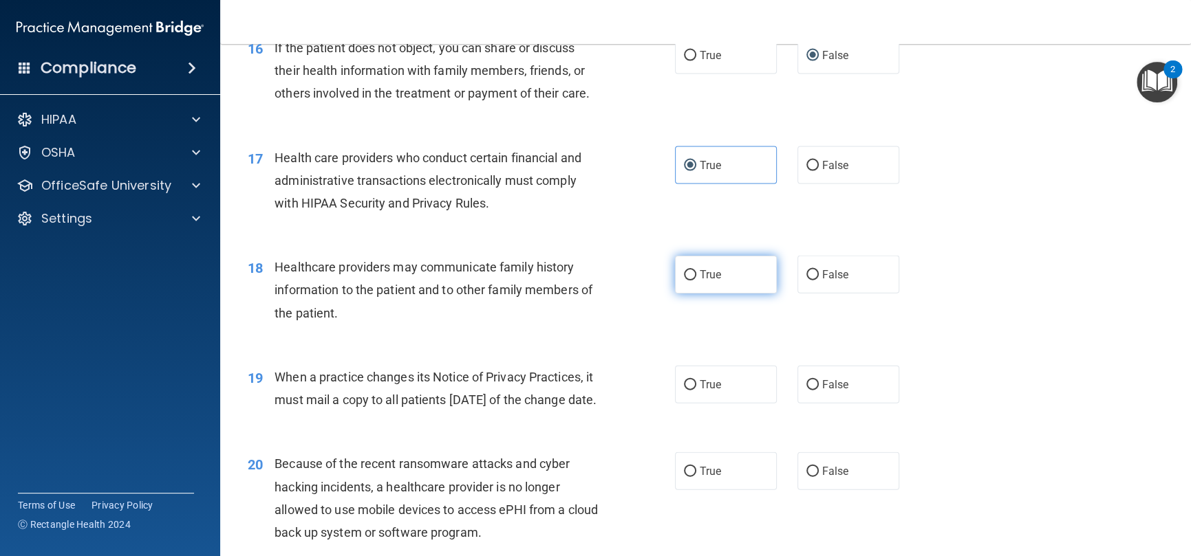
click at [743, 273] on label "True" at bounding box center [726, 275] width 102 height 38
click at [696, 273] on input "True" at bounding box center [690, 275] width 12 height 10
radio input "true"
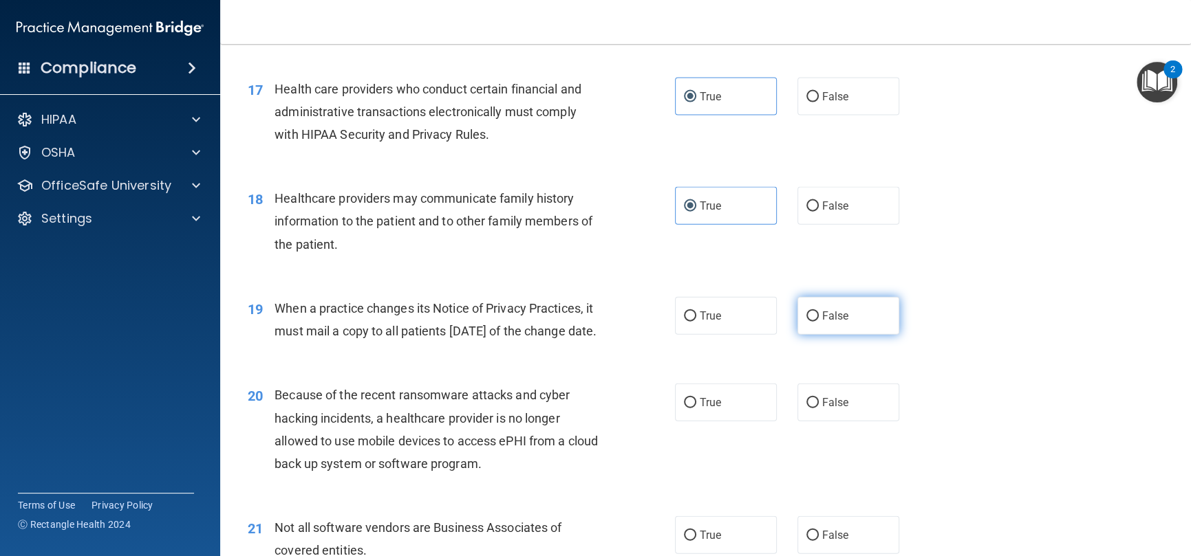
click at [836, 316] on span "False" at bounding box center [835, 316] width 27 height 13
click at [818, 316] on input "False" at bounding box center [812, 317] width 12 height 10
radio input "true"
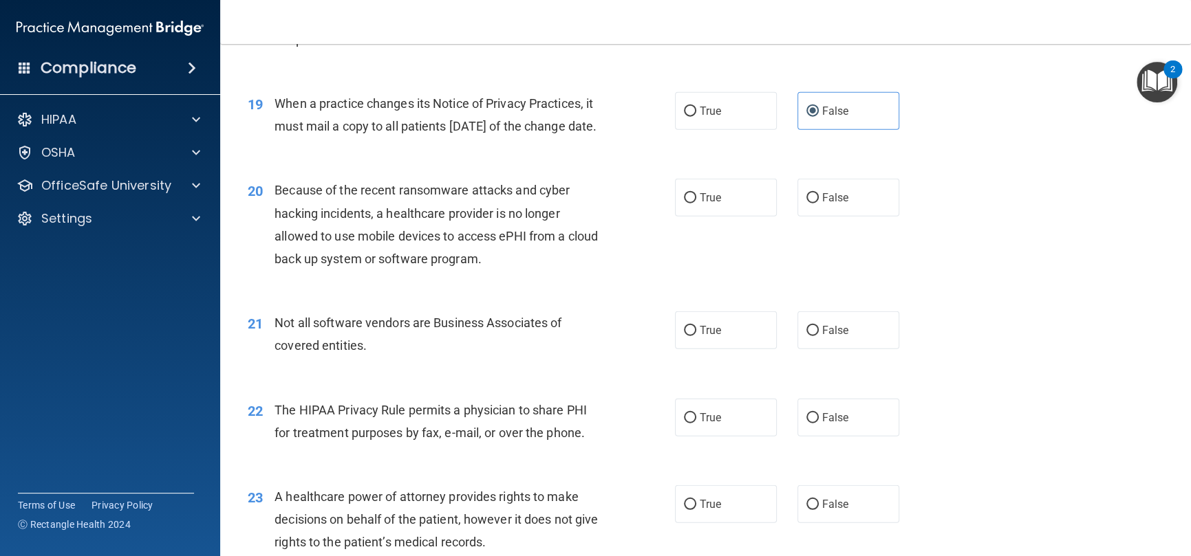
scroll to position [2063, 0]
click at [691, 215] on label "True" at bounding box center [726, 196] width 102 height 38
click at [691, 202] on input "True" at bounding box center [690, 197] width 12 height 10
radio input "true"
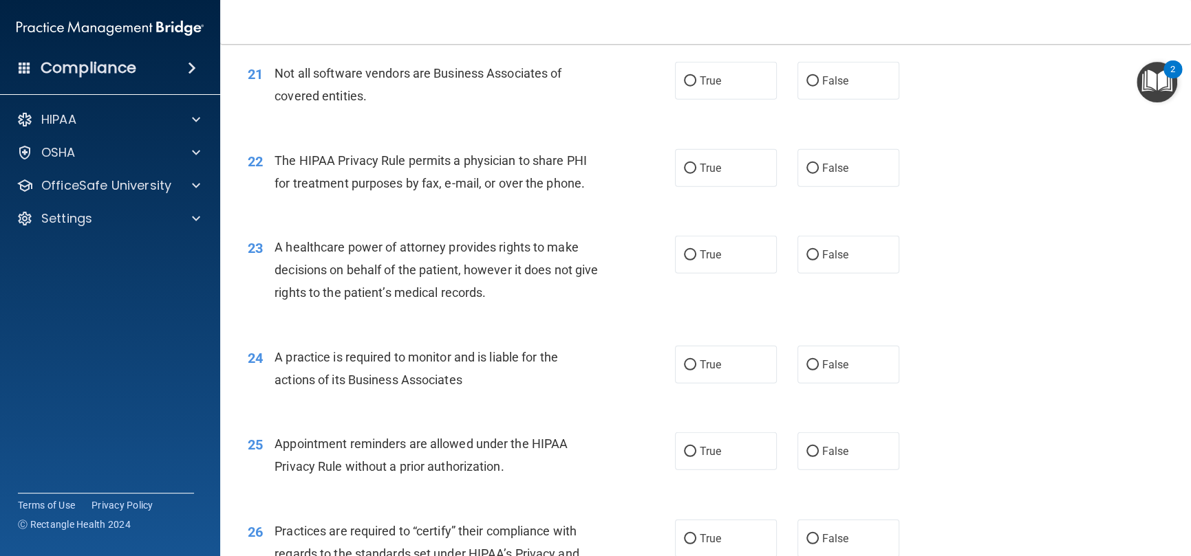
scroll to position [2347, 0]
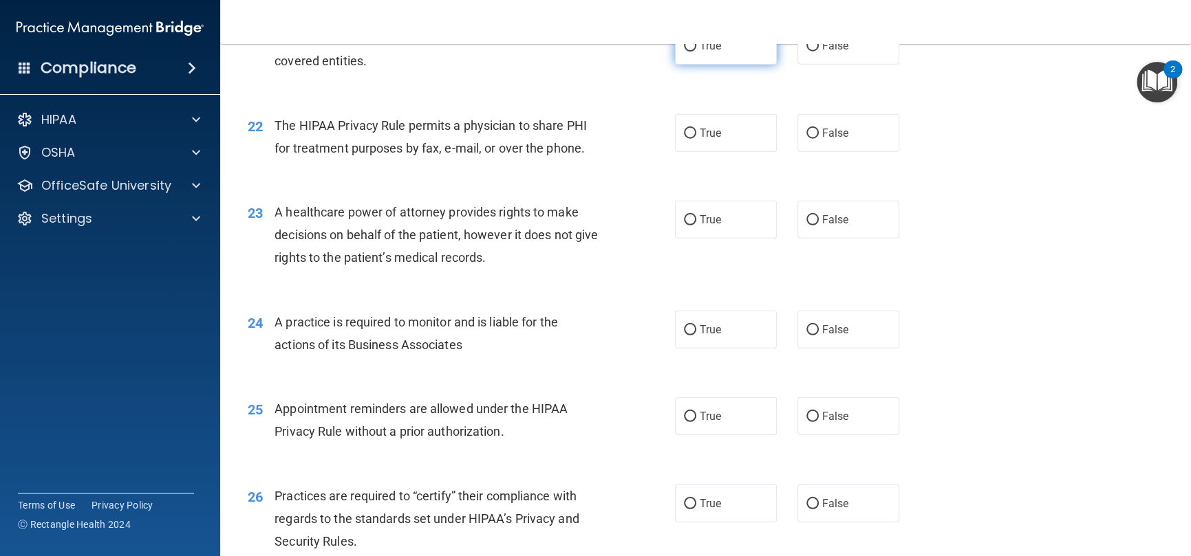
click at [704, 52] on span "True" at bounding box center [709, 45] width 21 height 13
click at [696, 52] on input "True" at bounding box center [690, 46] width 12 height 10
radio input "true"
click at [862, 152] on label "False" at bounding box center [848, 133] width 102 height 38
click at [818, 139] on input "False" at bounding box center [812, 134] width 12 height 10
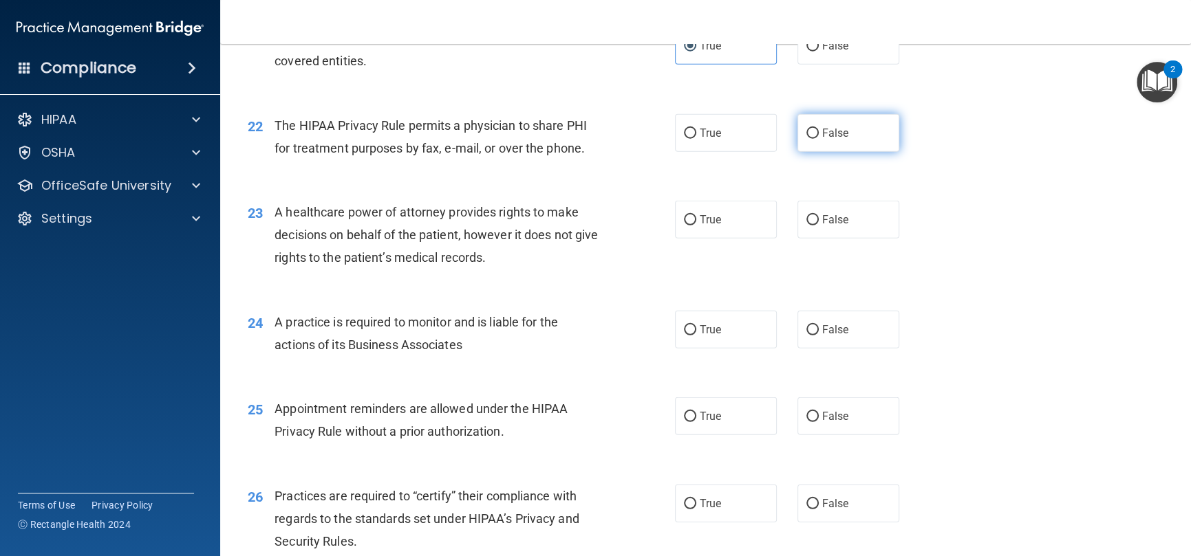
radio input "true"
click at [806, 226] on input "False" at bounding box center [812, 220] width 12 height 10
radio input "true"
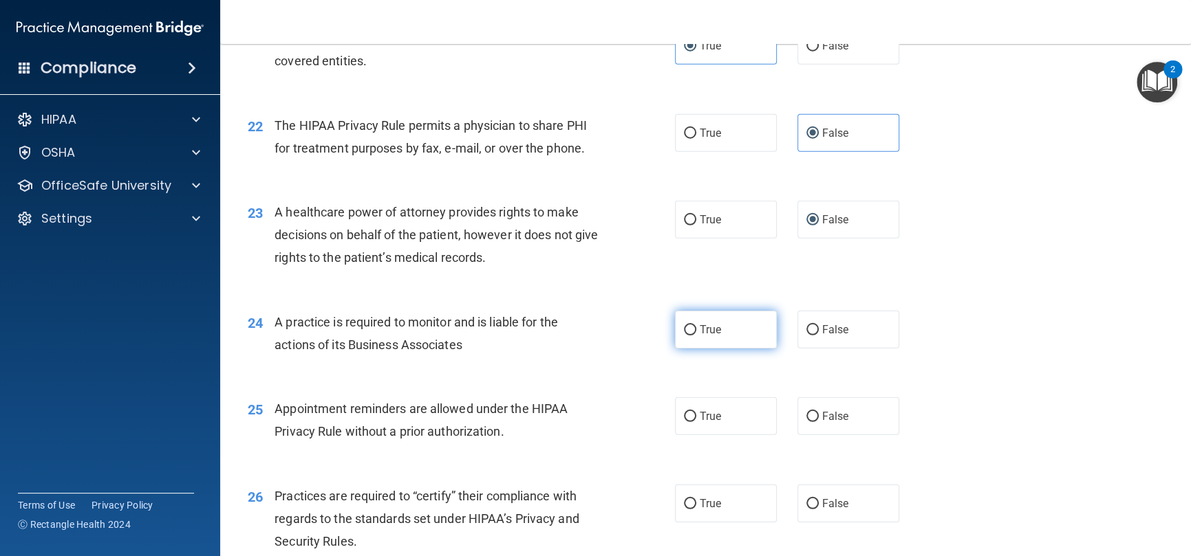
click at [703, 336] on span "True" at bounding box center [709, 329] width 21 height 13
click at [696, 336] on input "True" at bounding box center [690, 330] width 12 height 10
radio input "true"
click at [736, 435] on label "True" at bounding box center [726, 417] width 102 height 38
click at [696, 422] on input "True" at bounding box center [690, 417] width 12 height 10
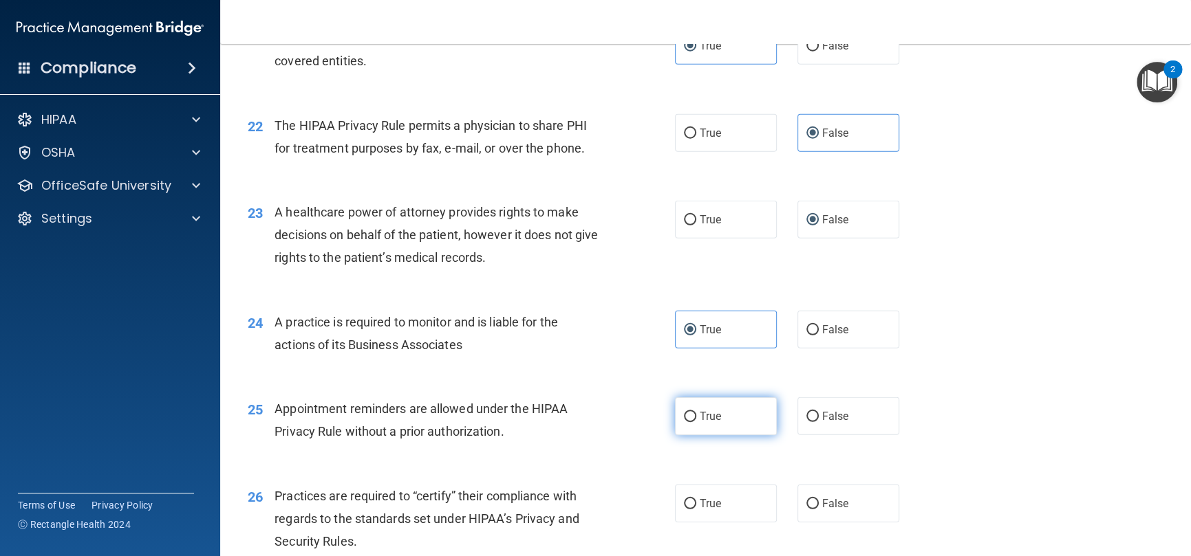
radio input "true"
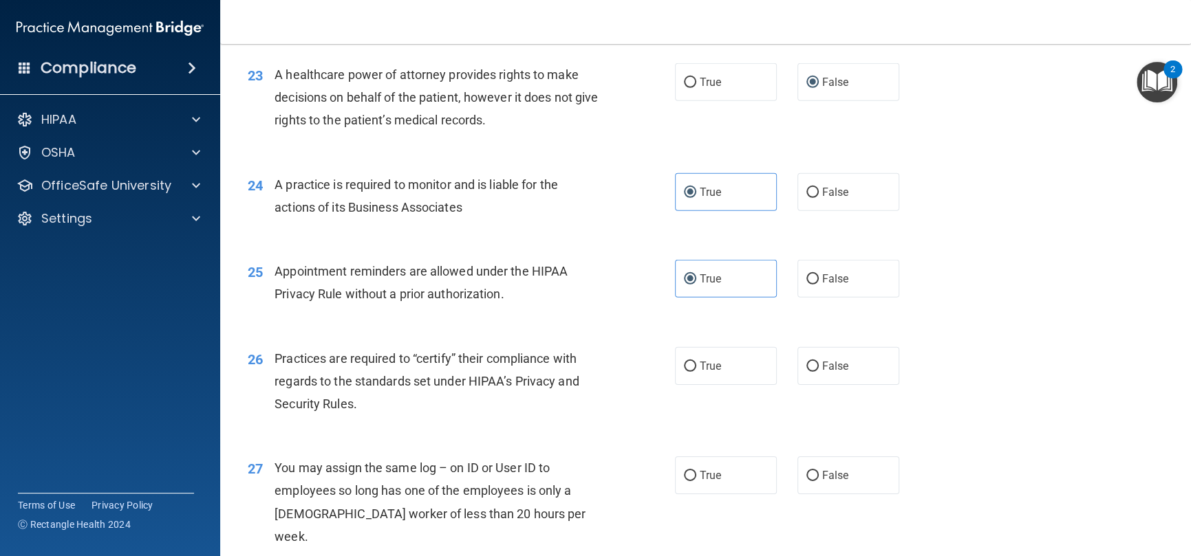
scroll to position [2553, 0]
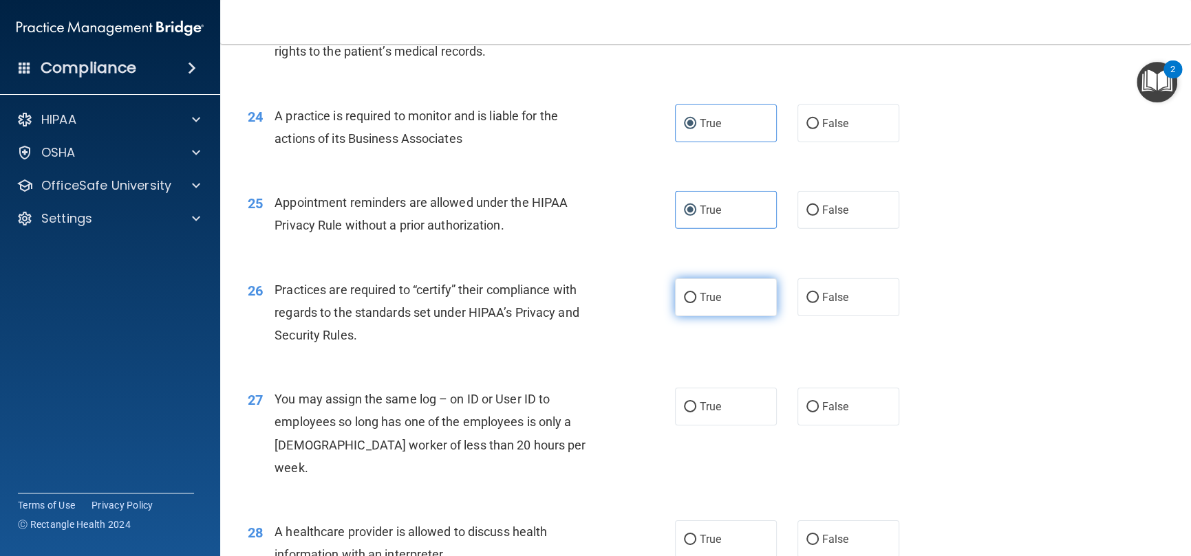
drag, startPoint x: 725, startPoint y: 319, endPoint x: 714, endPoint y: 328, distance: 14.2
click at [723, 316] on label "True" at bounding box center [726, 298] width 102 height 38
click at [696, 303] on input "True" at bounding box center [690, 298] width 12 height 10
radio input "true"
drag, startPoint x: 847, startPoint y: 429, endPoint x: 832, endPoint y: 432, distance: 14.7
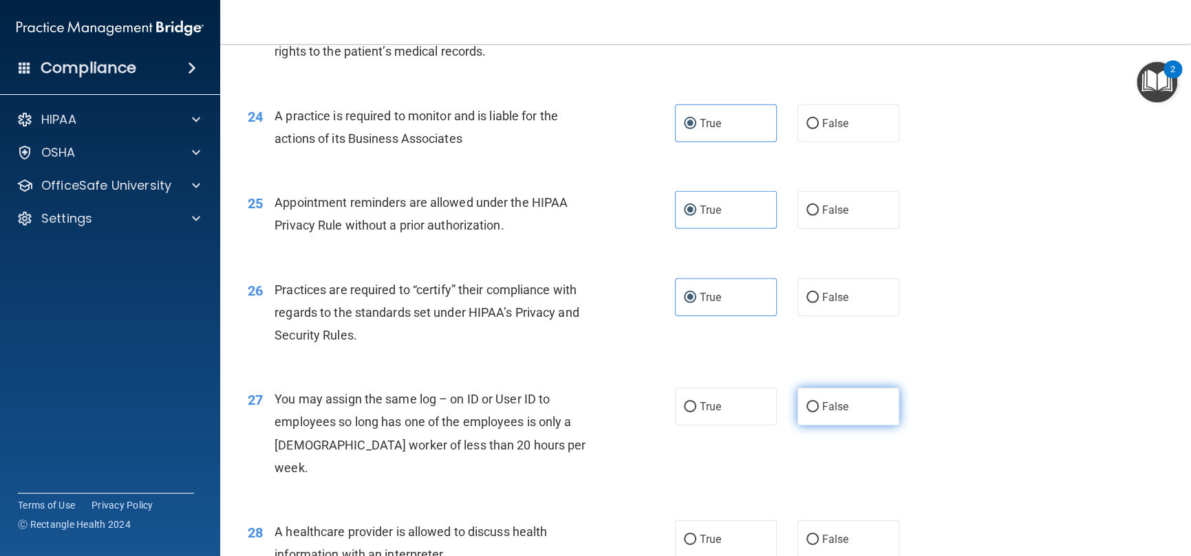
click at [844, 426] on label "False" at bounding box center [848, 407] width 102 height 38
click at [818, 413] on input "False" at bounding box center [812, 407] width 12 height 10
radio input "true"
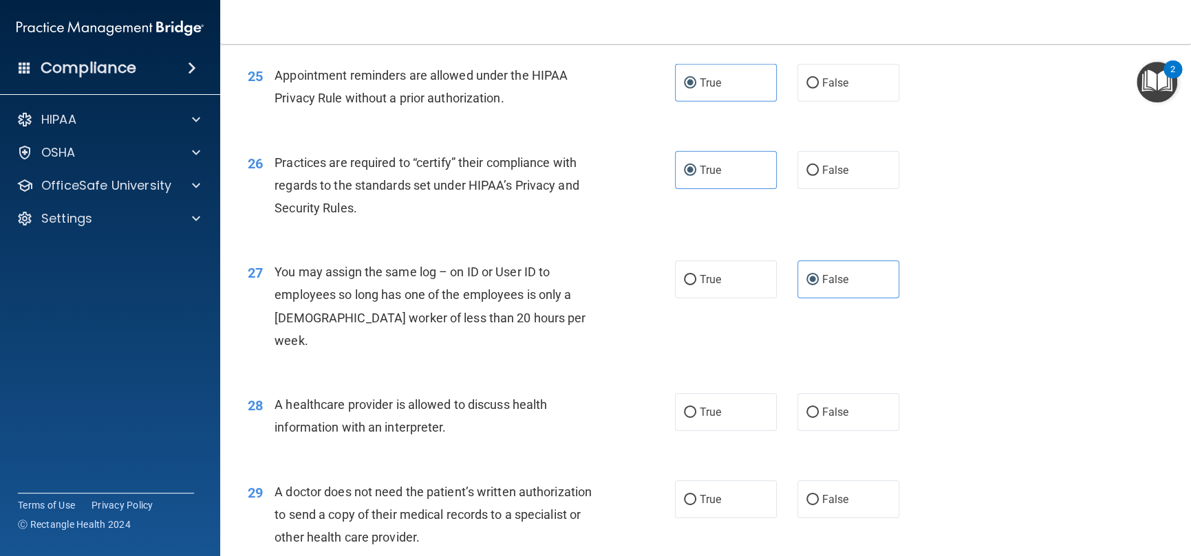
scroll to position [2759, 0]
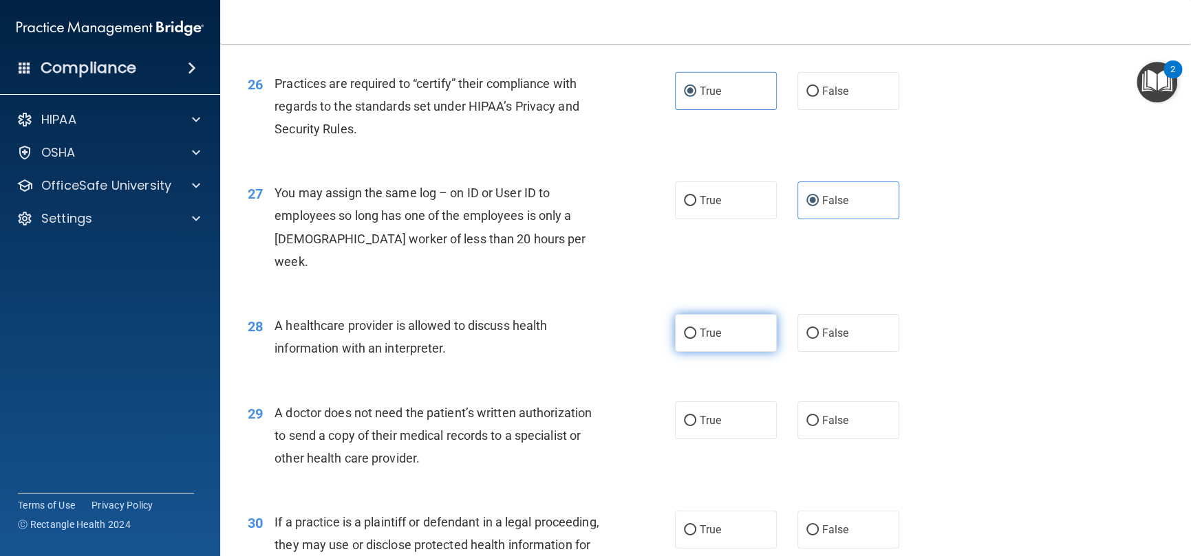
click at [699, 343] on label "True" at bounding box center [726, 333] width 102 height 38
click at [696, 339] on input "True" at bounding box center [690, 334] width 12 height 10
radio input "true"
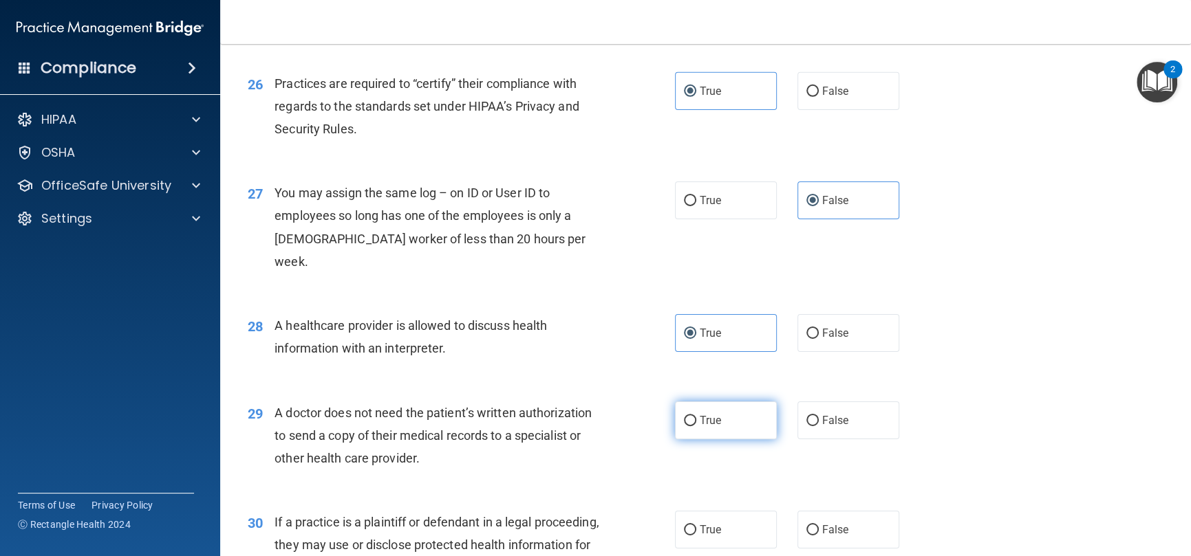
click at [722, 418] on label "True" at bounding box center [726, 421] width 102 height 38
click at [696, 418] on input "True" at bounding box center [690, 421] width 12 height 10
radio input "true"
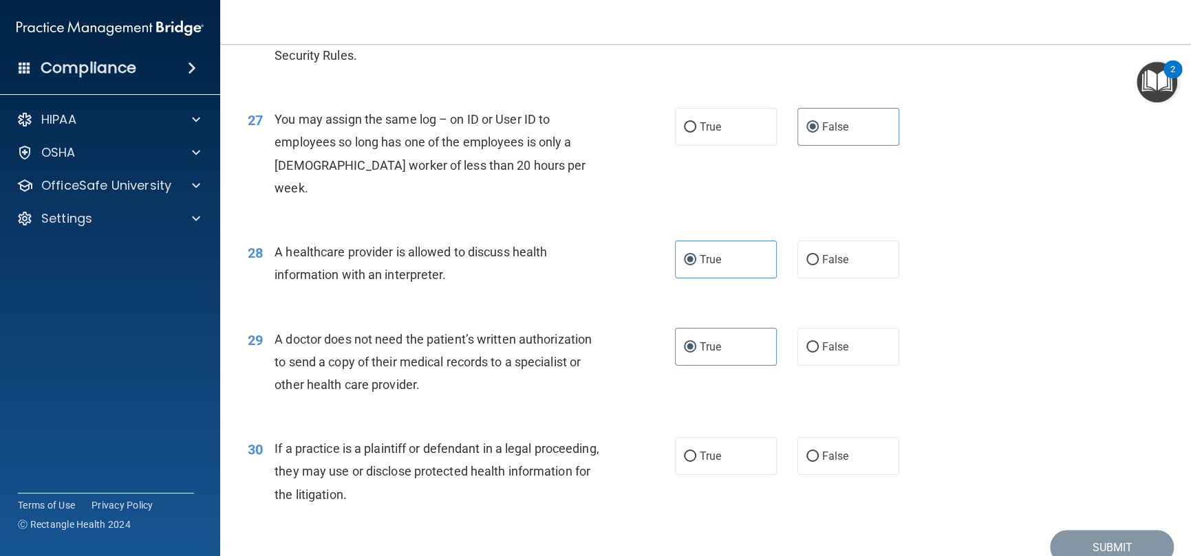
scroll to position [2897, 0]
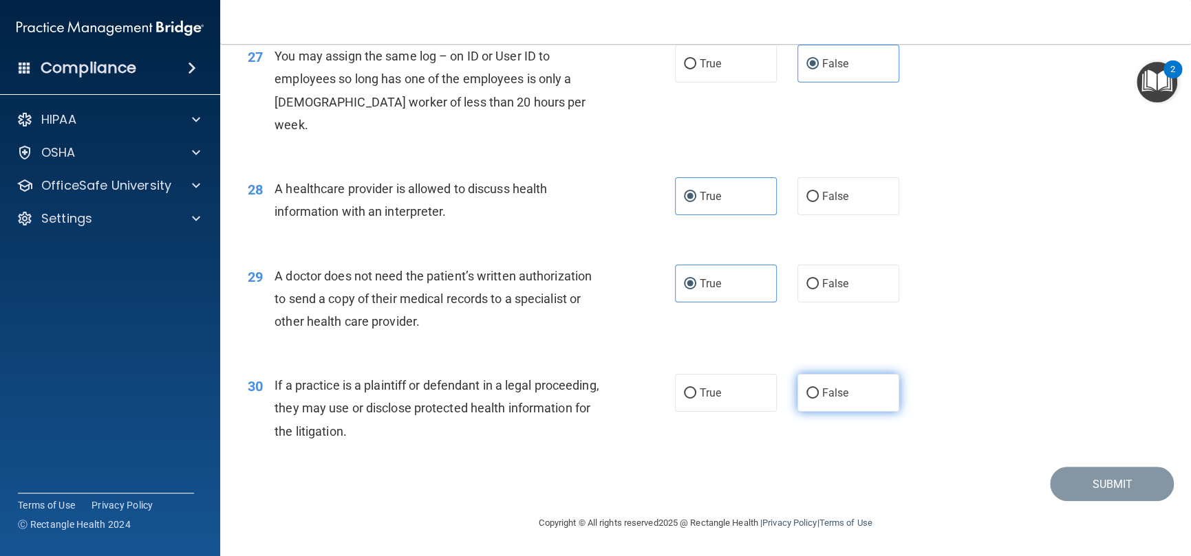
click at [822, 387] on span "False" at bounding box center [835, 393] width 27 height 13
click at [818, 389] on input "False" at bounding box center [812, 394] width 12 height 10
radio input "true"
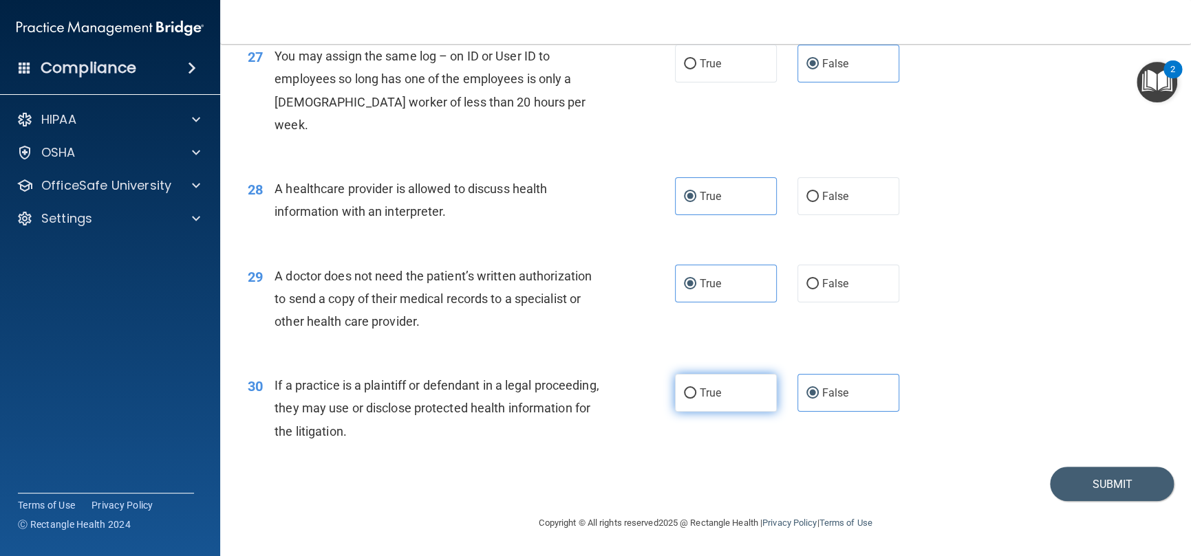
click at [716, 399] on label "True" at bounding box center [726, 393] width 102 height 38
click at [696, 399] on input "True" at bounding box center [690, 394] width 12 height 10
radio input "true"
radio input "false"
click at [1093, 486] on button "Submit" at bounding box center [1112, 484] width 124 height 35
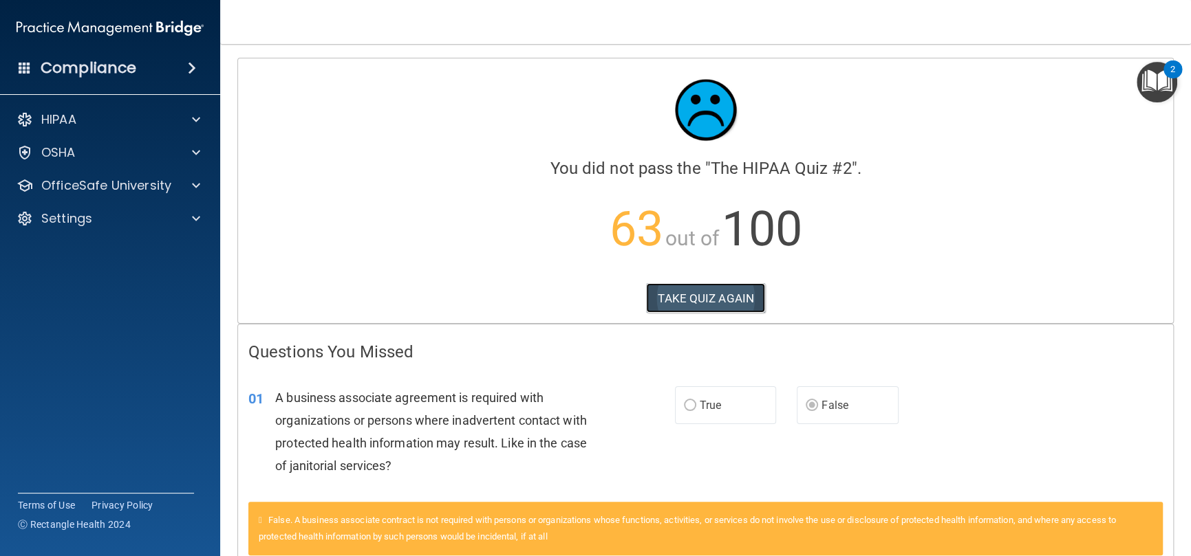
click at [697, 296] on button "TAKE QUIZ AGAIN" at bounding box center [705, 298] width 119 height 30
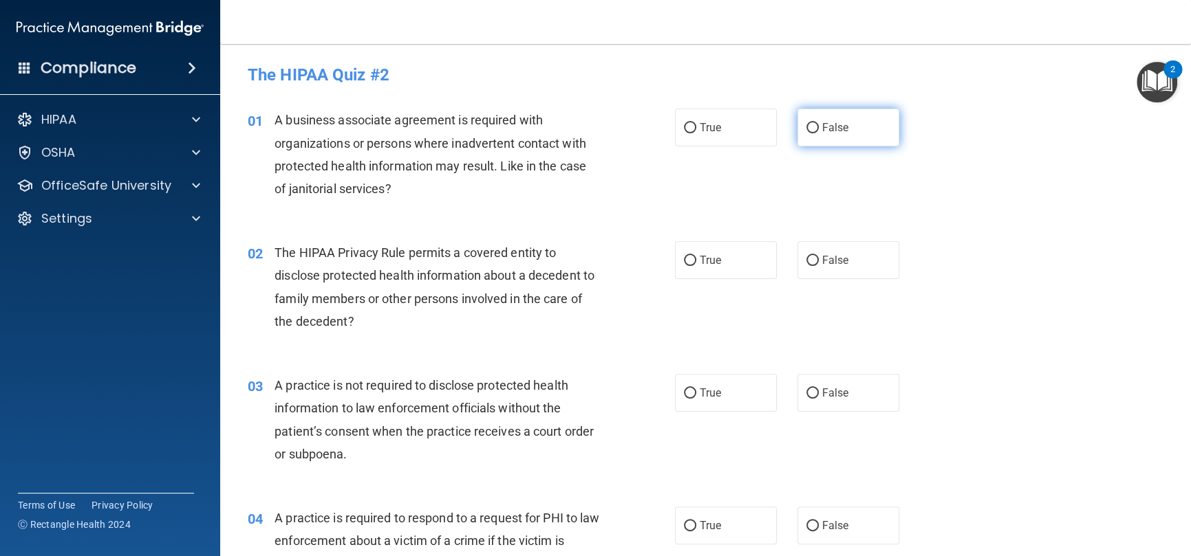
click at [810, 126] on input "False" at bounding box center [812, 128] width 12 height 10
radio input "true"
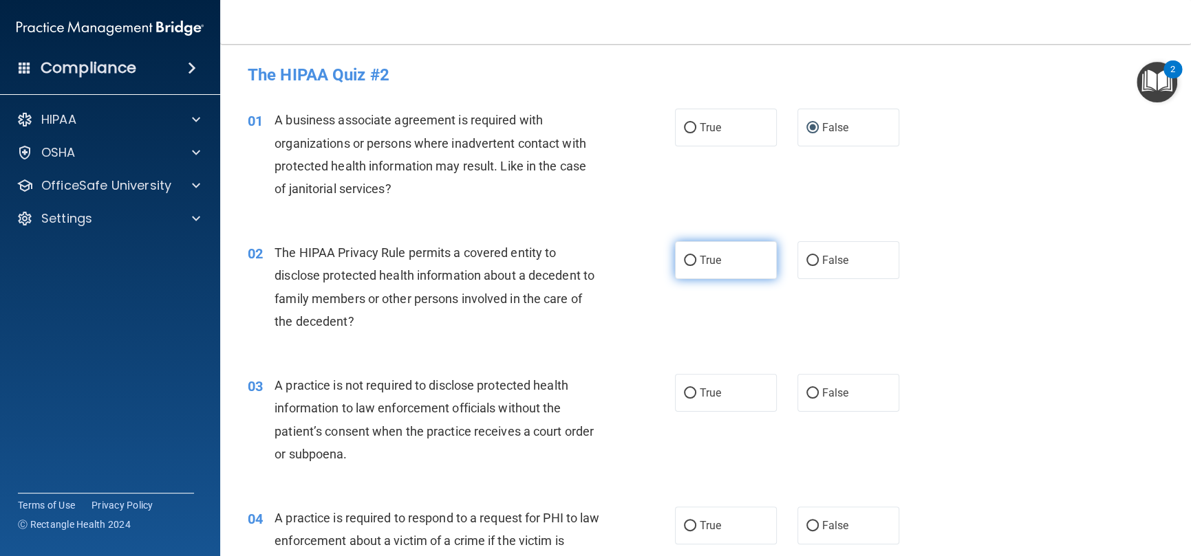
click at [715, 254] on label "True" at bounding box center [726, 260] width 102 height 38
click at [696, 256] on input "True" at bounding box center [690, 261] width 12 height 10
radio input "true"
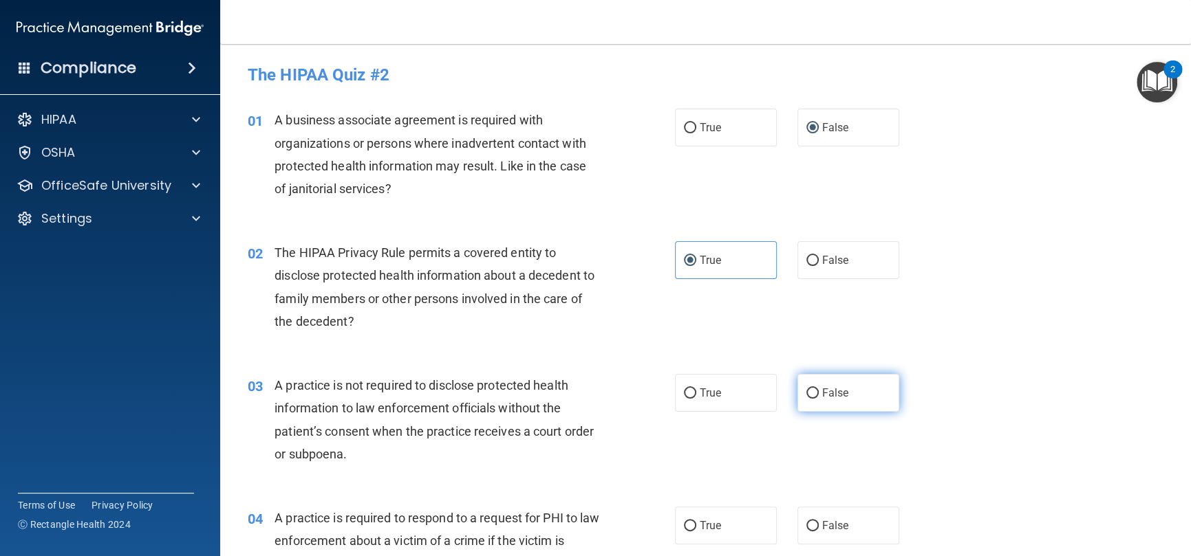
click at [838, 387] on span "False" at bounding box center [835, 393] width 27 height 13
click at [818, 389] on input "False" at bounding box center [812, 394] width 12 height 10
radio input "true"
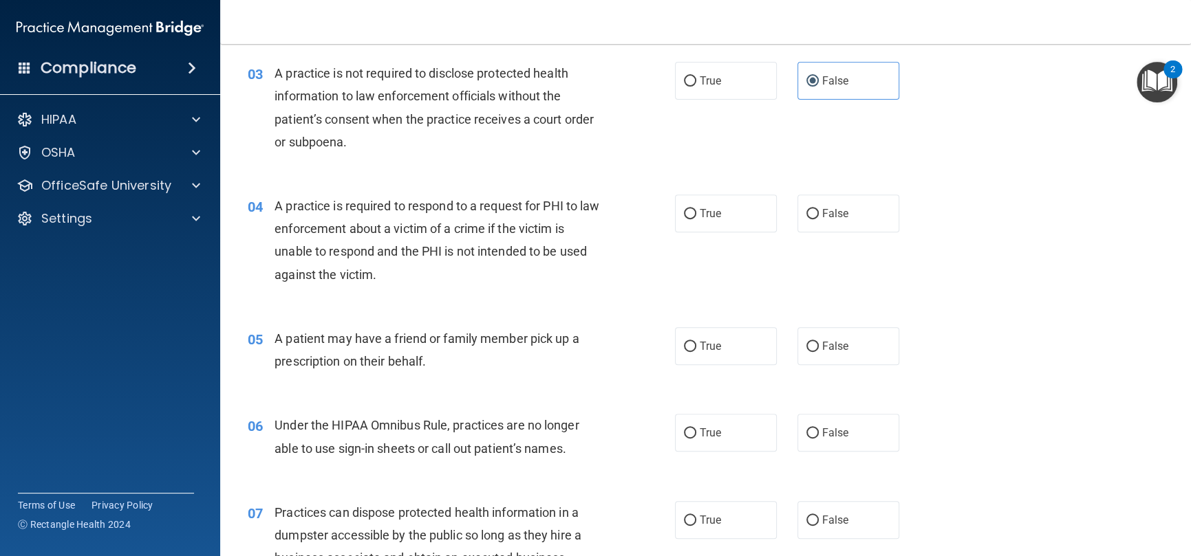
scroll to position [344, 0]
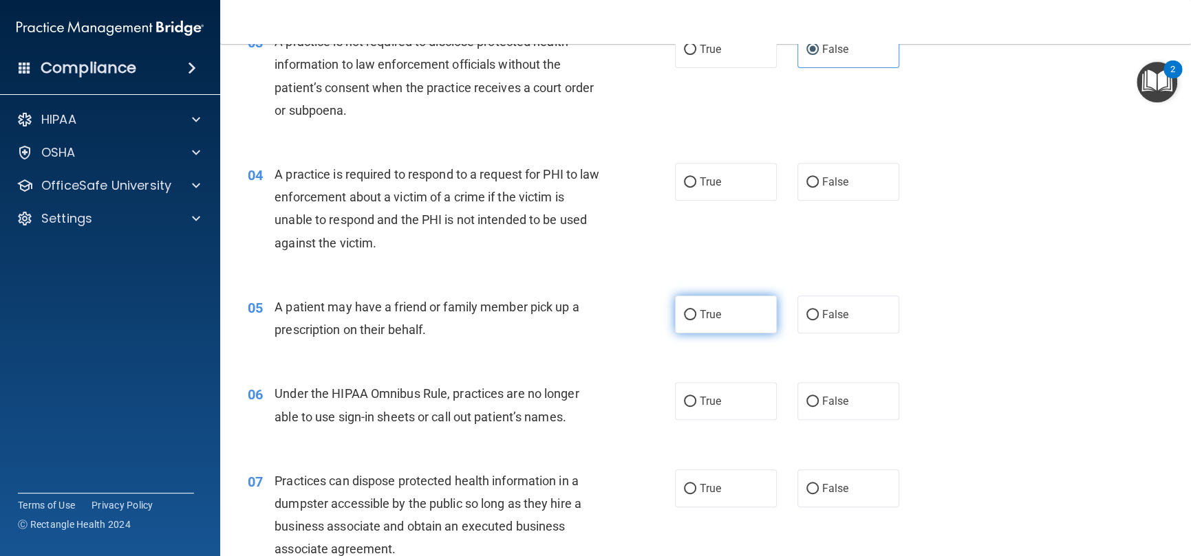
click at [709, 304] on label "True" at bounding box center [726, 315] width 102 height 38
click at [696, 310] on input "True" at bounding box center [690, 315] width 12 height 10
radio input "true"
drag, startPoint x: 719, startPoint y: 395, endPoint x: 705, endPoint y: 369, distance: 29.9
click at [725, 395] on label "True" at bounding box center [726, 401] width 102 height 38
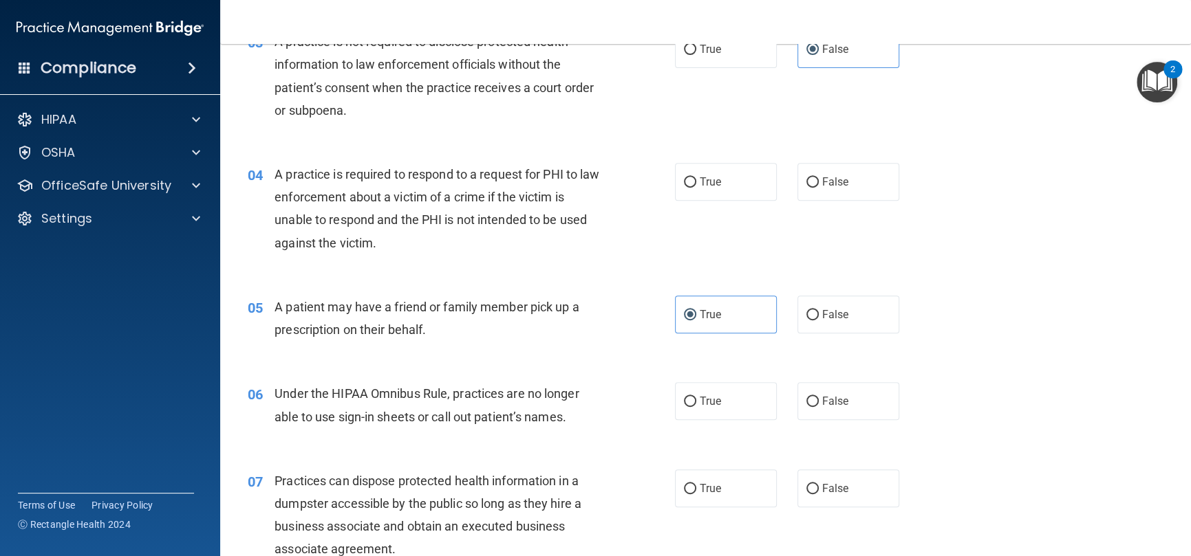
click at [696, 397] on input "True" at bounding box center [690, 402] width 12 height 10
radio input "true"
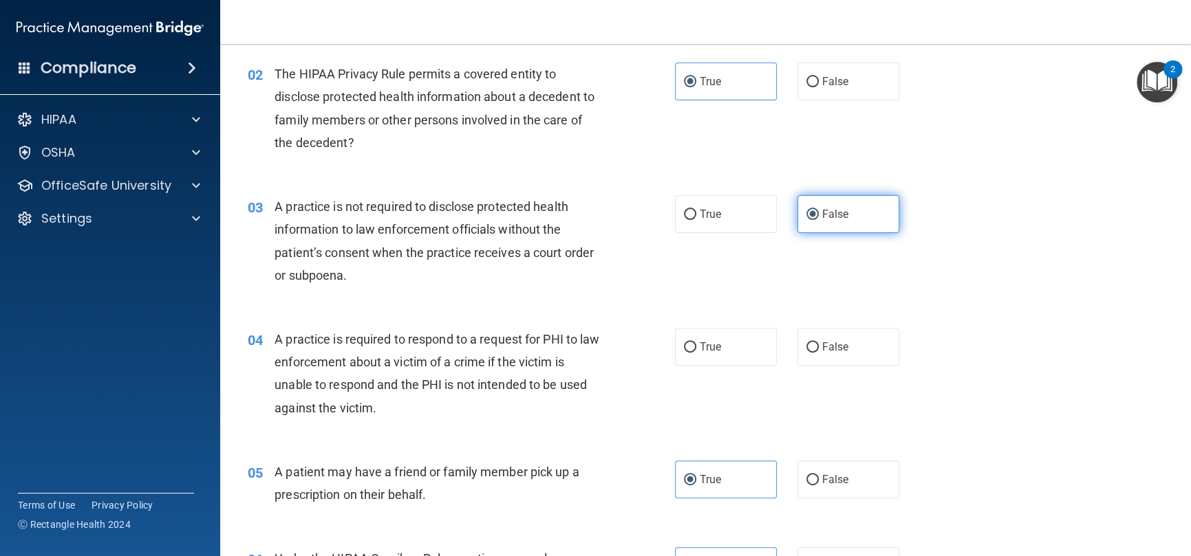
scroll to position [138, 0]
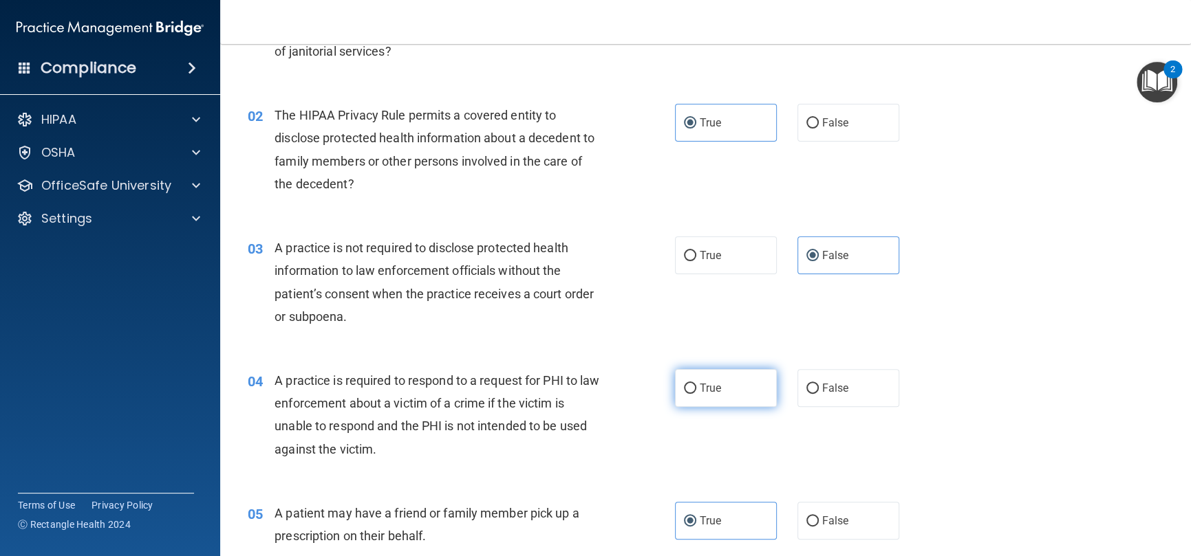
click at [717, 385] on label "True" at bounding box center [726, 388] width 102 height 38
click at [696, 385] on input "True" at bounding box center [690, 389] width 12 height 10
radio input "true"
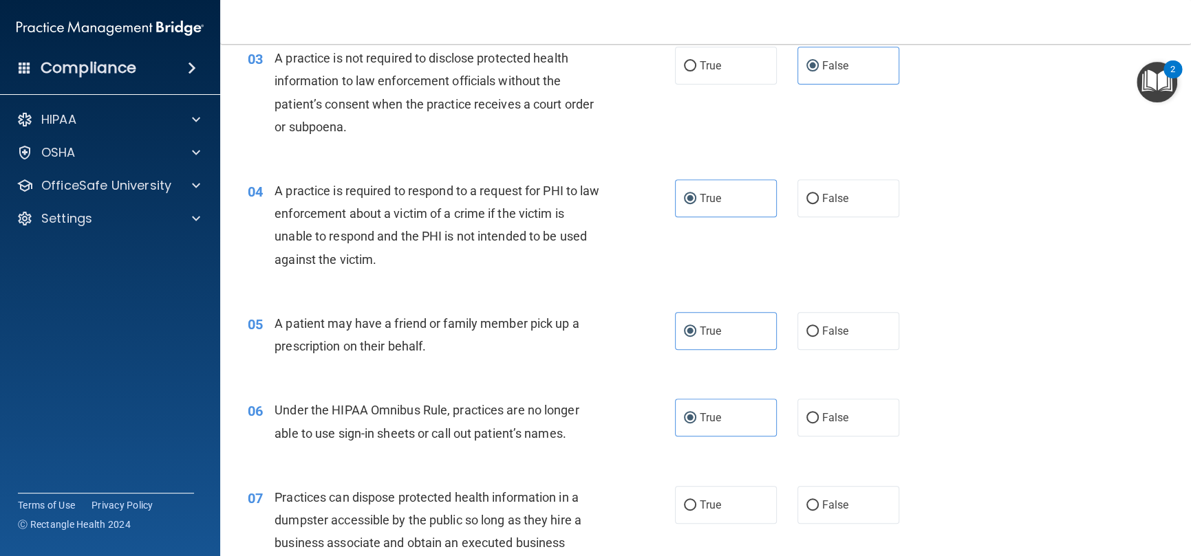
scroll to position [344, 0]
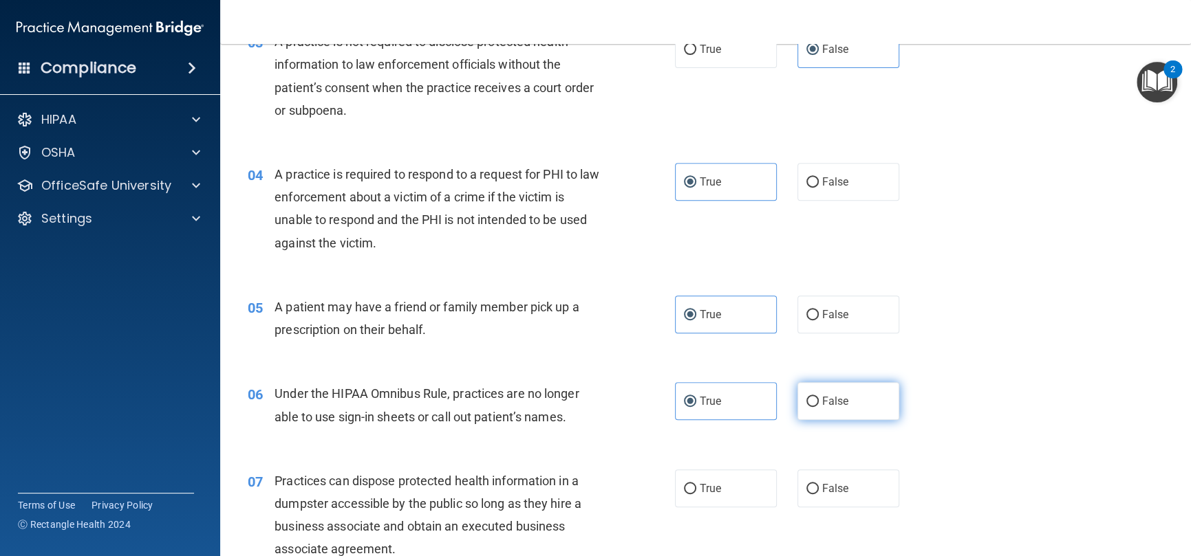
click at [806, 403] on input "False" at bounding box center [812, 402] width 12 height 10
radio input "true"
radio input "false"
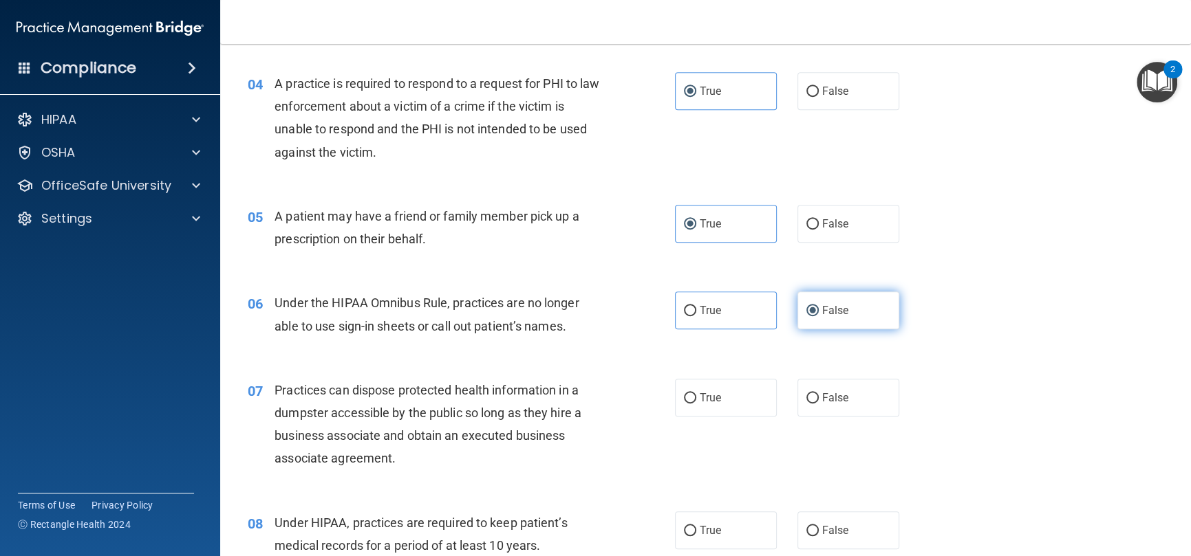
scroll to position [481, 0]
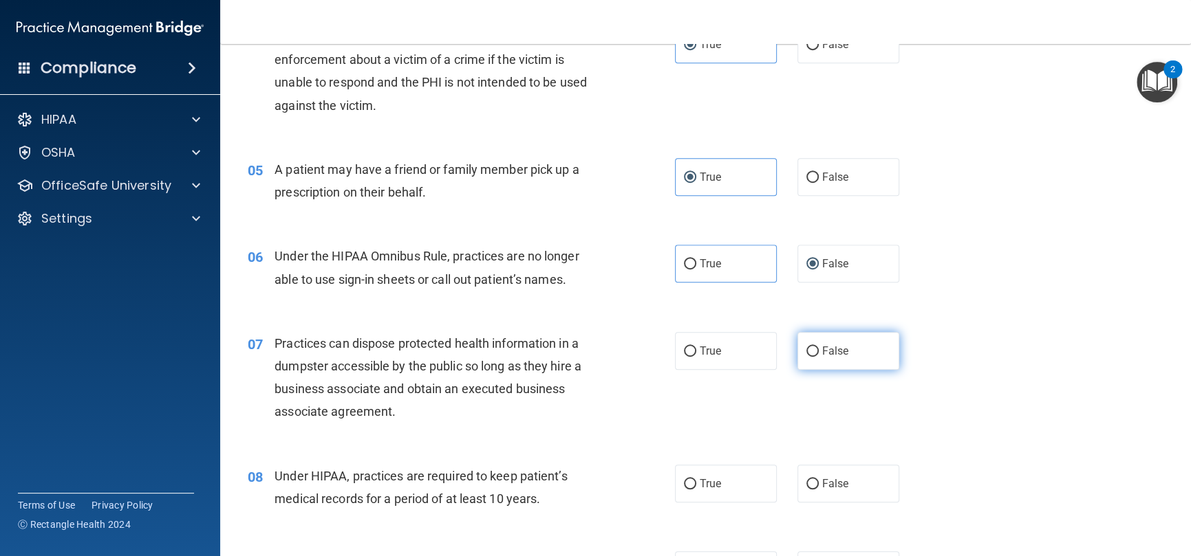
click at [810, 345] on label "False" at bounding box center [848, 351] width 102 height 38
click at [810, 347] on input "False" at bounding box center [812, 352] width 12 height 10
radio input "true"
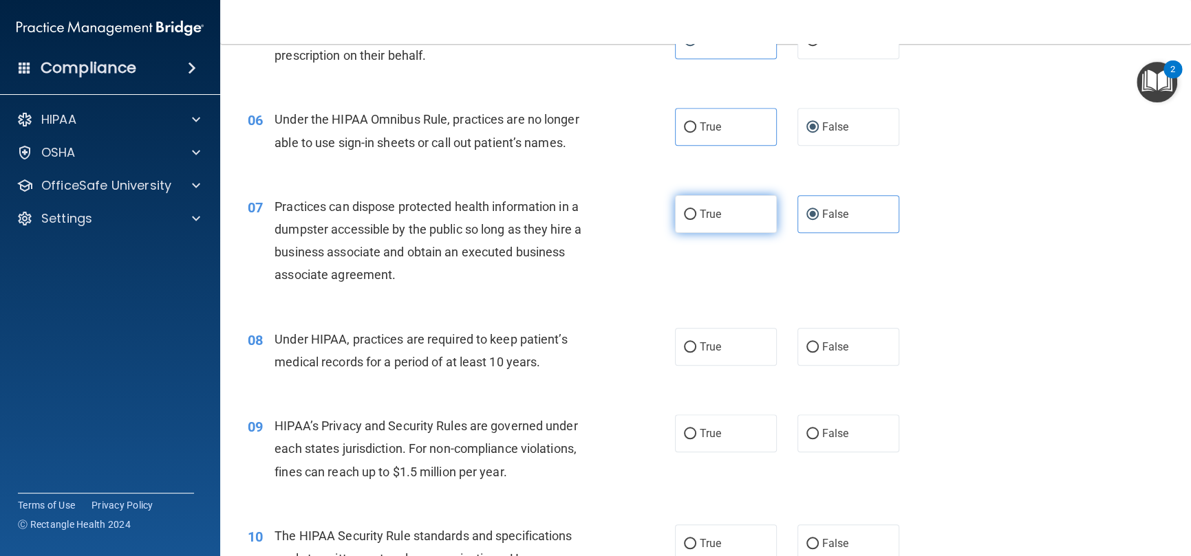
scroll to position [619, 0]
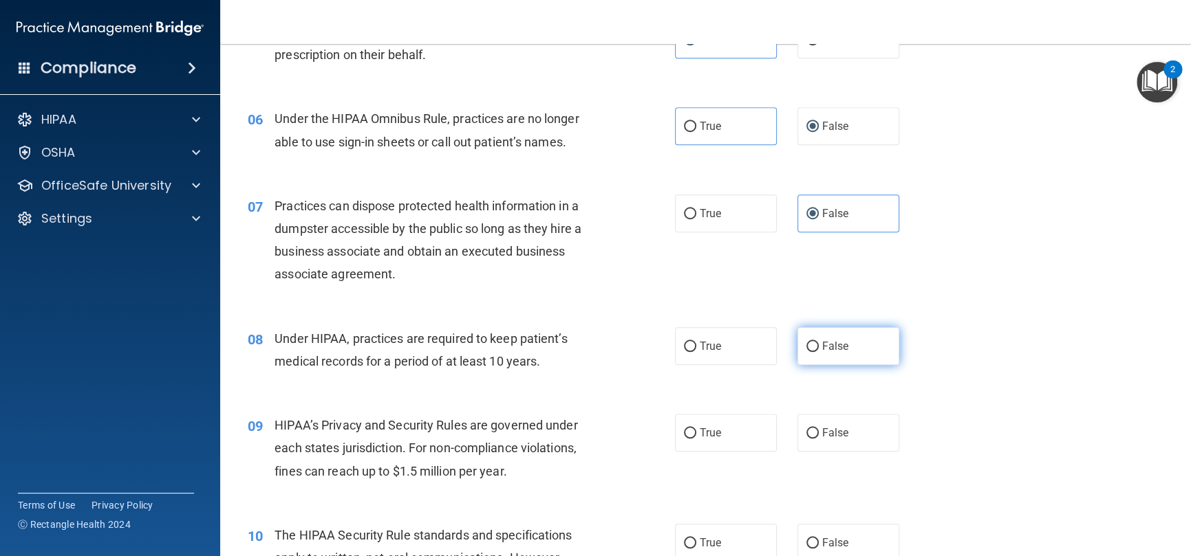
click at [806, 347] on input "False" at bounding box center [812, 347] width 12 height 10
radio input "true"
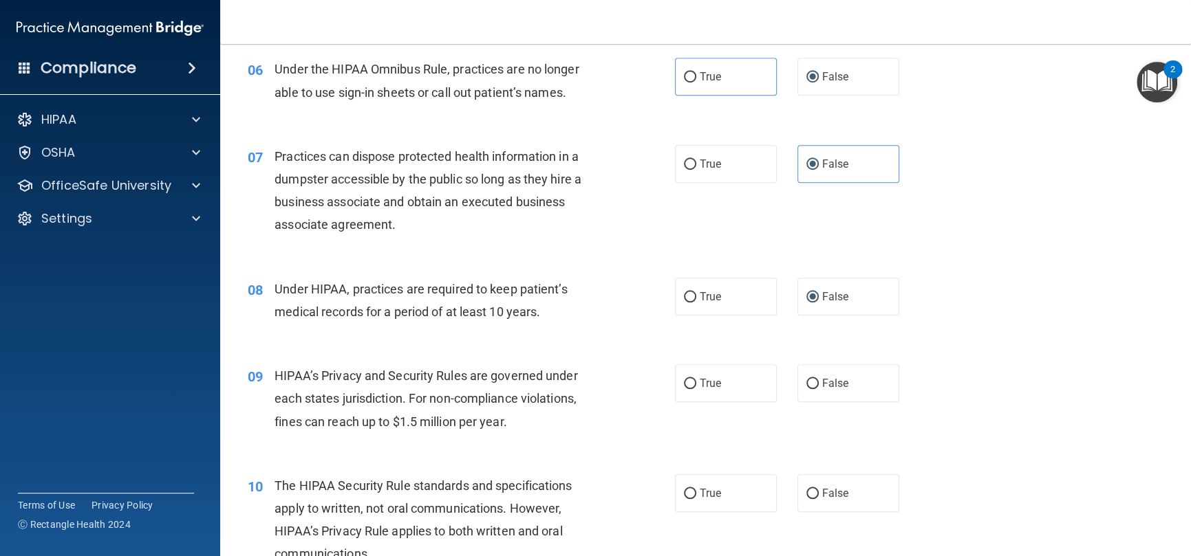
scroll to position [757, 0]
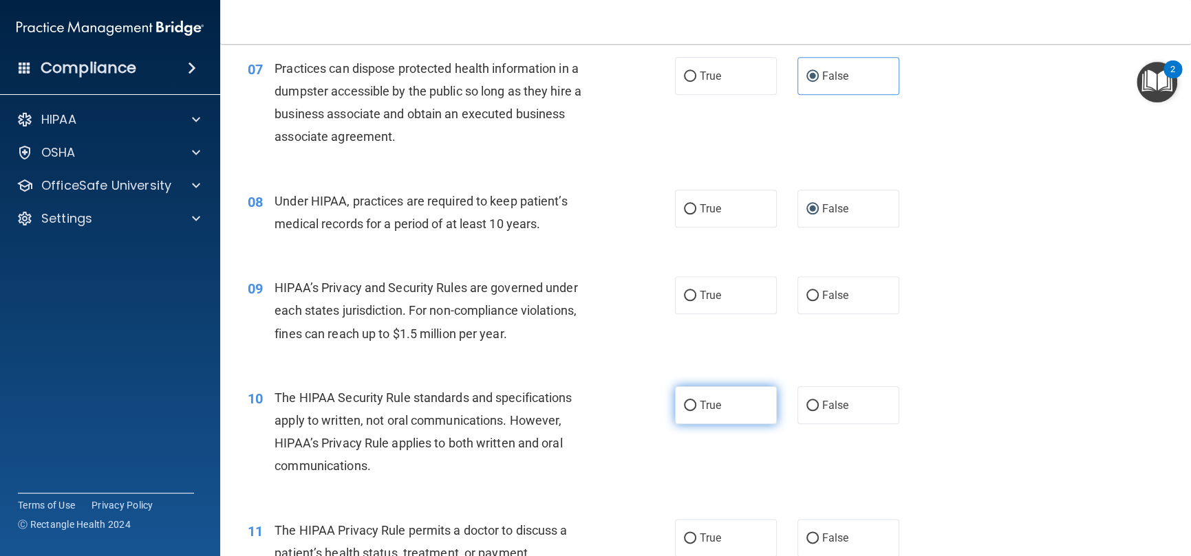
drag, startPoint x: 814, startPoint y: 417, endPoint x: 734, endPoint y: 404, distance: 81.0
click at [734, 404] on div "True False" at bounding box center [797, 406] width 244 height 38
click at [706, 409] on span "True" at bounding box center [709, 405] width 21 height 13
click at [696, 409] on input "True" at bounding box center [690, 406] width 12 height 10
radio input "true"
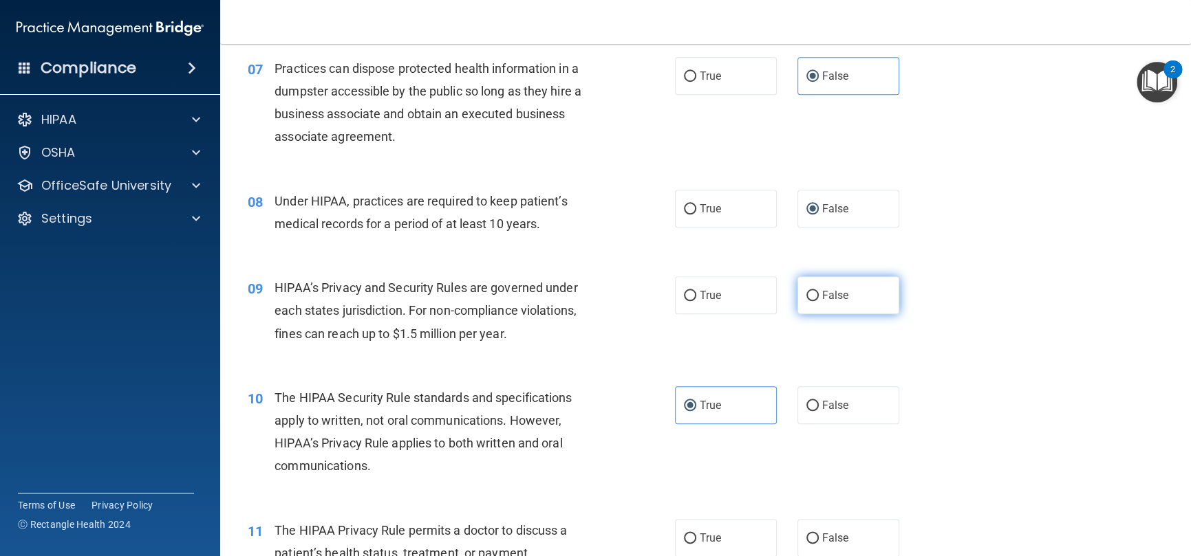
click at [807, 292] on input "False" at bounding box center [812, 296] width 12 height 10
radio input "true"
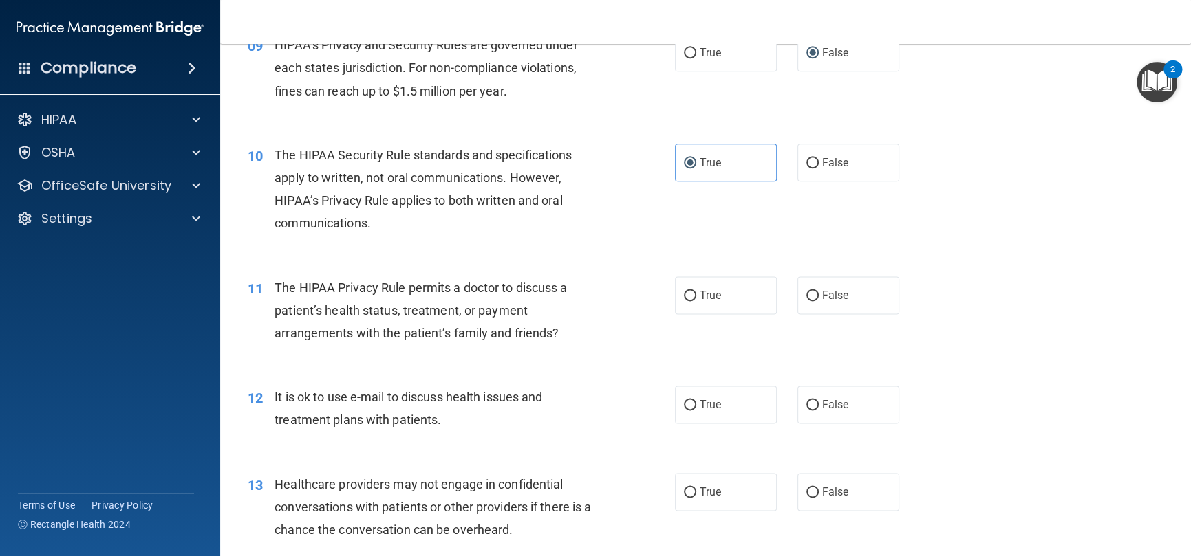
scroll to position [1032, 0]
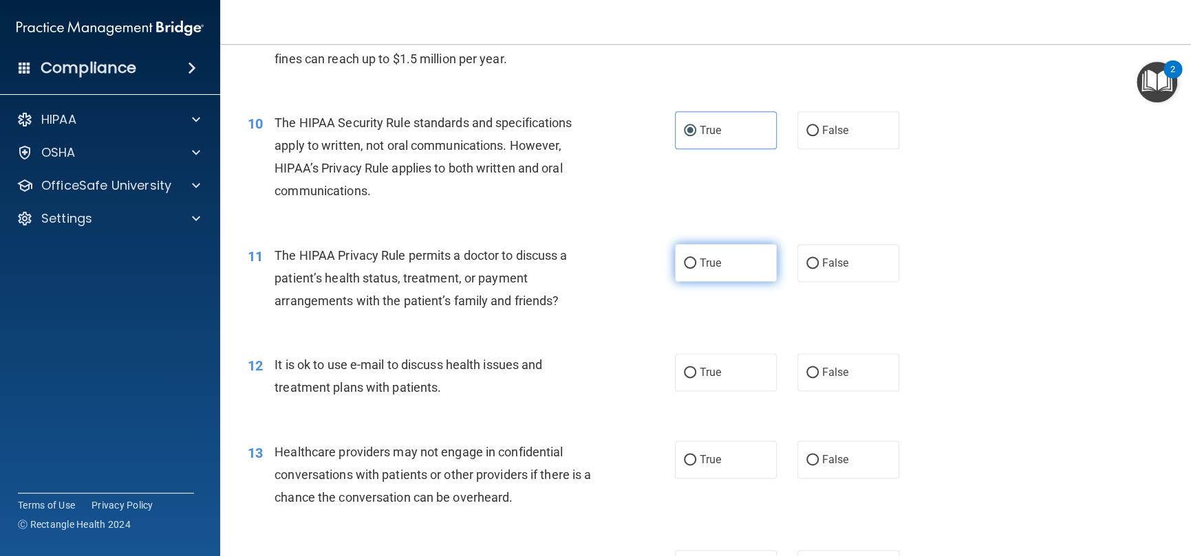
click at [688, 265] on input "True" at bounding box center [690, 264] width 12 height 10
radio input "true"
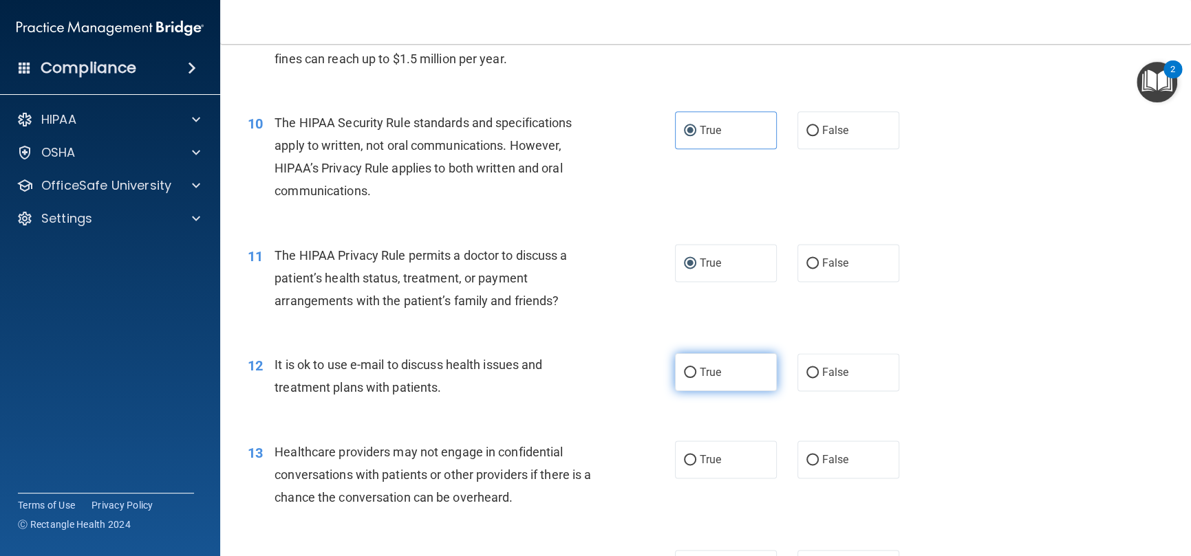
click at [715, 375] on span "True" at bounding box center [709, 372] width 21 height 13
click at [696, 375] on input "True" at bounding box center [690, 373] width 12 height 10
radio input "true"
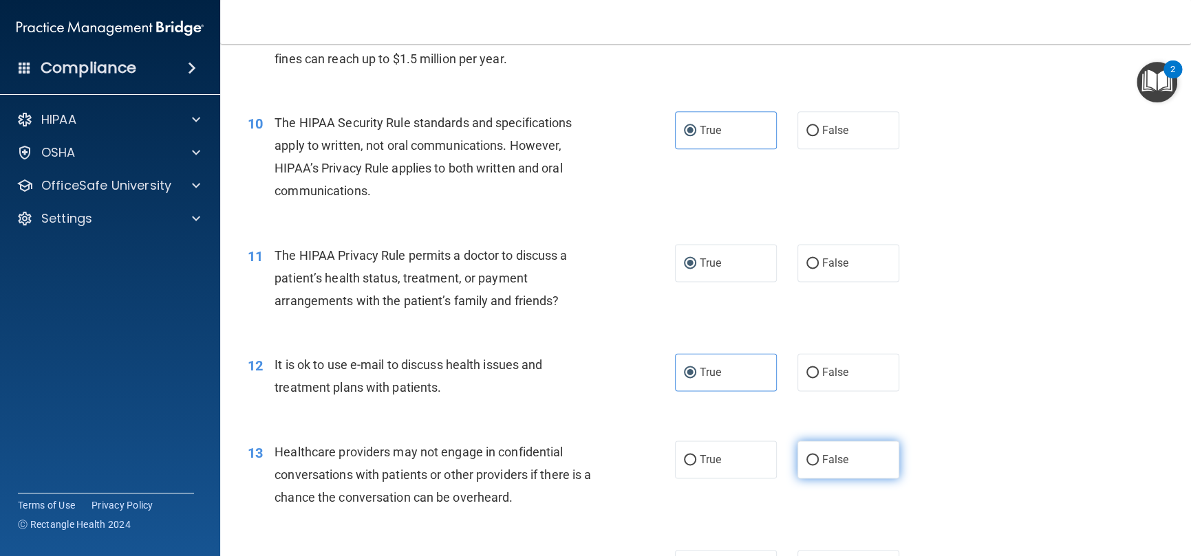
click at [822, 453] on span "False" at bounding box center [835, 459] width 27 height 13
click at [816, 455] on input "False" at bounding box center [812, 460] width 12 height 10
radio input "true"
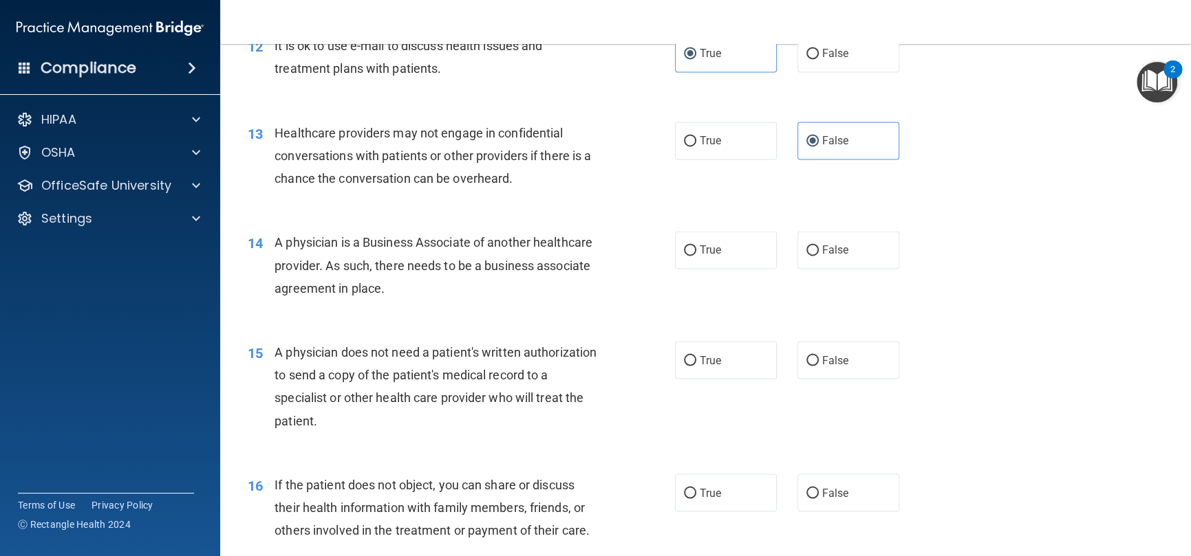
scroll to position [1376, 0]
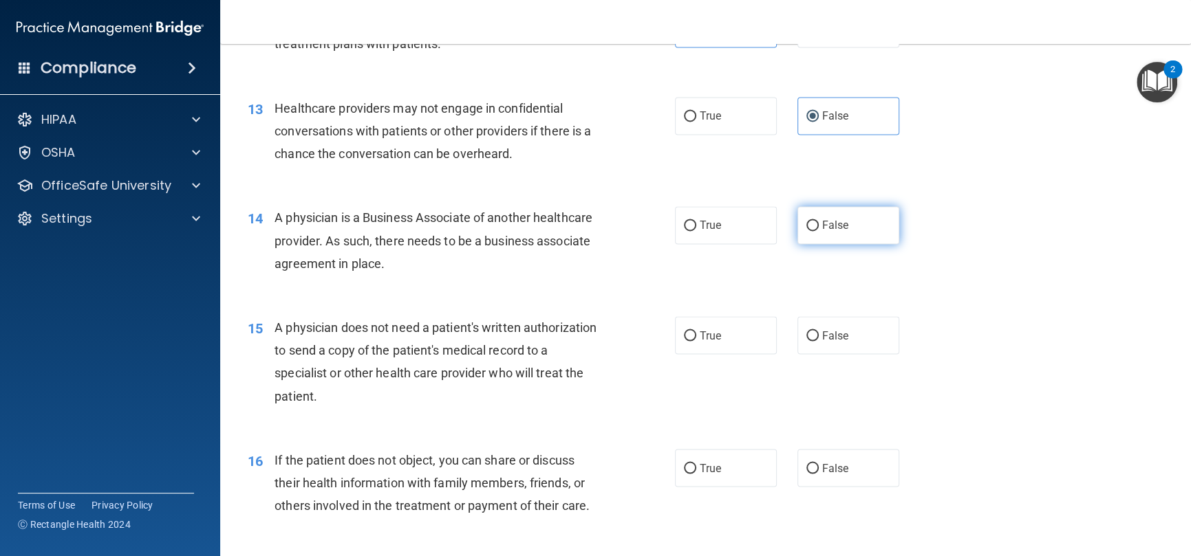
click at [824, 231] on label "False" at bounding box center [848, 225] width 102 height 38
click at [818, 231] on input "False" at bounding box center [812, 226] width 12 height 10
radio input "true"
click at [702, 330] on span "True" at bounding box center [709, 335] width 21 height 13
click at [696, 331] on input "True" at bounding box center [690, 336] width 12 height 10
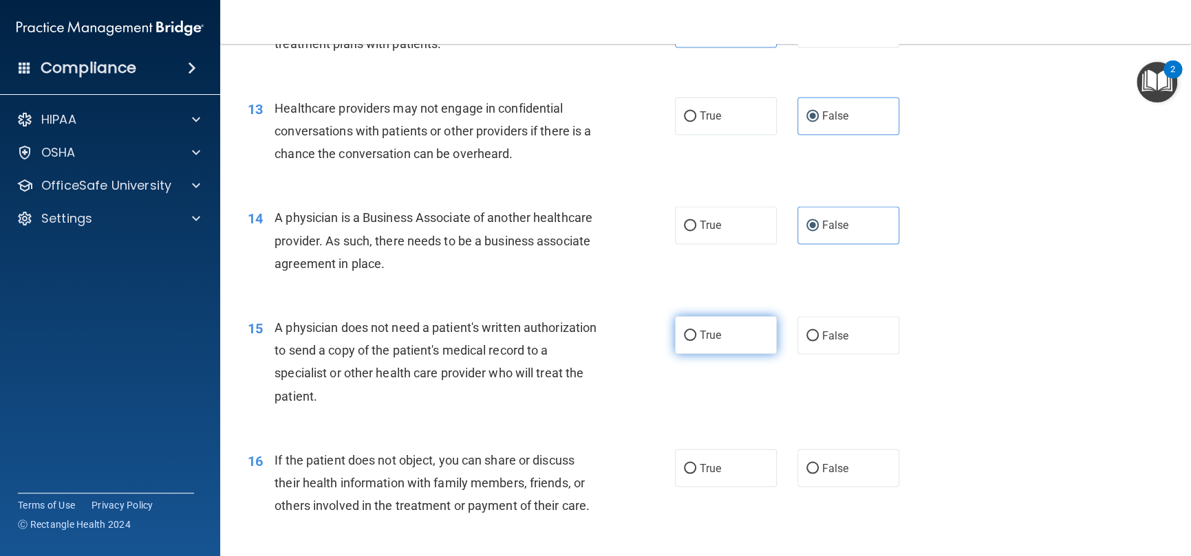
radio input "true"
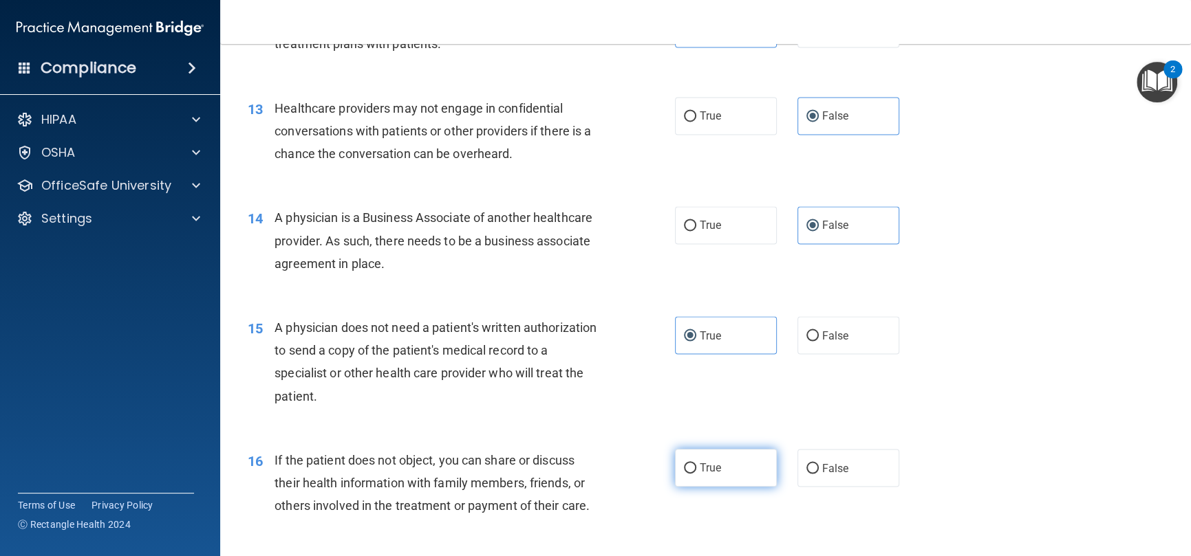
click at [705, 465] on span "True" at bounding box center [709, 468] width 21 height 13
click at [696, 465] on input "True" at bounding box center [690, 469] width 12 height 10
radio input "true"
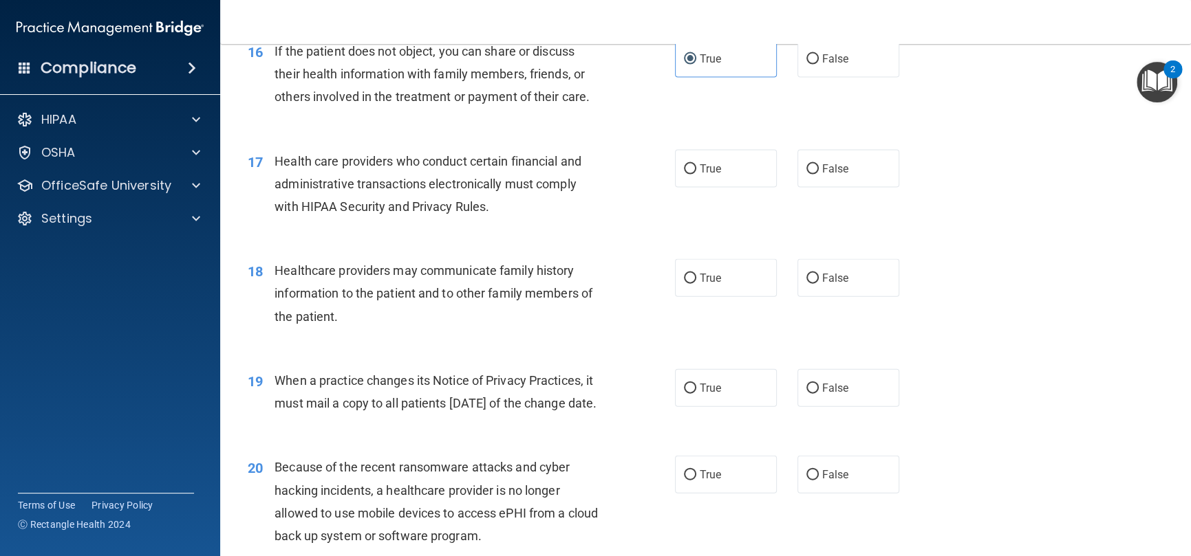
scroll to position [1788, 0]
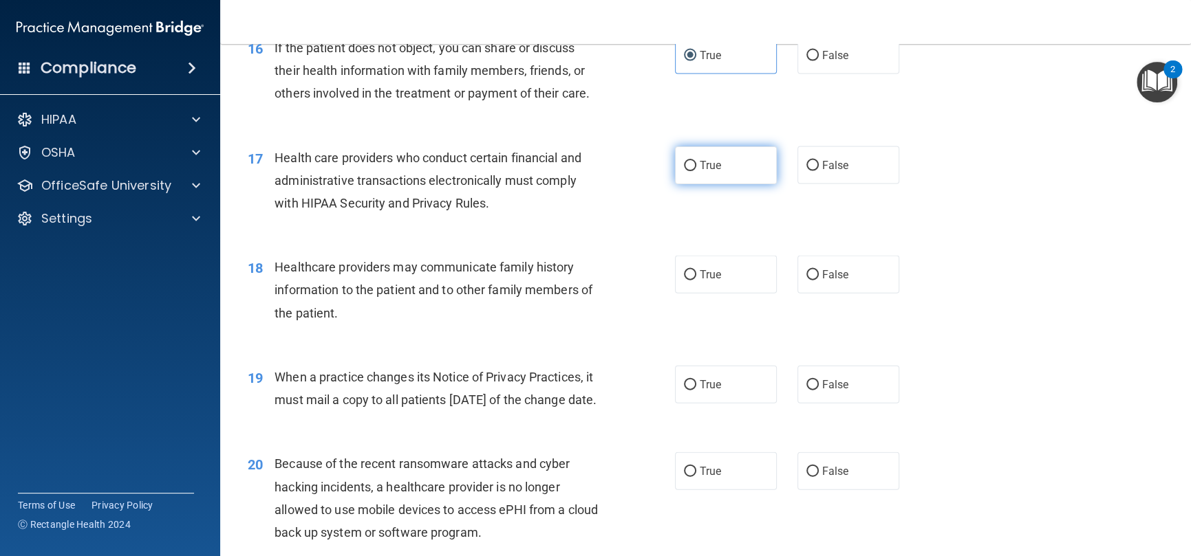
click at [715, 166] on span "True" at bounding box center [709, 165] width 21 height 13
click at [696, 166] on input "True" at bounding box center [690, 166] width 12 height 10
radio input "true"
click at [822, 273] on span "False" at bounding box center [835, 274] width 27 height 13
click at [818, 273] on input "False" at bounding box center [812, 275] width 12 height 10
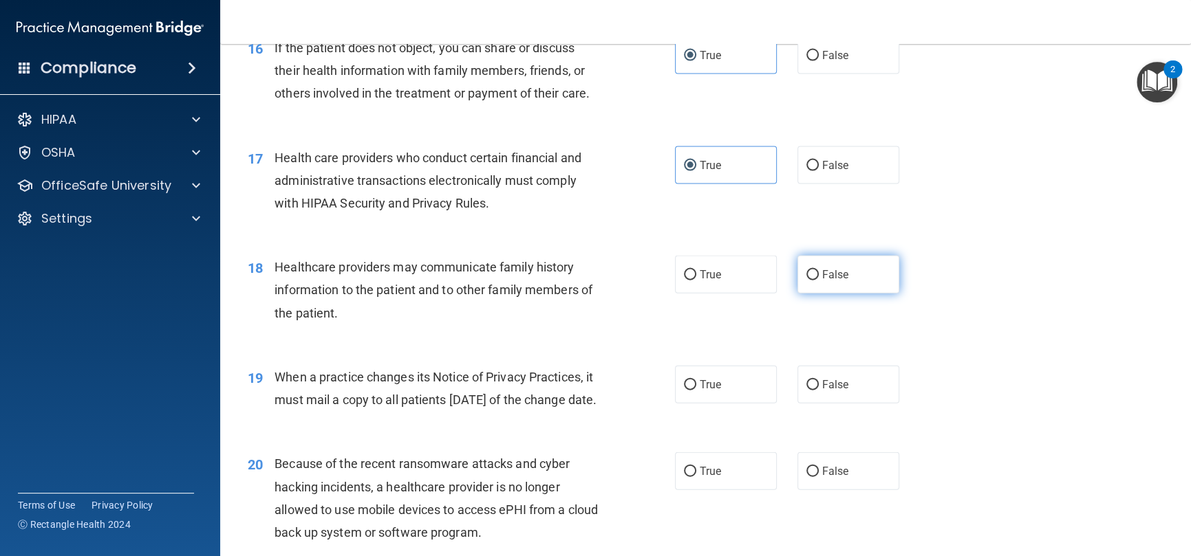
radio input "true"
click at [826, 373] on label "False" at bounding box center [848, 385] width 102 height 38
click at [818, 380] on input "False" at bounding box center [812, 385] width 12 height 10
radio input "true"
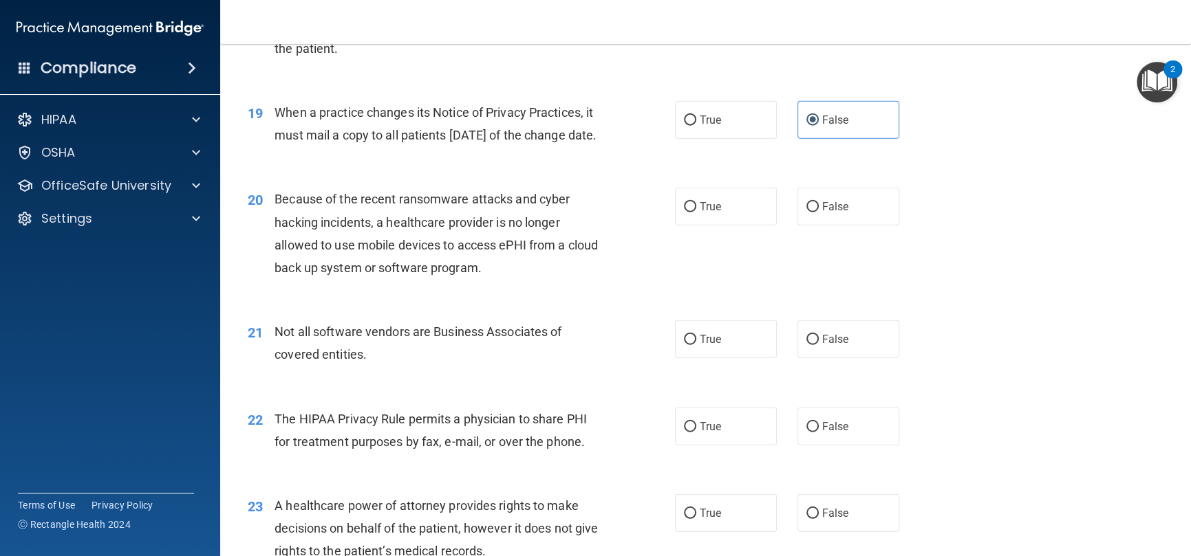
scroll to position [2063, 0]
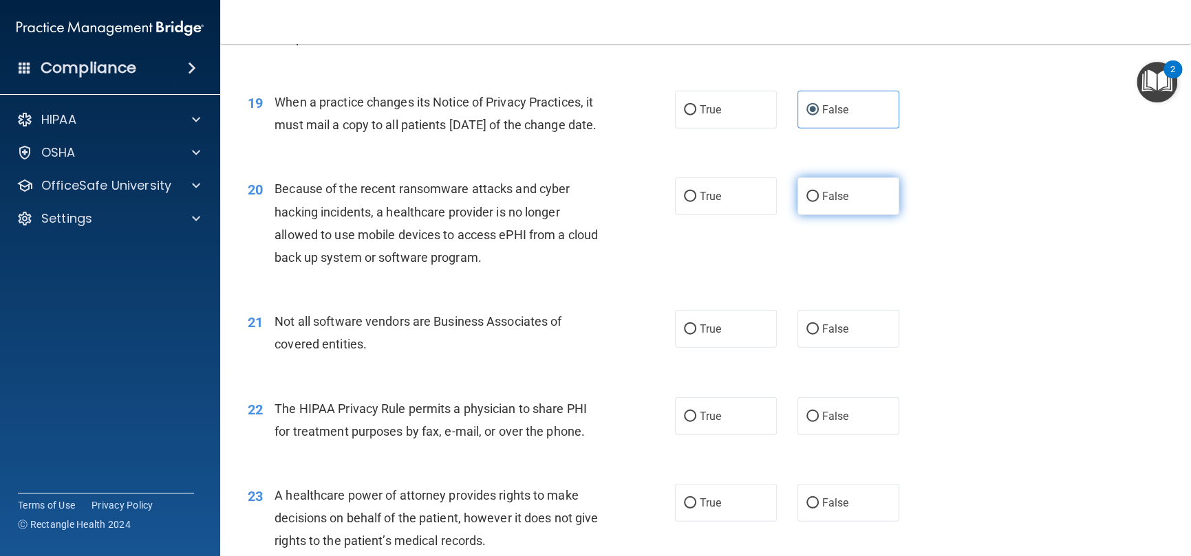
click at [852, 214] on label "False" at bounding box center [848, 196] width 102 height 38
click at [818, 202] on input "False" at bounding box center [812, 197] width 12 height 10
radio input "true"
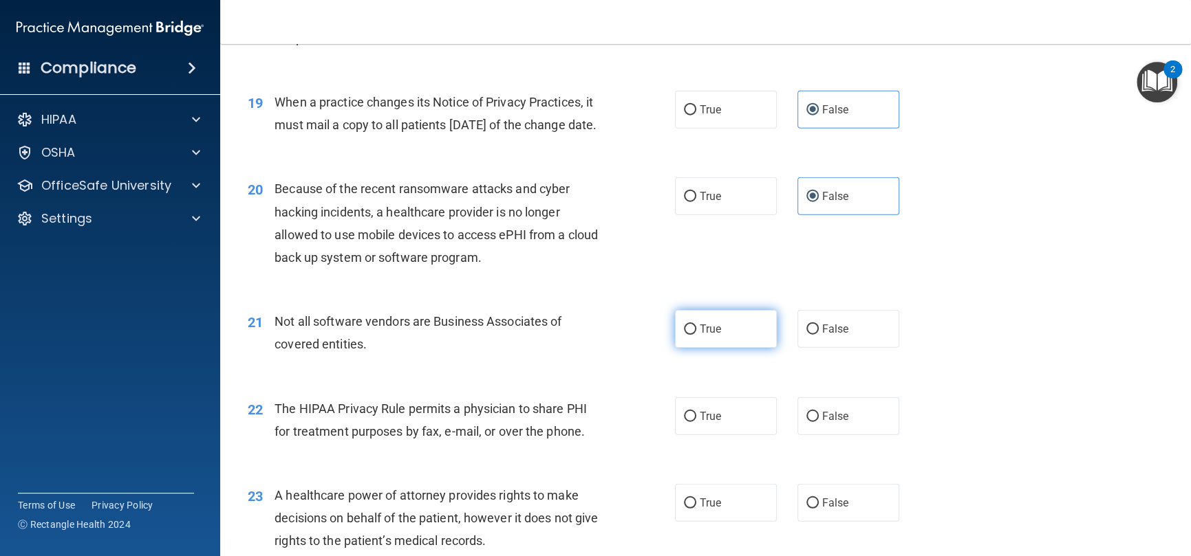
click at [725, 348] on label "True" at bounding box center [726, 329] width 102 height 38
click at [696, 335] on input "True" at bounding box center [690, 330] width 12 height 10
radio input "true"
click at [726, 432] on label "True" at bounding box center [726, 417] width 102 height 38
click at [696, 422] on input "True" at bounding box center [690, 417] width 12 height 10
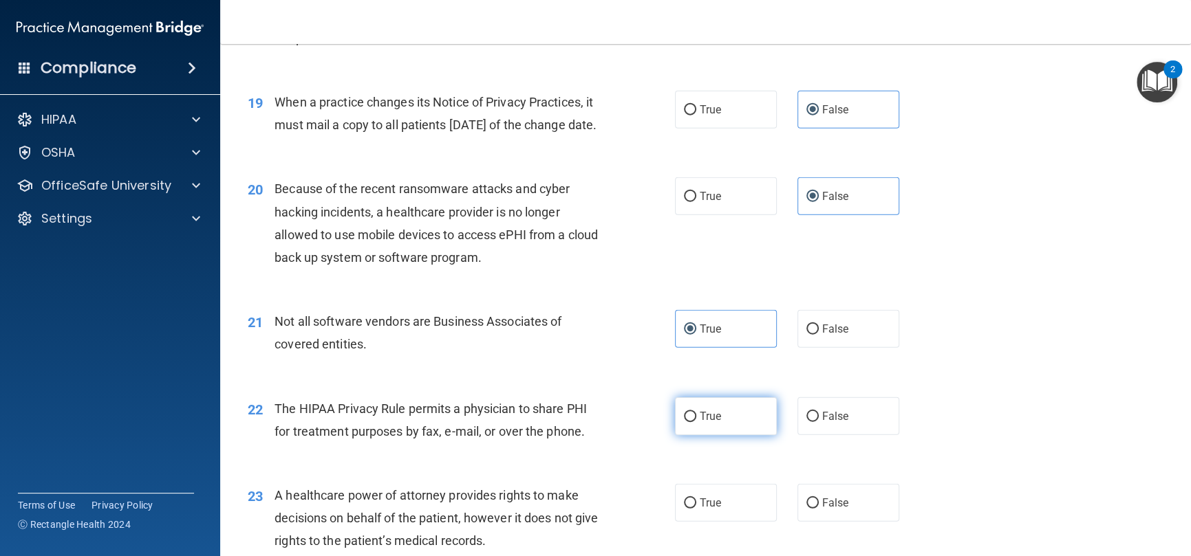
radio input "true"
click at [829, 519] on label "False" at bounding box center [848, 503] width 102 height 38
click at [818, 509] on input "False" at bounding box center [812, 504] width 12 height 10
radio input "true"
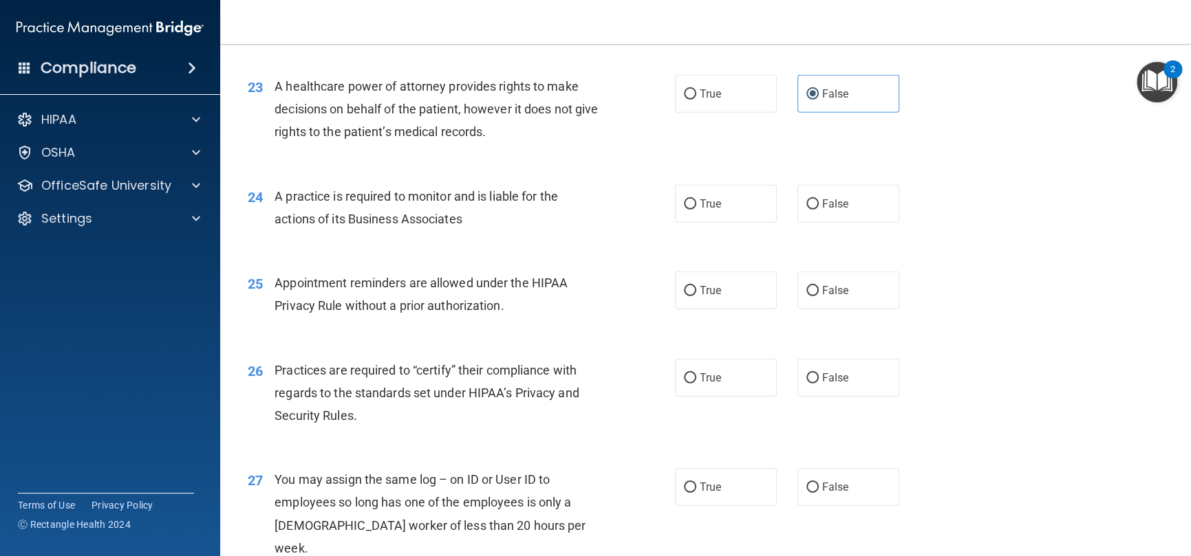
scroll to position [2476, 0]
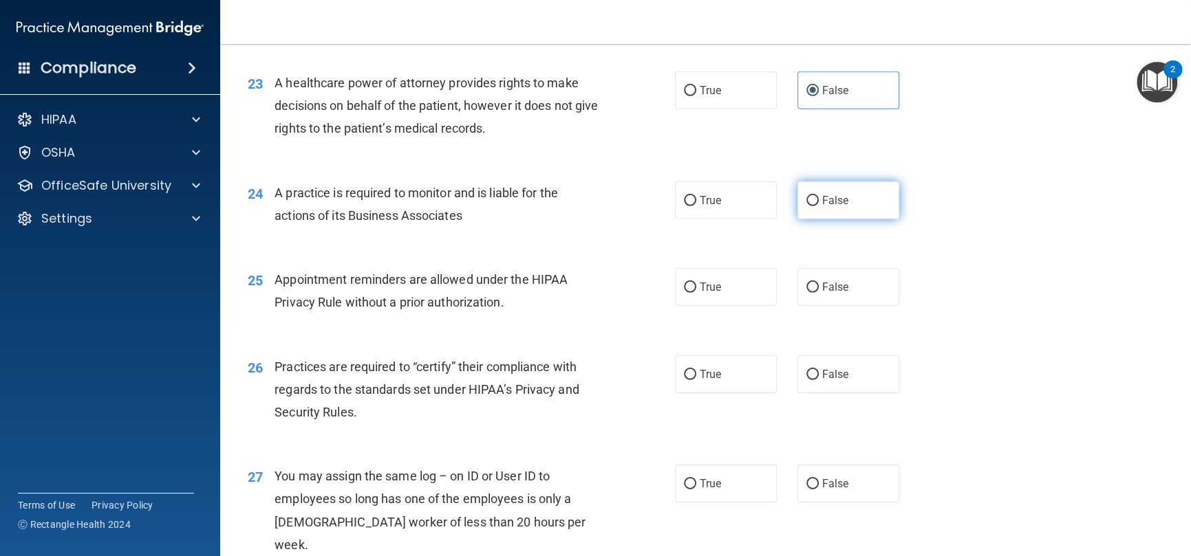
click at [832, 207] on span "False" at bounding box center [835, 200] width 27 height 13
click at [818, 206] on input "False" at bounding box center [812, 201] width 12 height 10
radio input "true"
click at [731, 306] on label "True" at bounding box center [726, 287] width 102 height 38
click at [696, 293] on input "True" at bounding box center [690, 288] width 12 height 10
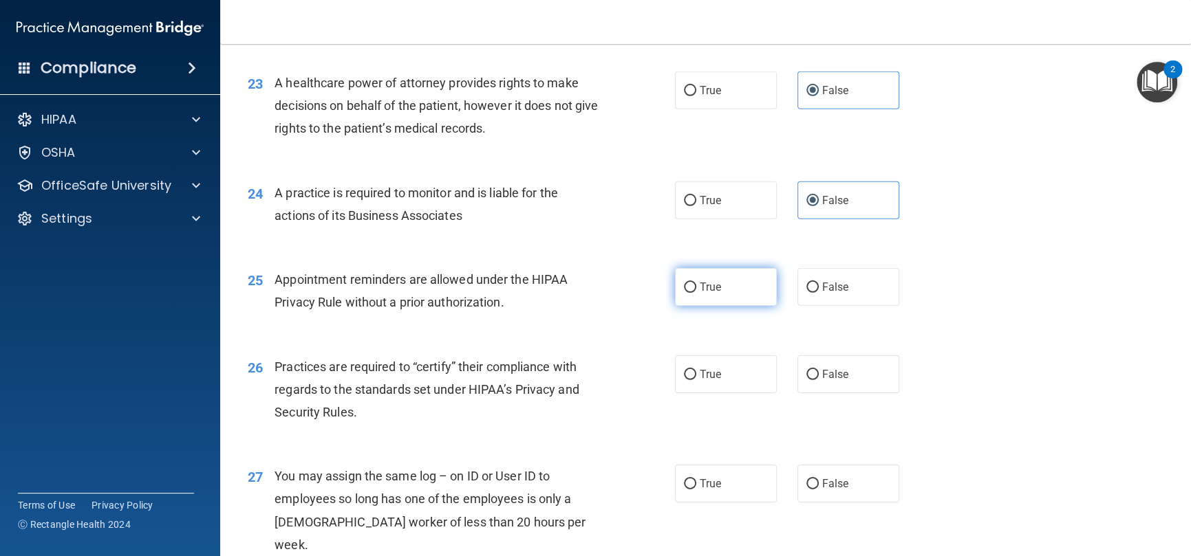
radio input "true"
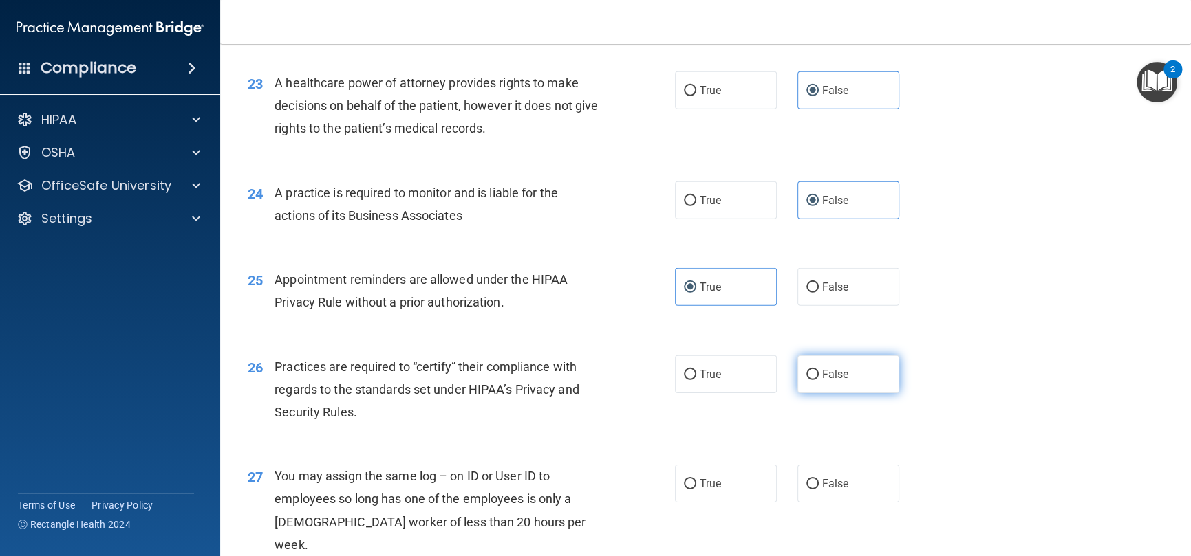
click at [842, 393] on label "False" at bounding box center [848, 375] width 102 height 38
click at [818, 380] on input "False" at bounding box center [812, 375] width 12 height 10
radio input "true"
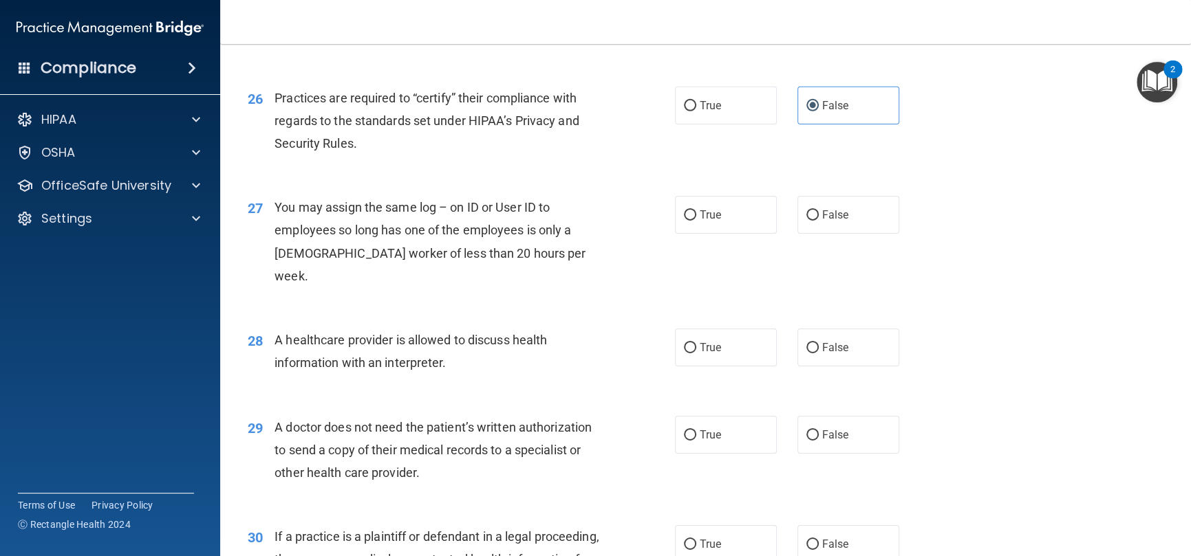
scroll to position [2751, 0]
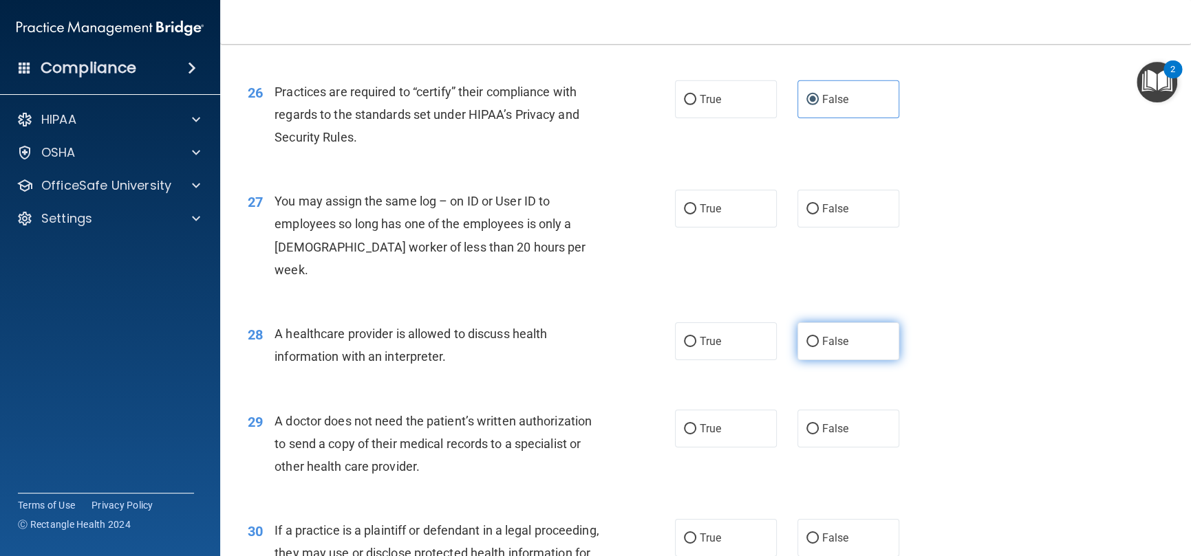
click at [827, 344] on span "False" at bounding box center [835, 341] width 27 height 13
click at [818, 344] on input "False" at bounding box center [812, 342] width 12 height 10
radio input "true"
click at [822, 215] on span "False" at bounding box center [835, 208] width 27 height 13
click at [816, 215] on input "False" at bounding box center [812, 209] width 12 height 10
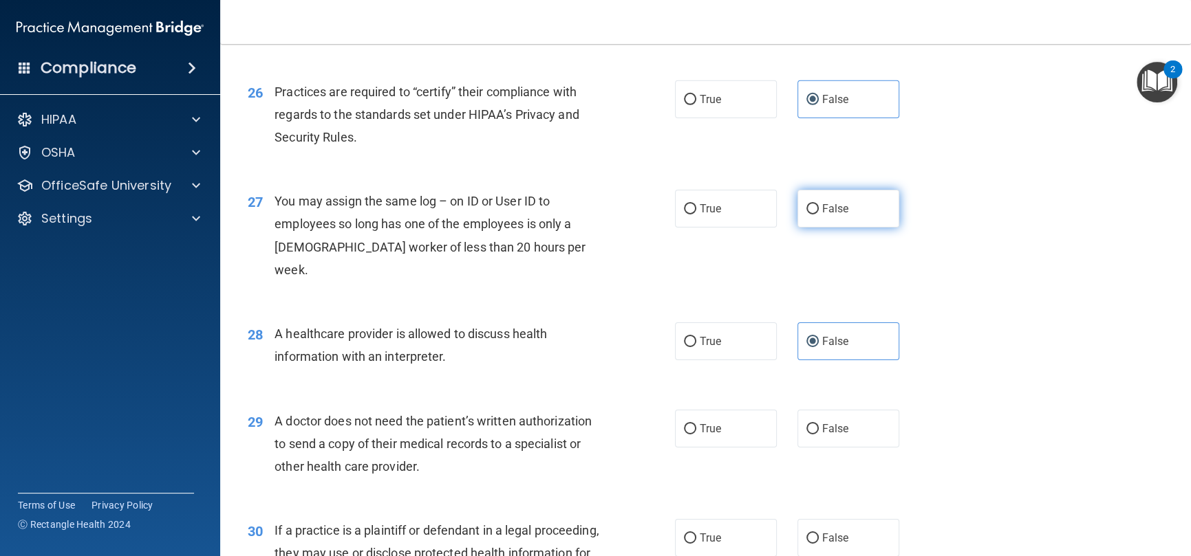
radio input "true"
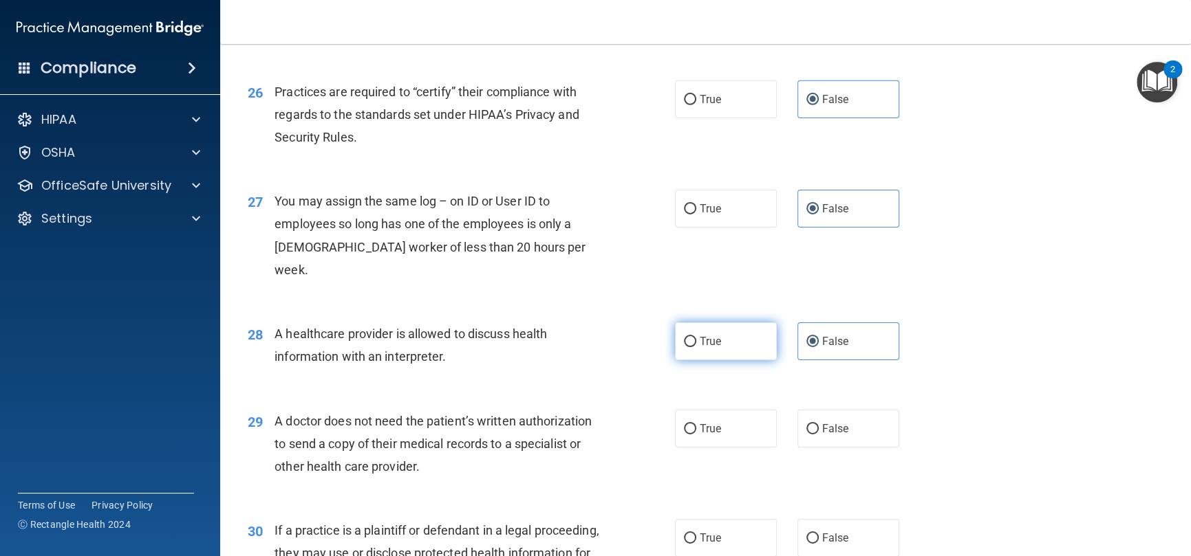
click at [696, 354] on label "True" at bounding box center [726, 342] width 102 height 38
click at [696, 347] on input "True" at bounding box center [690, 342] width 12 height 10
radio input "true"
radio input "false"
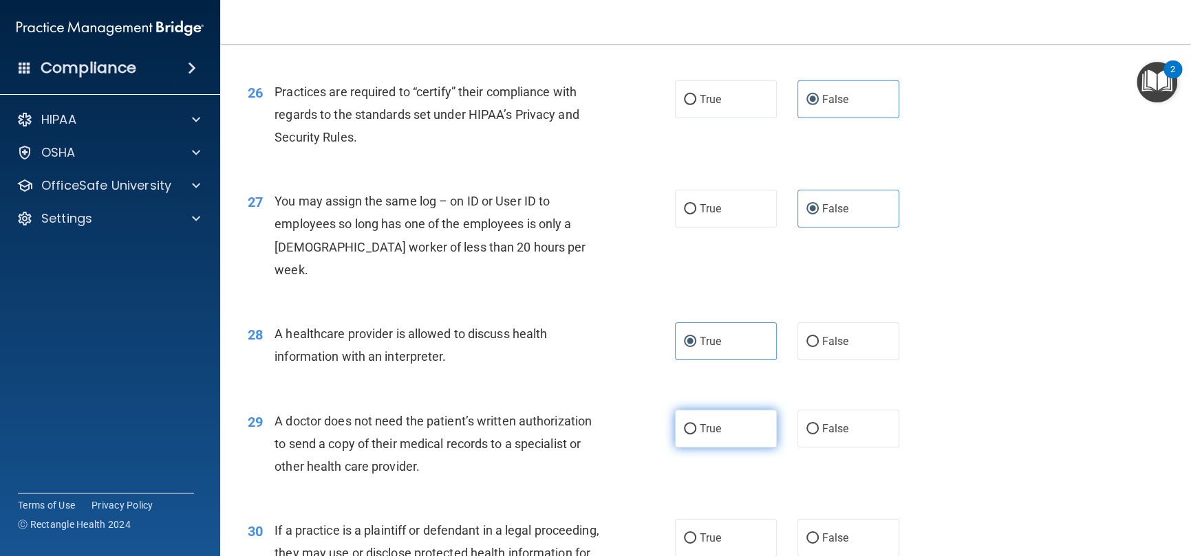
click at [718, 415] on label "True" at bounding box center [726, 429] width 102 height 38
click at [696, 424] on input "True" at bounding box center [690, 429] width 12 height 10
radio input "true"
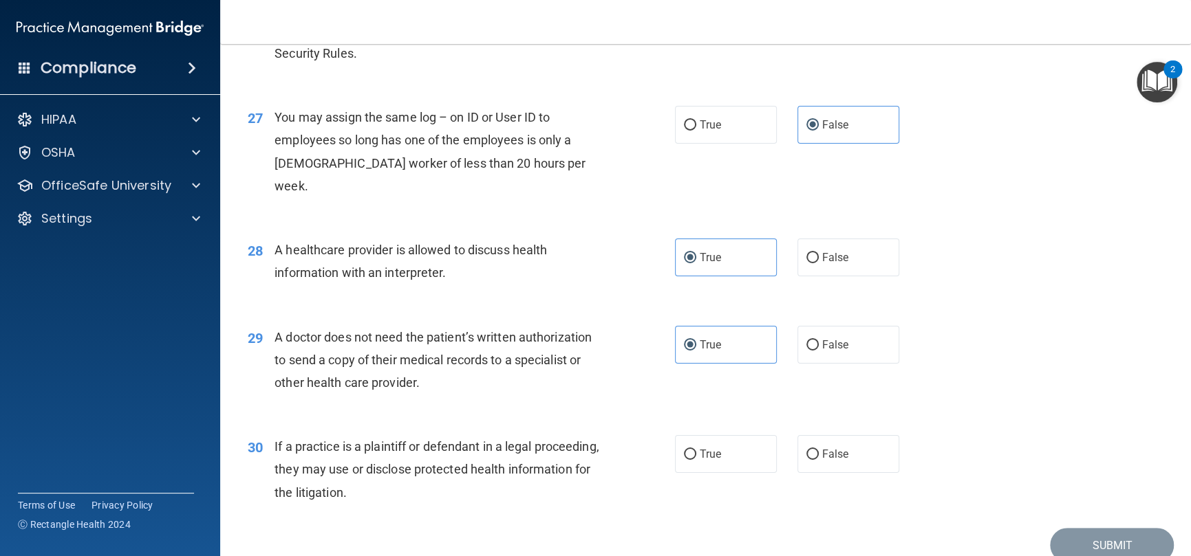
scroll to position [2897, 0]
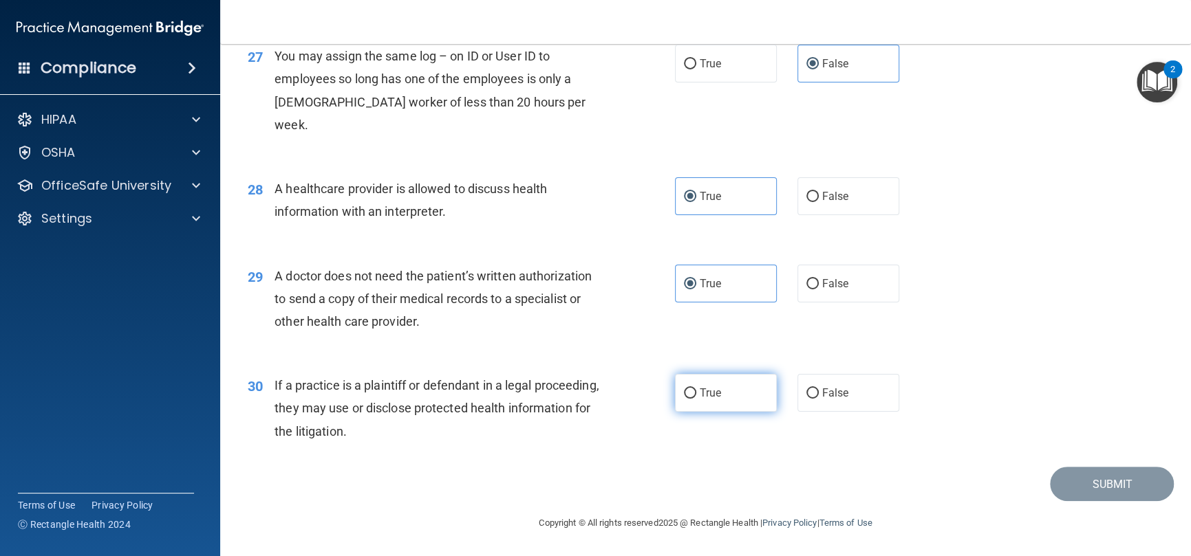
click at [740, 395] on label "True" at bounding box center [726, 393] width 102 height 38
click at [696, 395] on input "True" at bounding box center [690, 394] width 12 height 10
radio input "true"
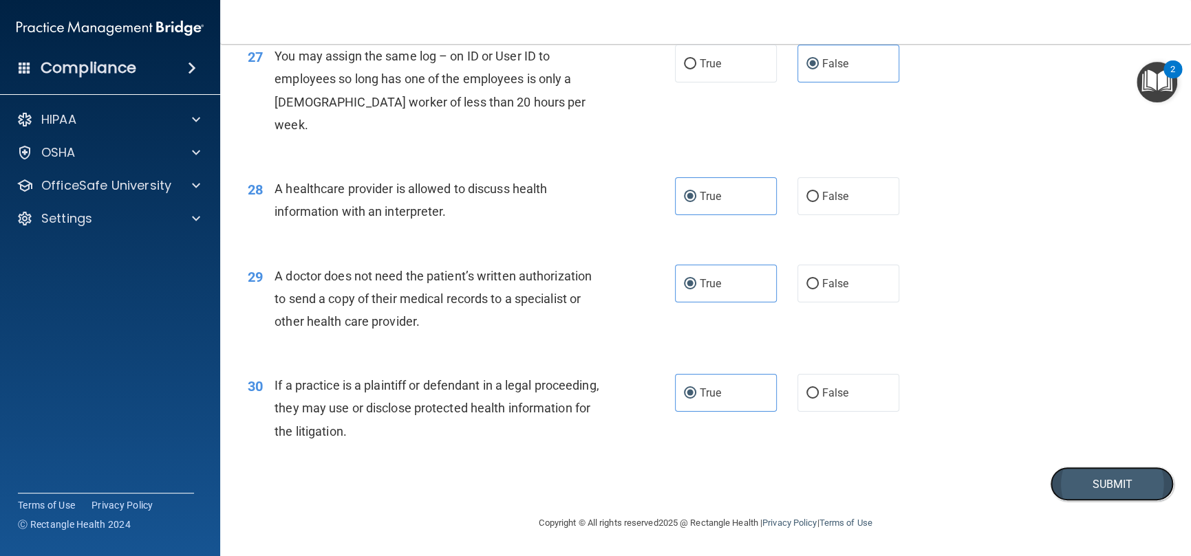
click at [1095, 477] on button "Submit" at bounding box center [1112, 484] width 124 height 35
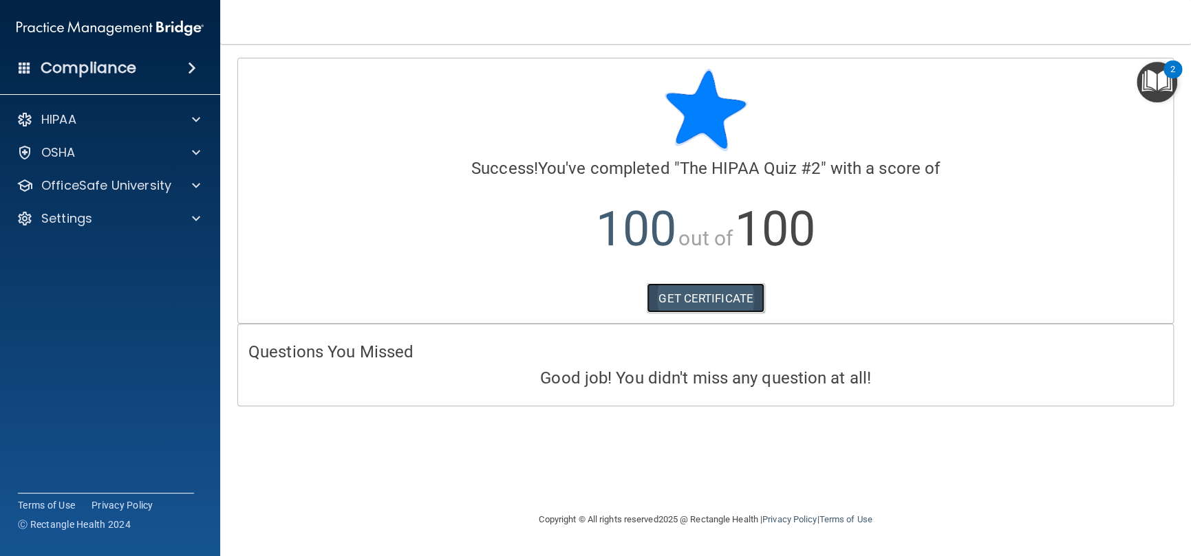
click at [714, 294] on link "GET CERTIFICATE" at bounding box center [706, 298] width 118 height 30
click at [64, 191] on p "OfficeSafe University" at bounding box center [106, 185] width 130 height 17
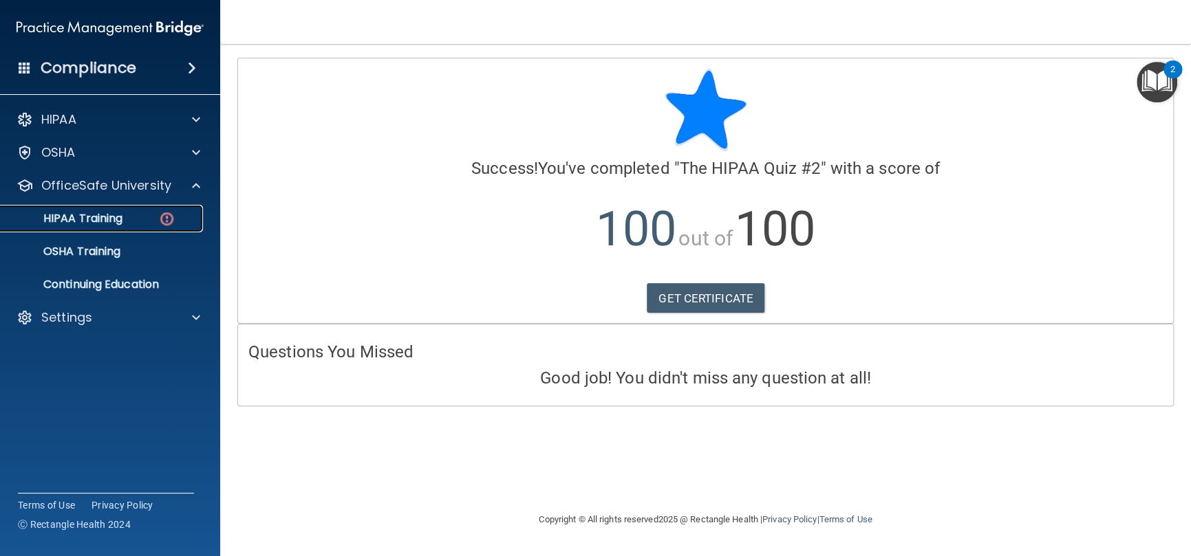
click at [64, 219] on p "HIPAA Training" at bounding box center [65, 219] width 113 height 14
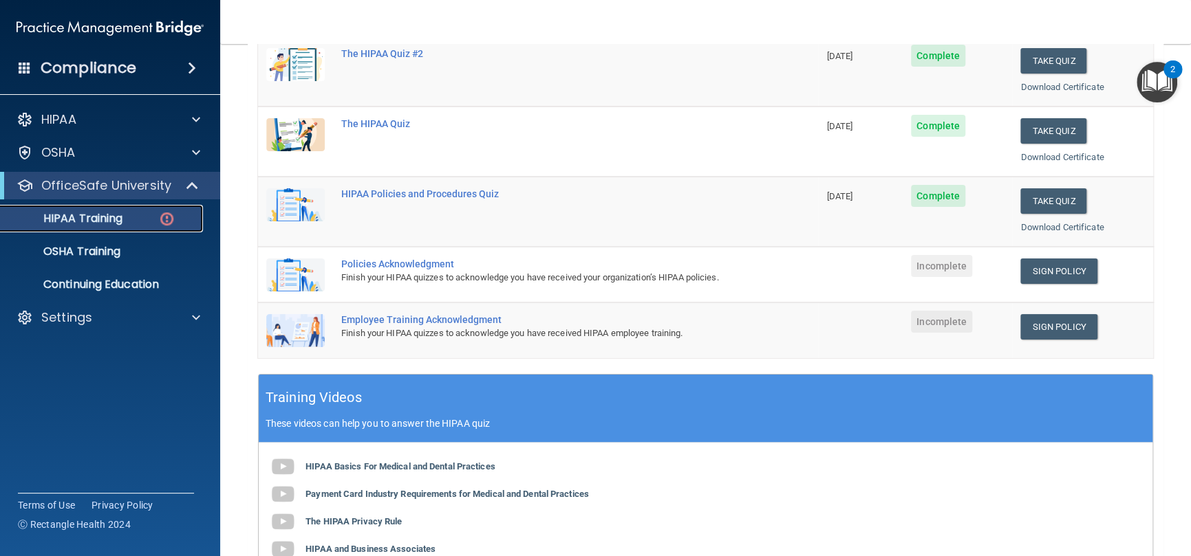
scroll to position [206, 0]
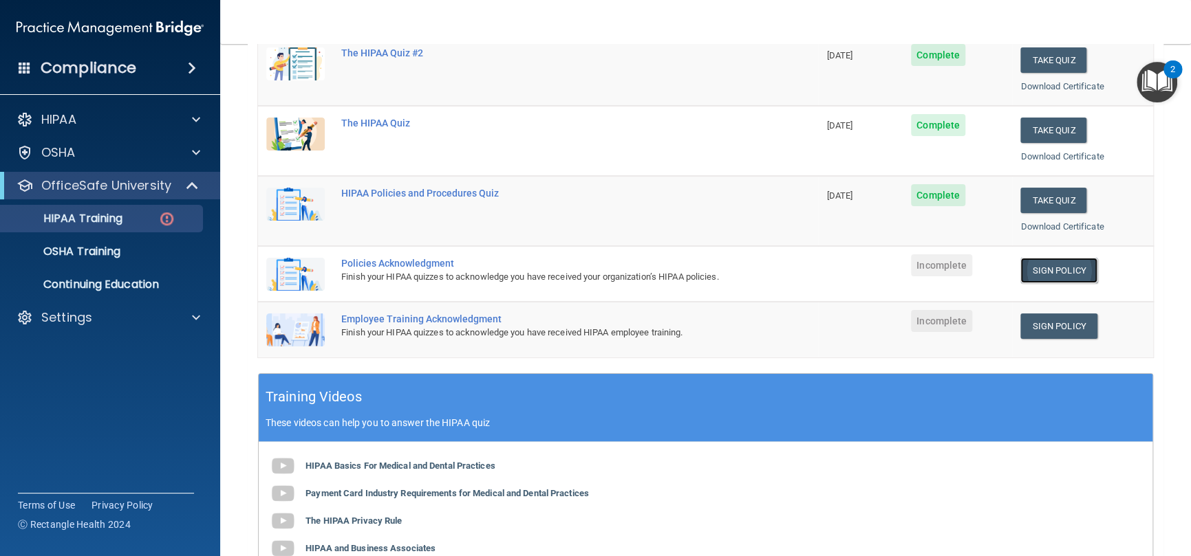
click at [1048, 270] on link "Sign Policy" at bounding box center [1058, 270] width 76 height 25
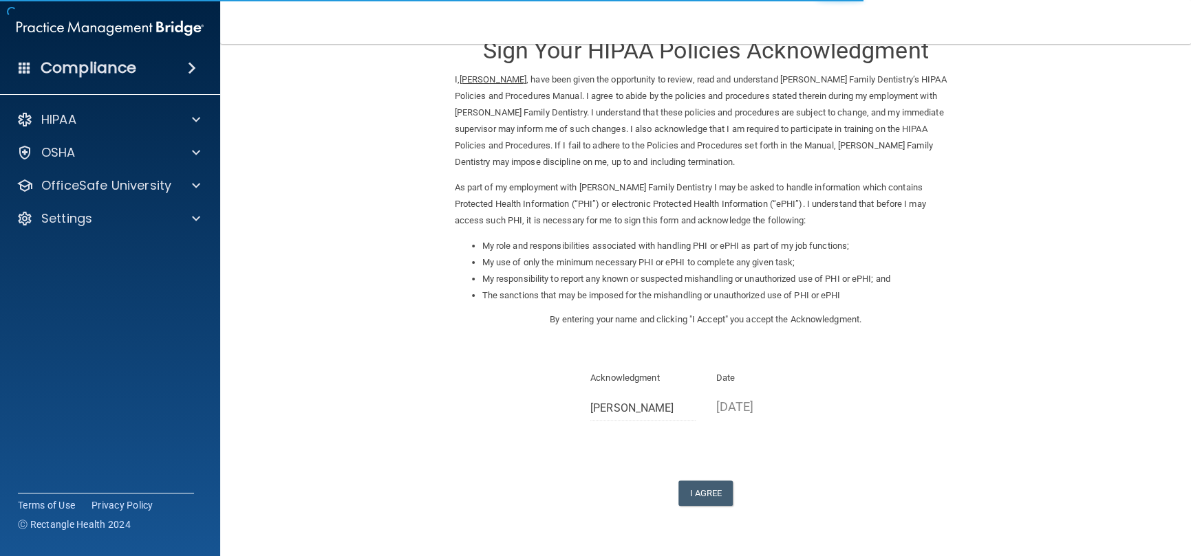
scroll to position [74, 0]
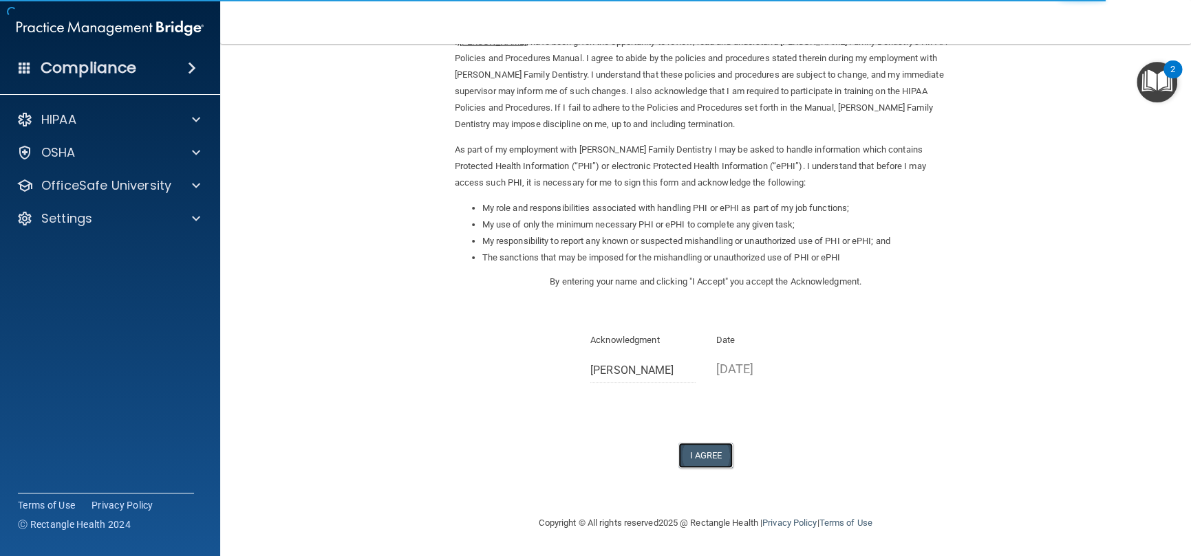
click at [690, 454] on button "I Agree" at bounding box center [705, 455] width 55 height 25
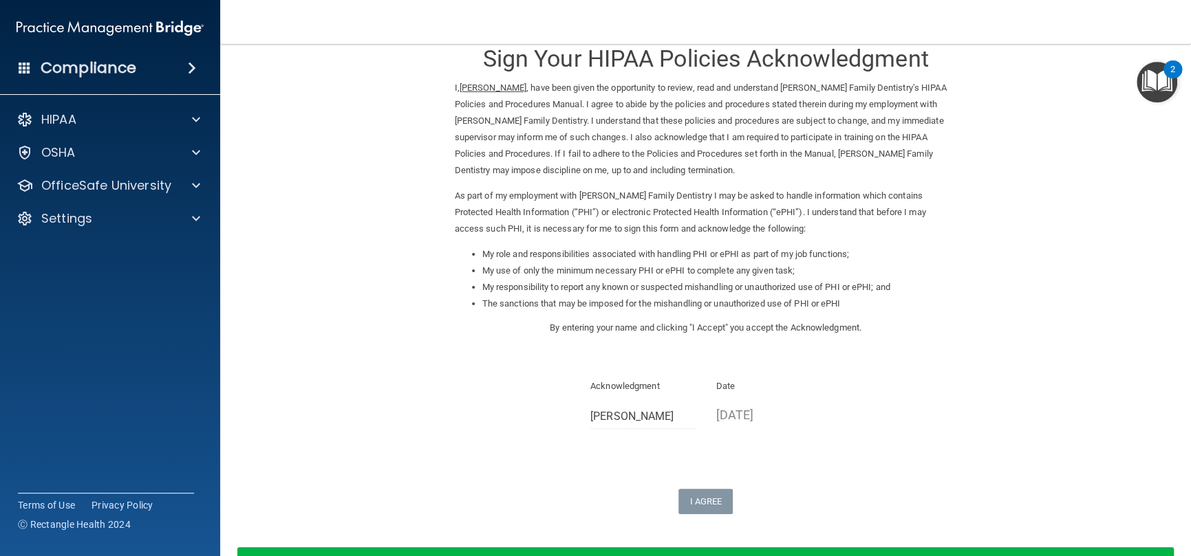
scroll to position [0, 0]
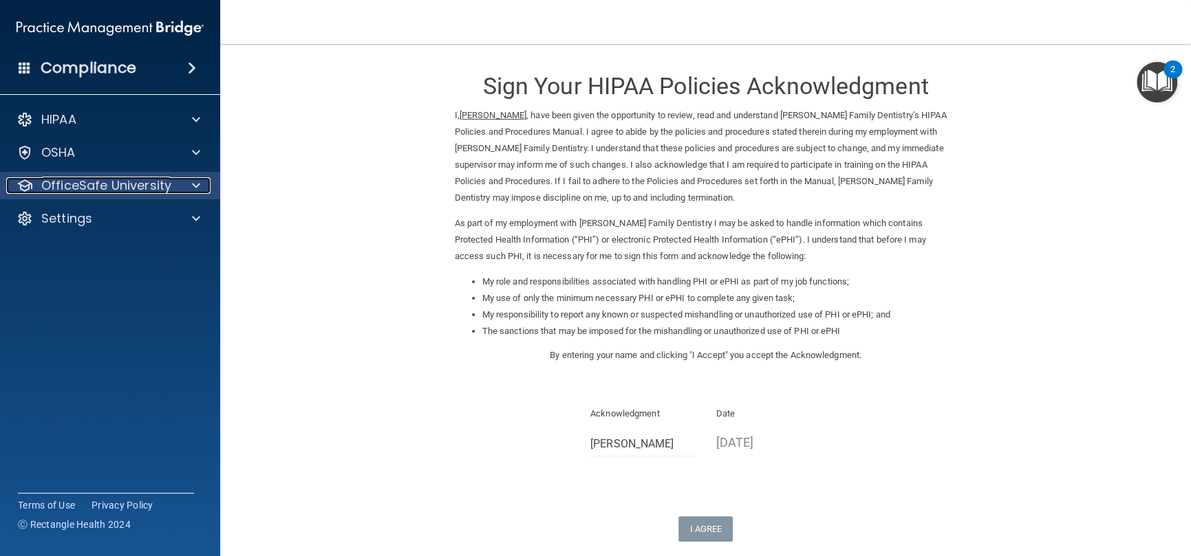
click at [95, 186] on p "OfficeSafe University" at bounding box center [106, 185] width 130 height 17
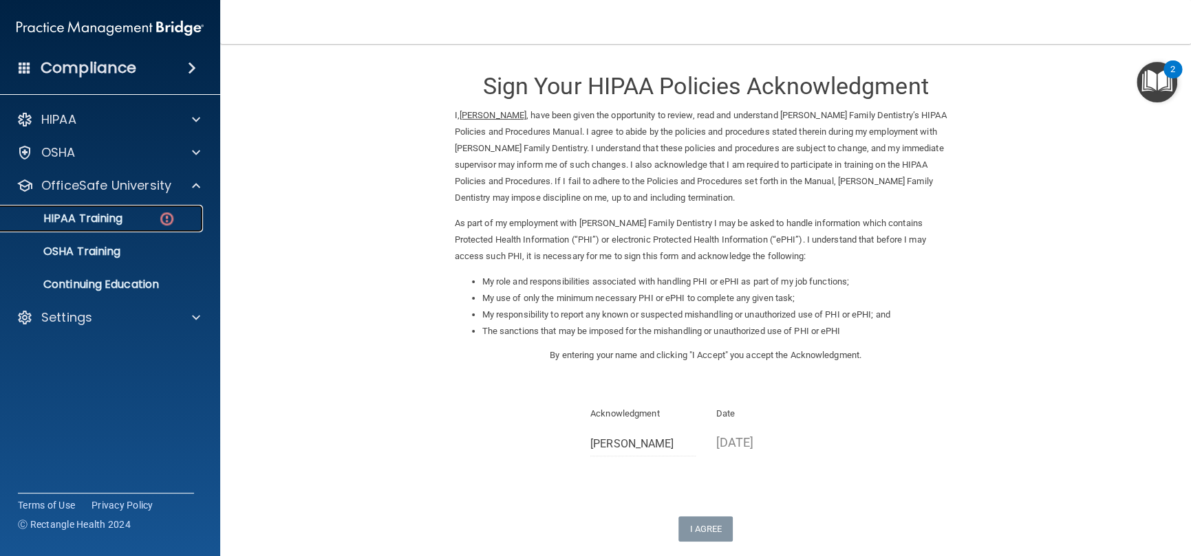
click at [100, 216] on p "HIPAA Training" at bounding box center [65, 219] width 113 height 14
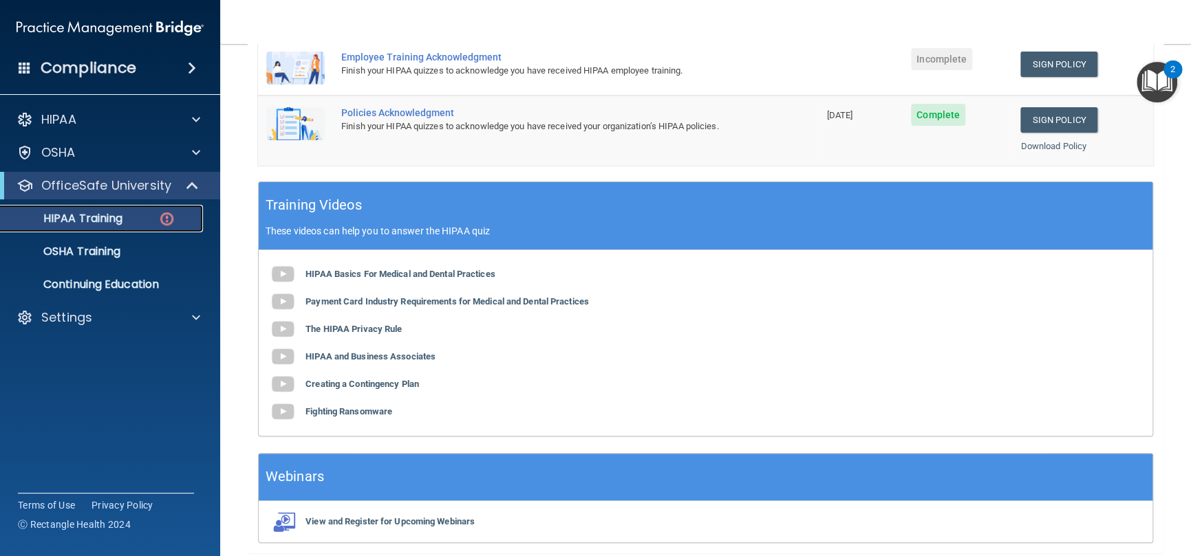
scroll to position [344, 0]
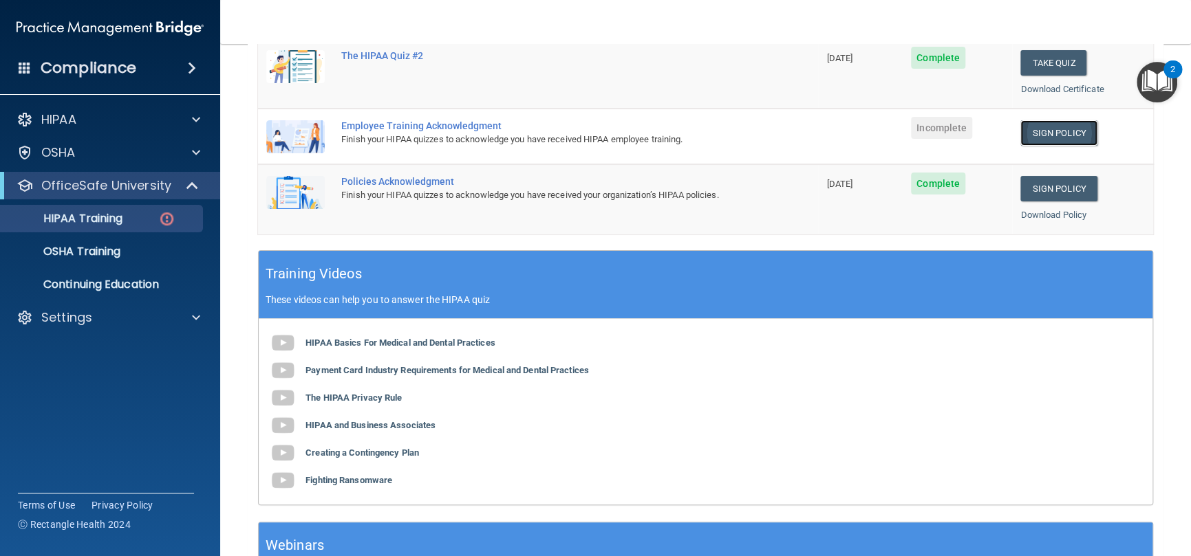
click at [1040, 131] on link "Sign Policy" at bounding box center [1058, 132] width 76 height 25
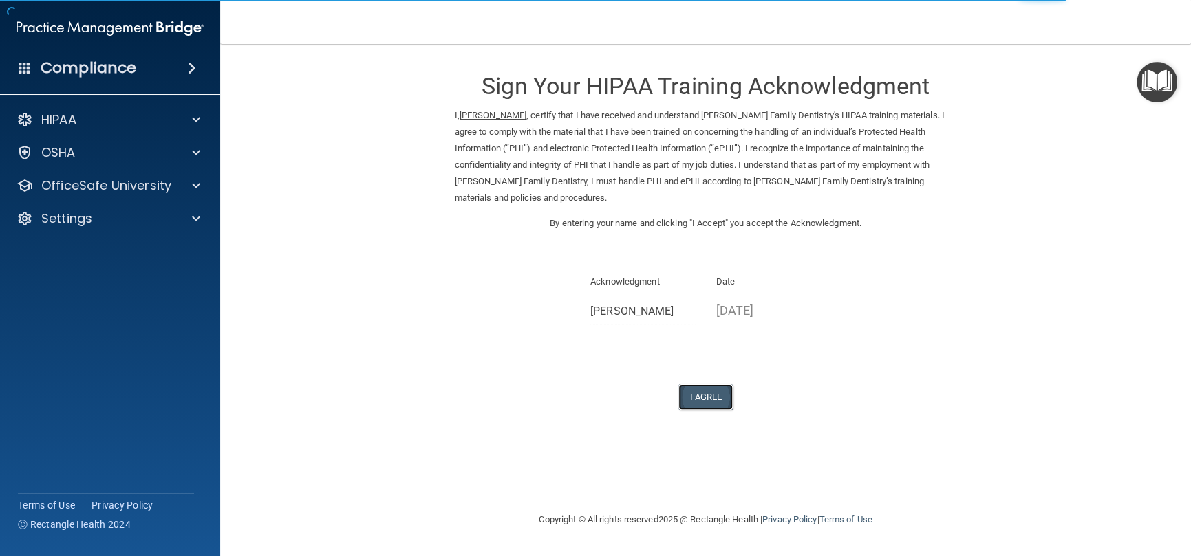
click at [710, 385] on button "I Agree" at bounding box center [705, 396] width 55 height 25
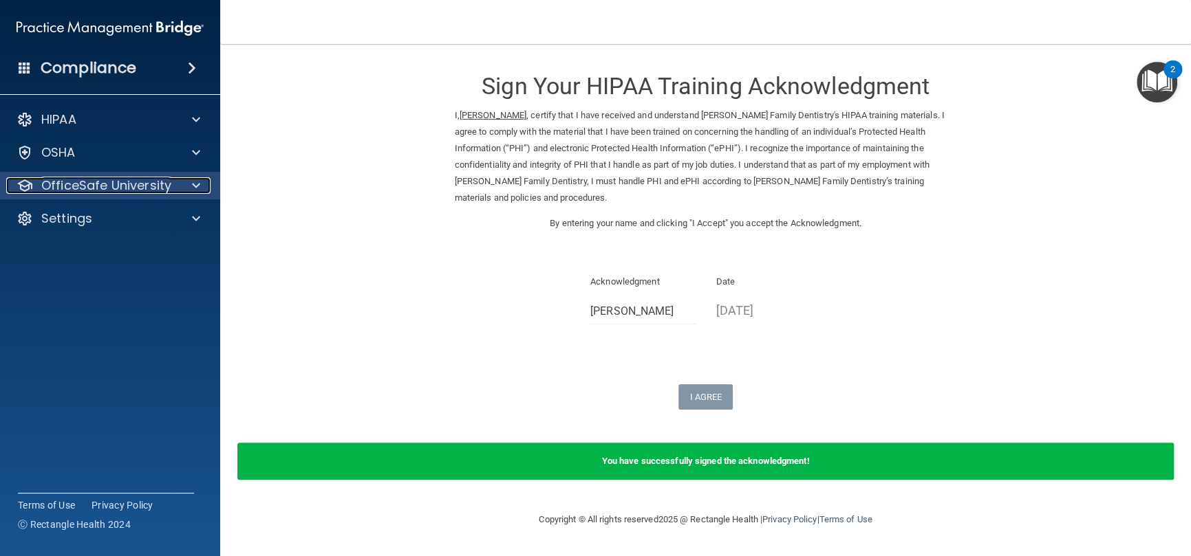
click at [105, 181] on p "OfficeSafe University" at bounding box center [106, 185] width 130 height 17
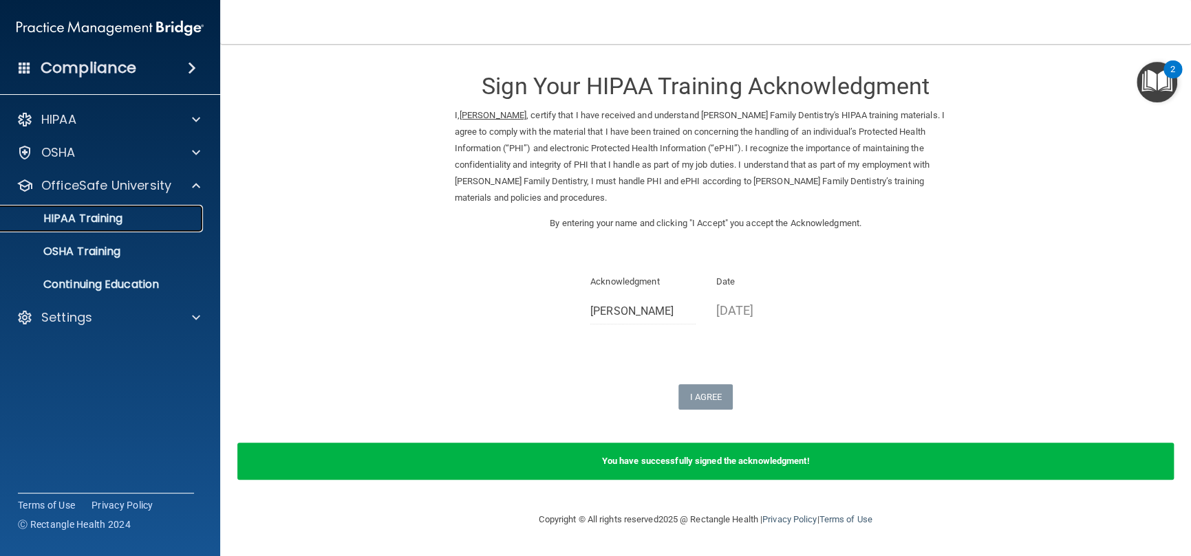
click at [109, 217] on p "HIPAA Training" at bounding box center [65, 219] width 113 height 14
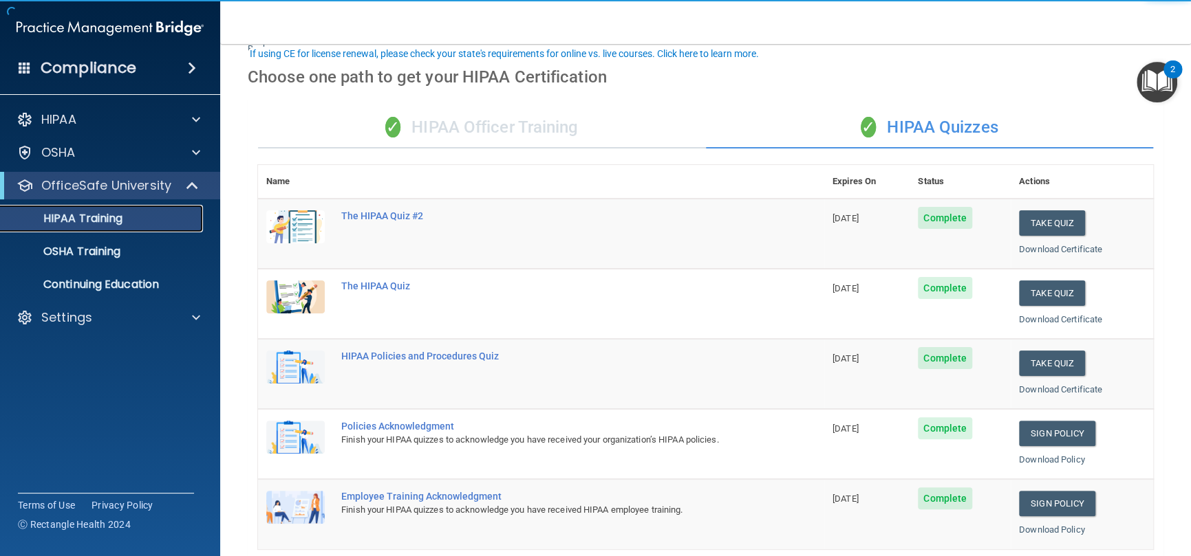
scroll to position [344, 0]
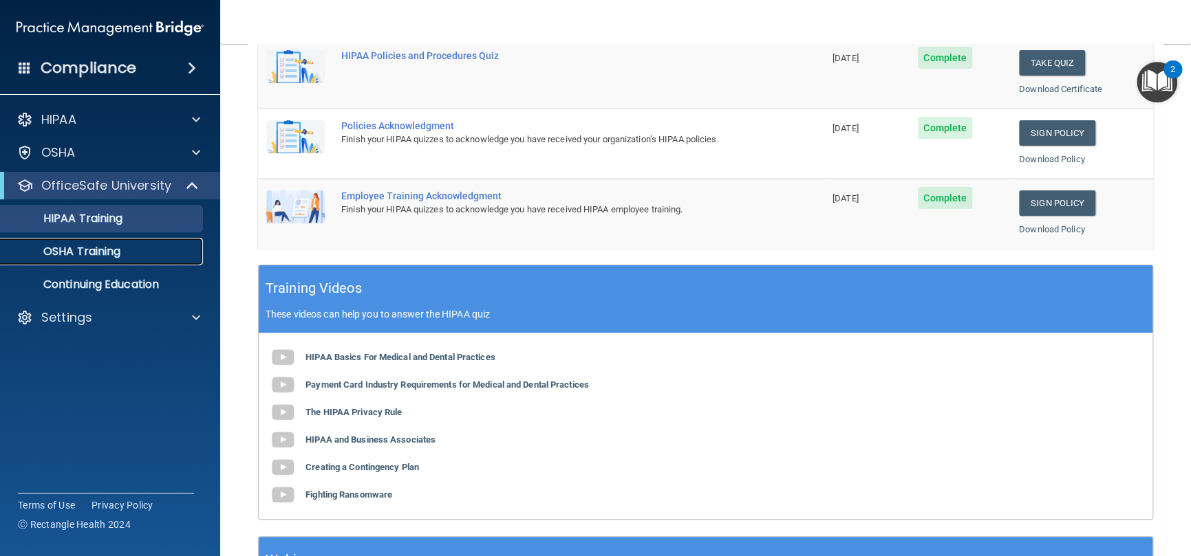
click at [112, 245] on p "OSHA Training" at bounding box center [64, 252] width 111 height 14
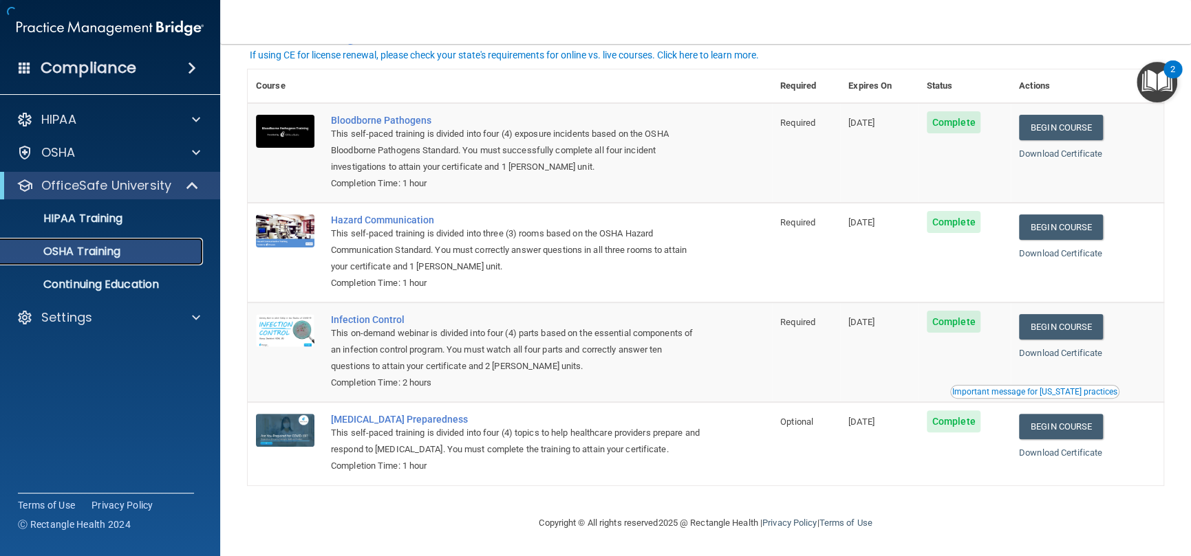
scroll to position [54, 0]
click at [121, 285] on p "Continuing Education" at bounding box center [103, 285] width 188 height 14
